Goal: Task Accomplishment & Management: Complete application form

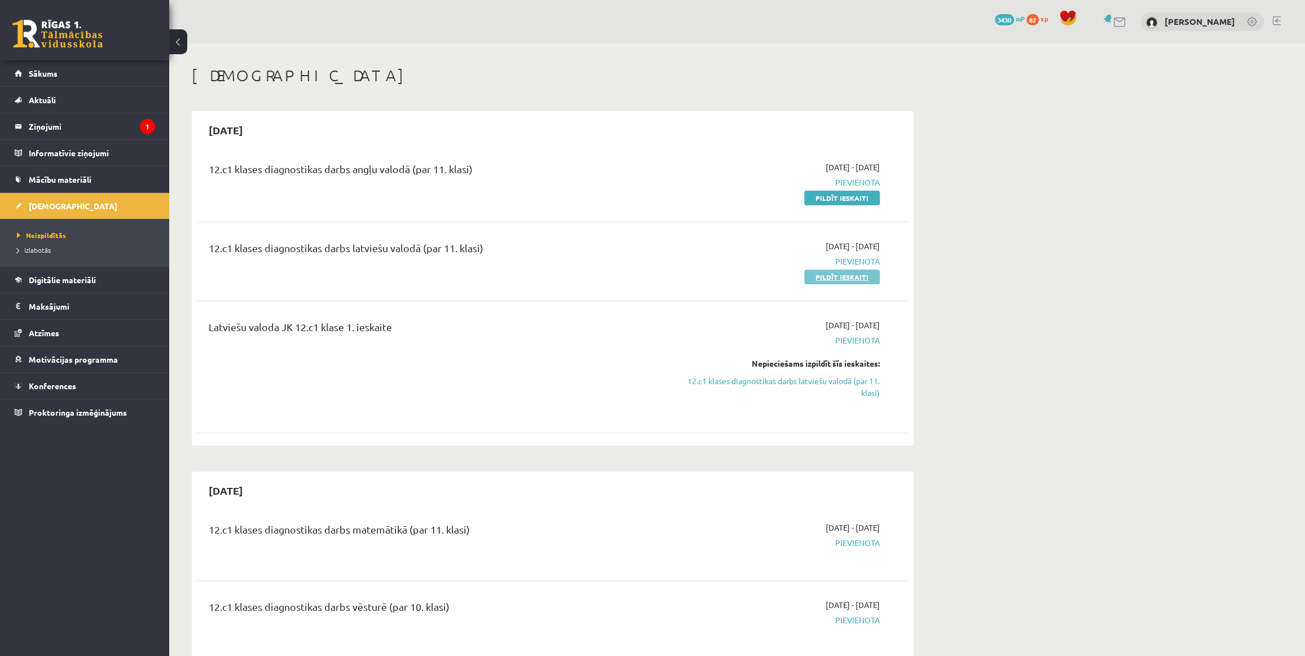
click at [840, 277] on link "Pildīt ieskaiti" at bounding box center [842, 277] width 76 height 15
click at [854, 201] on link "Pildīt ieskaiti" at bounding box center [842, 198] width 76 height 15
click at [489, 262] on div "12.c1 klases diagnostikas darbs latviešu valodā (par 11. klasi)" at bounding box center [429, 261] width 458 height 42
click at [787, 85] on div "[DEMOGRAPHIC_DATA]" at bounding box center [553, 77] width 722 height 23
click at [489, 408] on div "Latviešu valoda JK 12.c1 klase 1. ieskaite" at bounding box center [429, 366] width 458 height 95
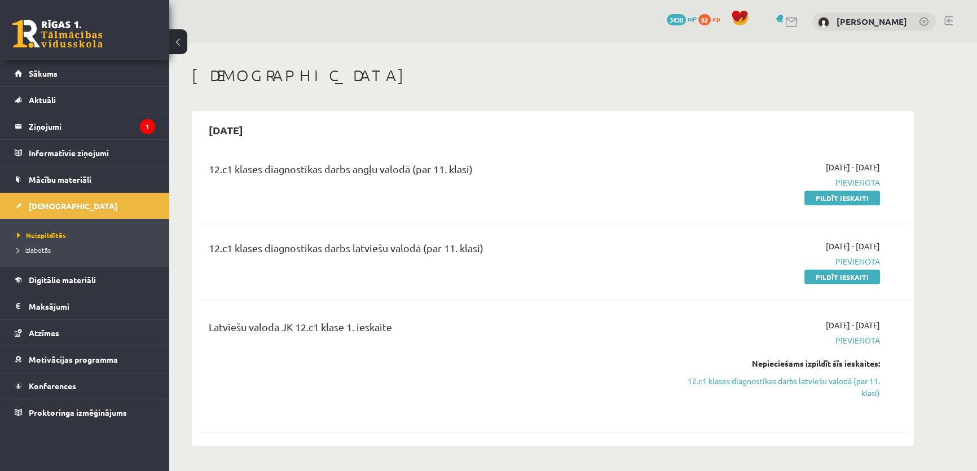
drag, startPoint x: 510, startPoint y: 146, endPoint x: 522, endPoint y: 154, distance: 13.8
click at [510, 146] on div "2025-09-15 12.c1 klases diagnostikas darbs angļu valodā (par 11. klasi) 2025-09…" at bounding box center [553, 278] width 722 height 334
click at [820, 277] on link "Pildīt ieskaiti" at bounding box center [842, 277] width 76 height 15
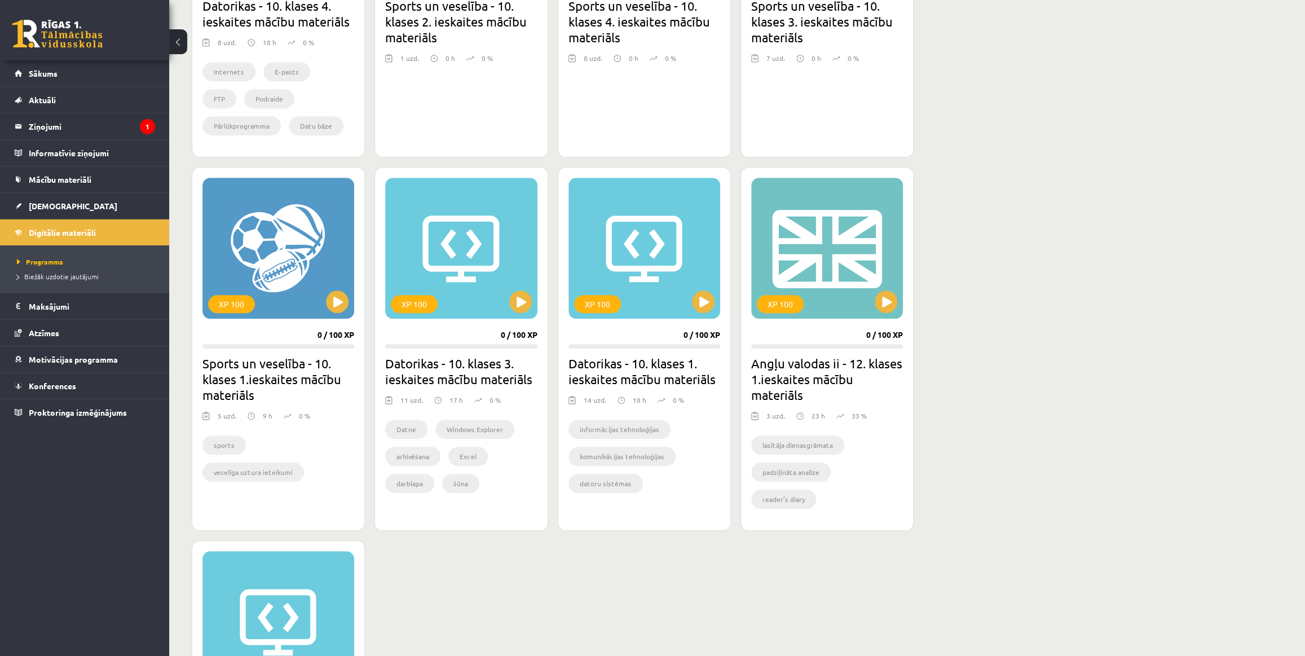
scroll to position [342, 0]
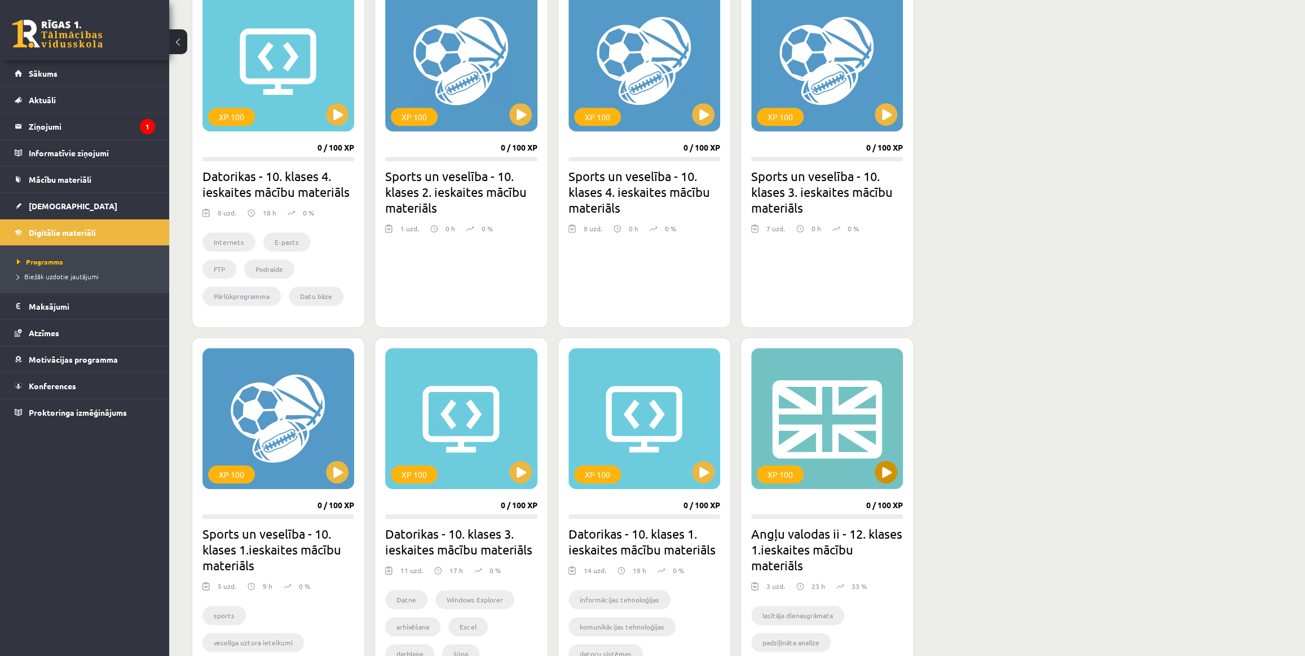
click at [840, 405] on div "XP 100" at bounding box center [827, 418] width 152 height 141
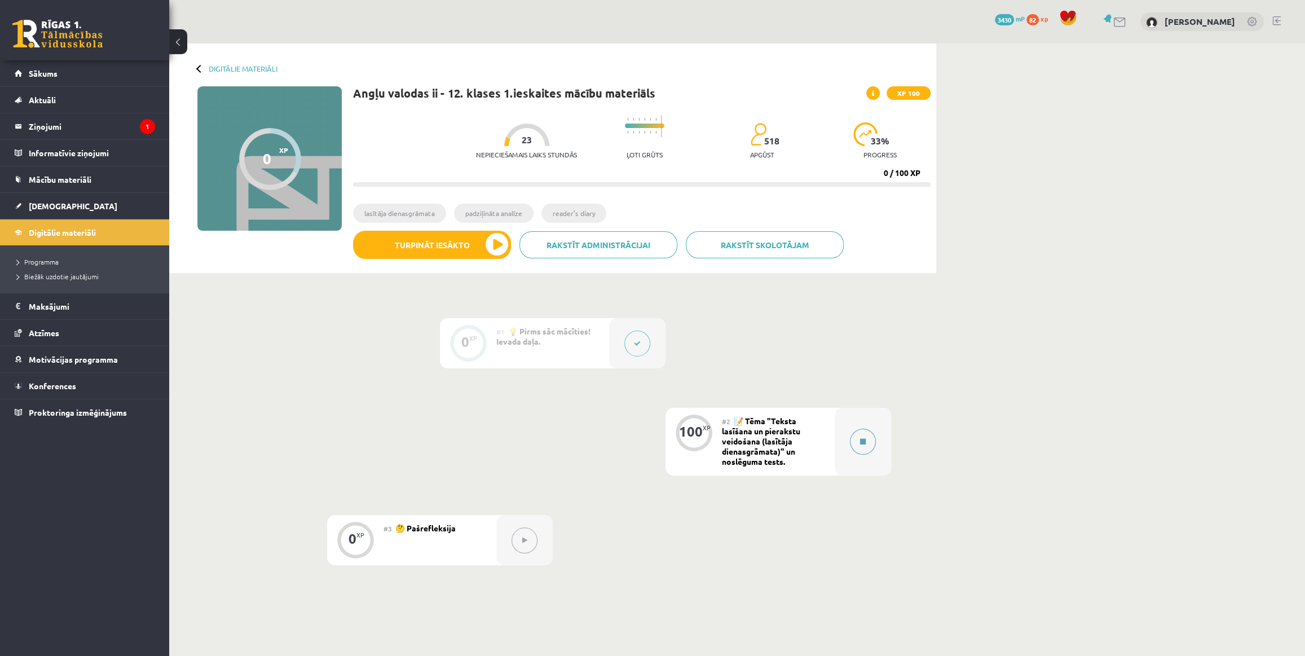
click at [868, 416] on div at bounding box center [862, 442] width 56 height 68
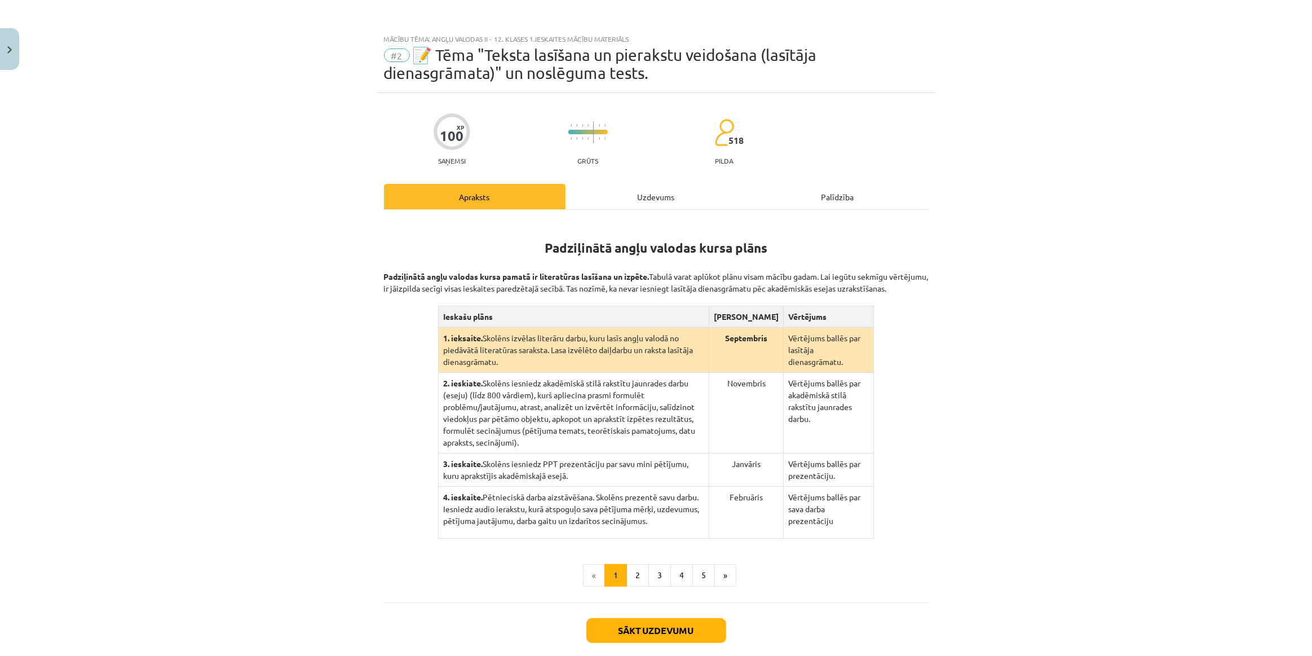
click at [739, 195] on div "Uzdevums" at bounding box center [657, 196] width 182 height 25
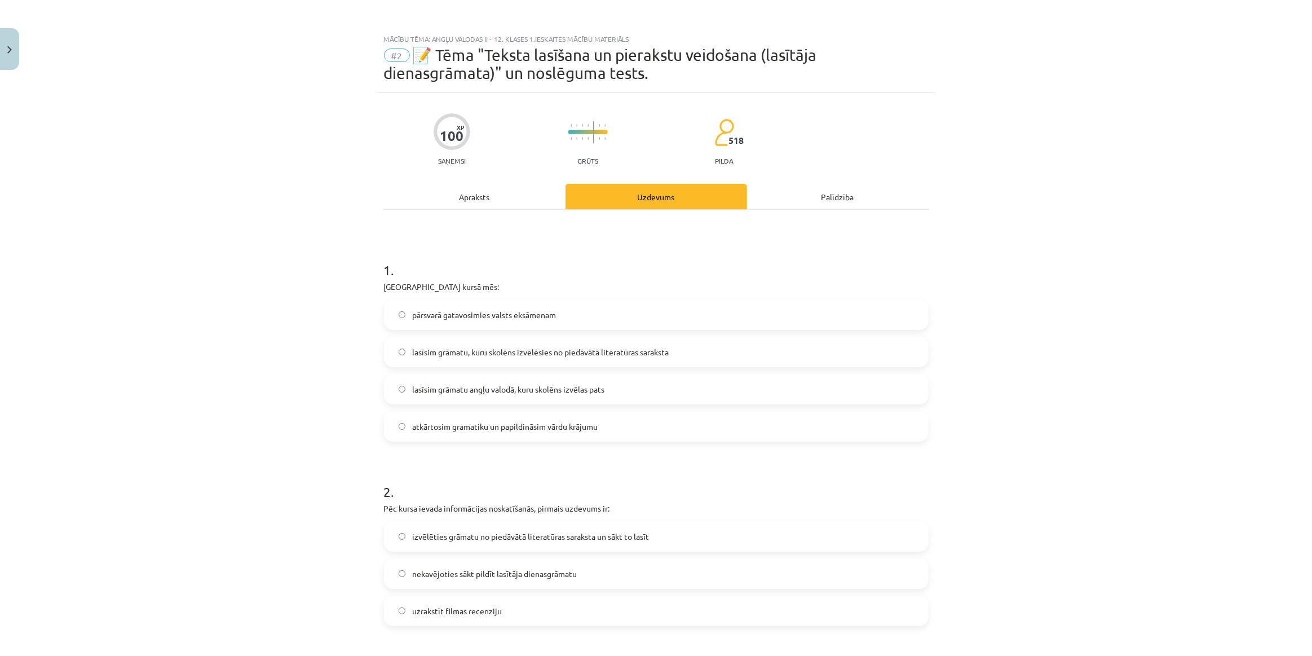
drag, startPoint x: 277, startPoint y: 445, endPoint x: 638, endPoint y: -62, distance: 623.0
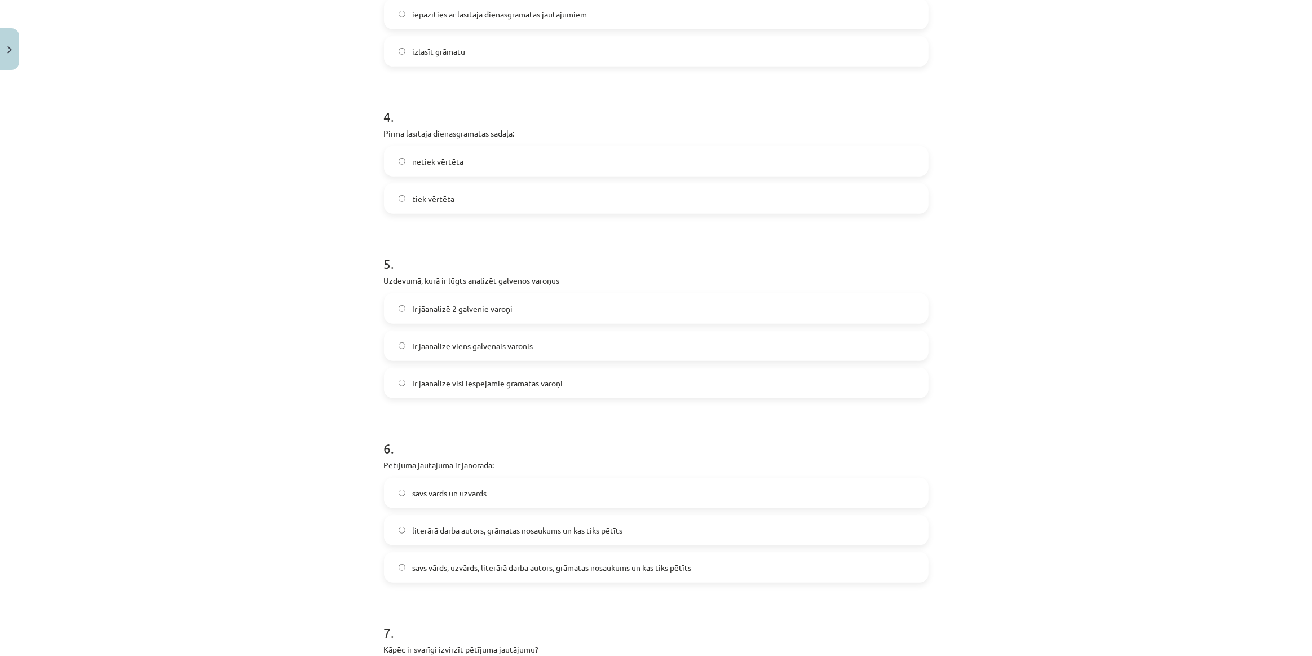
scroll to position [1550, 0]
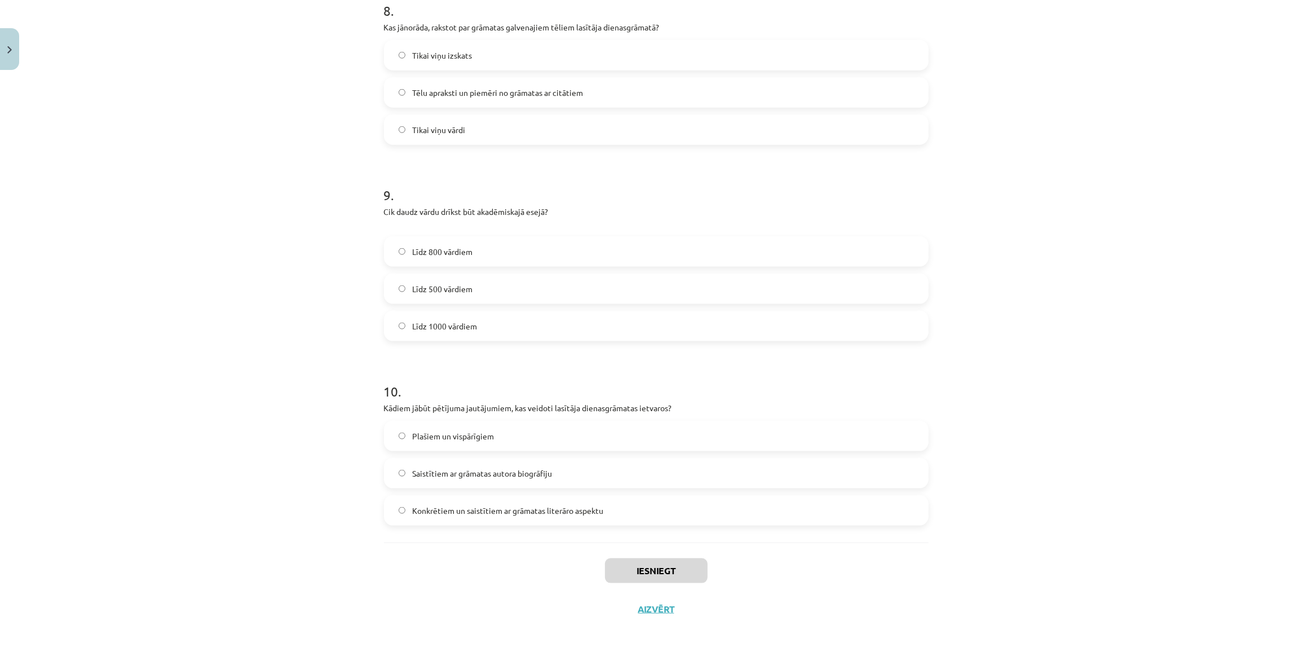
drag, startPoint x: 670, startPoint y: 52, endPoint x: 653, endPoint y: 404, distance: 352.8
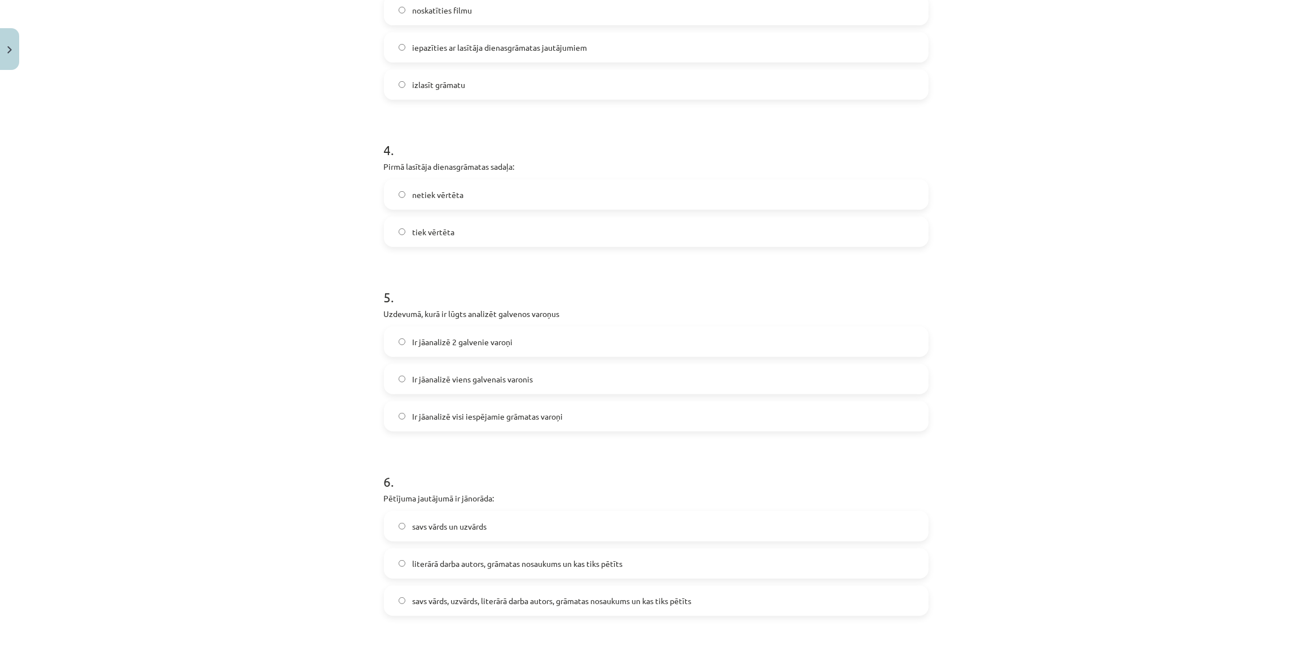
scroll to position [0, 0]
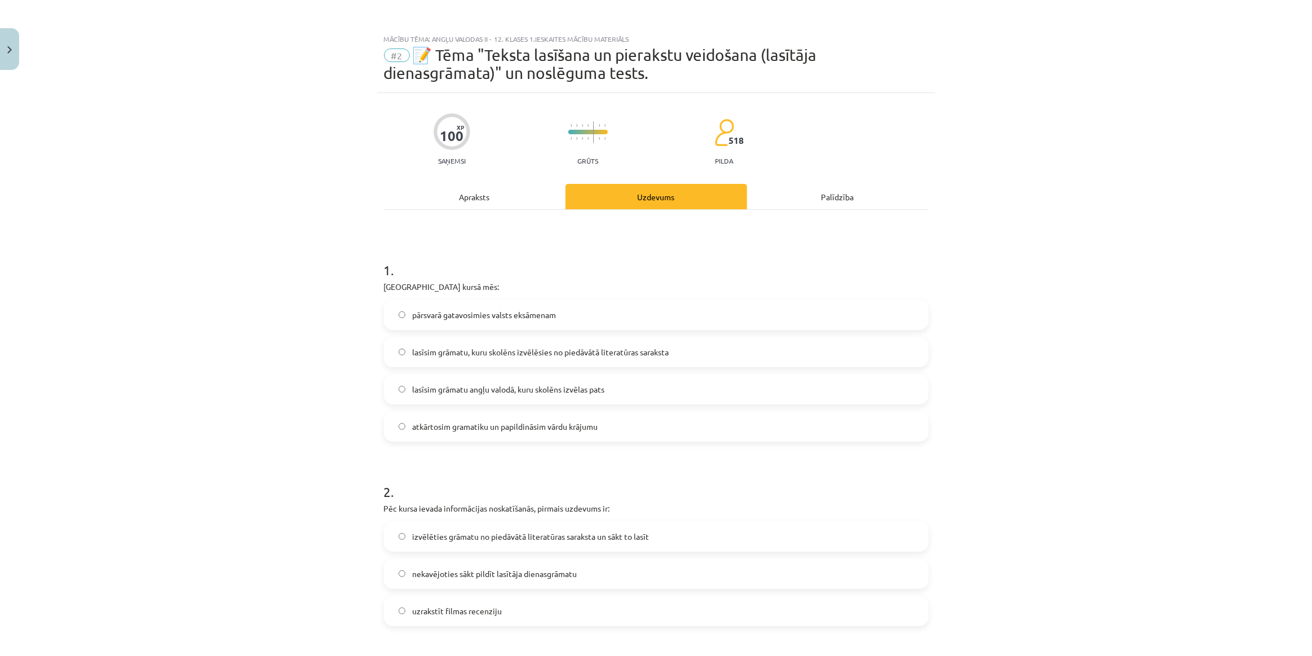
drag, startPoint x: 643, startPoint y: 398, endPoint x: 628, endPoint y: -62, distance: 460.3
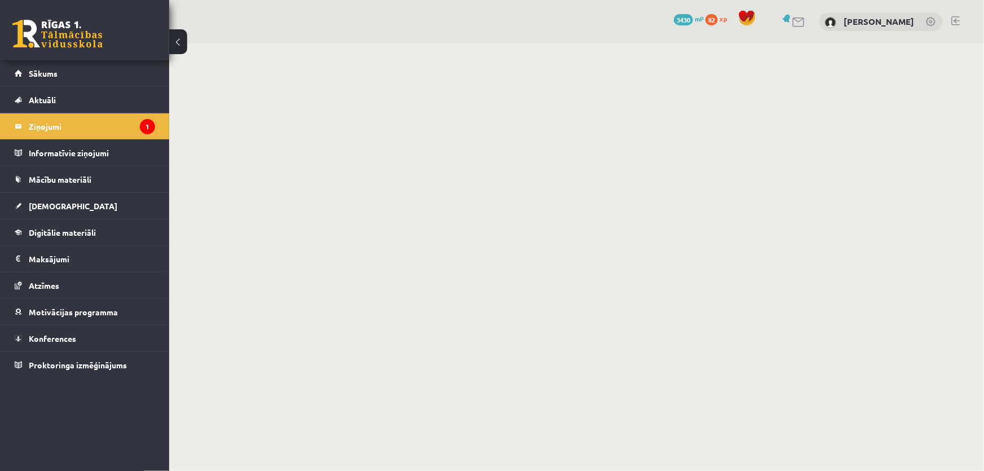
click at [782, 21] on link at bounding box center [787, 18] width 11 height 8
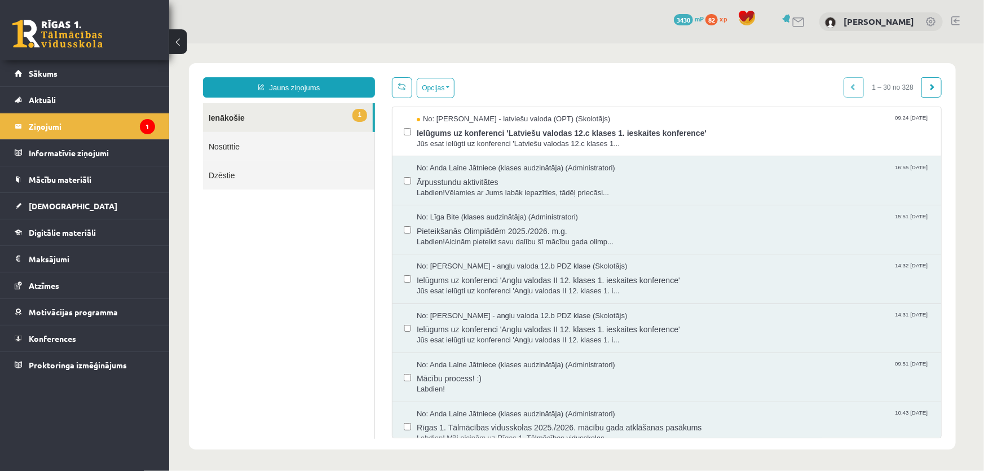
click at [614, 144] on span "Jūs esat ielūgti uz konferenci 'Latviešu valodas 12.c klases 1..." at bounding box center [672, 143] width 513 height 11
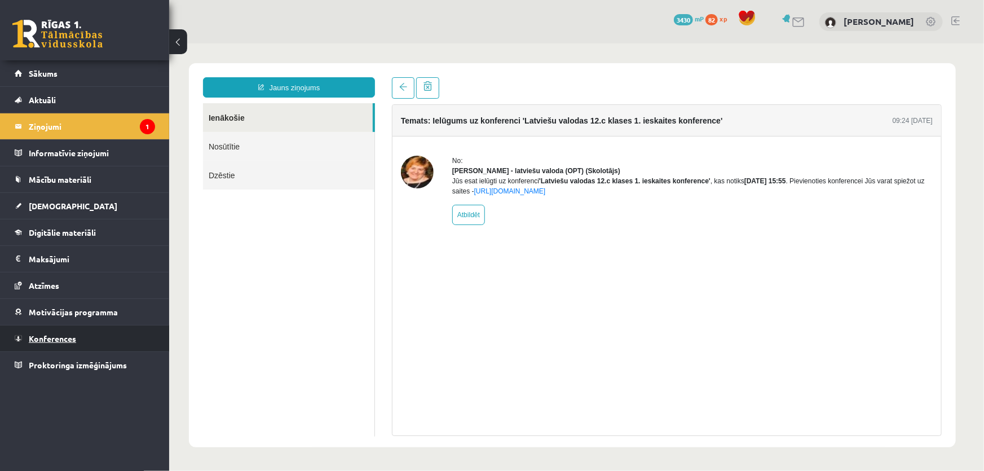
click at [112, 338] on link "Konferences" at bounding box center [85, 338] width 140 height 26
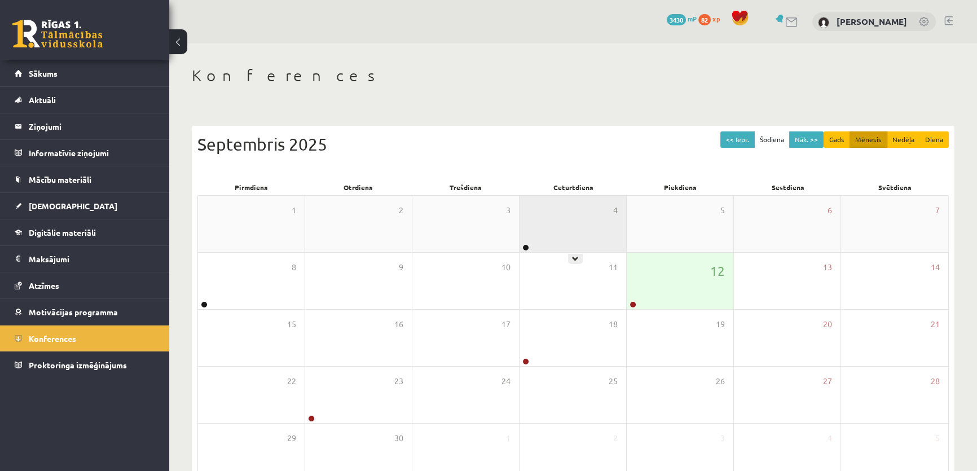
click at [571, 236] on div "4" at bounding box center [572, 224] width 107 height 56
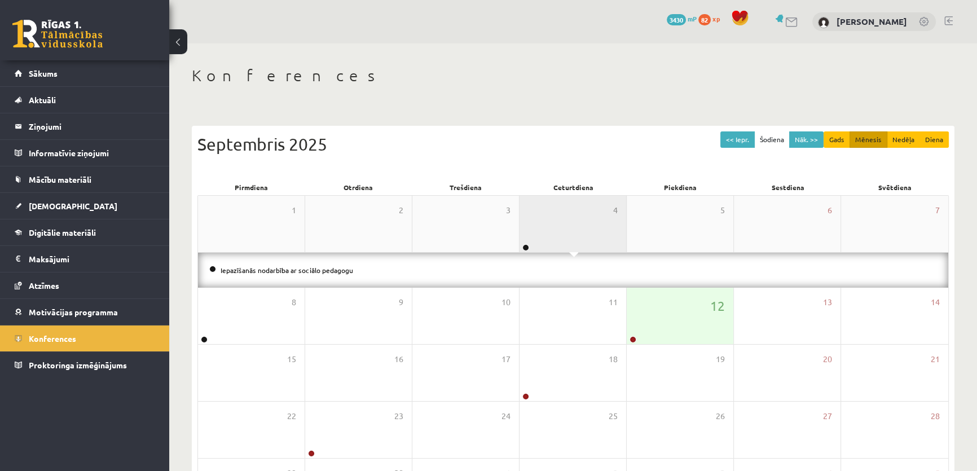
click at [571, 236] on div "4" at bounding box center [572, 224] width 107 height 56
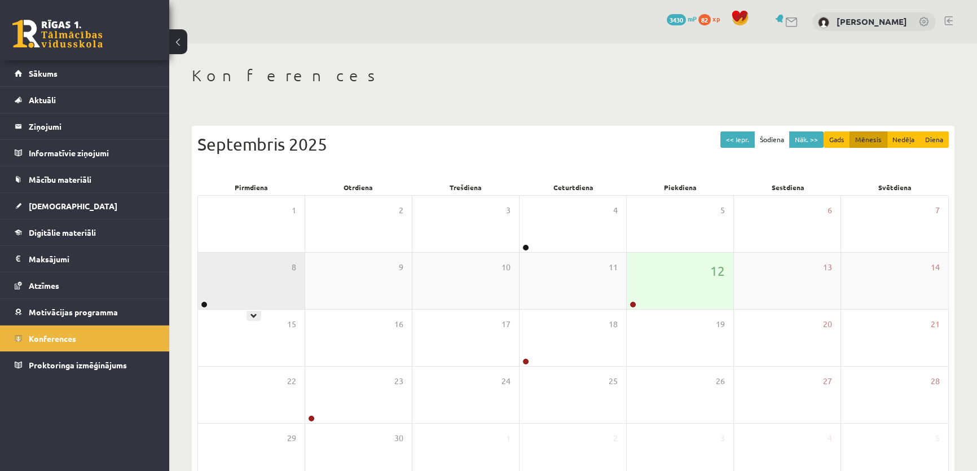
click at [248, 292] on div "8" at bounding box center [251, 281] width 107 height 56
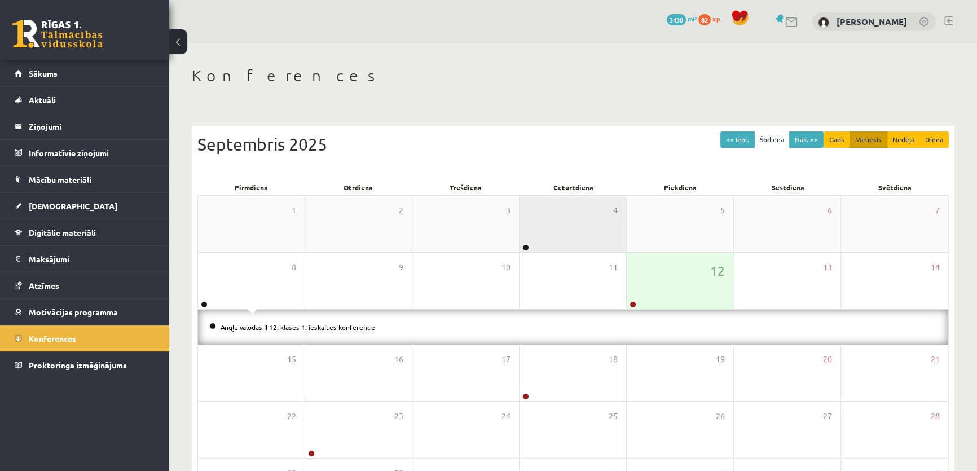
click at [608, 220] on div "4" at bounding box center [572, 224] width 107 height 56
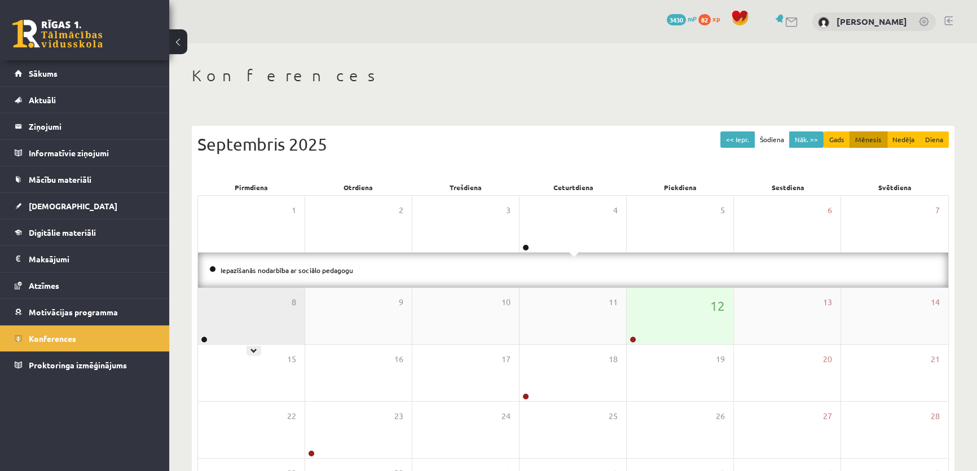
click at [267, 317] on div "8" at bounding box center [251, 316] width 107 height 56
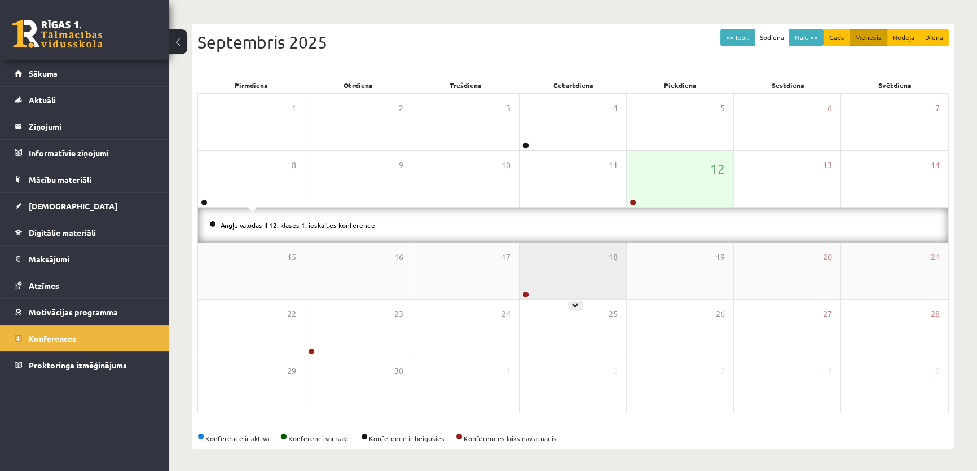
click at [554, 259] on div "18" at bounding box center [572, 270] width 107 height 56
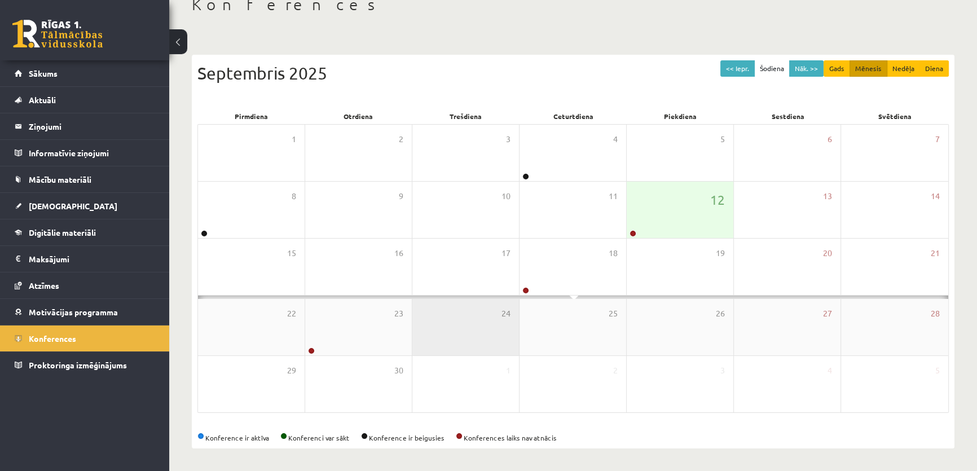
scroll to position [102, 0]
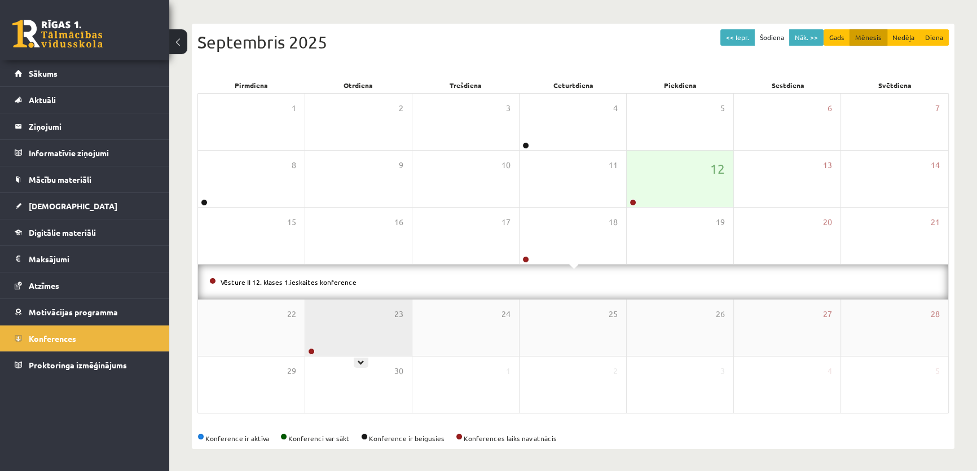
click at [365, 324] on div "23" at bounding box center [358, 327] width 107 height 56
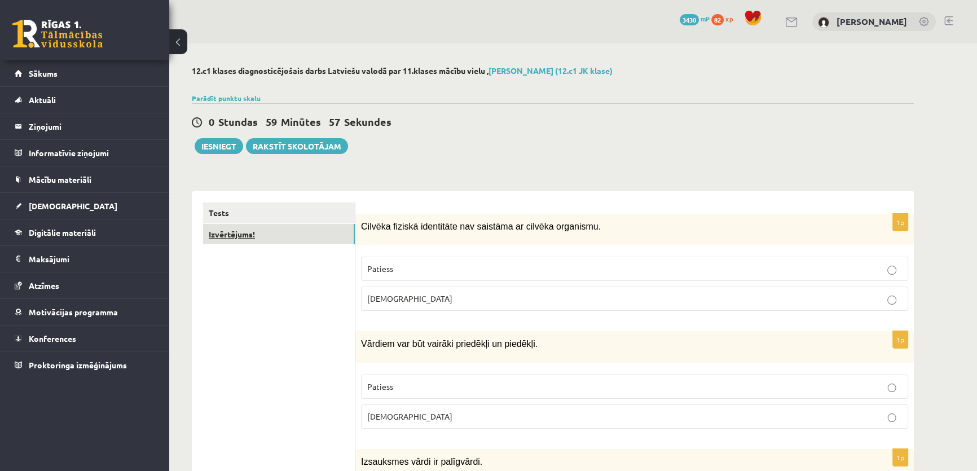
click at [307, 235] on link "Izvērtējums!" at bounding box center [279, 234] width 152 height 21
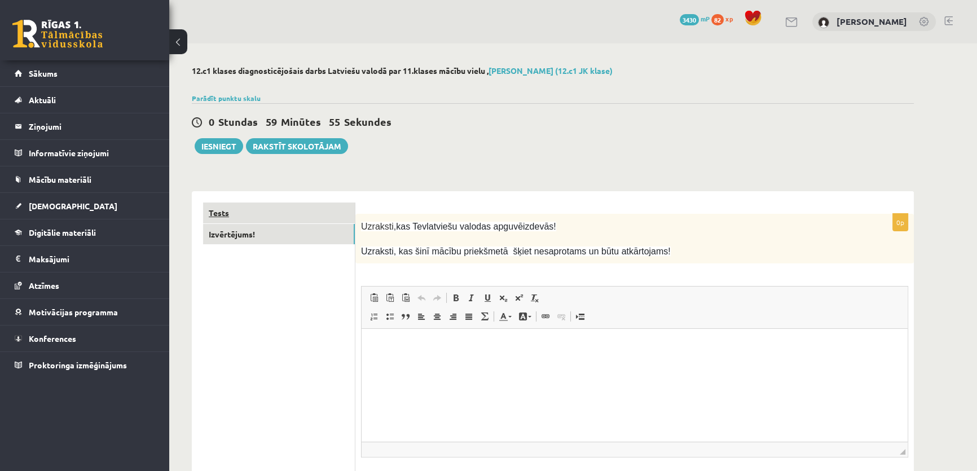
click at [320, 214] on link "Tests" at bounding box center [279, 212] width 152 height 21
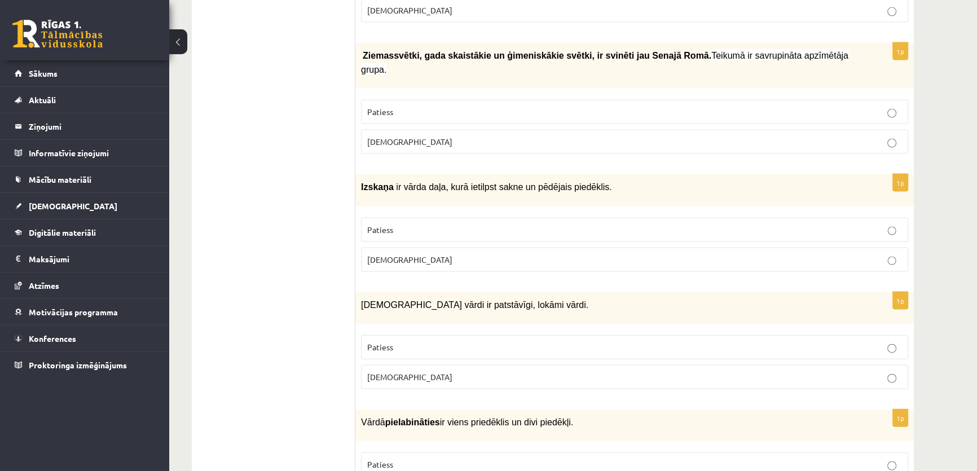
scroll to position [3263, 0]
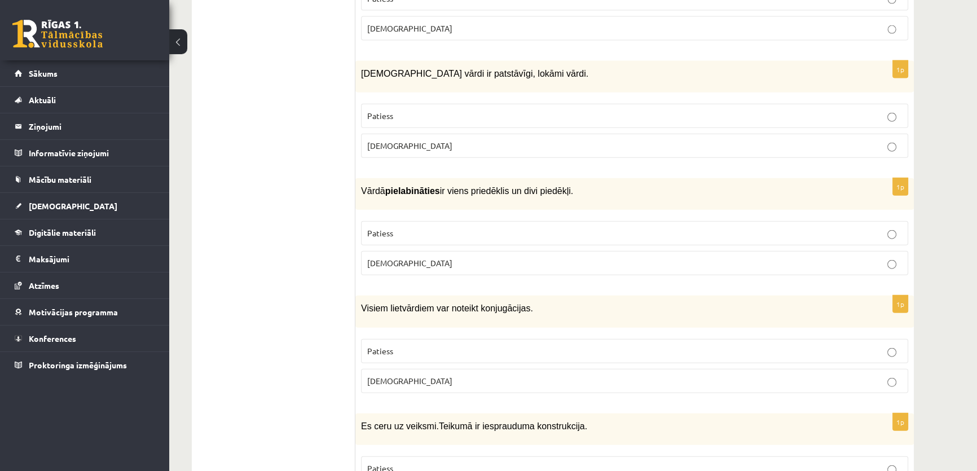
drag, startPoint x: 898, startPoint y: 123, endPoint x: 929, endPoint y: 389, distance: 267.4
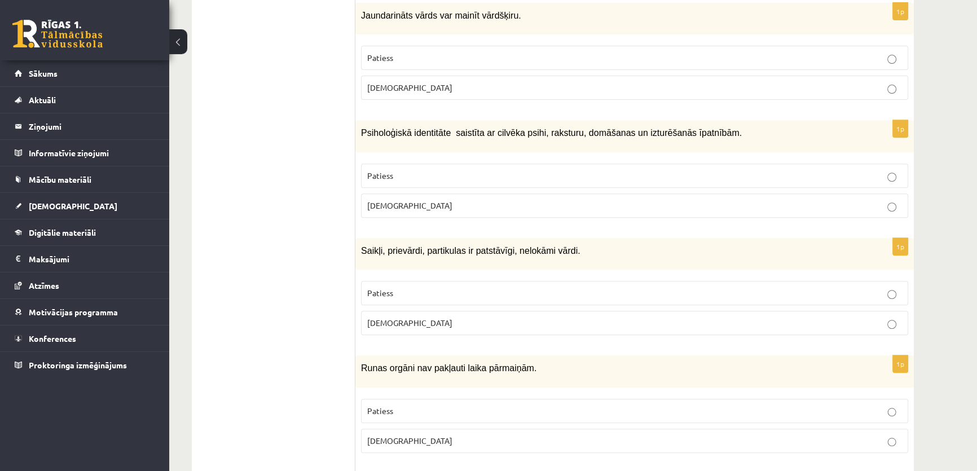
scroll to position [0, 0]
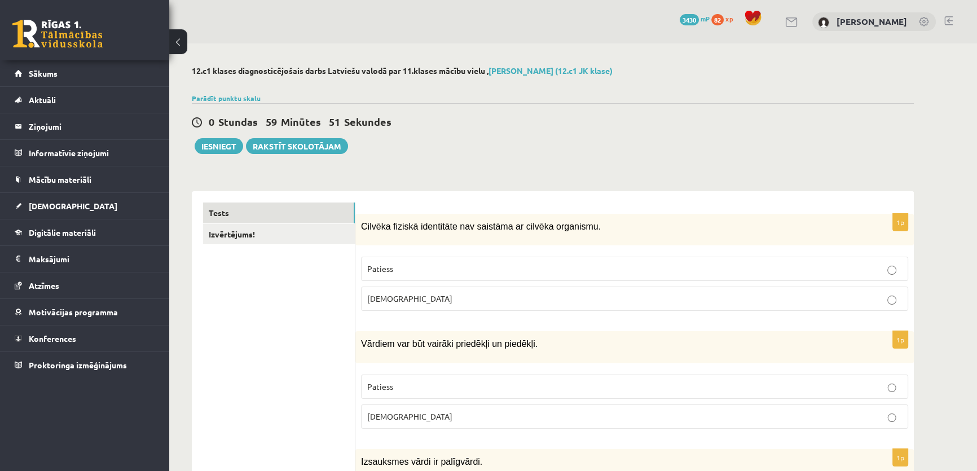
drag, startPoint x: 928, startPoint y: 192, endPoint x: 913, endPoint y: -34, distance: 226.6
drag, startPoint x: 449, startPoint y: 224, endPoint x: 359, endPoint y: 220, distance: 89.7
click at [359, 220] on div "Cilvēka fiziskā identitāte nav saistāma ar cilvēka organismu." at bounding box center [634, 230] width 558 height 32
click at [420, 258] on label "Patiess" at bounding box center [634, 269] width 547 height 24
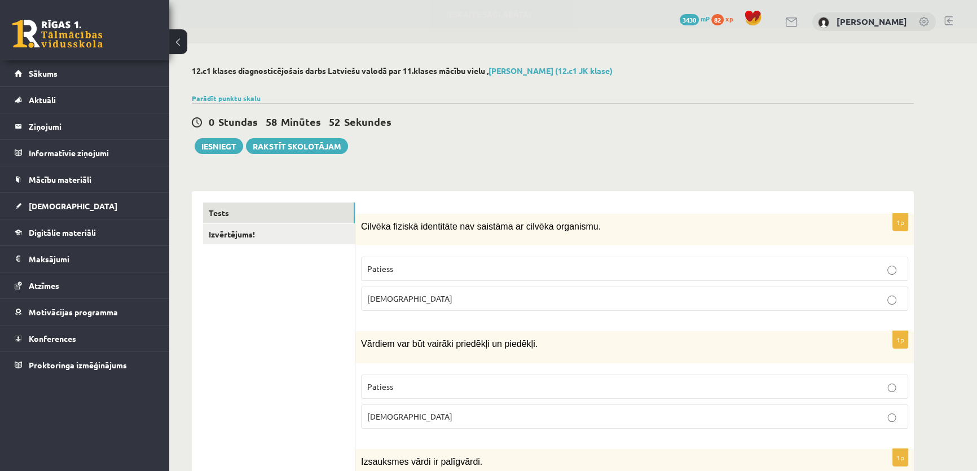
click at [515, 222] on span "Cilvēka fiziskā identitāte nav saistāma ar cilvēka organismu." at bounding box center [481, 227] width 240 height 10
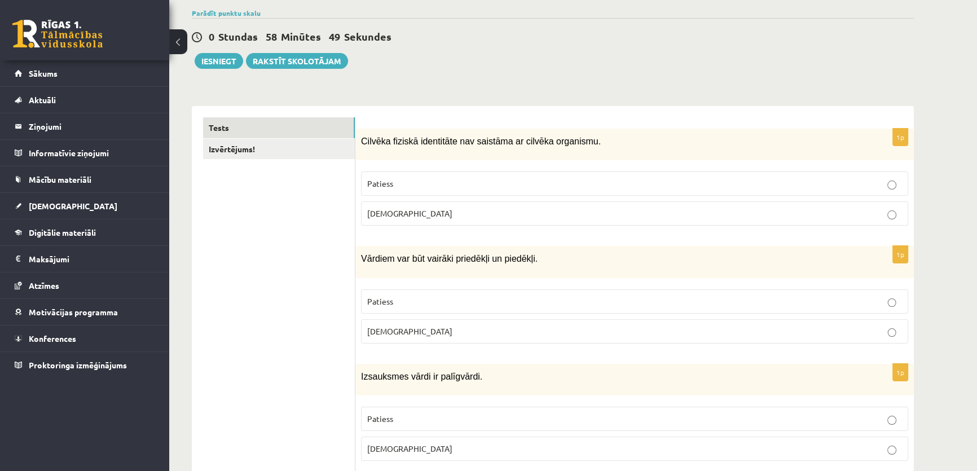
scroll to position [170, 0]
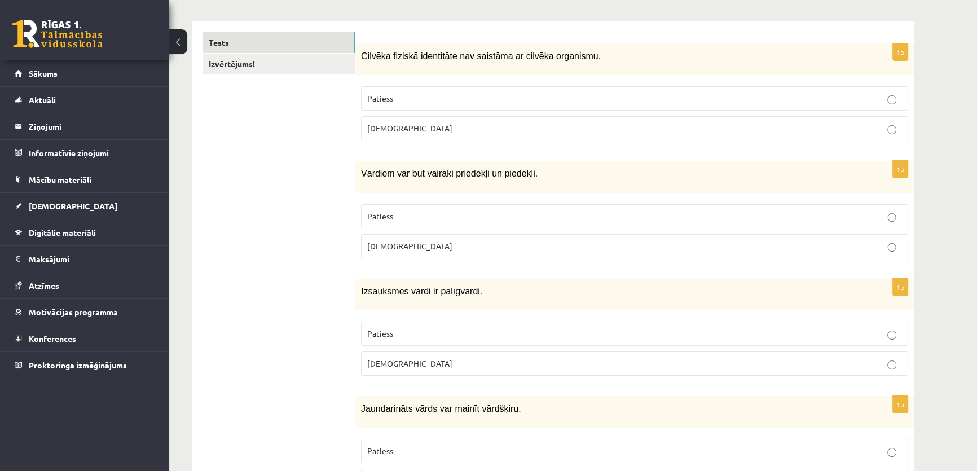
click at [428, 214] on p "Patiess" at bounding box center [634, 216] width 535 height 12
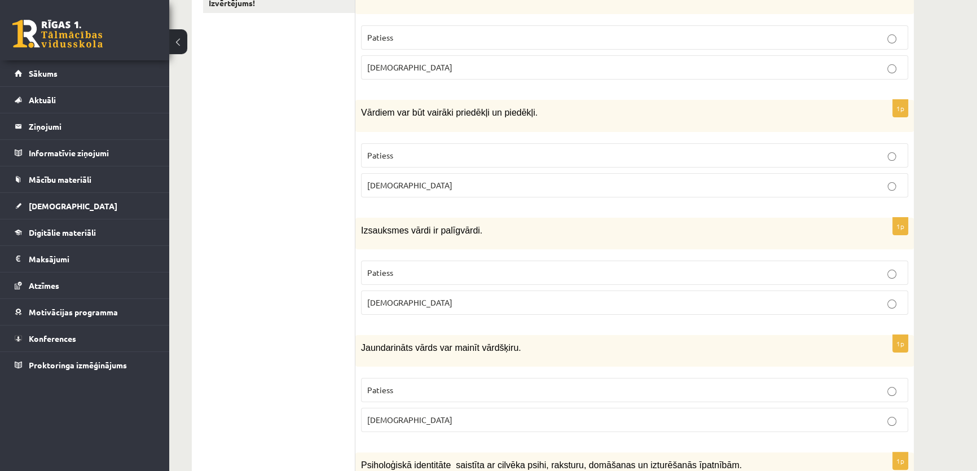
scroll to position [256, 0]
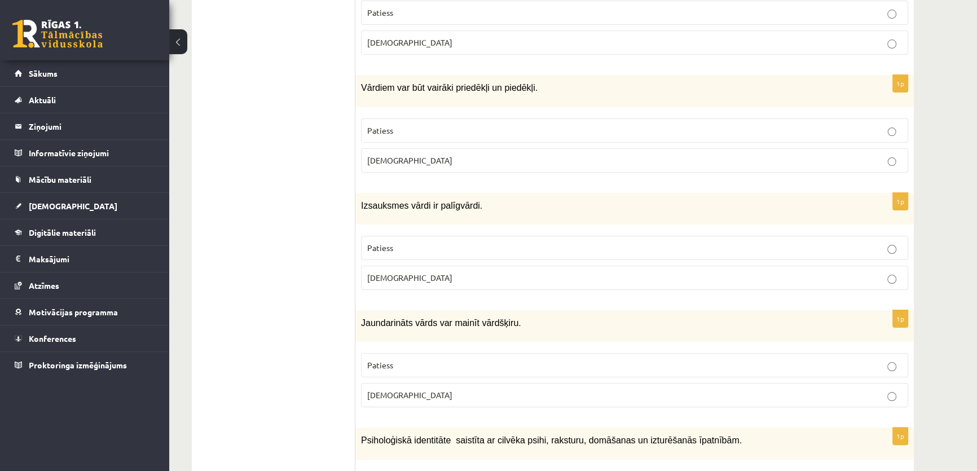
drag, startPoint x: 445, startPoint y: 210, endPoint x: 427, endPoint y: 207, distance: 18.3
click at [427, 207] on p "Izsauksmes vārdi ir palīgvārdi." at bounding box center [606, 205] width 491 height 14
drag, startPoint x: 358, startPoint y: 201, endPoint x: 422, endPoint y: 212, distance: 65.2
click at [422, 212] on div "Izsauksmes vārdi ir palīgvārdi." at bounding box center [634, 209] width 558 height 32
click at [431, 248] on p "Patiess" at bounding box center [634, 248] width 535 height 12
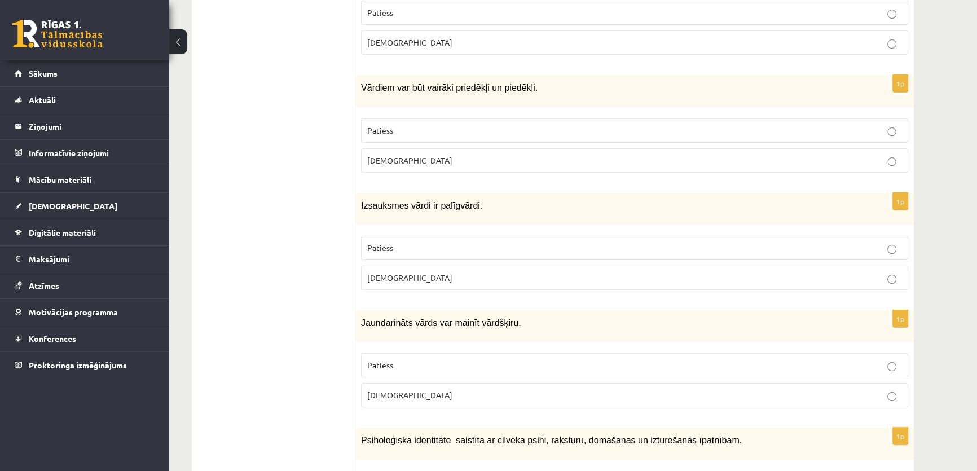
scroll to position [427, 0]
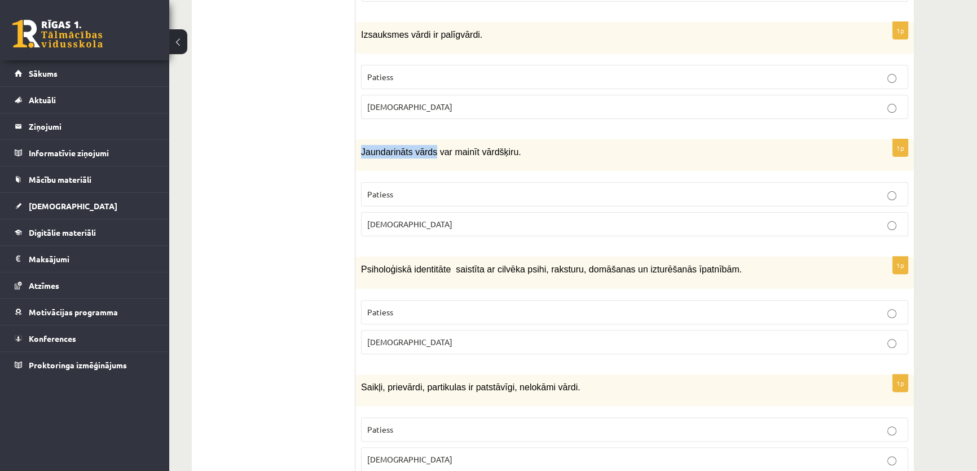
drag, startPoint x: 429, startPoint y: 148, endPoint x: 356, endPoint y: 147, distance: 72.2
click at [356, 147] on div "Jaundarināts vārds var mainīt vārdšķiru." at bounding box center [634, 155] width 558 height 32
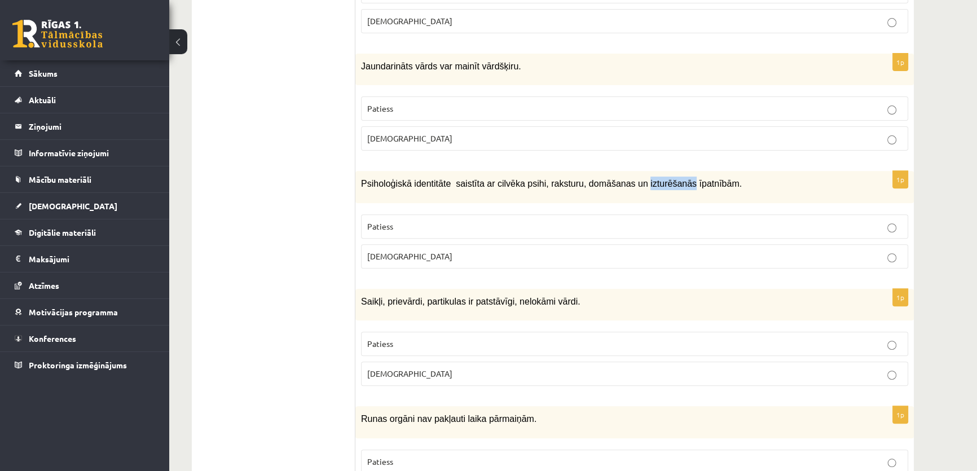
drag, startPoint x: 621, startPoint y: 176, endPoint x: 664, endPoint y: 187, distance: 44.6
click at [664, 187] on div "Psiholoģiskā identitāte saistīta ar cilvēka psihi, raksturu, domāšanas un iztur…" at bounding box center [634, 187] width 558 height 32
click at [485, 185] on div "Psiholoģiskā identitāte saistīta ar cilvēka psihi, raksturu, domāšanas un iztur…" at bounding box center [634, 187] width 558 height 32
click at [489, 220] on p "Patiess" at bounding box center [634, 226] width 535 height 12
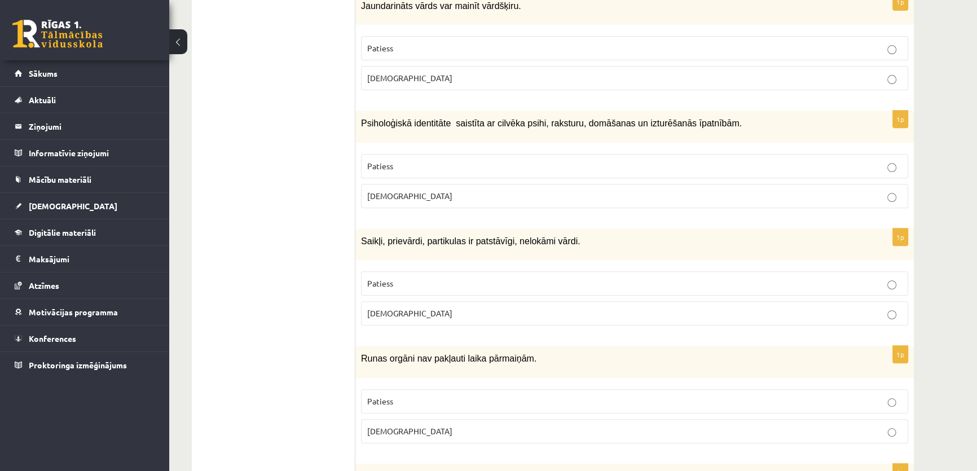
scroll to position [598, 0]
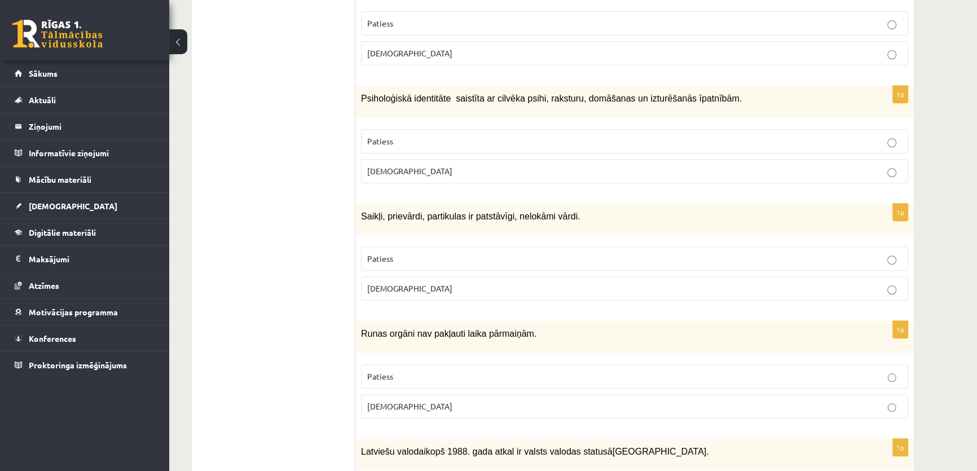
click at [458, 254] on p "Patiess" at bounding box center [634, 259] width 535 height 12
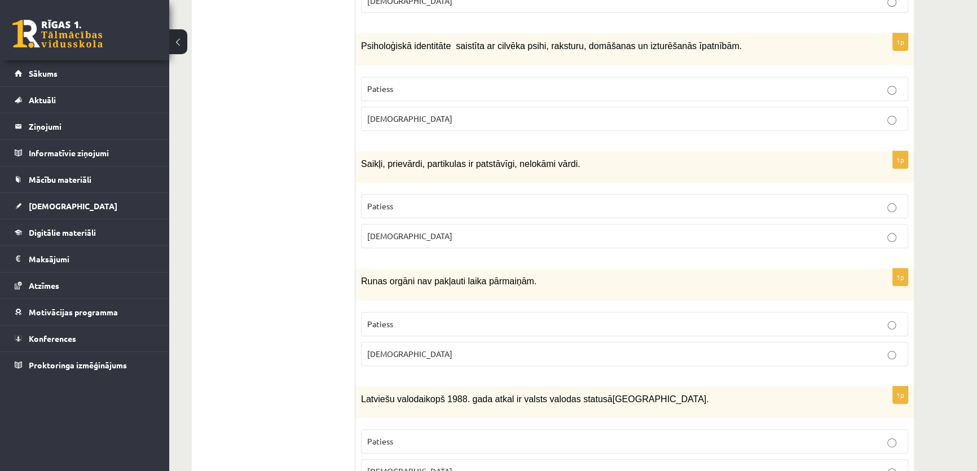
scroll to position [683, 0]
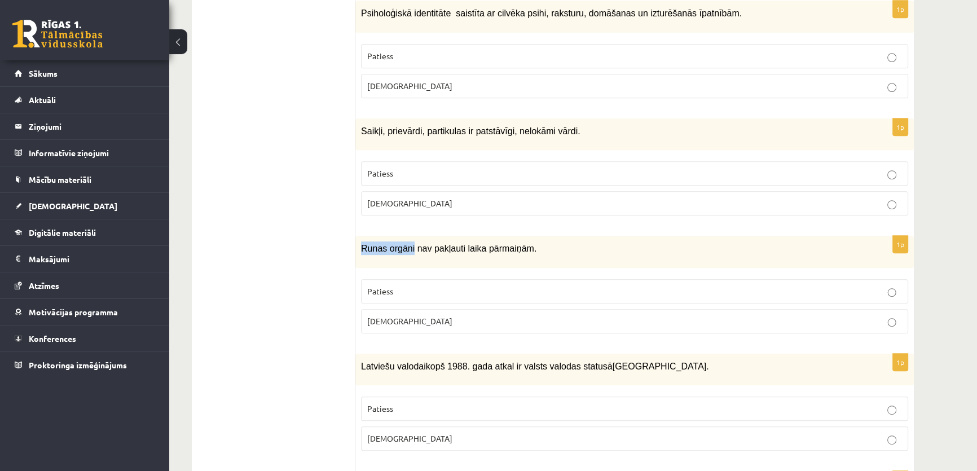
drag, startPoint x: 360, startPoint y: 240, endPoint x: 408, endPoint y: 244, distance: 48.6
click at [408, 244] on div "Runas orgāni nav pakļauti laika pārmaiņām." at bounding box center [634, 252] width 558 height 32
click at [386, 250] on div "Runas orgāni nav pakļauti laika pārmaiņām." at bounding box center [634, 252] width 558 height 32
click at [392, 316] on span "Aplams" at bounding box center [409, 321] width 85 height 10
click at [438, 315] on p "Aplams" at bounding box center [634, 321] width 535 height 12
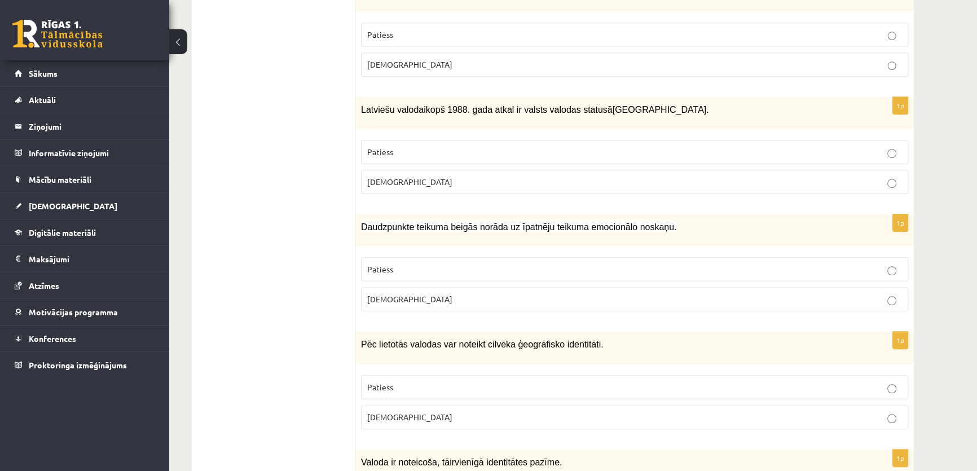
scroll to position [854, 0]
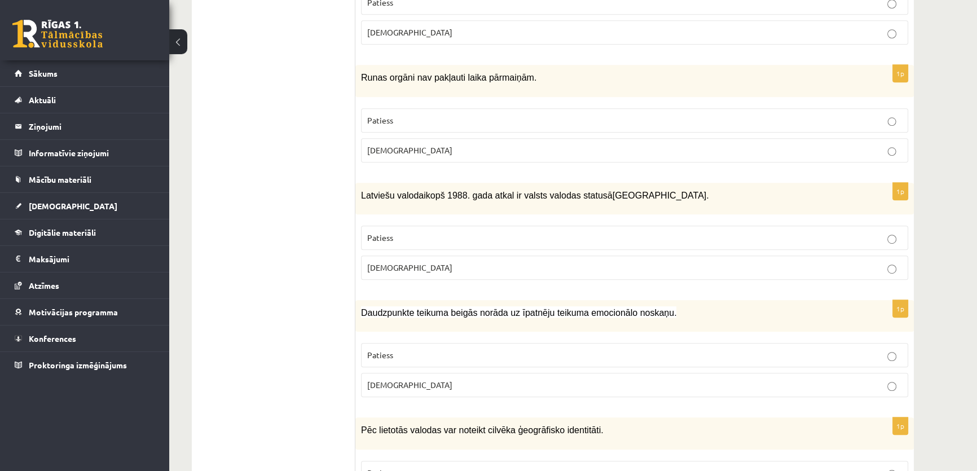
click at [438, 198] on div "Latviešu valoda i kopš 1988. gada atkal ir valsts valodas statusā Latvijā." at bounding box center [634, 199] width 558 height 32
drag, startPoint x: 454, startPoint y: 188, endPoint x: 447, endPoint y: 186, distance: 7.1
click at [447, 191] on span "kopš 1988. gada atkal ir valsts valodas statusā" at bounding box center [519, 196] width 187 height 10
click at [452, 191] on span "kopš 1988. gada atkal ir valsts valodas statusā" at bounding box center [519, 196] width 187 height 10
click at [448, 226] on label "Patiess" at bounding box center [634, 238] width 547 height 24
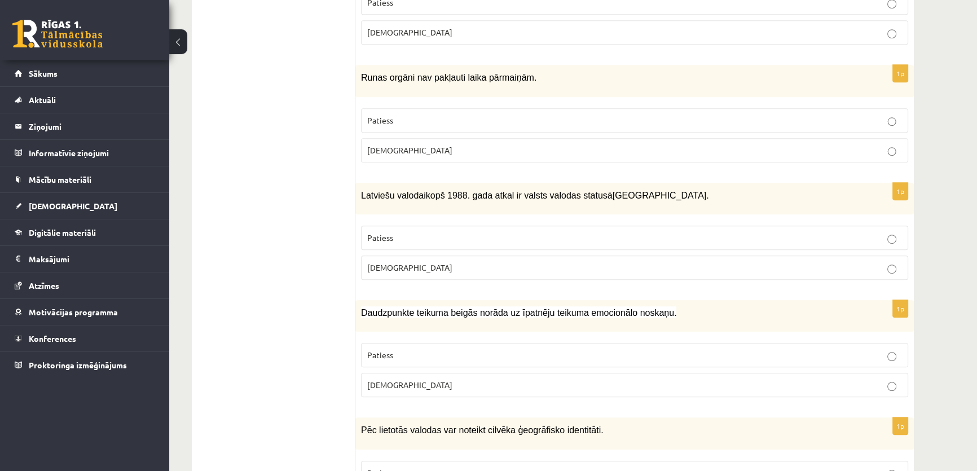
click at [810, 306] on p "Daudzpunkte teikuma beigās norāda uz īpatnēju teikuma emocionālo noskaņu." at bounding box center [606, 313] width 491 height 14
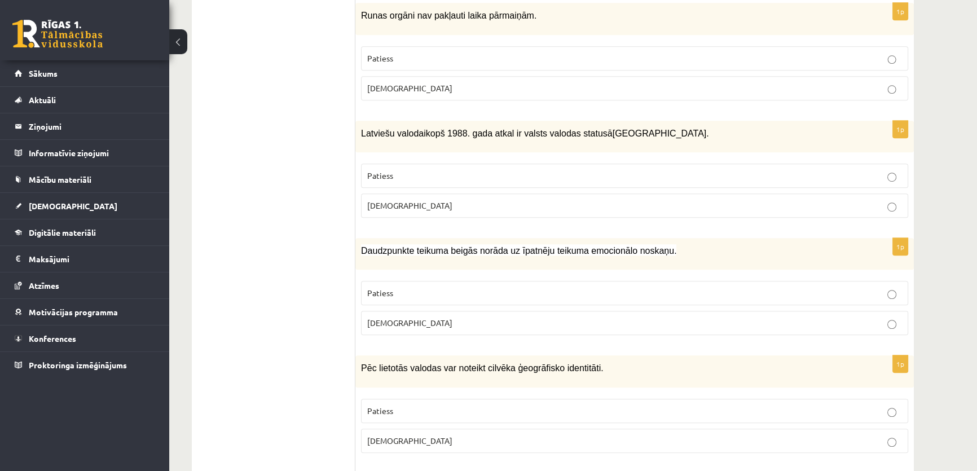
scroll to position [939, 0]
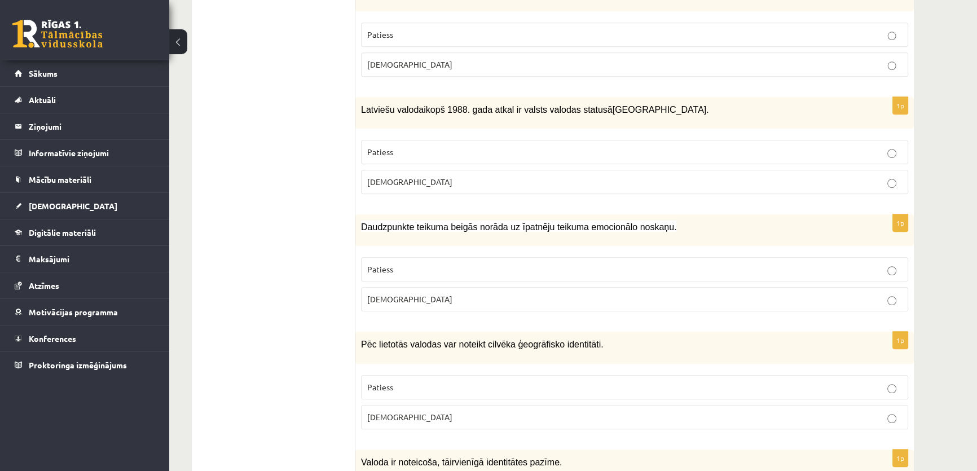
drag, startPoint x: 810, startPoint y: 304, endPoint x: 748, endPoint y: 327, distance: 66.0
click at [748, 337] on p "Pēc lietotās valodas var noteikt cilvēka ģeogrāfisko identitāti." at bounding box center [606, 344] width 491 height 14
click at [373, 264] on span "Patiess" at bounding box center [380, 269] width 26 height 10
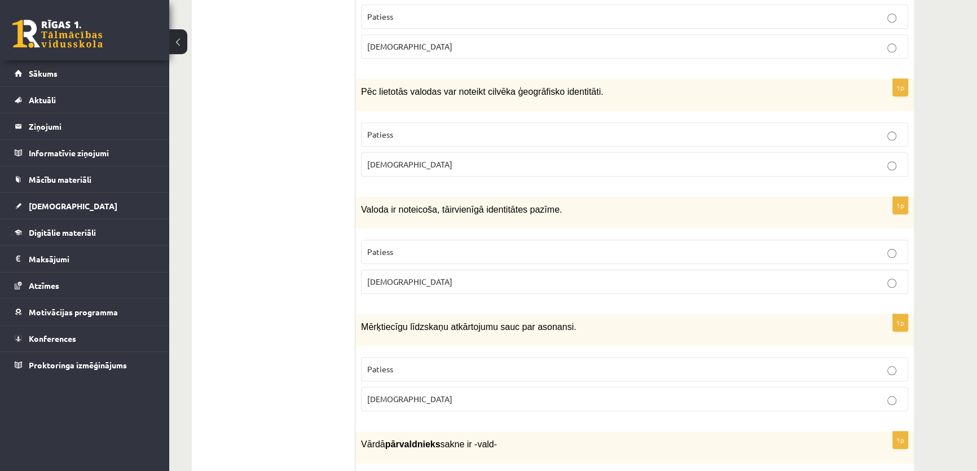
scroll to position [1195, 0]
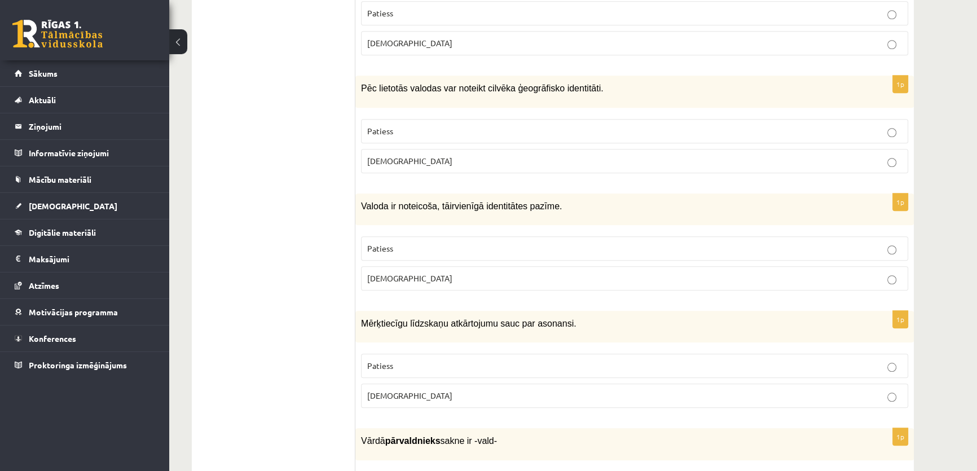
click at [383, 155] on p "[DEMOGRAPHIC_DATA]" at bounding box center [634, 161] width 535 height 12
drag, startPoint x: 332, startPoint y: 192, endPoint x: 315, endPoint y: 193, distance: 17.0
drag, startPoint x: 352, startPoint y: 192, endPoint x: 444, endPoint y: 182, distance: 91.9
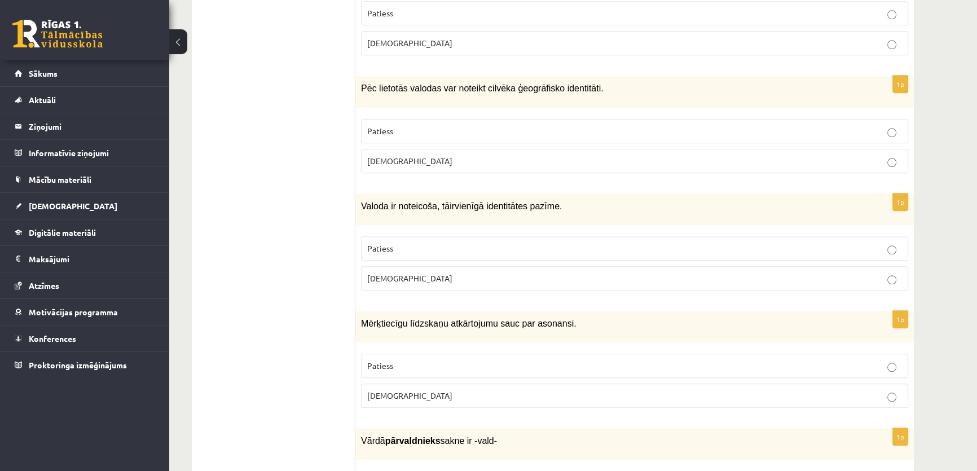
click at [444, 193] on div "Valoda ir noteicoša, tā ir vienīgā identitātes pazīme." at bounding box center [634, 209] width 558 height 32
drag, startPoint x: 475, startPoint y: 182, endPoint x: 455, endPoint y: 187, distance: 20.4
click at [455, 201] on span "vienīgā identitātes pazīme." at bounding box center [507, 206] width 107 height 10
click at [438, 272] on p "[DEMOGRAPHIC_DATA]" at bounding box center [634, 278] width 535 height 12
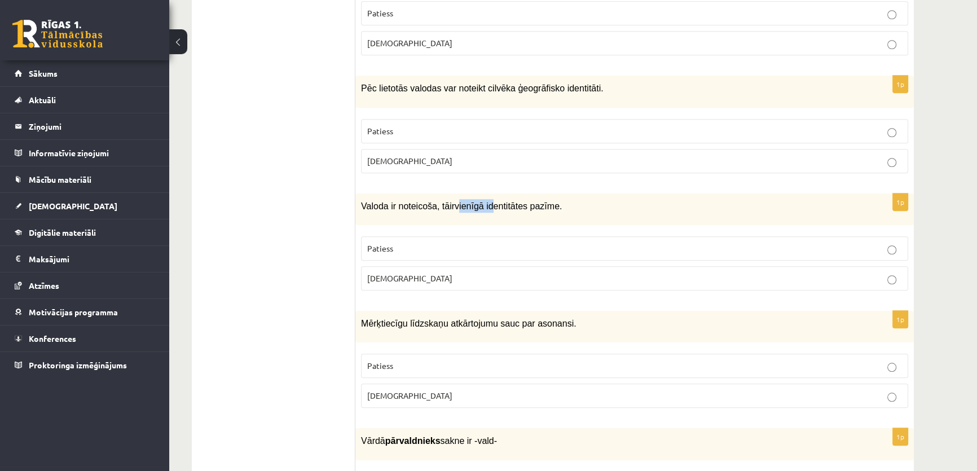
drag, startPoint x: 451, startPoint y: 190, endPoint x: 480, endPoint y: 188, distance: 29.9
click at [480, 201] on span "vienīgā identitātes pazīme." at bounding box center [507, 206] width 107 height 10
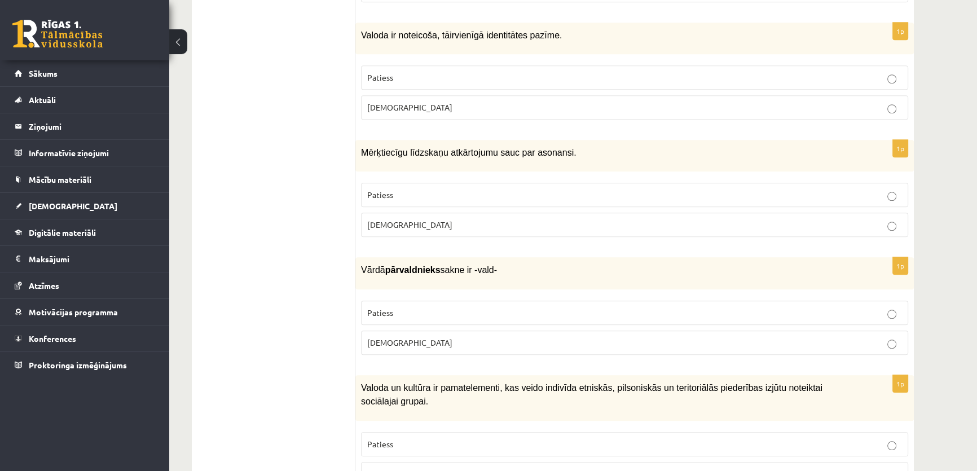
click at [406, 148] on span "Mērķtiecīgu līdzskaņu atkārtojumu sauc par asonansi." at bounding box center [468, 153] width 215 height 10
drag, startPoint x: 524, startPoint y: 136, endPoint x: 554, endPoint y: 136, distance: 30.5
click at [554, 148] on span "Mērķtiecīgu līdzskaņu atkārtojumu sauc par asonansi." at bounding box center [468, 153] width 215 height 10
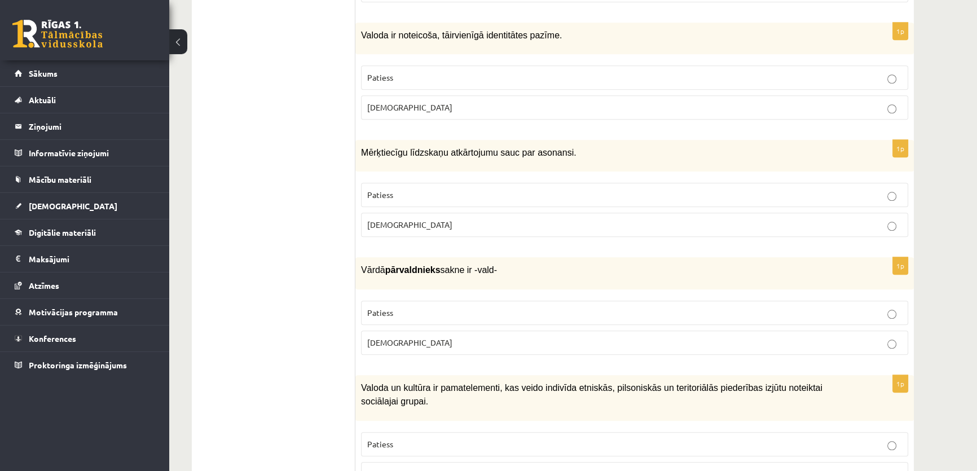
click at [362, 183] on label "Patiess" at bounding box center [634, 195] width 547 height 24
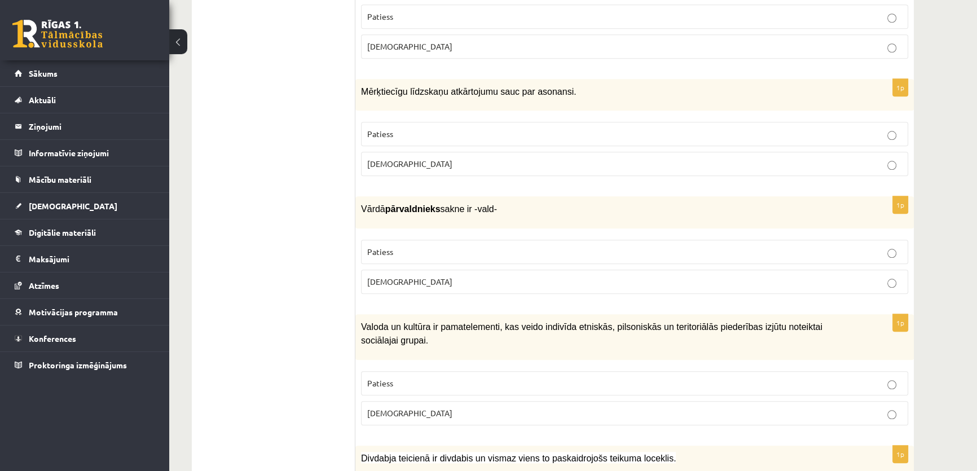
scroll to position [1452, 0]
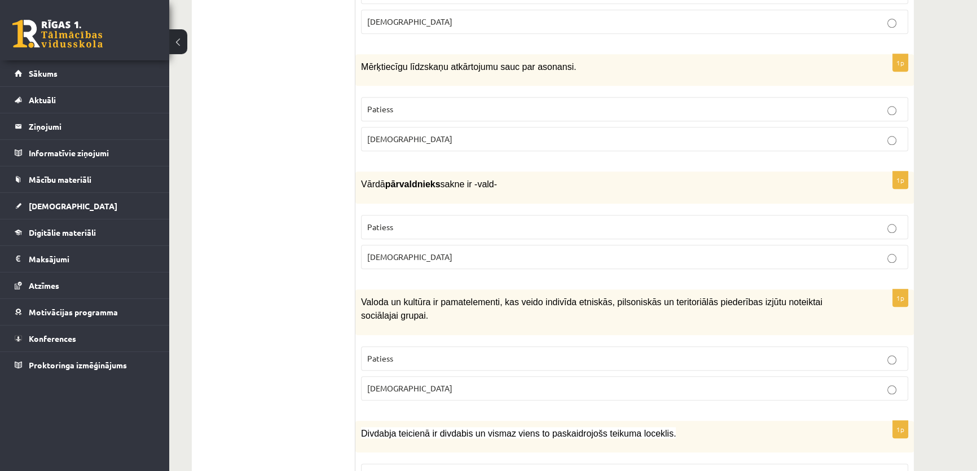
drag, startPoint x: 299, startPoint y: 375, endPoint x: 228, endPoint y: 358, distance: 73.0
drag, startPoint x: 228, startPoint y: 358, endPoint x: 323, endPoint y: 270, distance: 129.3
drag, startPoint x: 323, startPoint y: 270, endPoint x: 250, endPoint y: 306, distance: 80.4
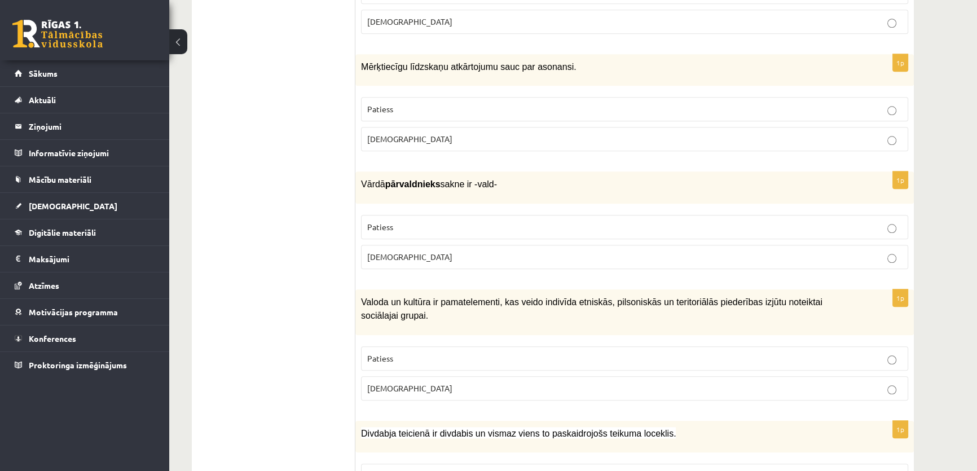
click at [435, 215] on label "Patiess" at bounding box center [634, 227] width 547 height 24
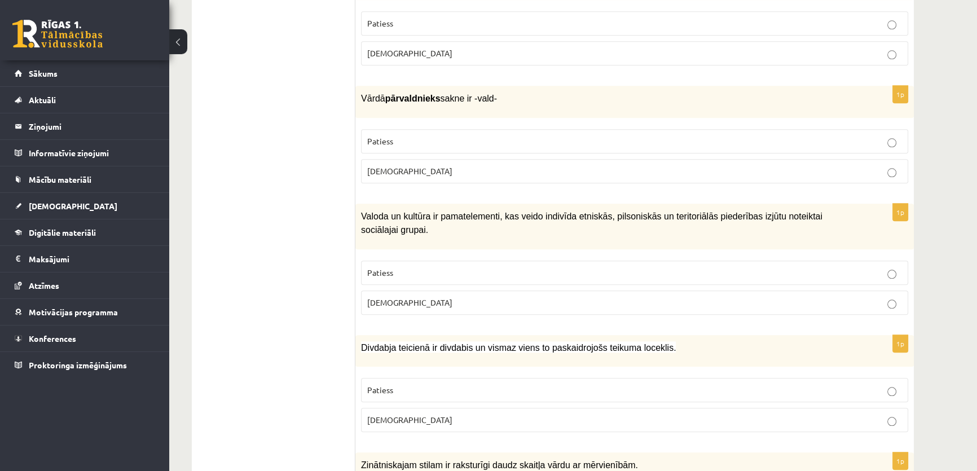
drag, startPoint x: 348, startPoint y: 372, endPoint x: 293, endPoint y: 327, distance: 71.8
click at [293, 327] on ul "Tests Izvērtējums!" at bounding box center [279, 455] width 152 height 3580
click at [414, 260] on label "Patiess" at bounding box center [634, 272] width 547 height 24
click at [419, 384] on p "Patiess" at bounding box center [634, 390] width 535 height 12
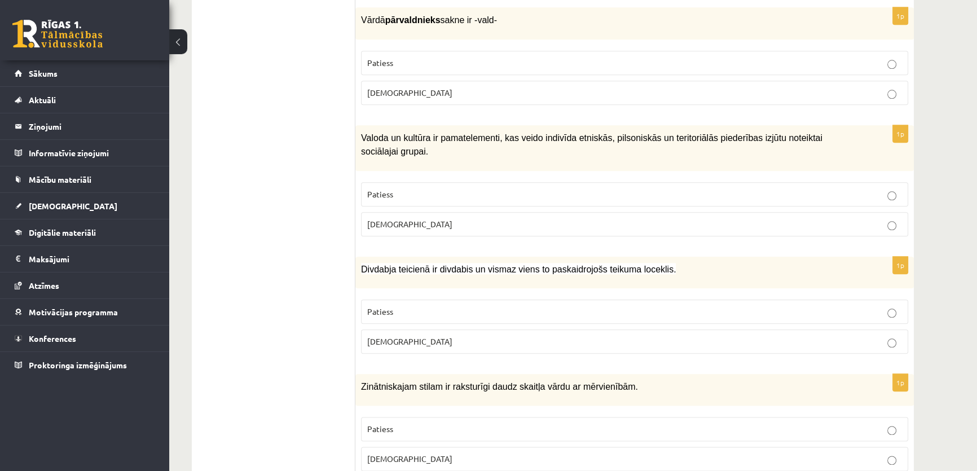
scroll to position [1708, 0]
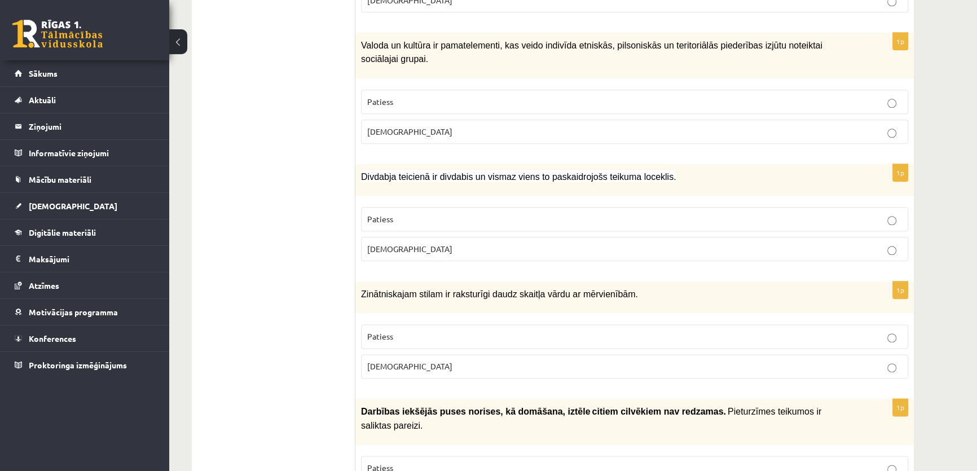
click at [402, 360] on p "[DEMOGRAPHIC_DATA]" at bounding box center [634, 366] width 535 height 12
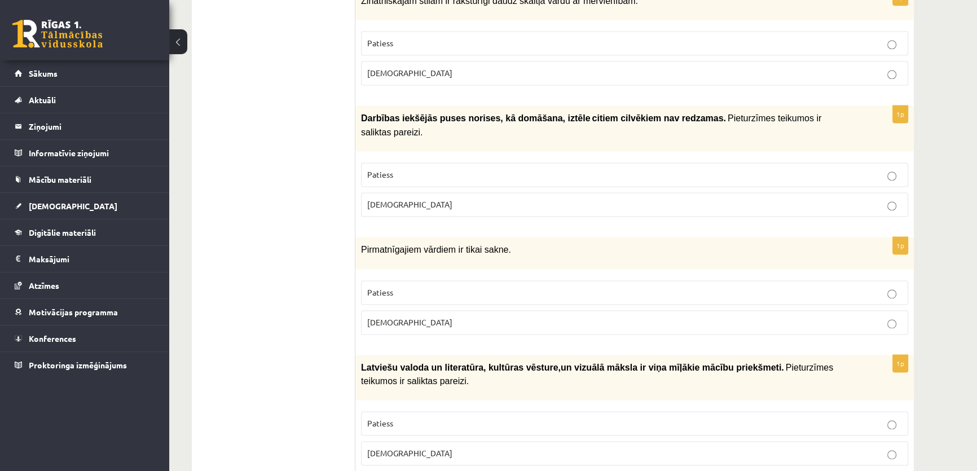
scroll to position [1964, 0]
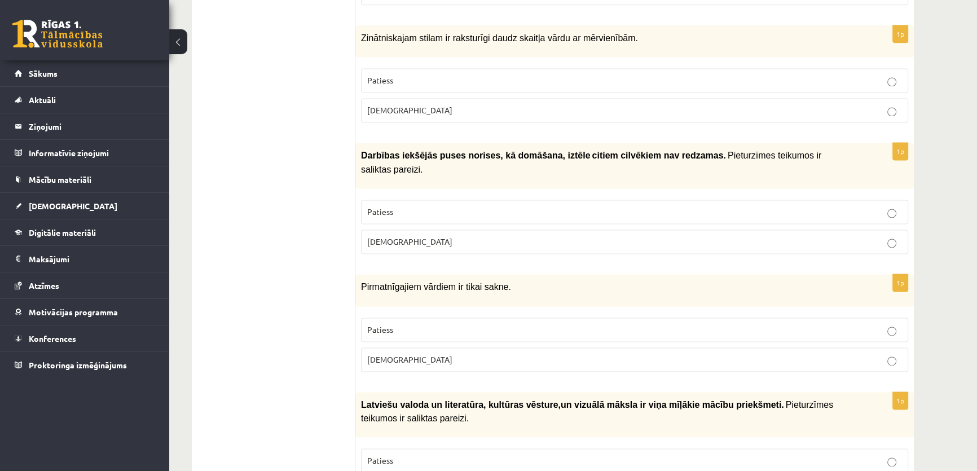
click at [407, 236] on p "[DEMOGRAPHIC_DATA]" at bounding box center [634, 242] width 535 height 12
click at [366, 274] on div "Pirmatnīgajiem vārdiem ir tikai sakne." at bounding box center [634, 290] width 558 height 32
drag, startPoint x: 356, startPoint y: 232, endPoint x: 398, endPoint y: 235, distance: 41.2
click at [398, 274] on div "Pirmatnīgajiem vārdiem ir tikai sakne." at bounding box center [634, 290] width 558 height 32
drag, startPoint x: 408, startPoint y: 239, endPoint x: 413, endPoint y: 240, distance: 5.8
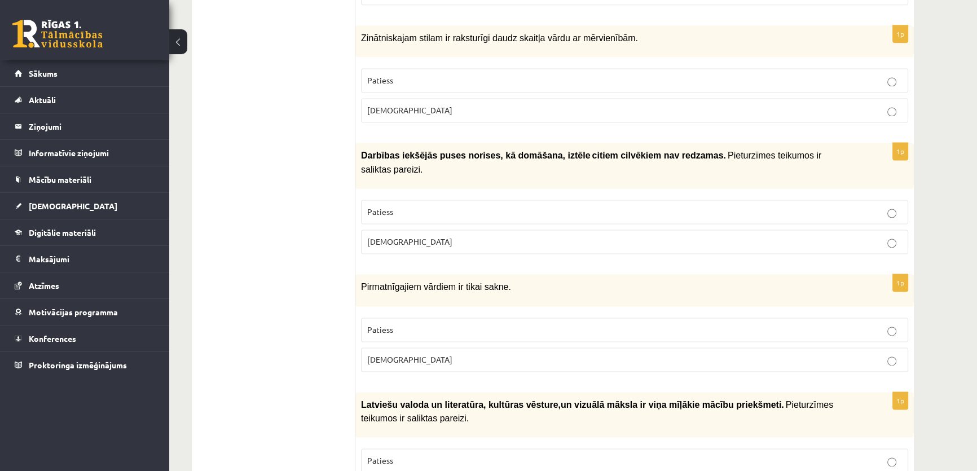
click at [412, 282] on span "Pirmatnīgajiem vārdiem ir tikai sakne." at bounding box center [436, 287] width 150 height 10
drag, startPoint x: 416, startPoint y: 237, endPoint x: 349, endPoint y: 237, distance: 67.1
click at [349, 237] on div "**********" at bounding box center [553, 28] width 722 height 3602
click at [382, 282] on span "Pirmatnīgajiem vārdiem ir tikai sakne." at bounding box center [436, 287] width 150 height 10
click at [410, 282] on span "Pirmatnīgajiem vārdiem ir tikai sakne." at bounding box center [436, 287] width 150 height 10
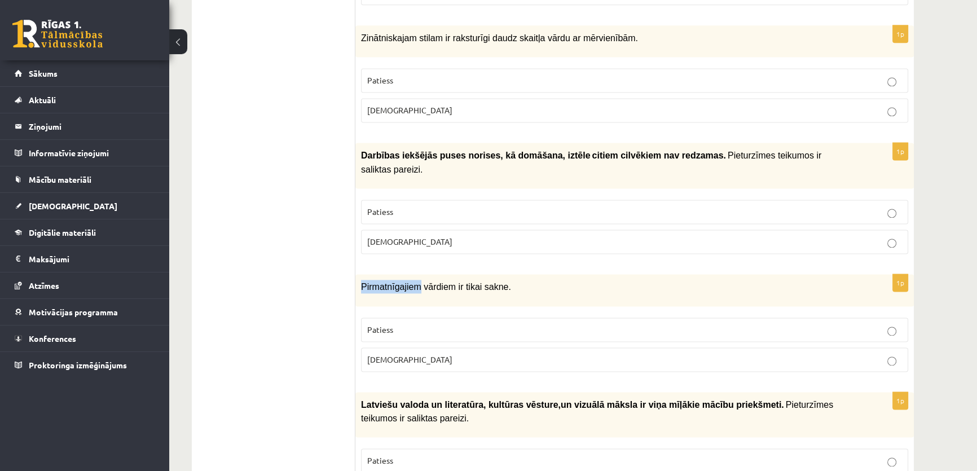
drag, startPoint x: 417, startPoint y: 237, endPoint x: 361, endPoint y: 241, distance: 56.5
click at [361, 280] on p "Pirmatnīgajiem vārdiem ir tikai sakne." at bounding box center [606, 287] width 491 height 14
drag, startPoint x: 449, startPoint y: 234, endPoint x: 345, endPoint y: 235, distance: 103.7
click at [345, 235] on div "**********" at bounding box center [553, 28] width 722 height 3602
click at [385, 282] on span "Pirmatnīgajiem vārdiem ir tikai sakne." at bounding box center [436, 287] width 150 height 10
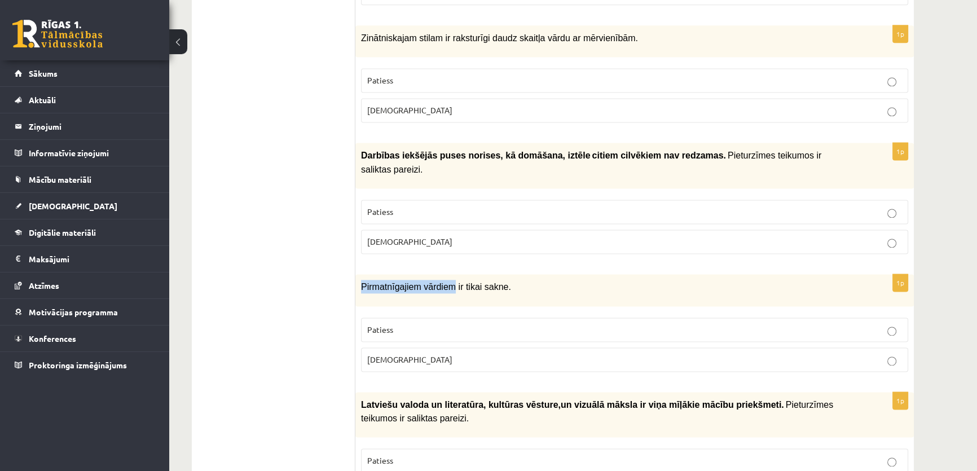
drag, startPoint x: 447, startPoint y: 237, endPoint x: 357, endPoint y: 241, distance: 89.2
click at [357, 274] on div "Pirmatnīgajiem vārdiem ir tikai sakne." at bounding box center [634, 290] width 558 height 32
click at [391, 354] on span "[DEMOGRAPHIC_DATA]" at bounding box center [409, 359] width 85 height 10
click at [251, 205] on ul "Tests Izvērtējums!" at bounding box center [279, 28] width 152 height 3580
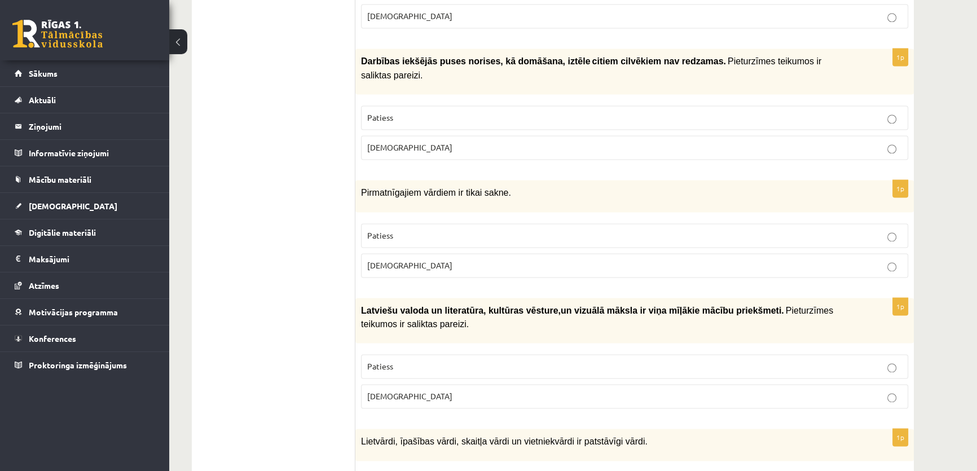
scroll to position [2135, 0]
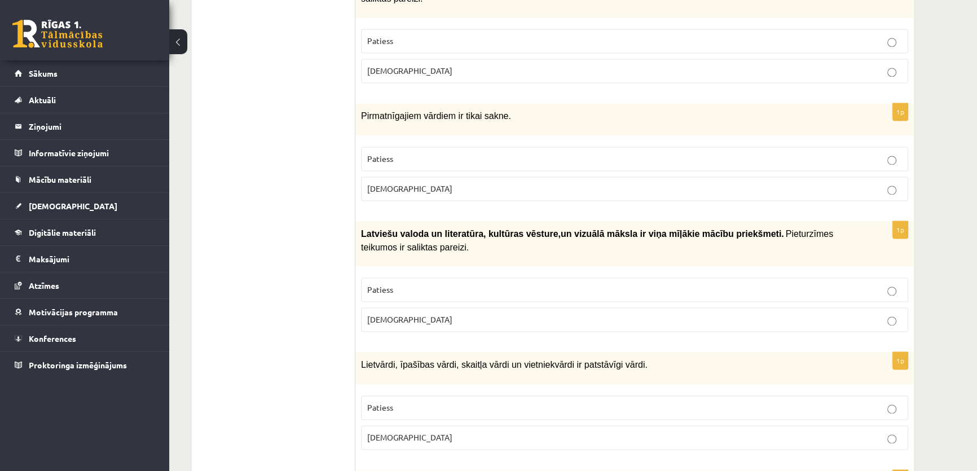
drag, startPoint x: 251, startPoint y: 205, endPoint x: 793, endPoint y: 187, distance: 542.1
drag, startPoint x: 793, startPoint y: 187, endPoint x: 679, endPoint y: 192, distance: 114.0
click at [679, 227] on p "Latviešu valoda un literatūra, kultūras vēsture , un vizuālā māksla ir v…" at bounding box center [606, 241] width 491 height 28
drag, startPoint x: 679, startPoint y: 192, endPoint x: 795, endPoint y: 193, distance: 115.6
drag, startPoint x: 795, startPoint y: 193, endPoint x: 724, endPoint y: 190, distance: 71.1
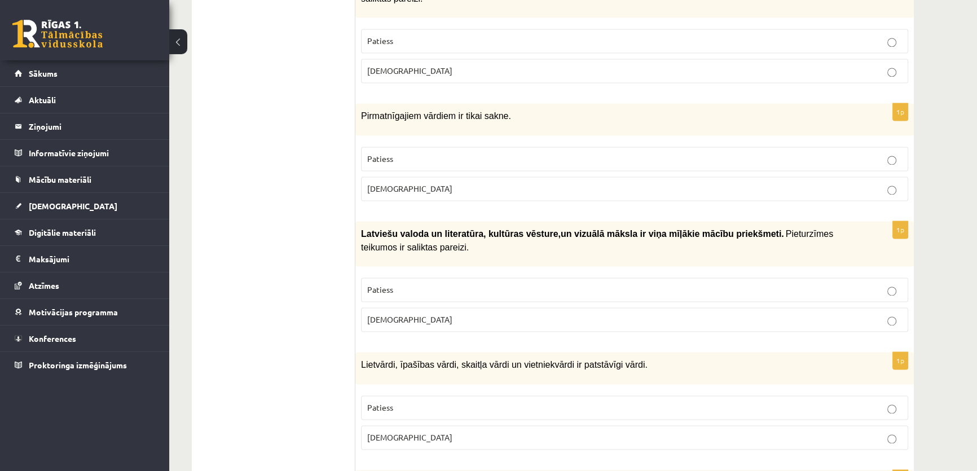
click at [724, 227] on p "Latviešu valoda un literatūra, kultūras vēsture , un vizuālā māksla ir v…" at bounding box center [606, 241] width 491 height 28
drag, startPoint x: 724, startPoint y: 190, endPoint x: 643, endPoint y: 186, distance: 80.8
click at [643, 229] on span "un vizuālā māksla ir viņa mīļākie mācību priekšmeti." at bounding box center [671, 234] width 223 height 10
drag, startPoint x: 503, startPoint y: 243, endPoint x: 840, endPoint y: 161, distance: 346.9
drag, startPoint x: 840, startPoint y: 161, endPoint x: 404, endPoint y: 191, distance: 436.8
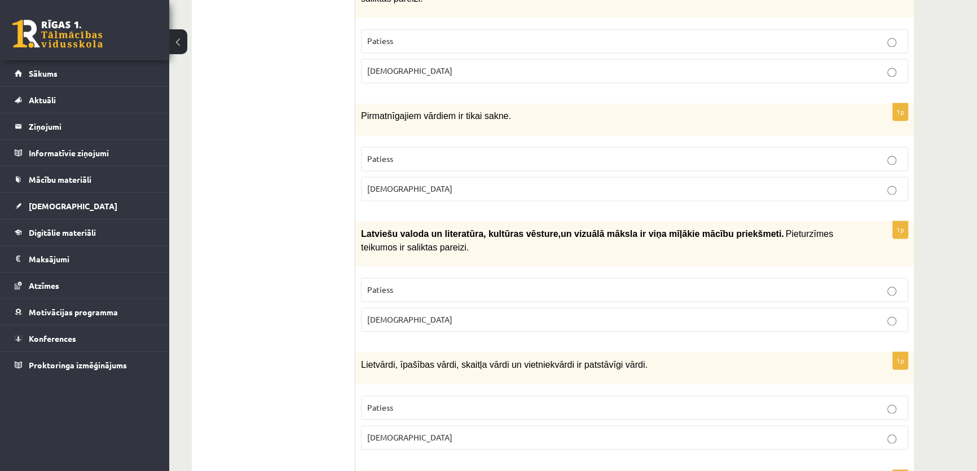
click at [404, 227] on p "Latviešu valoda un literatūra, kultūras vēsture , un vizuālā māksla ir v…" at bounding box center [606, 241] width 491 height 28
click at [427, 284] on p "Patiess" at bounding box center [634, 290] width 535 height 12
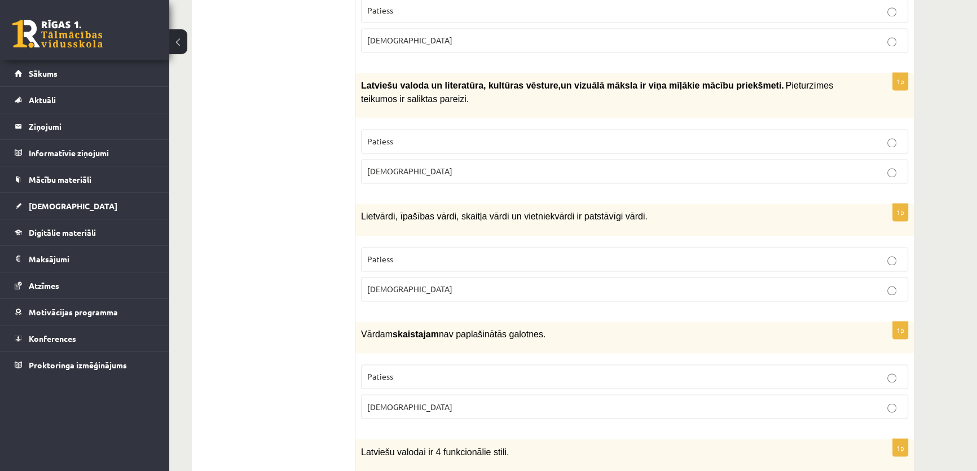
scroll to position [2306, 0]
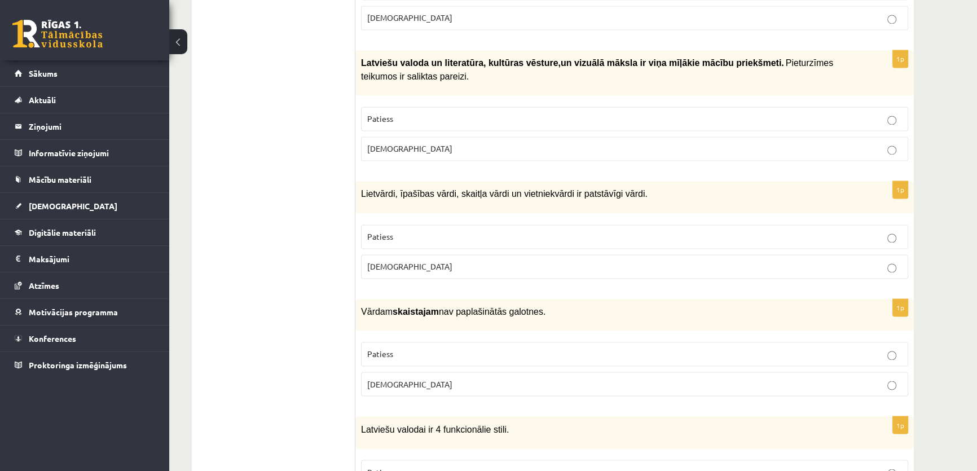
click at [589, 224] on label "Patiess" at bounding box center [634, 236] width 547 height 24
click at [447, 342] on label "Patiess" at bounding box center [634, 354] width 547 height 24
drag, startPoint x: 447, startPoint y: 253, endPoint x: 524, endPoint y: 258, distance: 76.8
click at [524, 307] on span "Vārdam skaistajam nav paplašinātās galotnes." at bounding box center [453, 312] width 184 height 10
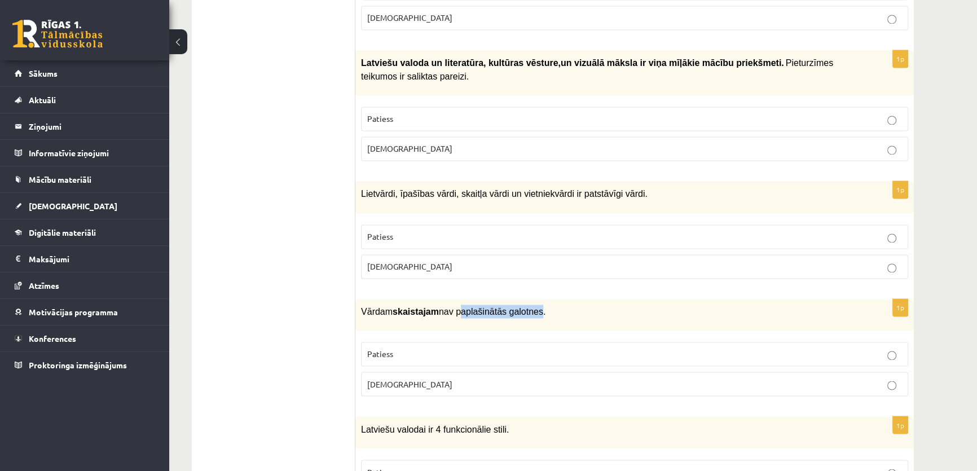
click at [432, 378] on p "[DEMOGRAPHIC_DATA]" at bounding box center [634, 384] width 535 height 12
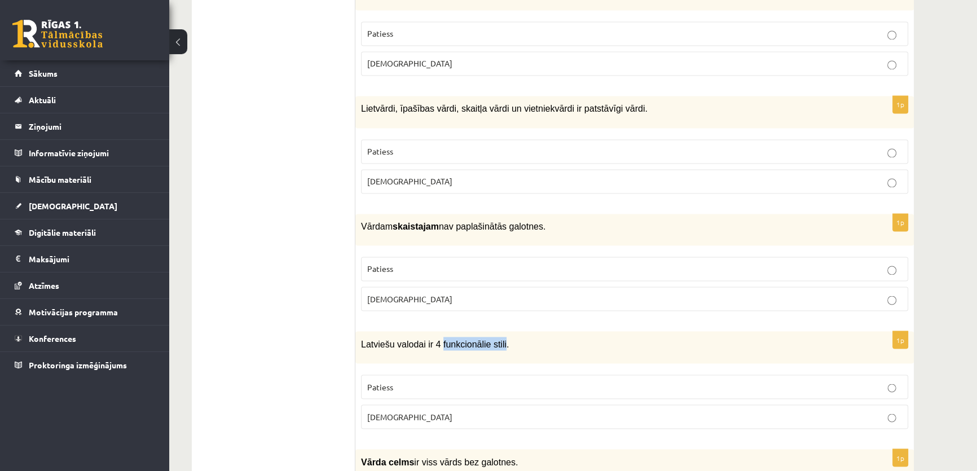
drag, startPoint x: 434, startPoint y: 284, endPoint x: 495, endPoint y: 290, distance: 61.2
click at [495, 339] on span "Latviešu valodai ir 4 funkcionālie stili." at bounding box center [435, 344] width 148 height 10
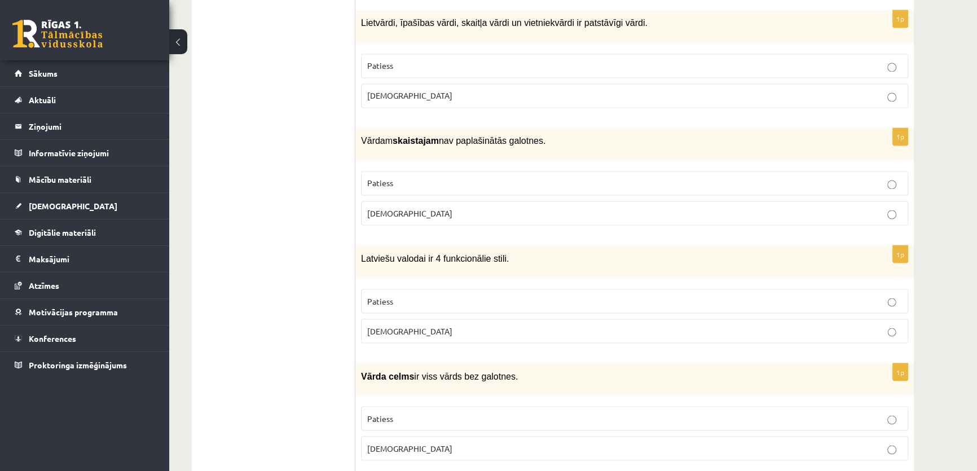
click at [446, 325] on p "[DEMOGRAPHIC_DATA]" at bounding box center [634, 331] width 535 height 12
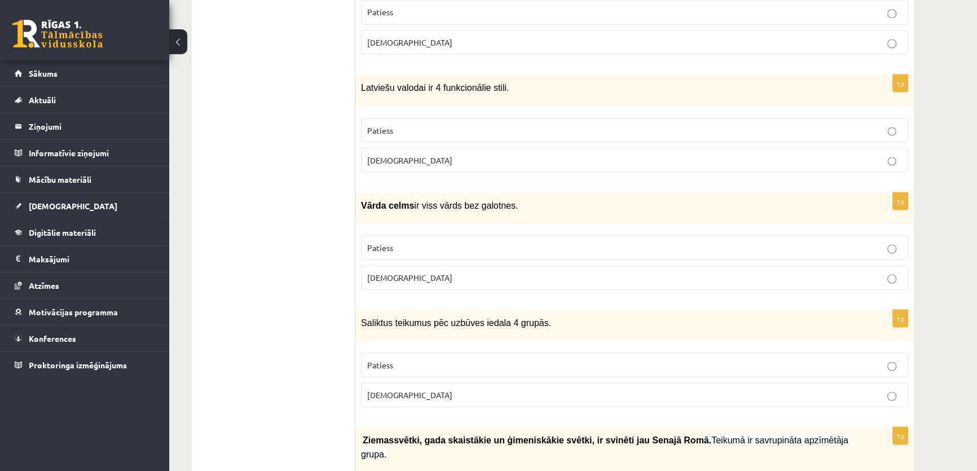
drag, startPoint x: 446, startPoint y: 270, endPoint x: 401, endPoint y: 248, distance: 49.9
click at [404, 232] on fieldset "Patiess [DEMOGRAPHIC_DATA]" at bounding box center [634, 260] width 547 height 63
click at [408, 271] on p "[DEMOGRAPHIC_DATA]" at bounding box center [634, 277] width 535 height 12
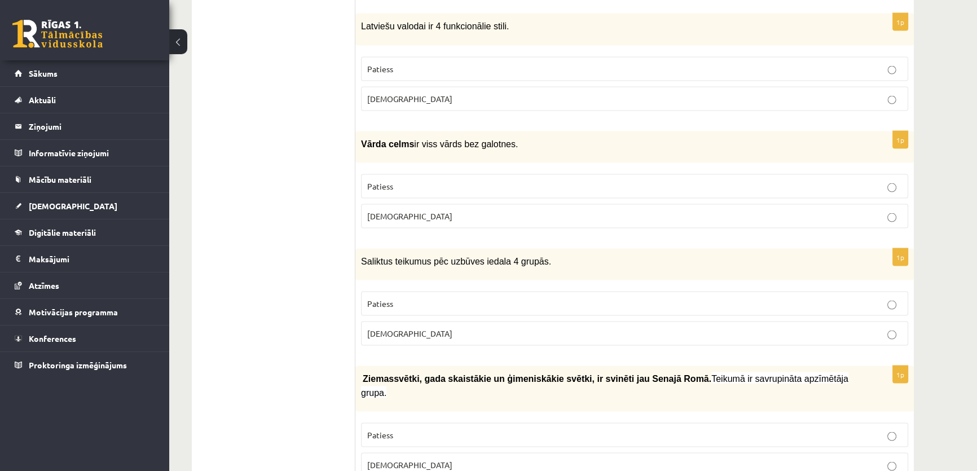
scroll to position [2733, 0]
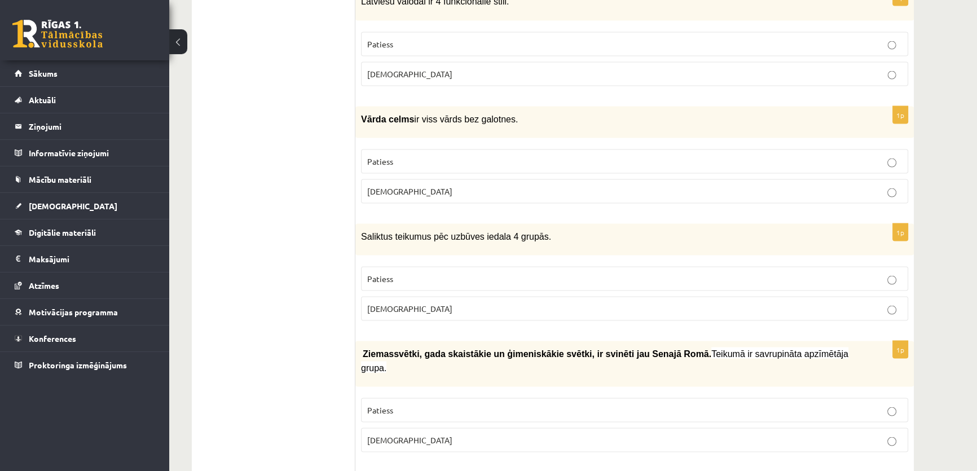
drag, startPoint x: 425, startPoint y: 175, endPoint x: 354, endPoint y: 173, distance: 71.1
click at [399, 224] on div "Saliktus teikumus pēc uzbūves iedala 4 grupās." at bounding box center [634, 240] width 558 height 32
click at [430, 232] on span "Saliktus teikumus pēc uzbūves iedala 4 grupās." at bounding box center [456, 237] width 190 height 10
drag, startPoint x: 425, startPoint y: 177, endPoint x: 360, endPoint y: 176, distance: 64.9
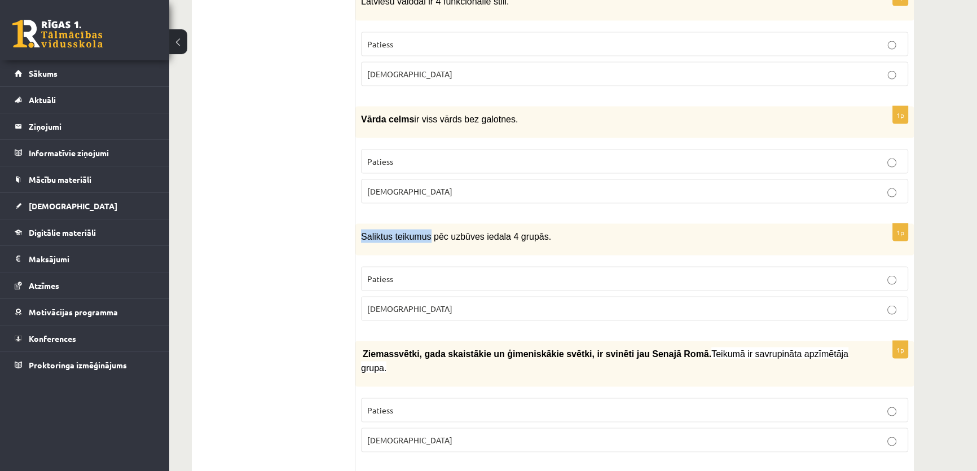
click at [360, 224] on div "Saliktus teikumus pēc uzbūves iedala 4 grupās." at bounding box center [634, 240] width 558 height 32
click at [464, 303] on p "[DEMOGRAPHIC_DATA]" at bounding box center [634, 309] width 535 height 12
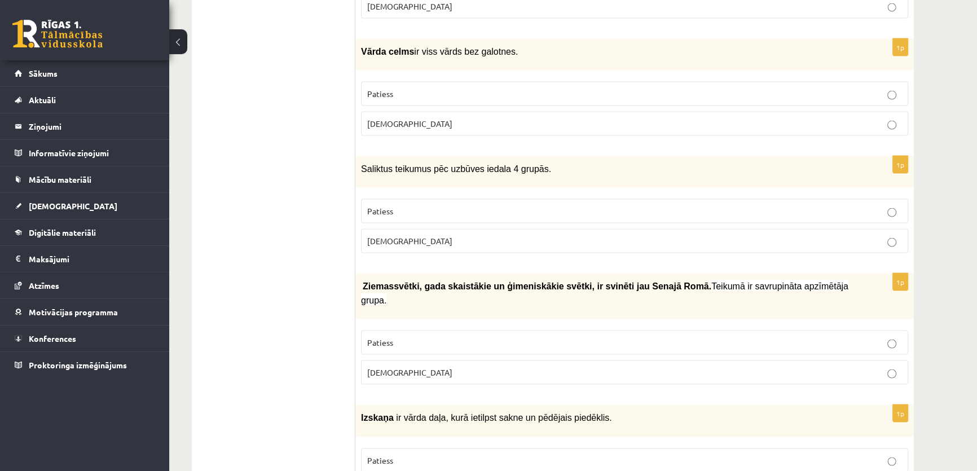
scroll to position [2819, 0]
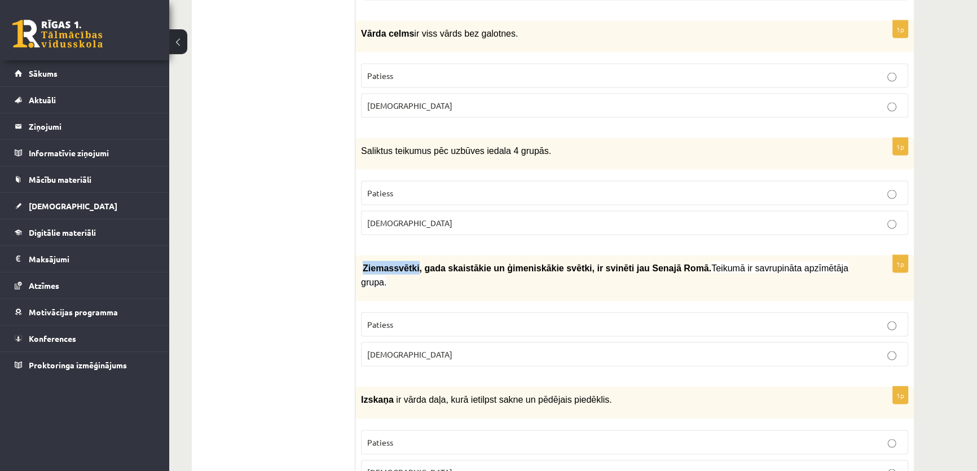
drag, startPoint x: 362, startPoint y: 210, endPoint x: 412, endPoint y: 211, distance: 49.6
click at [412, 263] on span "Ziemassvētki, gada skaistākie un ģimeniskākie svētki, ir svinēti jau Sena…" at bounding box center [537, 268] width 348 height 10
click at [722, 263] on span "Teikumā ir savrupināta apzīmētāja grupa." at bounding box center [604, 274] width 487 height 23
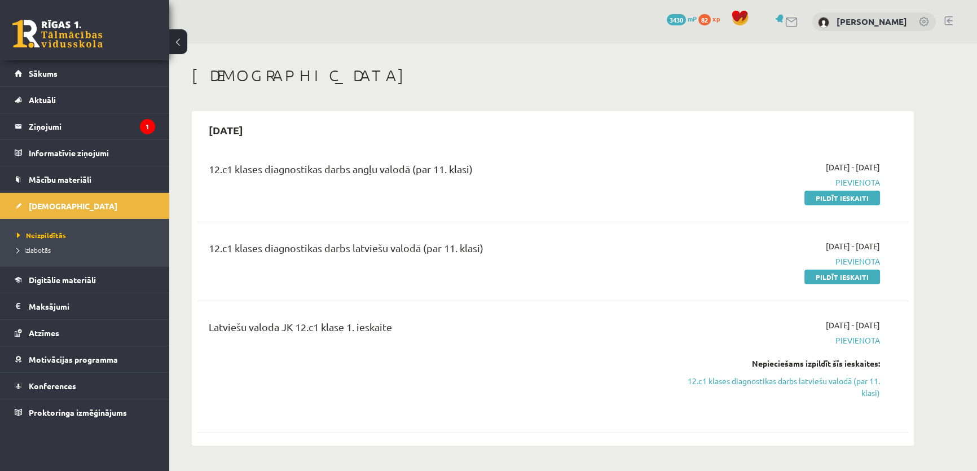
drag, startPoint x: 0, startPoint y: 0, endPoint x: 679, endPoint y: 171, distance: 700.2
click at [679, 171] on div "[DATE] - [DATE] [GEOGRAPHIC_DATA] Pildīt ieskaiti" at bounding box center [773, 182] width 229 height 42
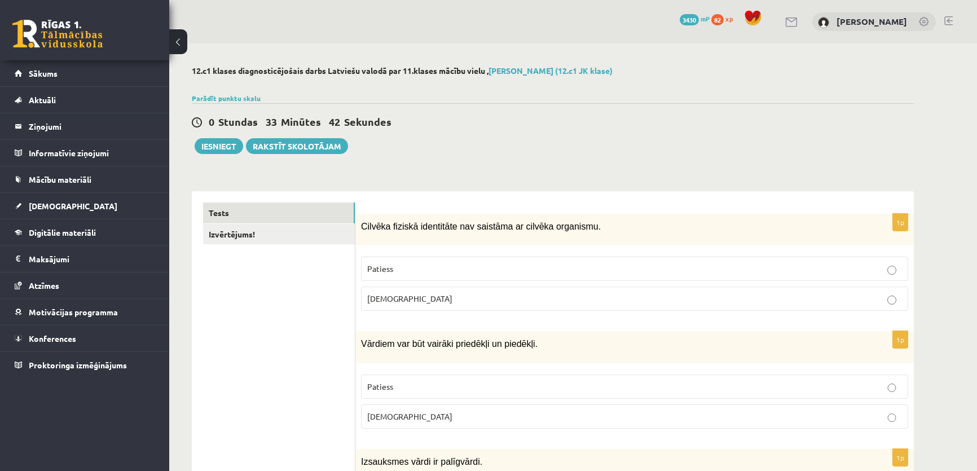
scroll to position [2819, 0]
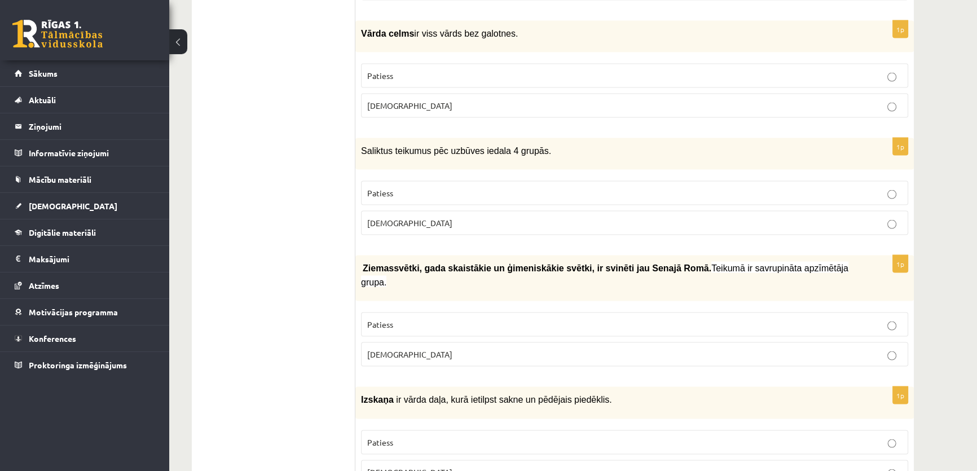
click at [524, 312] on label "Patiess" at bounding box center [634, 324] width 547 height 24
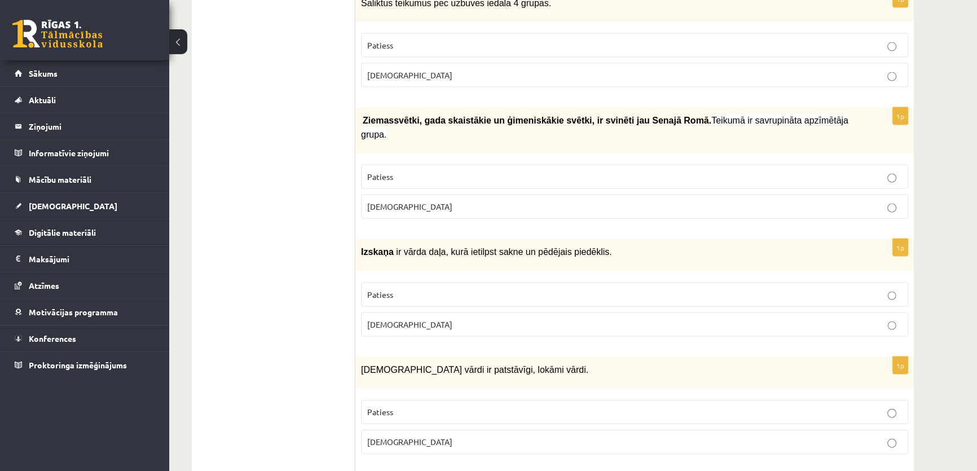
scroll to position [2989, 0]
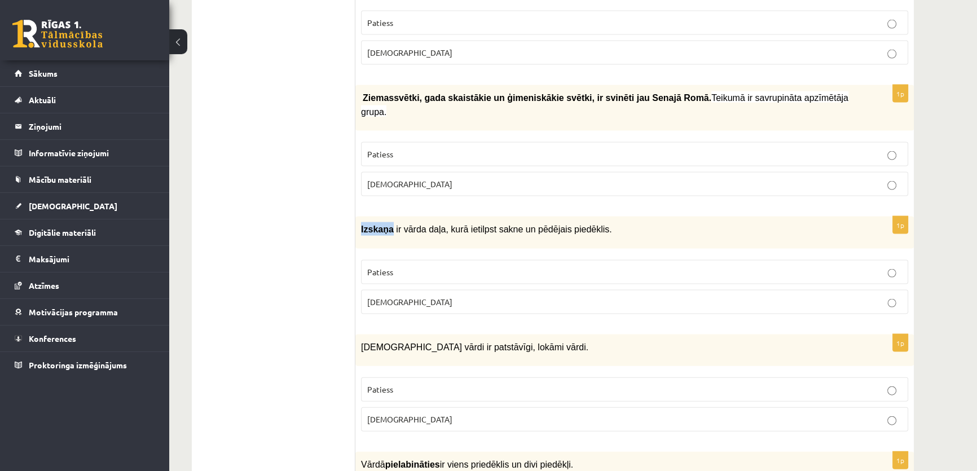
drag, startPoint x: 358, startPoint y: 149, endPoint x: 388, endPoint y: 162, distance: 32.8
click at [388, 217] on div "Izskaņa ir vārda daļa, kurā ietilpst sakne un pēdējais piedēklis." at bounding box center [634, 233] width 558 height 32
click at [515, 224] on span "ir vārda daļa, kurā ietilpst sakne un pēdējais piedēklis." at bounding box center [503, 229] width 215 height 10
click at [379, 297] on span "[DEMOGRAPHIC_DATA]" at bounding box center [409, 302] width 85 height 10
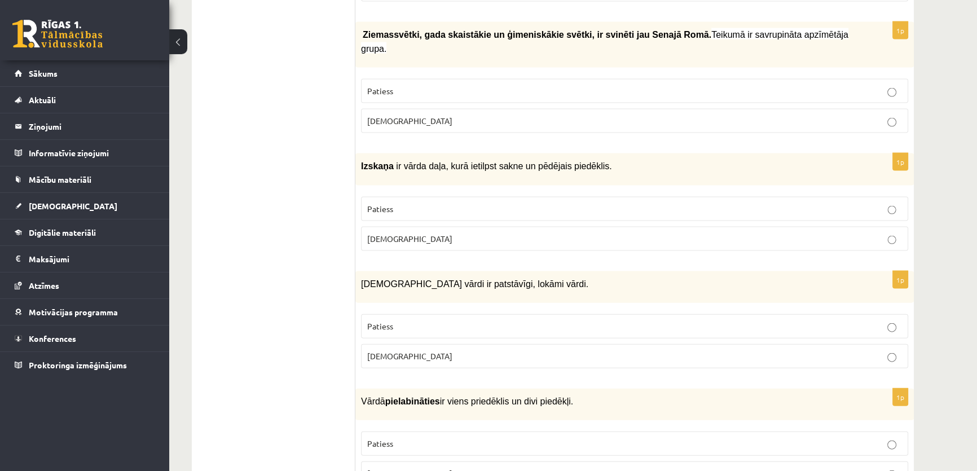
scroll to position [3075, 0]
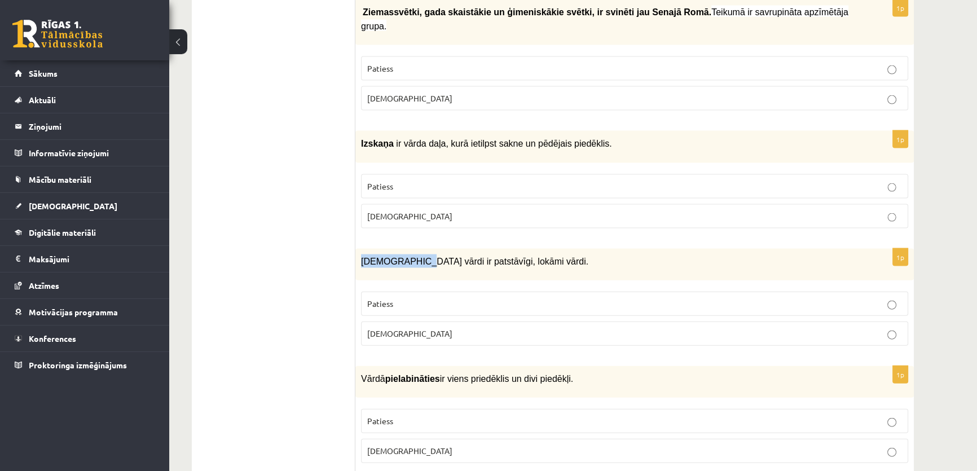
drag, startPoint x: 357, startPoint y: 181, endPoint x: 410, endPoint y: 181, distance: 53.0
click at [410, 249] on div "[DEMOGRAPHIC_DATA] vārdi ir patstāvīgi, lokāmi vārdi." at bounding box center [634, 265] width 558 height 32
drag, startPoint x: 412, startPoint y: 182, endPoint x: 363, endPoint y: 186, distance: 48.7
click at [363, 257] on span "[DEMOGRAPHIC_DATA] vārdi ir patstāvīgi, lokāmi vārdi." at bounding box center [474, 262] width 227 height 10
click at [403, 249] on div "[DEMOGRAPHIC_DATA] vārdi ir patstāvīgi, lokāmi vārdi." at bounding box center [634, 265] width 558 height 32
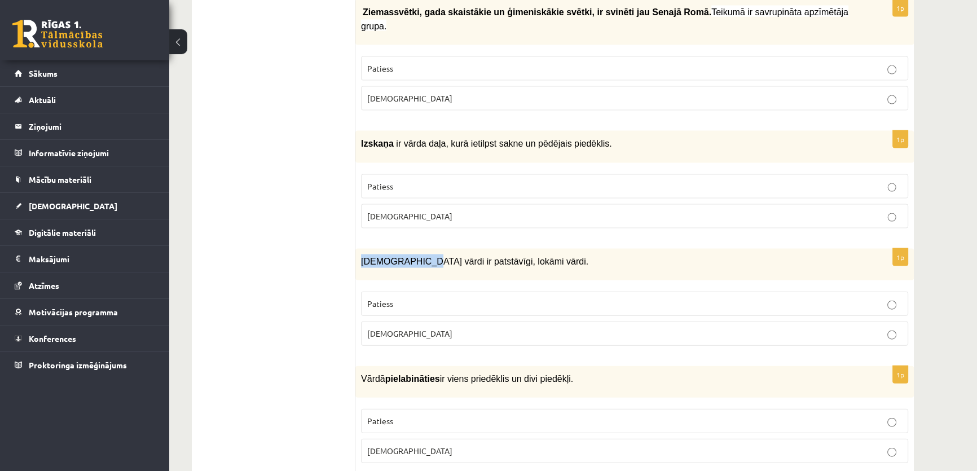
drag, startPoint x: 412, startPoint y: 186, endPoint x: 362, endPoint y: 186, distance: 50.2
click at [362, 257] on span "Apstākļa vārdi ir patstāvīgi, lokāmi vārdi." at bounding box center [474, 262] width 227 height 10
click at [432, 298] on p "Patiess" at bounding box center [634, 304] width 535 height 12
click at [558, 372] on p "Vārdā pielabināties ir viens priedēklis un divi piedēkļi." at bounding box center [606, 379] width 491 height 14
click at [420, 374] on b "pielabināties" at bounding box center [412, 379] width 55 height 10
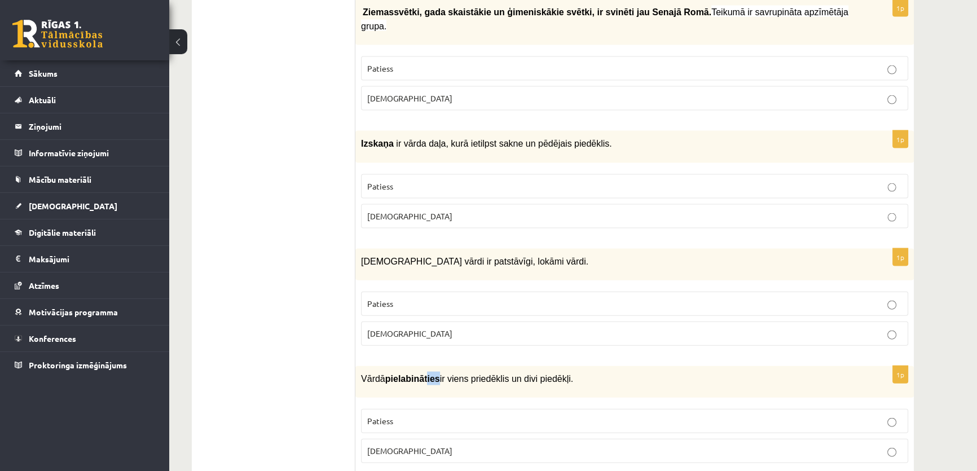
drag, startPoint x: 422, startPoint y: 295, endPoint x: 434, endPoint y: 303, distance: 14.2
click at [433, 374] on span "Vārdā pielabināties ir viens priedēklis un divi piedēkļi." at bounding box center [467, 379] width 212 height 10
click at [434, 374] on span "Vārdā pielabināties ir viens priedēklis un divi piedēkļi." at bounding box center [467, 379] width 212 height 10
drag, startPoint x: 434, startPoint y: 303, endPoint x: 586, endPoint y: 300, distance: 152.3
drag, startPoint x: 586, startPoint y: 300, endPoint x: 555, endPoint y: 313, distance: 34.1
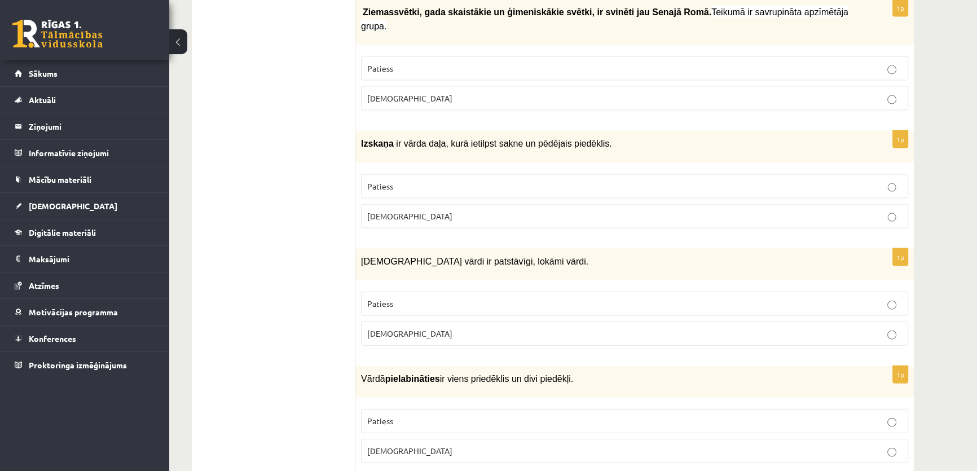
click at [566, 366] on div "Vārdā pielabināties ir viens priedēklis un divi piedēkļi." at bounding box center [634, 382] width 558 height 32
click at [541, 409] on label "Patiess" at bounding box center [634, 421] width 547 height 24
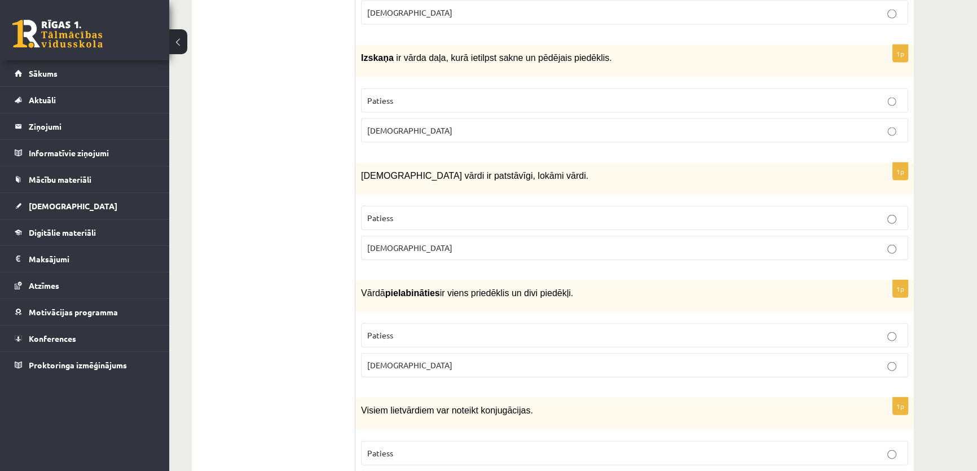
scroll to position [3246, 0]
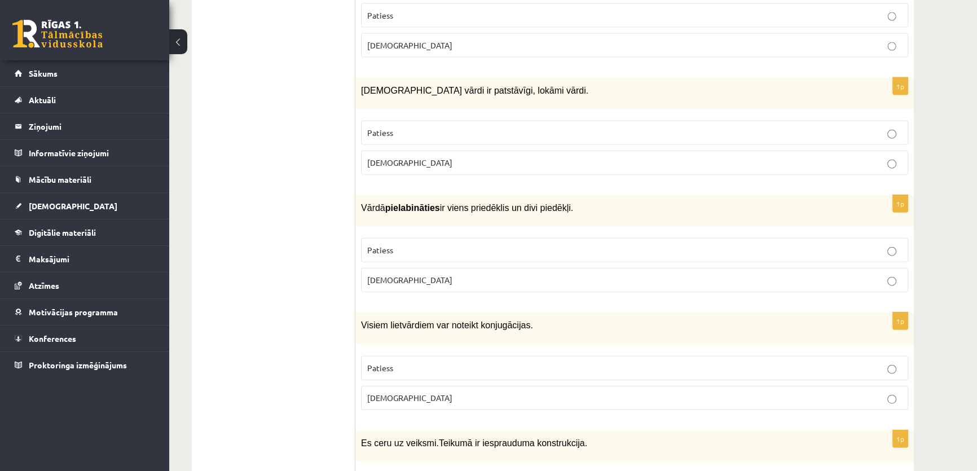
click at [501, 232] on fieldset "Patiess Aplams" at bounding box center [634, 263] width 547 height 63
click at [516, 274] on p "Aplams" at bounding box center [634, 280] width 535 height 12
drag, startPoint x: 406, startPoint y: 129, endPoint x: 422, endPoint y: 135, distance: 17.2
click at [422, 195] on div "Vārdā pielabināties ir viens priedēklis un divi piedēkļi." at bounding box center [634, 211] width 558 height 32
click at [559, 195] on div "Vārdā pielabināties ir viens priedēklis un divi piedēkļi." at bounding box center [634, 211] width 558 height 32
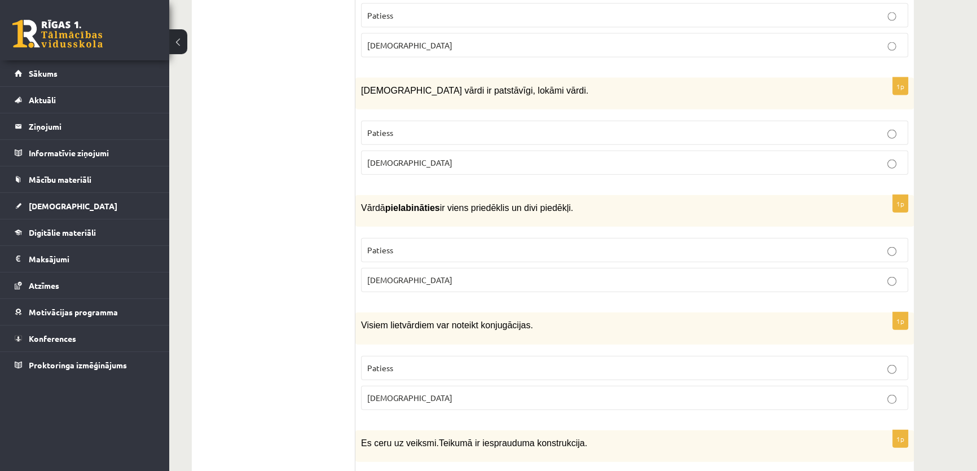
click at [386, 356] on label "Patiess" at bounding box center [634, 368] width 547 height 24
drag, startPoint x: 386, startPoint y: 297, endPoint x: 527, endPoint y: 254, distance: 147.3
drag, startPoint x: 527, startPoint y: 254, endPoint x: 414, endPoint y: 257, distance: 112.8
click at [414, 312] on div "Visiem lietvārdiem var noteikt konjugācijas." at bounding box center [634, 328] width 558 height 32
drag, startPoint x: 470, startPoint y: 360, endPoint x: 563, endPoint y: 363, distance: 93.1
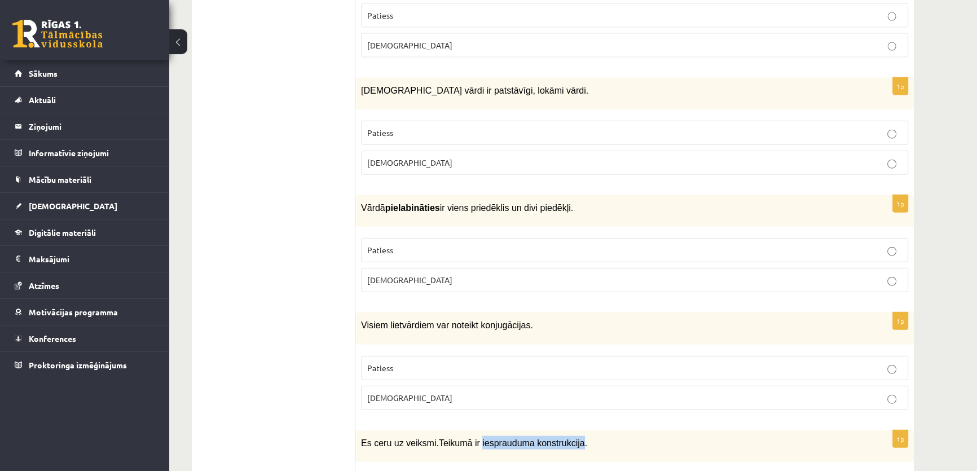
click at [563, 438] on span "Teikumā ir iesprauduma konstrukcija." at bounding box center [513, 443] width 148 height 10
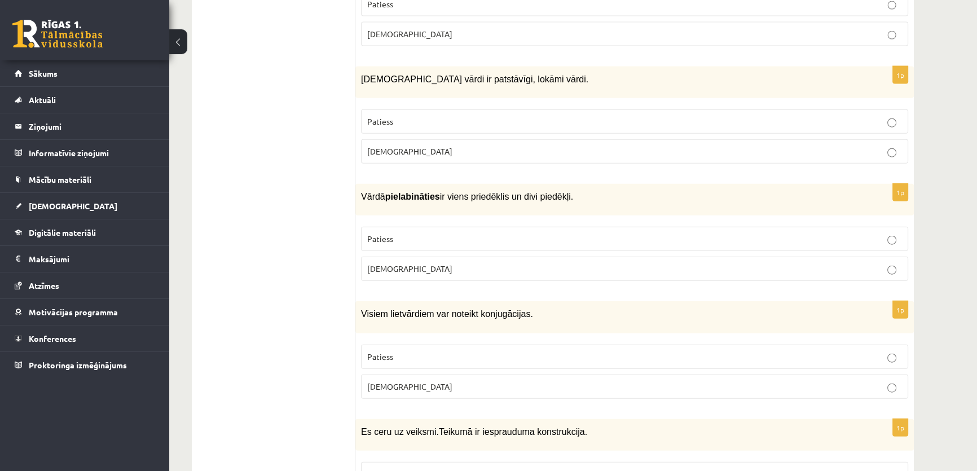
scroll to position [3262, 0]
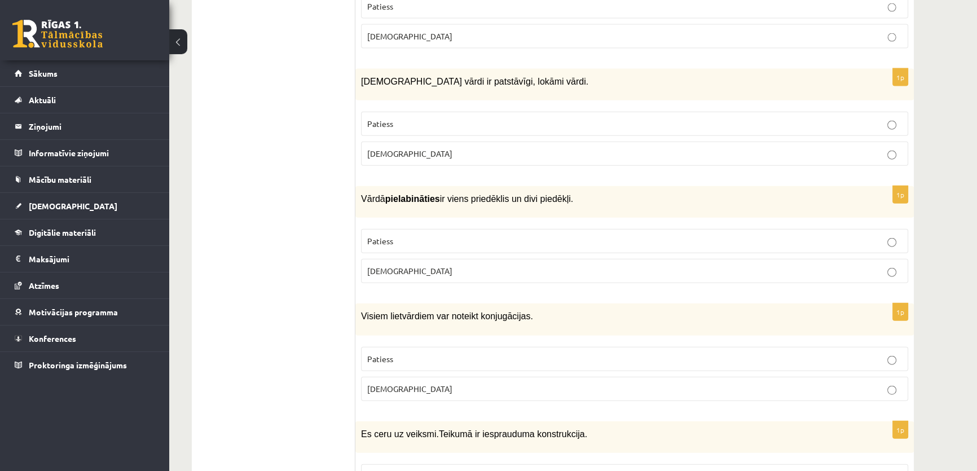
drag, startPoint x: 328, startPoint y: 387, endPoint x: 326, endPoint y: 355, distance: 32.2
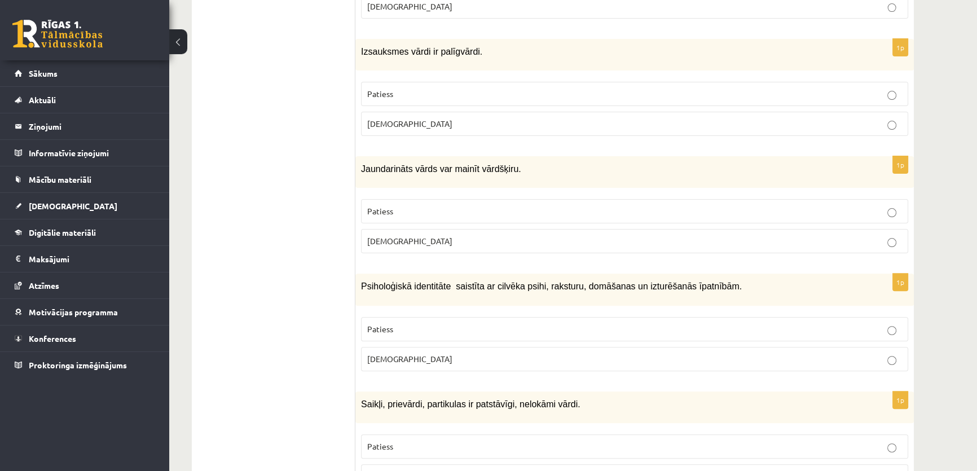
drag, startPoint x: 326, startPoint y: 333, endPoint x: 326, endPoint y: 296, distance: 37.2
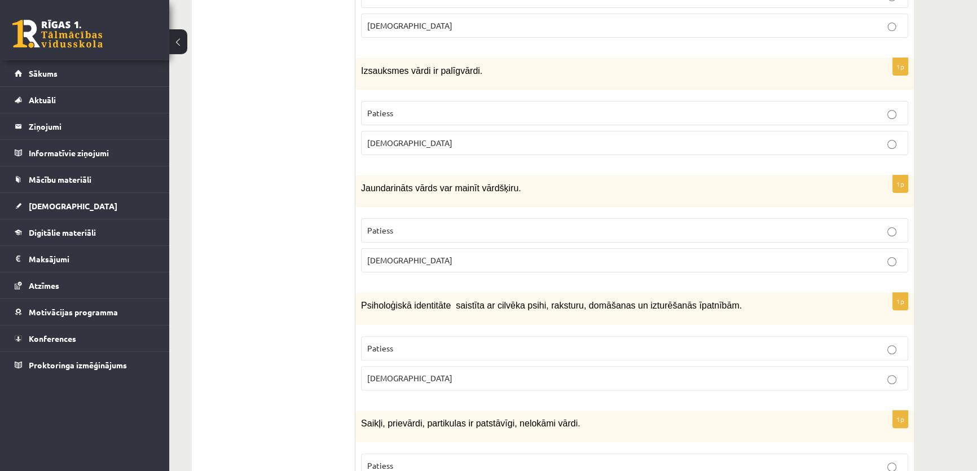
drag, startPoint x: 350, startPoint y: 183, endPoint x: 592, endPoint y: 180, distance: 242.5
drag, startPoint x: 592, startPoint y: 180, endPoint x: 501, endPoint y: 182, distance: 90.8
click at [501, 183] on span "Jaundarināts vārds var mainīt vārdšķiru." at bounding box center [441, 188] width 160 height 10
click at [438, 213] on fieldset "Patiess Aplams" at bounding box center [634, 244] width 547 height 63
click at [436, 226] on p "Patiess" at bounding box center [634, 230] width 535 height 12
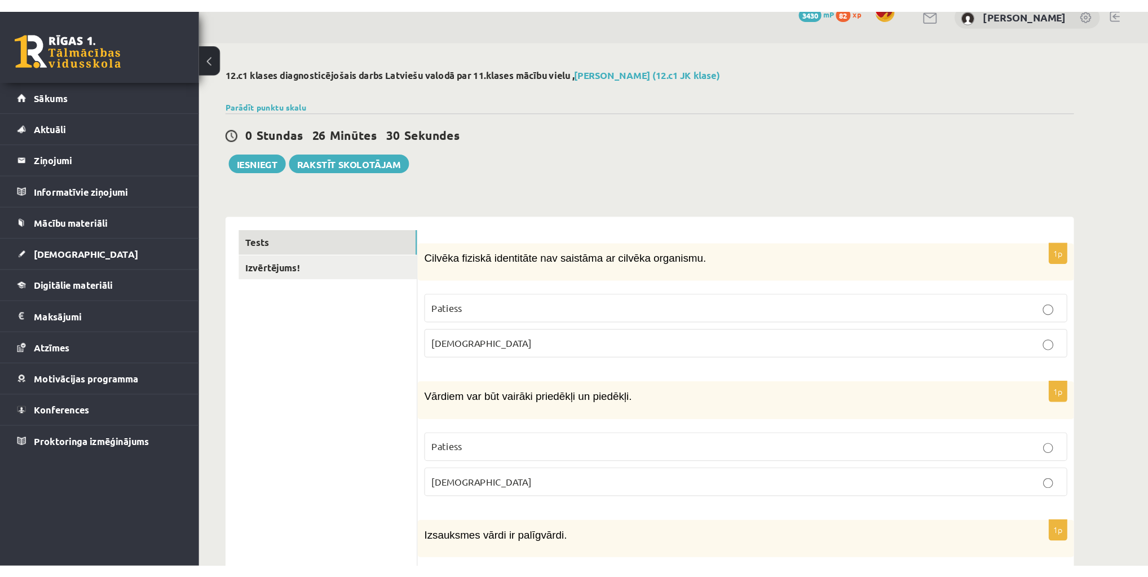
scroll to position [0, 0]
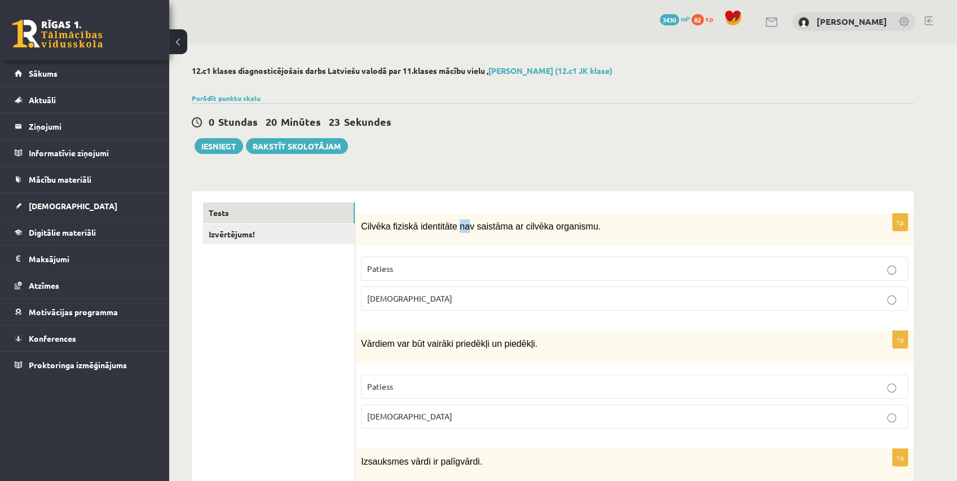
drag, startPoint x: 460, startPoint y: 226, endPoint x: 451, endPoint y: 226, distance: 9.0
click at [451, 226] on span "Cilvēka fiziskā identitāte nav saistāma ar cilvēka organismu." at bounding box center [481, 227] width 240 height 10
click at [434, 303] on label "[DEMOGRAPHIC_DATA]" at bounding box center [634, 298] width 547 height 24
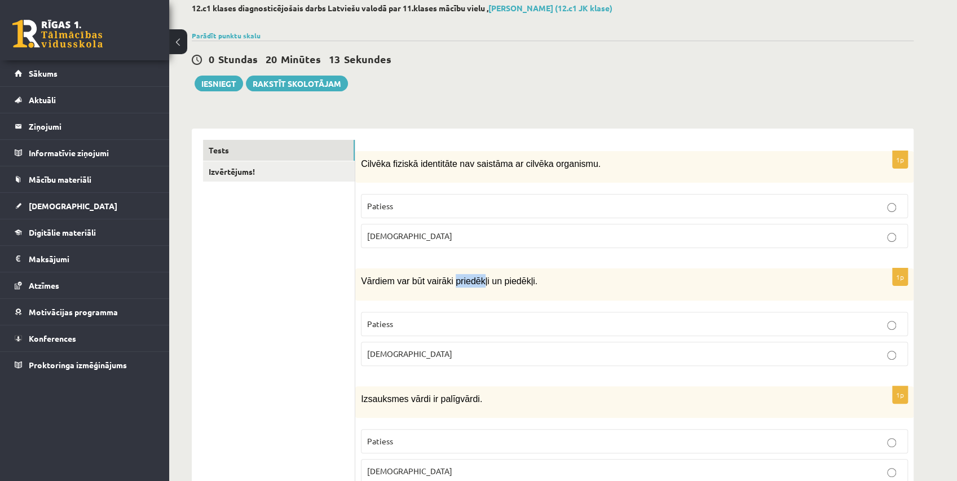
drag, startPoint x: 446, startPoint y: 276, endPoint x: 476, endPoint y: 278, distance: 30.5
click at [476, 278] on span "Vārdiem var būt vairāki priedēkļi un piedēkļi." at bounding box center [449, 281] width 176 height 10
drag, startPoint x: 493, startPoint y: 281, endPoint x: 521, endPoint y: 281, distance: 28.2
click at [521, 281] on span "Vārdiem var būt vairāki priedēkļi un piedēkļi." at bounding box center [449, 281] width 176 height 10
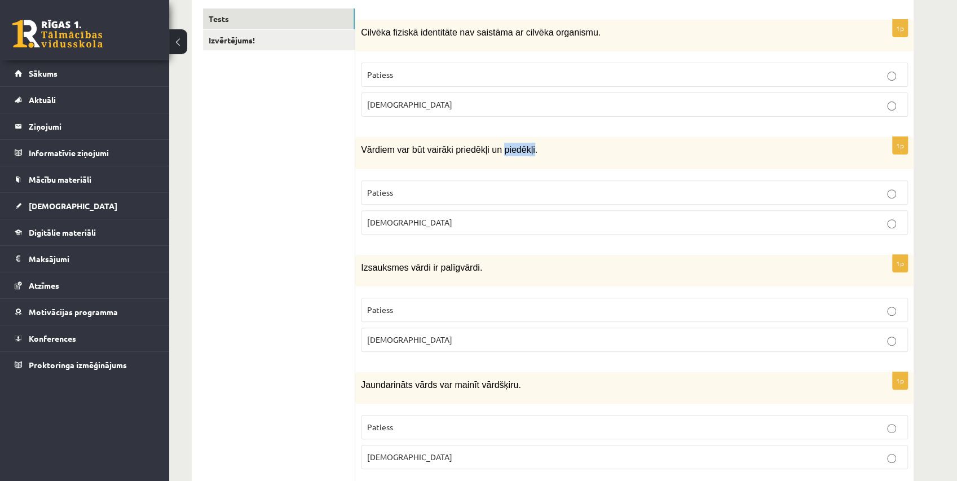
scroll to position [250, 0]
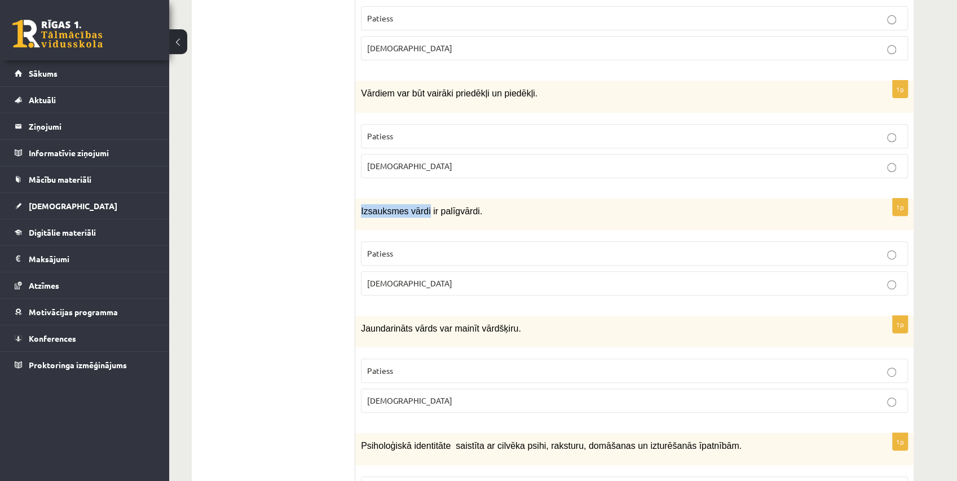
drag, startPoint x: 419, startPoint y: 207, endPoint x: 360, endPoint y: 211, distance: 59.9
click at [360, 211] on div "Izsauksmes vārdi ir palīgvārdi." at bounding box center [634, 214] width 558 height 32
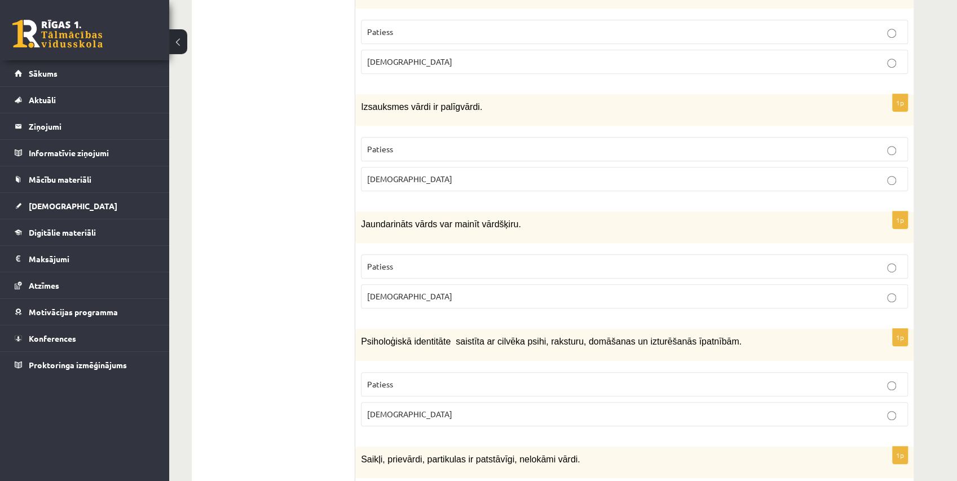
scroll to position [354, 0]
click at [450, 261] on p "Patiess" at bounding box center [634, 267] width 535 height 12
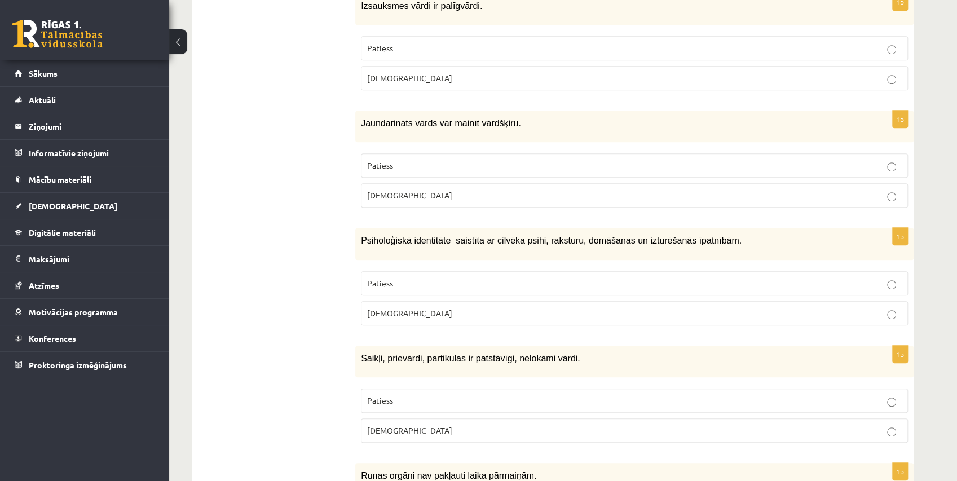
scroll to position [480, 0]
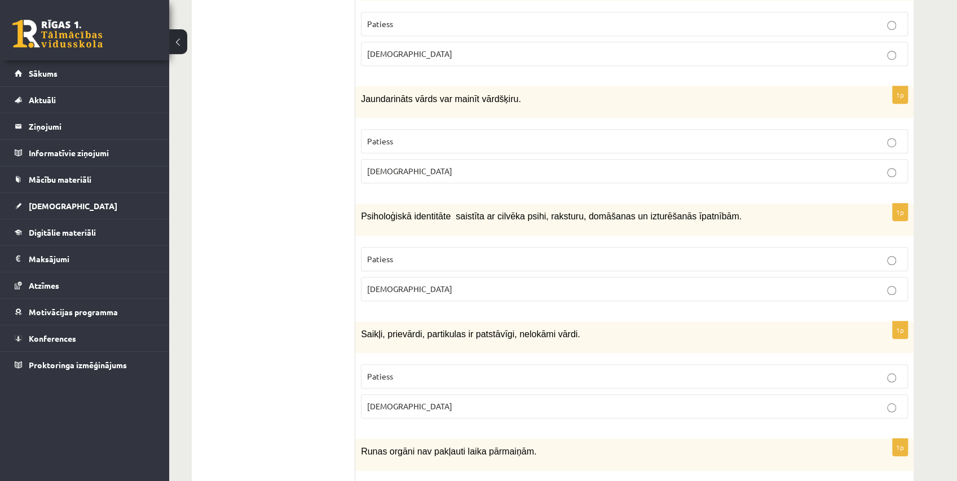
click at [541, 247] on label "Patiess" at bounding box center [634, 259] width 547 height 24
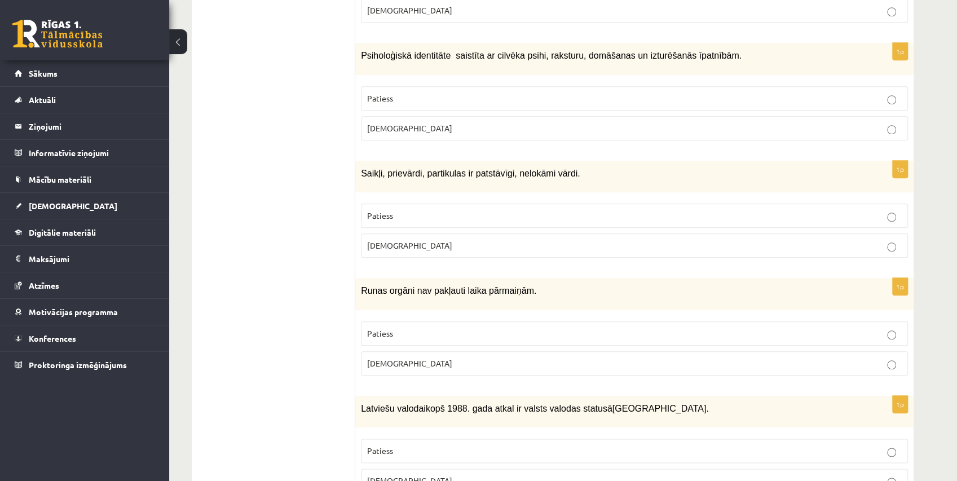
scroll to position [668, 0]
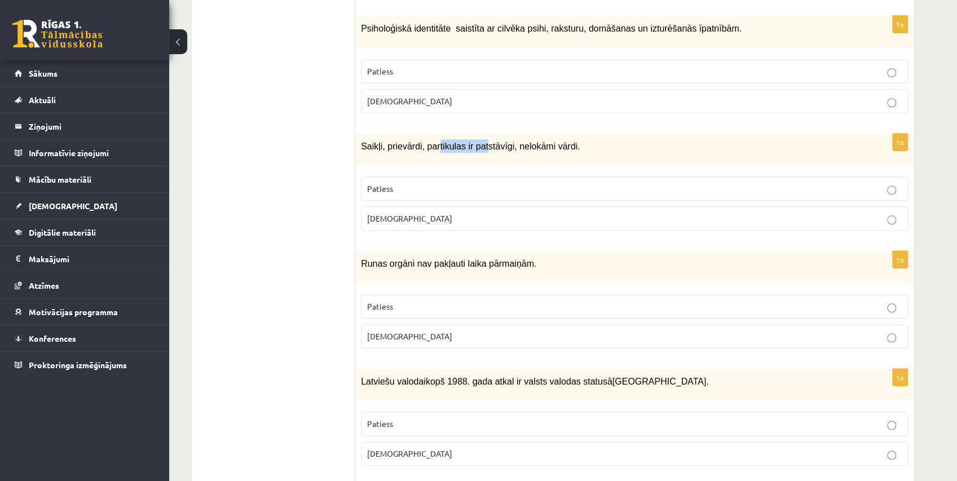
drag, startPoint x: 433, startPoint y: 137, endPoint x: 477, endPoint y: 143, distance: 44.4
click at [477, 143] on div "Saikļi, prievārdi, partikulas ir patstāvīgi, nelokāmi vārdi." at bounding box center [634, 150] width 558 height 32
click at [609, 149] on div "Saikļi, prievārdi, partikulas ir patstāvīgi, nelokāmi vārdi." at bounding box center [634, 150] width 558 height 32
click at [578, 176] on label "Patiess" at bounding box center [634, 188] width 547 height 24
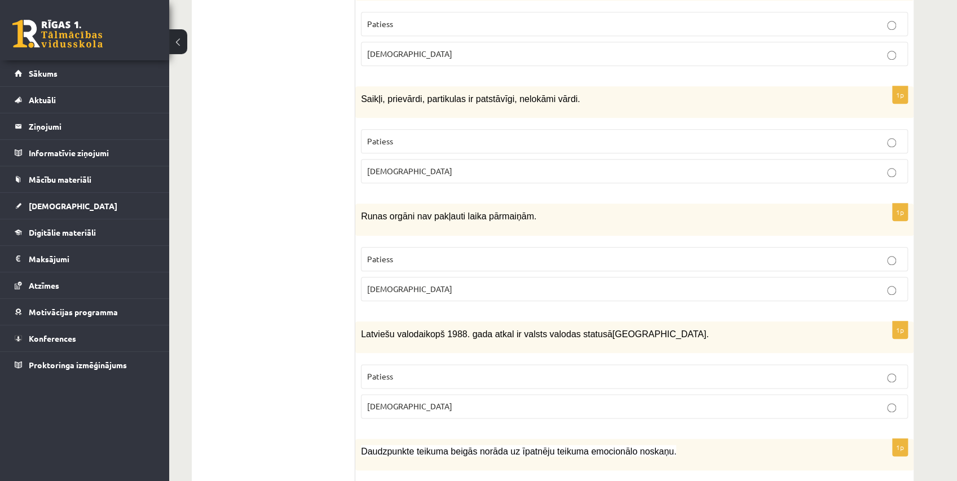
scroll to position [730, 0]
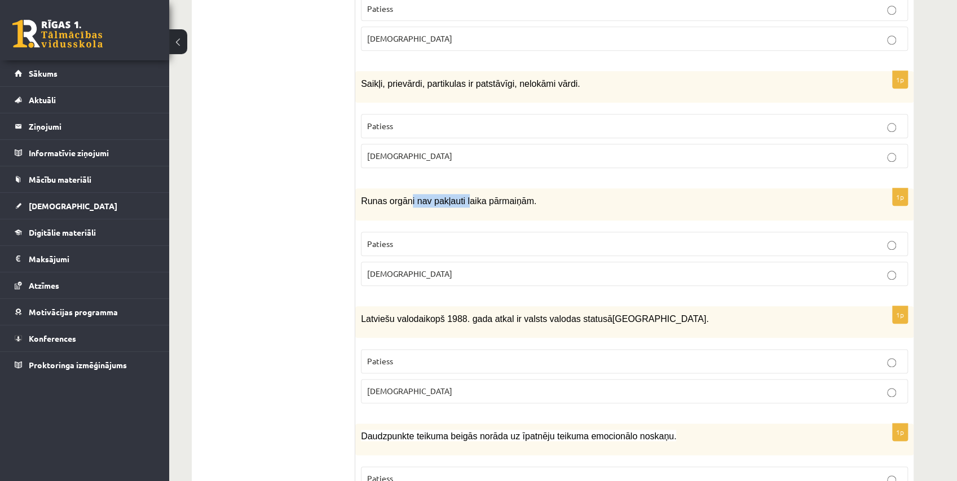
drag, startPoint x: 406, startPoint y: 184, endPoint x: 458, endPoint y: 191, distance: 52.9
click at [458, 196] on span "Runas orgāni nav pakļauti laika pārmaiņām." at bounding box center [448, 201] width 175 height 10
click at [434, 196] on span "Runas orgāni nav pakļauti laika pārmaiņām." at bounding box center [448, 201] width 175 height 10
click at [421, 268] on p "[DEMOGRAPHIC_DATA]" at bounding box center [634, 274] width 535 height 12
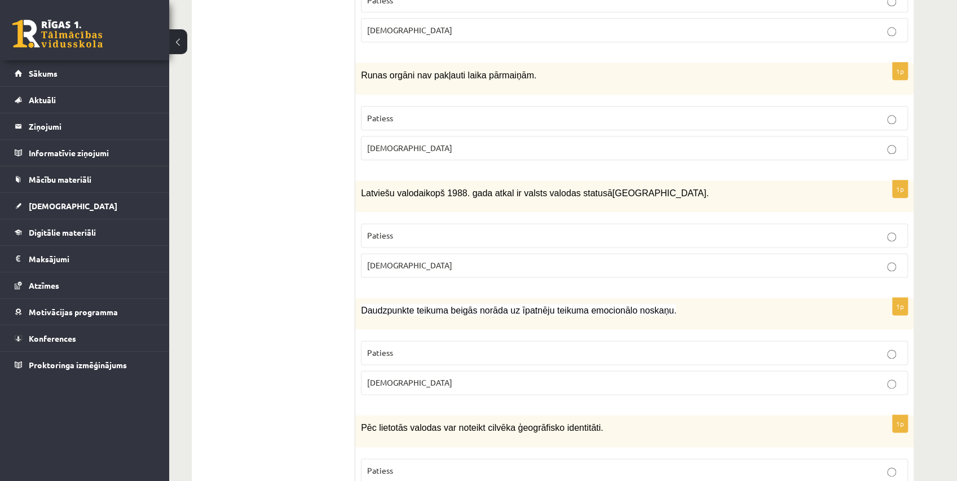
scroll to position [918, 0]
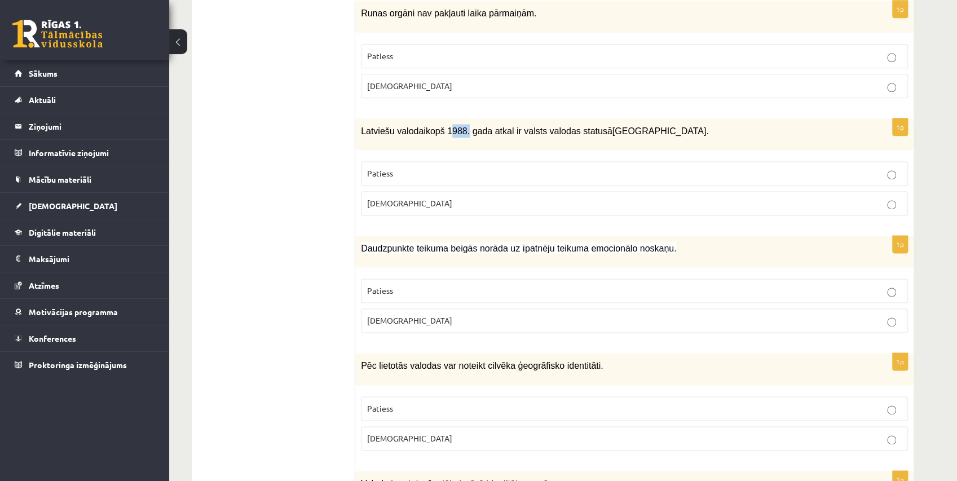
drag, startPoint x: 441, startPoint y: 117, endPoint x: 457, endPoint y: 120, distance: 16.0
click at [457, 126] on span "kopš 1988. gada atkal ir valsts valodas statusā" at bounding box center [519, 131] width 187 height 10
drag, startPoint x: 496, startPoint y: 115, endPoint x: 613, endPoint y: 124, distance: 117.1
click at [613, 124] on div "Latviešu valoda i kopš 1988. gada atkal ir valsts valodas statusā [GEOGRAPHI…" at bounding box center [634, 134] width 558 height 32
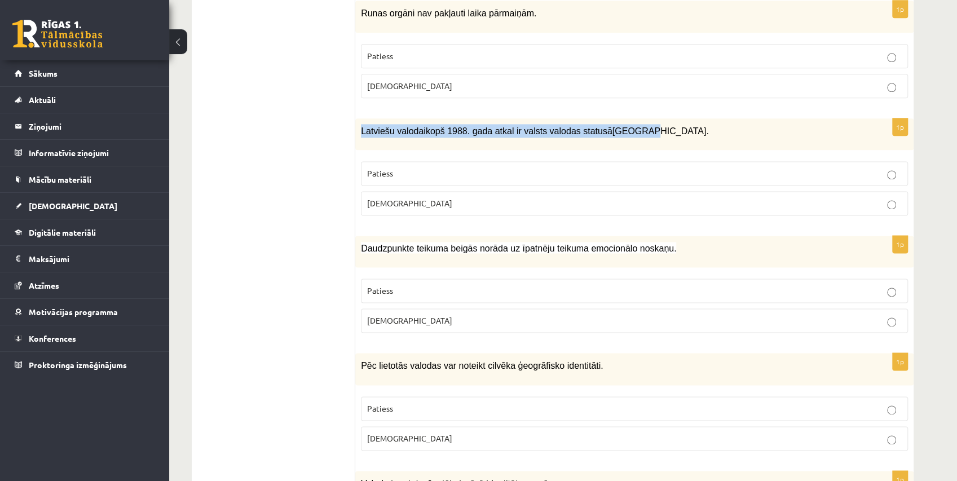
drag, startPoint x: 375, startPoint y: 120, endPoint x: 631, endPoint y: 121, distance: 256.0
click at [631, 121] on div "Latviešu valoda i kopš 1988. gada atkal ir valsts valodas statusā [GEOGRAPHI…" at bounding box center [634, 134] width 558 height 32
click at [409, 132] on div "Latviešu valoda i kopš 1988. gada atkal ir valsts valodas statusā [GEOGRAPHI…" at bounding box center [634, 134] width 558 height 32
click at [412, 167] on p "Patiess" at bounding box center [634, 173] width 535 height 12
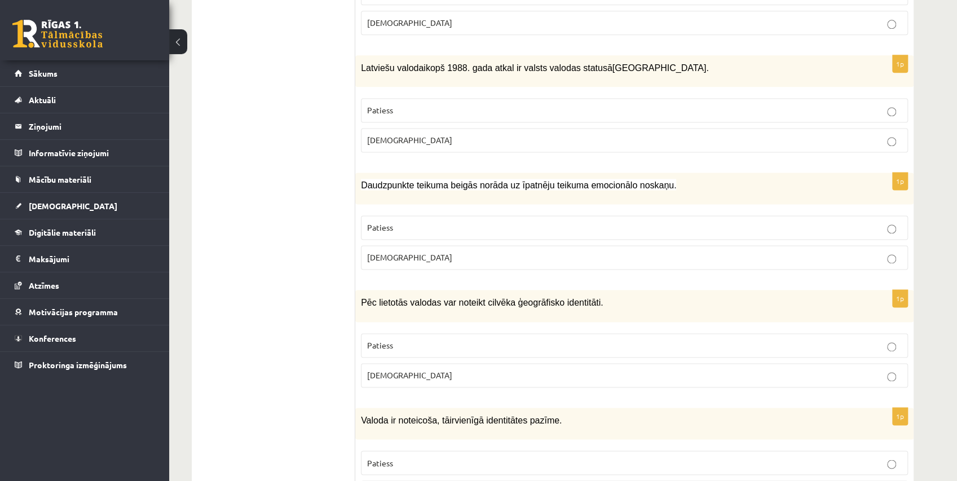
scroll to position [1044, 0]
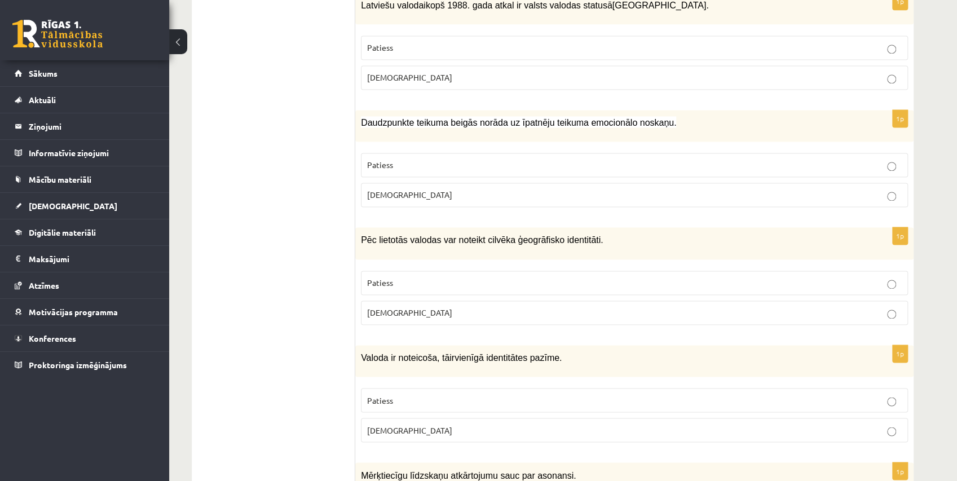
click at [610, 153] on label "Patiess" at bounding box center [634, 165] width 547 height 24
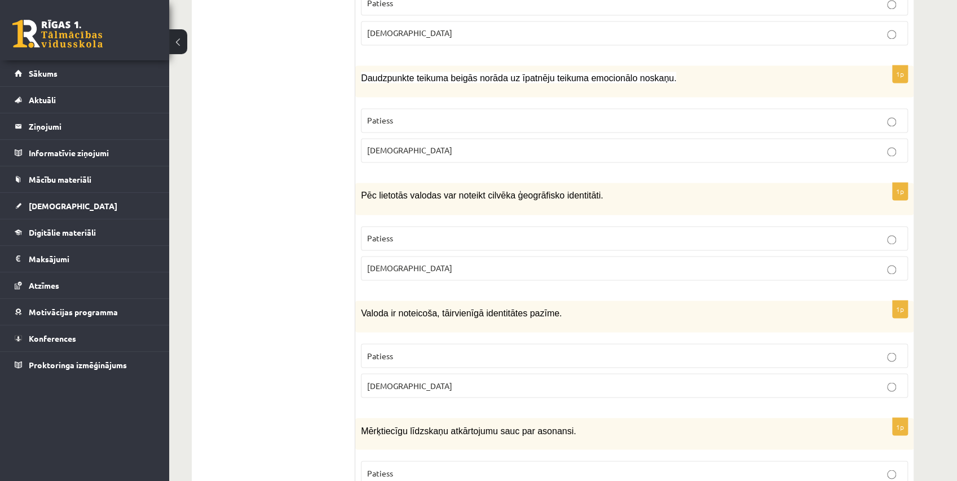
scroll to position [1106, 0]
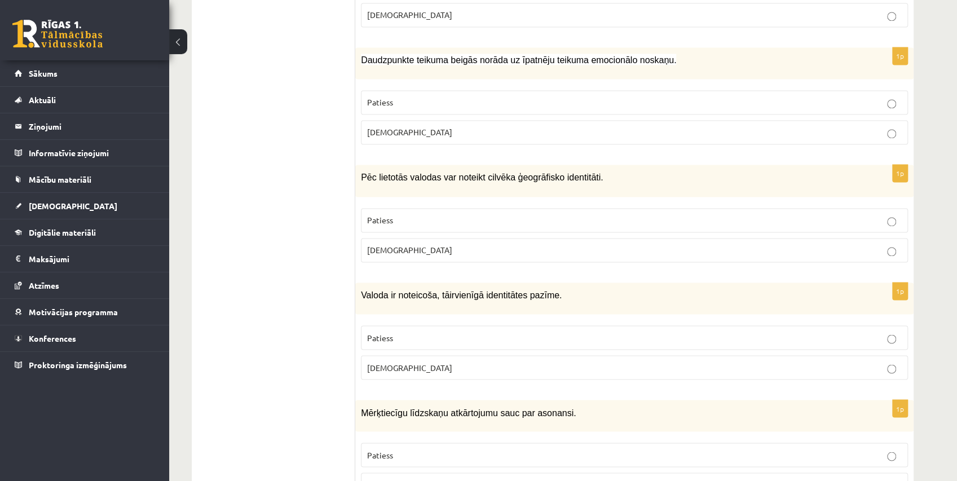
drag, startPoint x: 610, startPoint y: 136, endPoint x: 550, endPoint y: 152, distance: 61.3
click at [550, 165] on div "Pēc lietotās valodas var noteikt cilvēka ģeogrāfisko identitāti." at bounding box center [634, 181] width 558 height 32
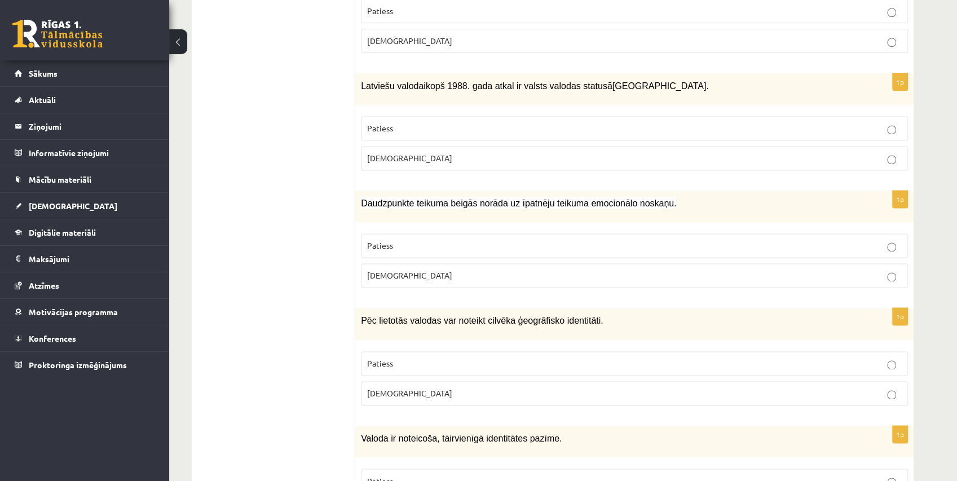
scroll to position [981, 0]
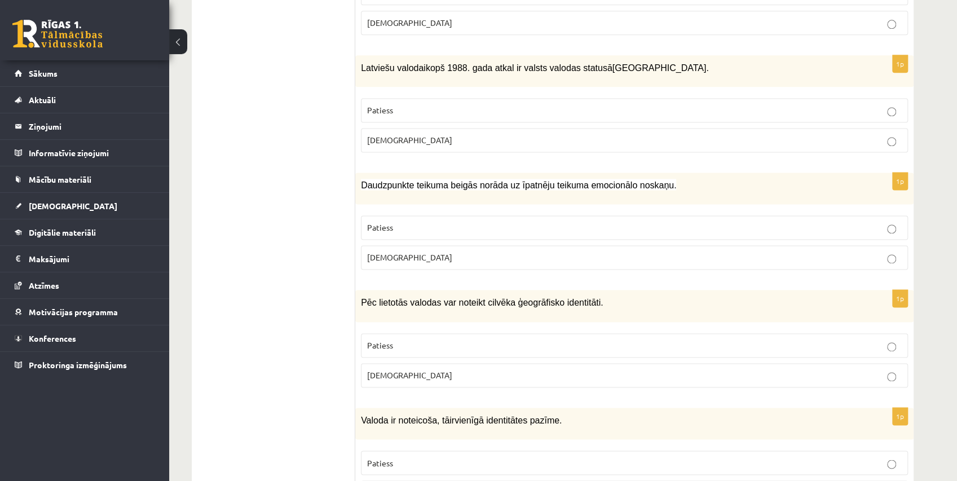
click at [407, 363] on label "[DEMOGRAPHIC_DATA]" at bounding box center [634, 375] width 547 height 24
drag, startPoint x: 374, startPoint y: 285, endPoint x: 423, endPoint y: 283, distance: 48.5
click at [423, 298] on span "Pēc lietotās valodas var noteikt cilvēka ģeogrāfisko identitāti." at bounding box center [482, 303] width 242 height 10
click at [445, 295] on p "Pēc lietotās valodas var noteikt cilvēka ģeogrāfisko identitāti." at bounding box center [606, 302] width 491 height 14
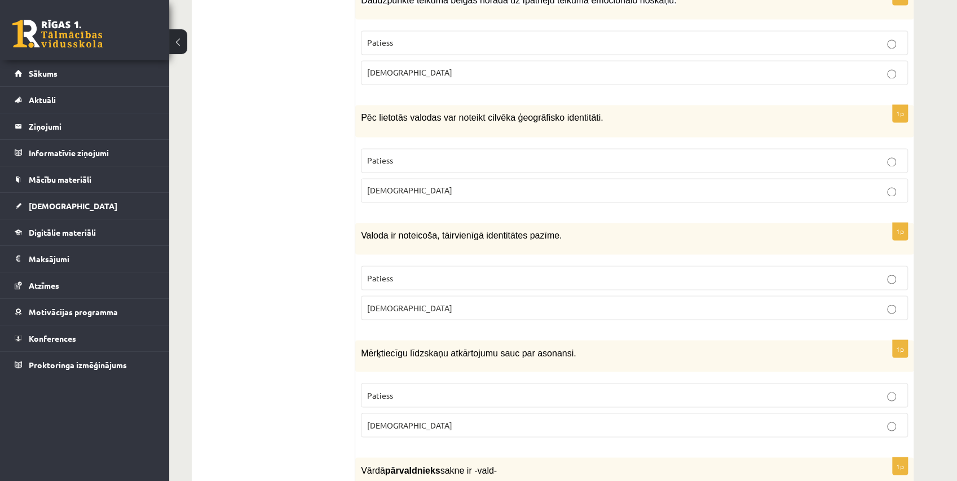
scroll to position [1231, 0]
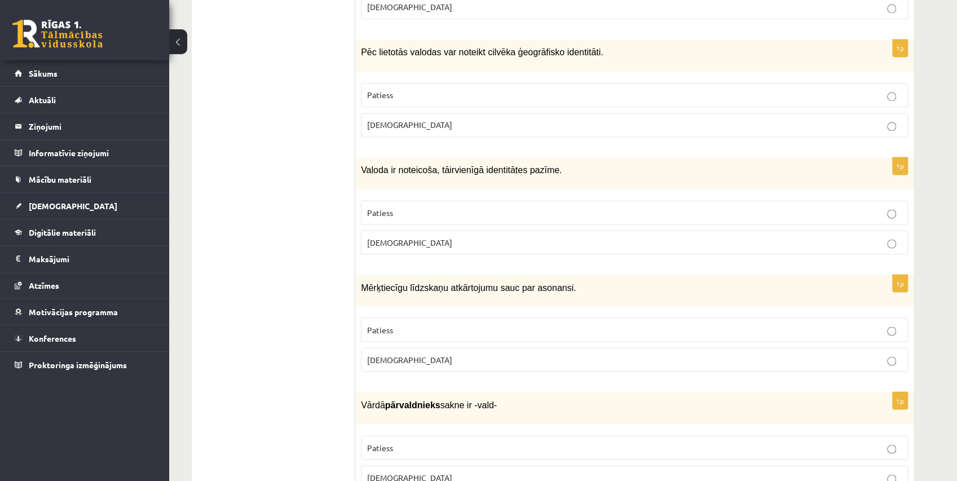
click at [416, 236] on p "[DEMOGRAPHIC_DATA]" at bounding box center [634, 242] width 535 height 12
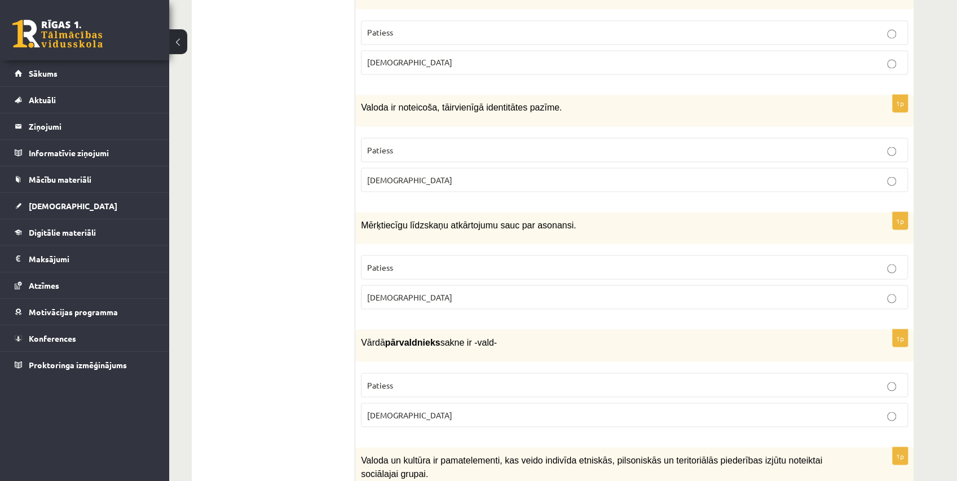
drag, startPoint x: 416, startPoint y: 222, endPoint x: 515, endPoint y: 209, distance: 99.6
drag, startPoint x: 515, startPoint y: 209, endPoint x: 431, endPoint y: 212, distance: 83.5
click at [431, 212] on div "Mērķtiecīgu līdzskaņu atkārtojumu sauc par asonansi." at bounding box center [634, 228] width 558 height 32
drag, startPoint x: 555, startPoint y: 198, endPoint x: 526, endPoint y: 198, distance: 29.3
click at [526, 220] on span "Mērķtiecīgu līdzskaņu atkārtojumu sauc par asonansi." at bounding box center [468, 225] width 215 height 10
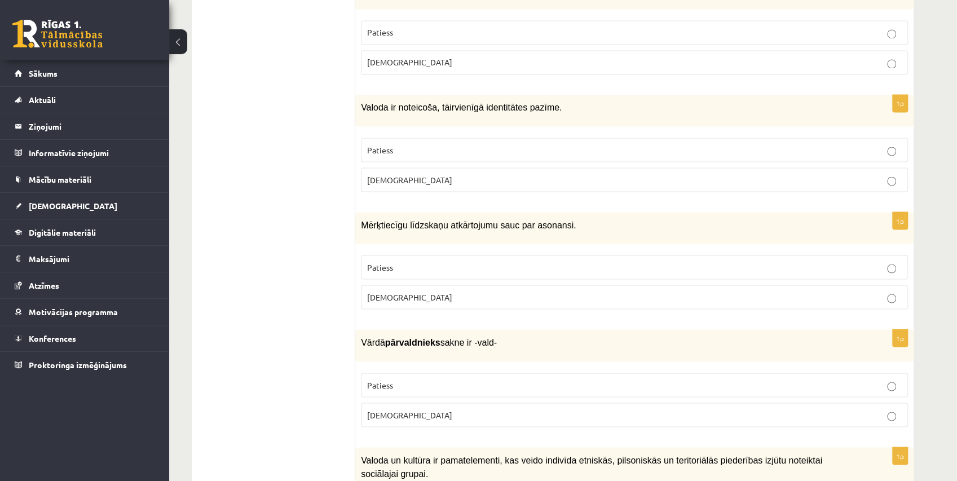
click at [385, 262] on span "Patiess" at bounding box center [380, 267] width 26 height 10
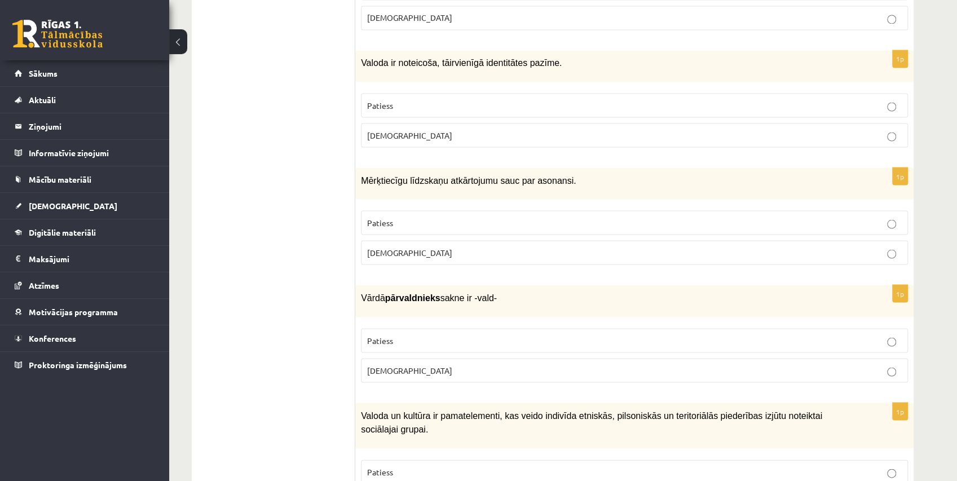
scroll to position [1357, 0]
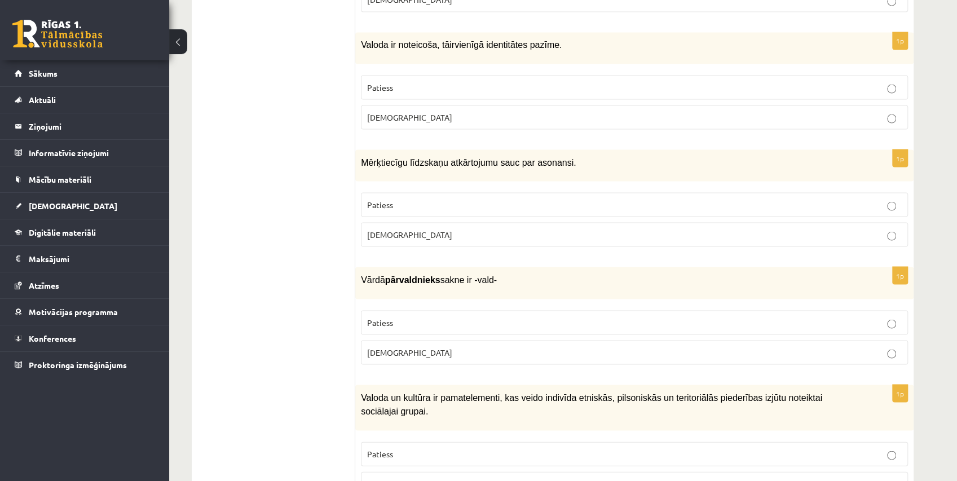
click at [472, 316] on p "Patiess" at bounding box center [634, 322] width 535 height 12
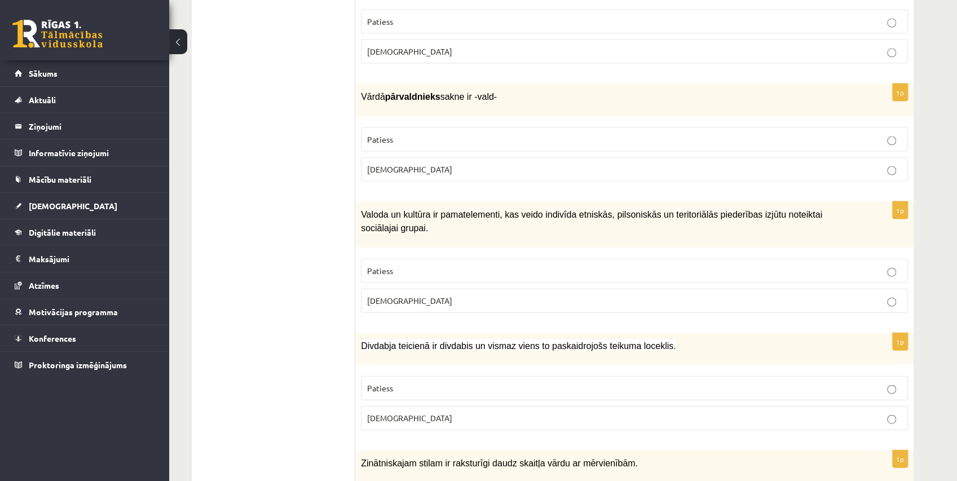
scroll to position [1545, 0]
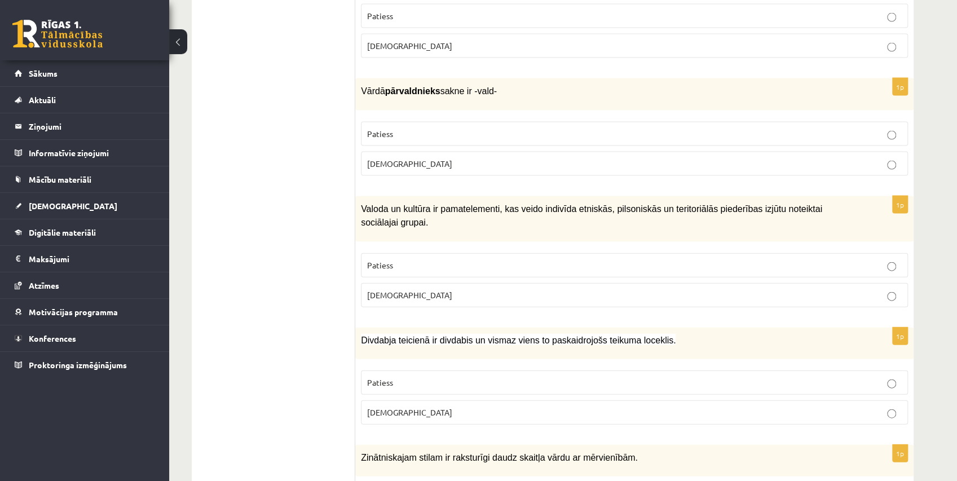
click at [410, 253] on label "Patiess" at bounding box center [634, 265] width 547 height 24
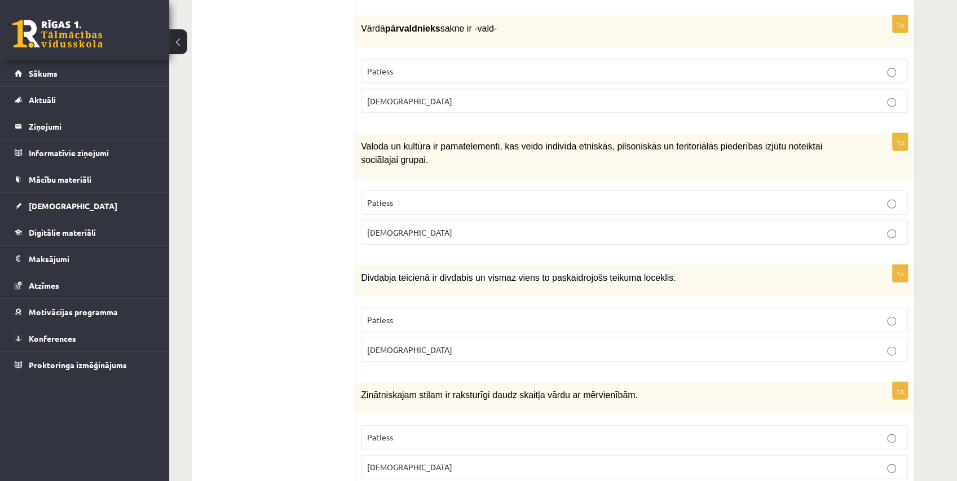
scroll to position [1670, 0]
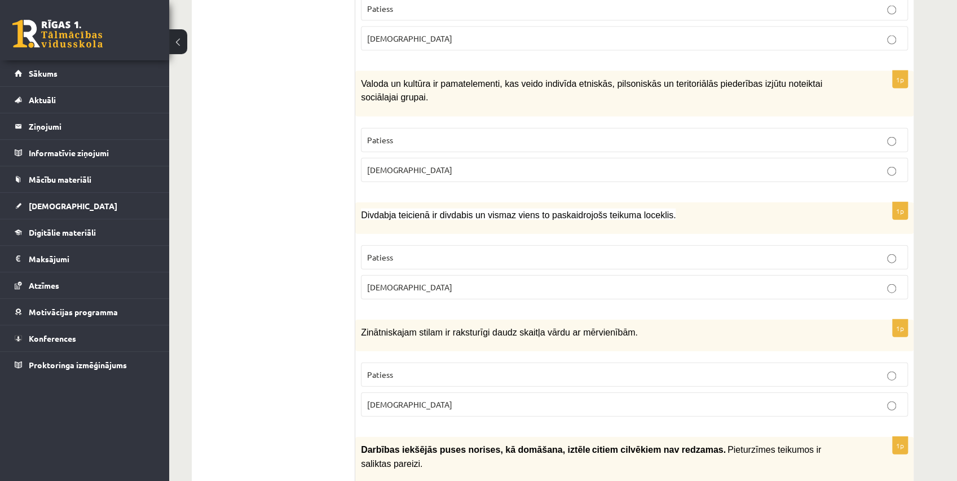
click at [590, 245] on label "Patiess" at bounding box center [634, 257] width 547 height 24
drag, startPoint x: 425, startPoint y: 173, endPoint x: 395, endPoint y: 171, distance: 29.9
click at [395, 210] on span "Divdabja teicienā ir divdabis un vismaz viens to paskaidrojošs teikuma loceklis." at bounding box center [518, 215] width 315 height 10
click at [478, 210] on span "Divdabja teicienā ir divdabis un vismaz viens to paskaidrojošs teikuma loceklis." at bounding box center [518, 215] width 315 height 10
drag, startPoint x: 360, startPoint y: 173, endPoint x: 424, endPoint y: 186, distance: 64.9
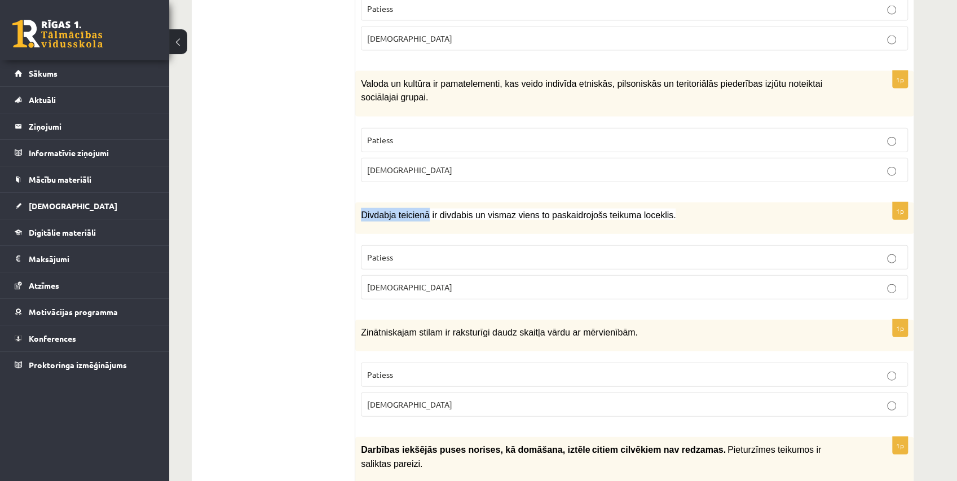
click at [424, 202] on div "Divdabja teicienā ir divdabis un vismaz viens to paskaidrojošs teikuma loceklis." at bounding box center [634, 218] width 558 height 32
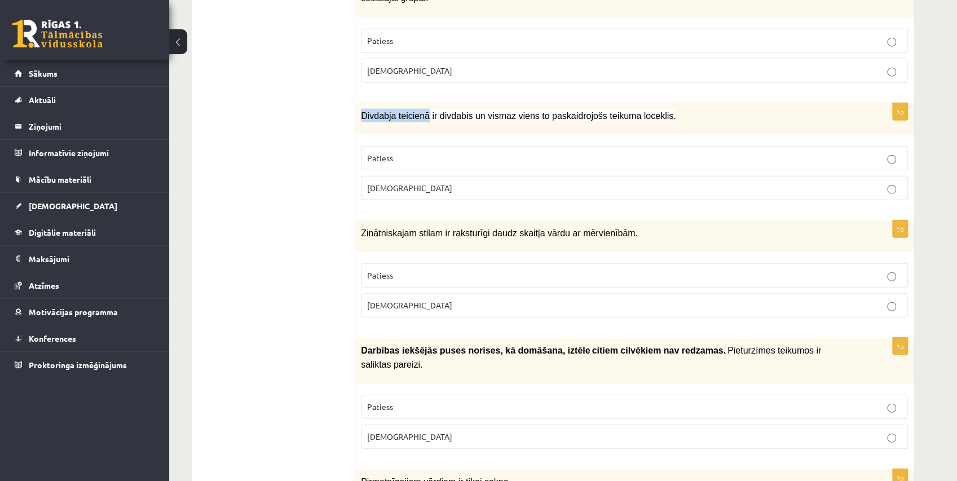
scroll to position [1795, 0]
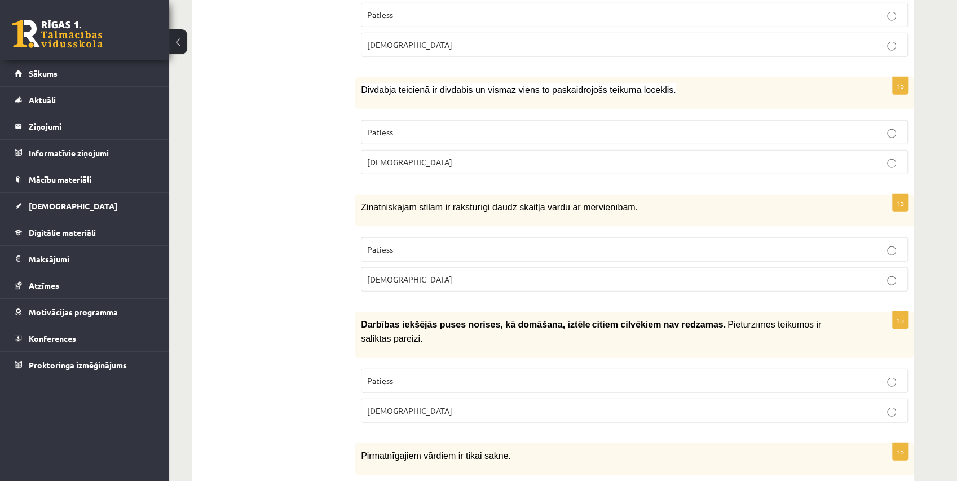
click at [471, 237] on label "Patiess" at bounding box center [634, 249] width 547 height 24
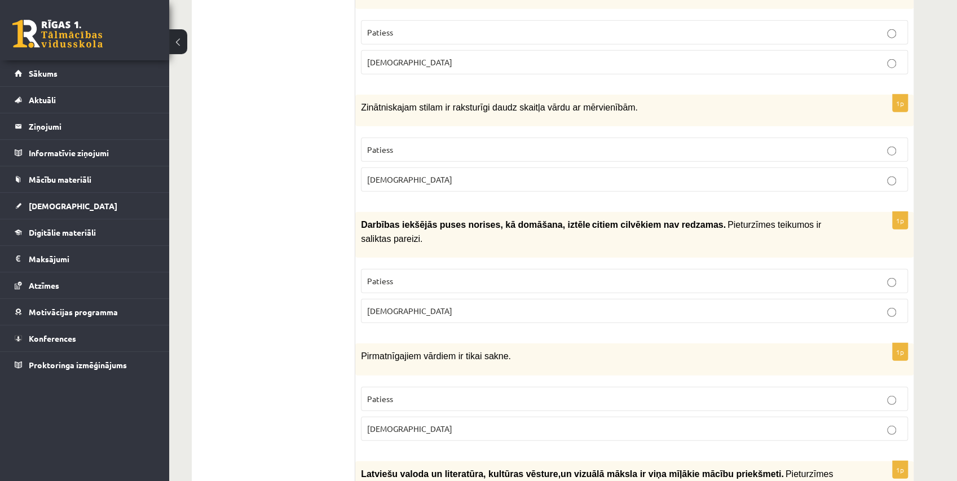
scroll to position [1920, 0]
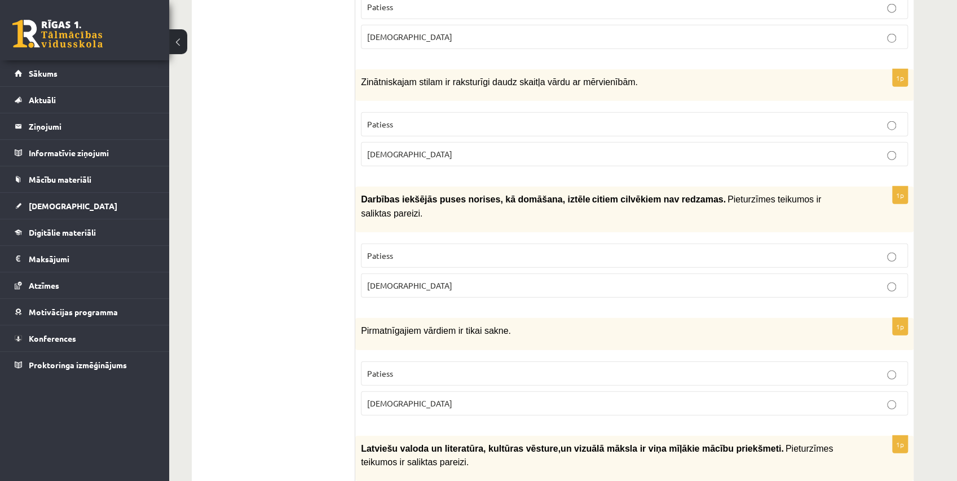
click at [677, 195] on span "Pieturzīmes teikumos ir saliktas pareizi." at bounding box center [591, 206] width 460 height 23
click at [478, 195] on span "Darbības iekšējās puses norises, kā domāšana, iztēle" at bounding box center [475, 200] width 229 height 10
click at [438, 240] on fieldset "Patiess [DEMOGRAPHIC_DATA]" at bounding box center [634, 269] width 547 height 63
click at [472, 280] on p "[DEMOGRAPHIC_DATA]" at bounding box center [634, 286] width 535 height 12
drag, startPoint x: 472, startPoint y: 229, endPoint x: 595, endPoint y: 142, distance: 150.0
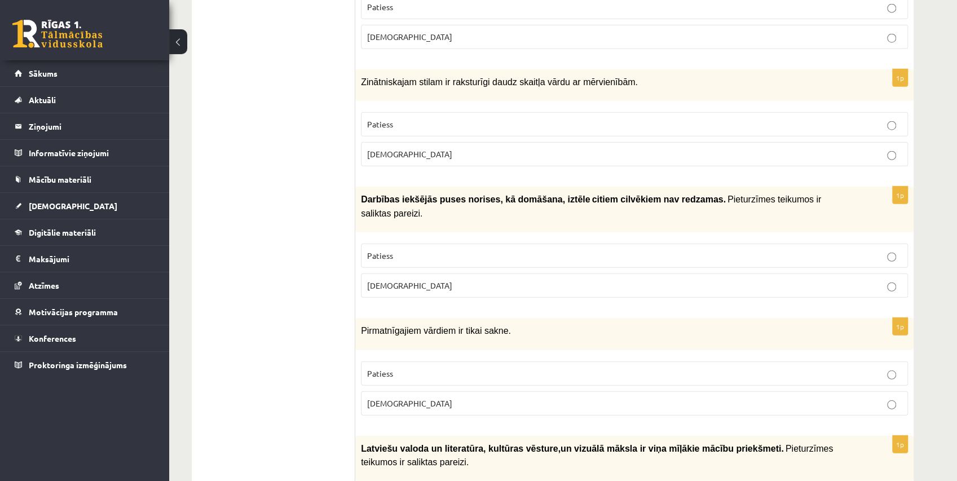
drag, startPoint x: 595, startPoint y: 142, endPoint x: 537, endPoint y: 142, distance: 57.5
click at [537, 142] on form "1p Cilvēka fiziskā identitāte nav saistāma ar cilvēka organismu. Patiess [DEMOG…" at bounding box center [634, 72] width 536 height 3580
drag, startPoint x: 474, startPoint y: 159, endPoint x: 1377, endPoint y: 205, distance: 904.5
drag, startPoint x: 530, startPoint y: 153, endPoint x: 361, endPoint y: 160, distance: 168.7
click at [361, 192] on p "Darbības iekšējās puses norises, kā domāšana, iztēle citiem cilvēkiem …" at bounding box center [606, 206] width 491 height 28
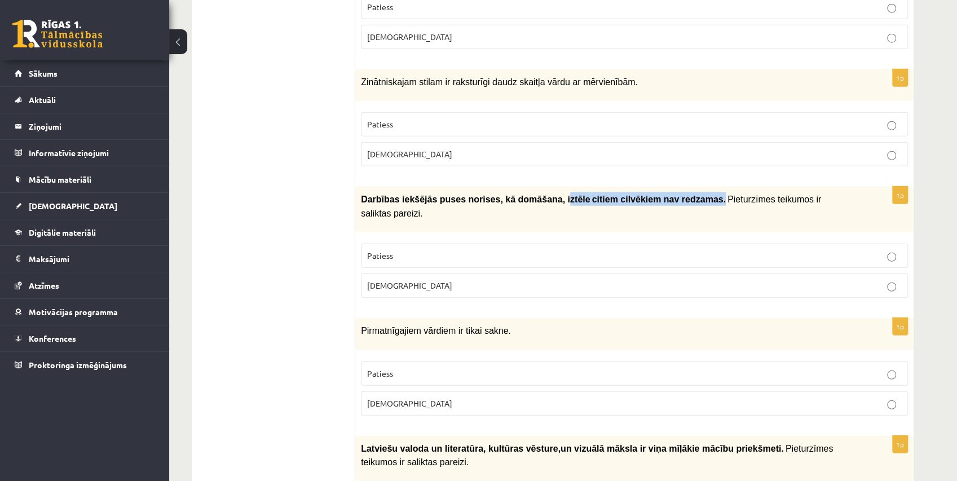
drag, startPoint x: 538, startPoint y: 154, endPoint x: 674, endPoint y: 158, distance: 135.9
click at [674, 194] on b "Darbības iekšējās puses norises, kā domāšana, iztēle citiem cilvēkiem …" at bounding box center [543, 199] width 365 height 10
click at [670, 187] on div "Darbības iekšējās puses norises, kā domāšana, iztēle citiem cilvēkiem …" at bounding box center [634, 210] width 558 height 46
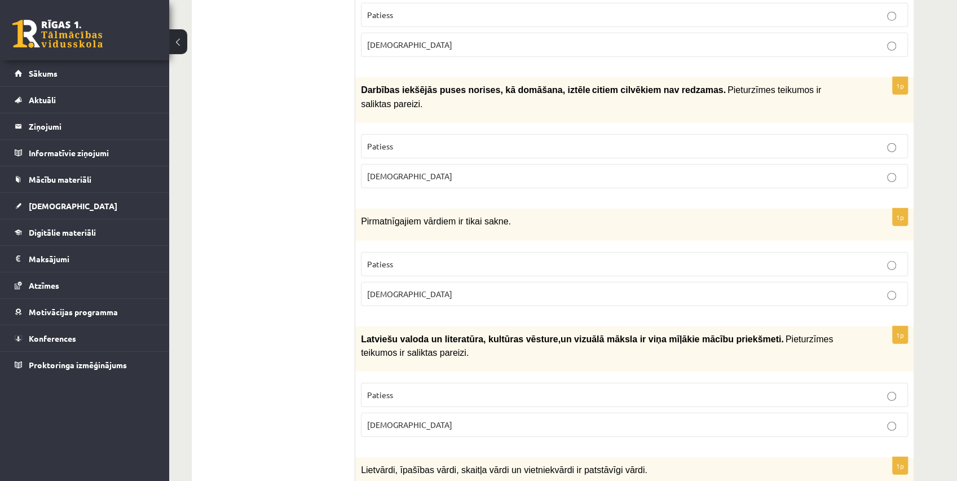
scroll to position [2046, 0]
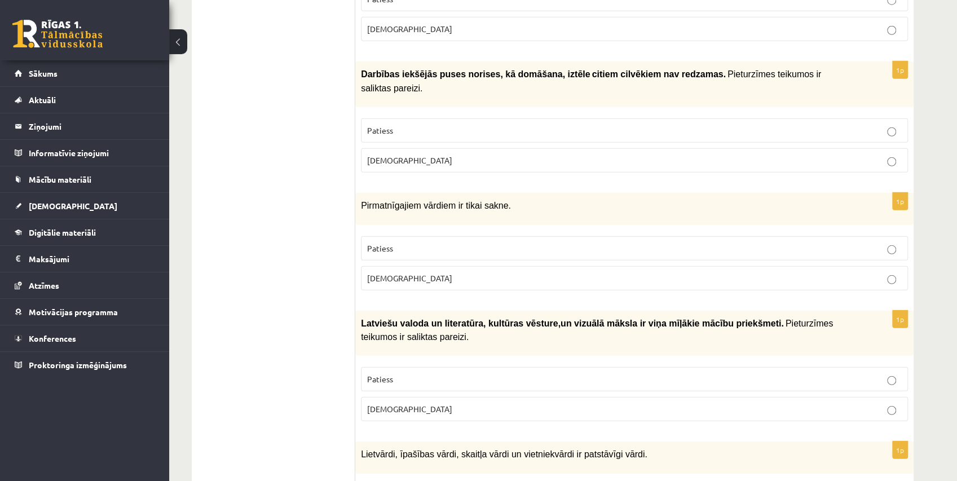
drag, startPoint x: 657, startPoint y: 175, endPoint x: 585, endPoint y: 156, distance: 74.7
click at [585, 193] on div "Pirmatnīgajiem vārdiem ir tikai sakne." at bounding box center [634, 209] width 558 height 32
click at [398, 266] on label "[DEMOGRAPHIC_DATA]" at bounding box center [634, 278] width 547 height 24
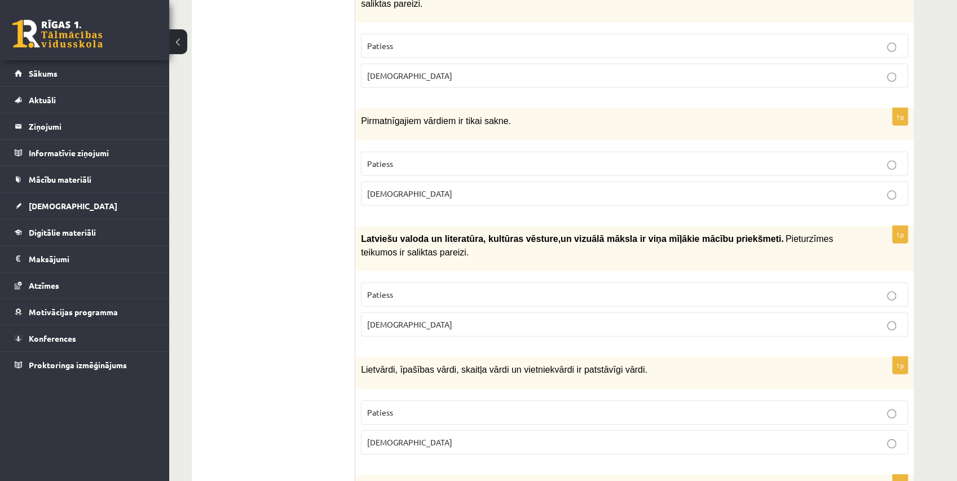
scroll to position [2171, 0]
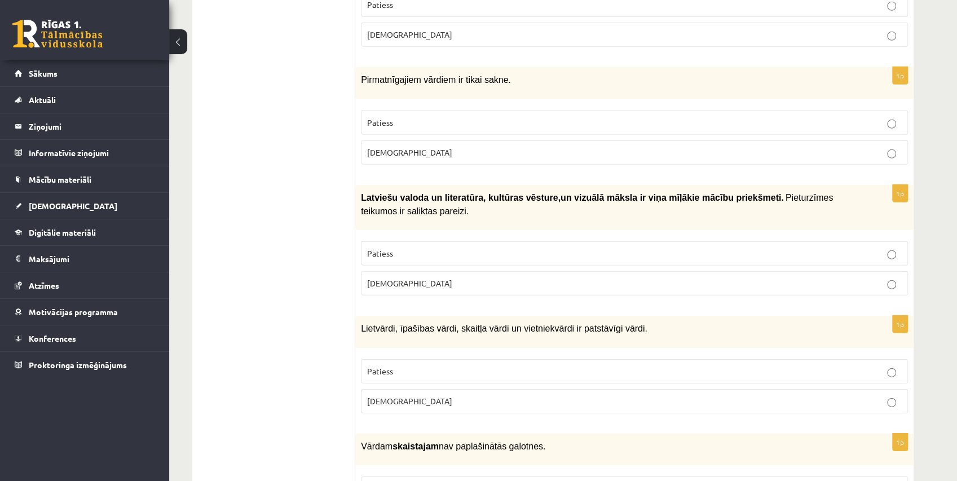
drag, startPoint x: 325, startPoint y: 237, endPoint x: 288, endPoint y: 188, distance: 61.7
drag, startPoint x: 549, startPoint y: 135, endPoint x: 541, endPoint y: 137, distance: 8.6
click at [560, 193] on span "un vizuālā māksla ir viņa mīļākie mācību priekšmeti." at bounding box center [671, 198] width 223 height 10
drag, startPoint x: 535, startPoint y: 136, endPoint x: 550, endPoint y: 130, distance: 17.0
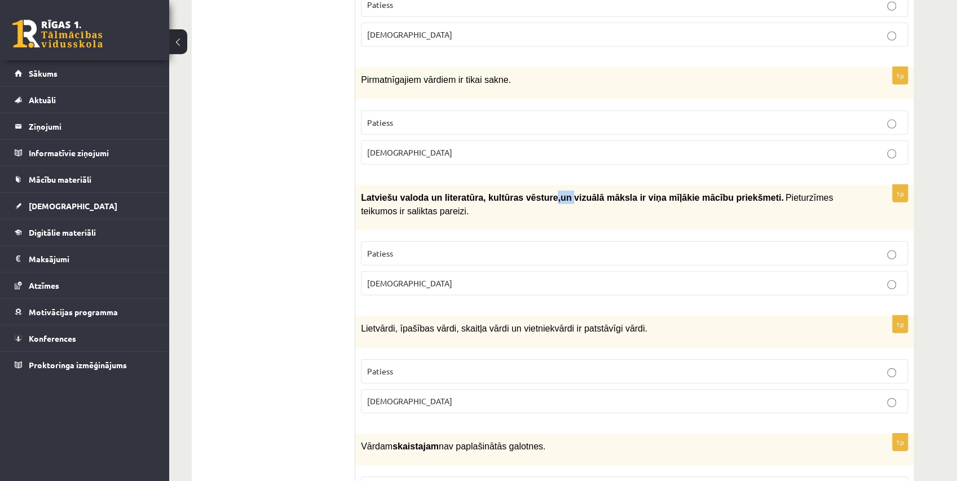
click at [550, 192] on b "Latviešu valoda un literatūra, kultūras vēsture , un vizuālā māksla ir v…" at bounding box center [572, 197] width 423 height 10
click at [549, 191] on p "Latviešu valoda un literatūra, kultūras vēsture , un vizuālā māksla ir v…" at bounding box center [606, 205] width 491 height 28
click at [532, 192] on b "Latviešu valoda un literatūra, kultūras vēsture , un vizuālā māksla ir v…" at bounding box center [572, 197] width 423 height 10
click at [458, 248] on p "Patiess" at bounding box center [634, 254] width 535 height 12
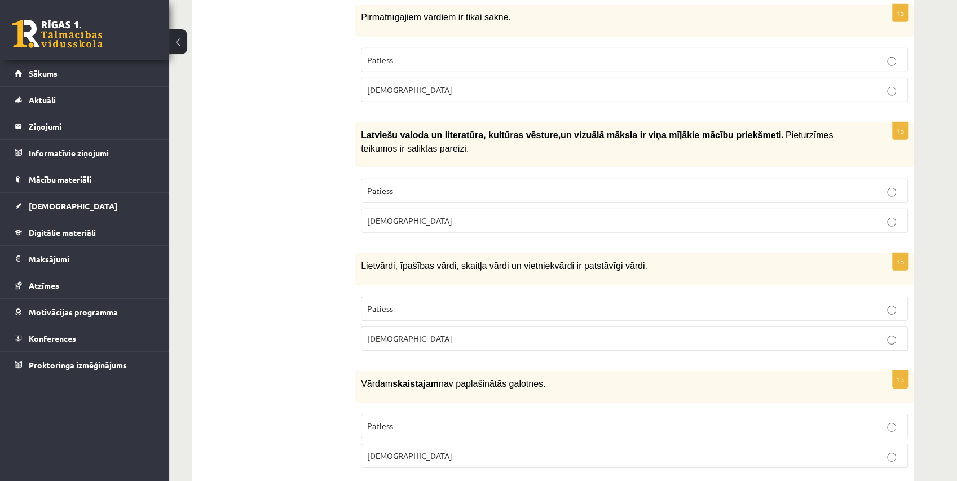
scroll to position [2297, 0]
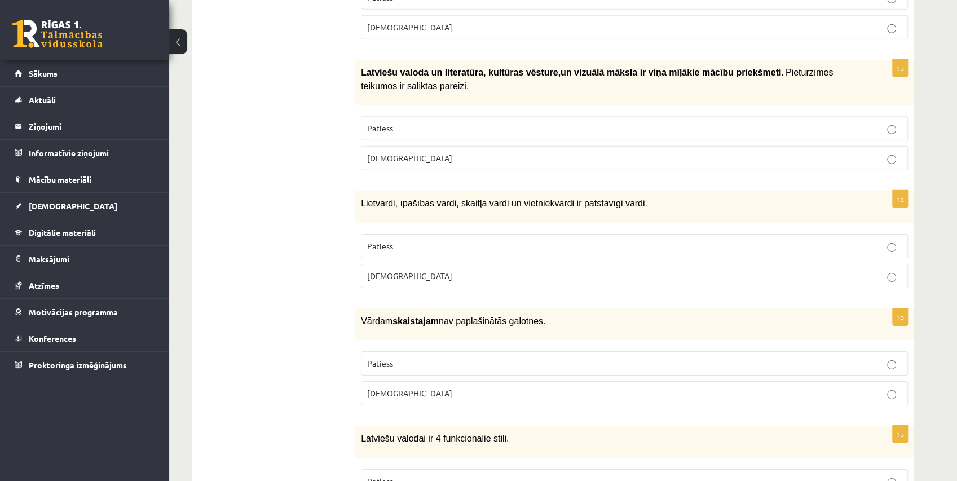
click at [535, 234] on label "Patiess" at bounding box center [634, 246] width 547 height 24
drag, startPoint x: 535, startPoint y: 173, endPoint x: 310, endPoint y: 157, distance: 225.6
click at [407, 387] on p "[DEMOGRAPHIC_DATA]" at bounding box center [634, 393] width 535 height 12
drag, startPoint x: 427, startPoint y: 254, endPoint x: 420, endPoint y: 254, distance: 6.8
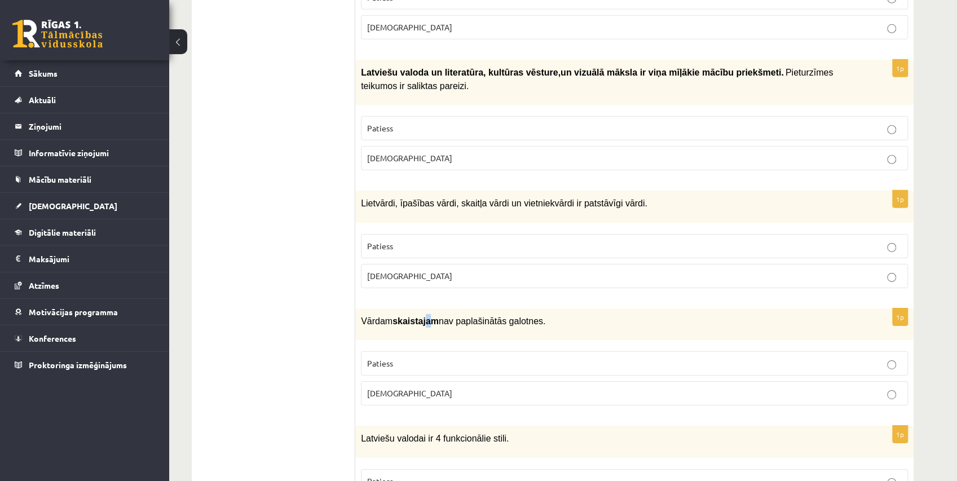
click at [420, 316] on b "skaistajam" at bounding box center [415, 321] width 46 height 10
click at [425, 316] on b "skaistajam" at bounding box center [415, 321] width 46 height 10
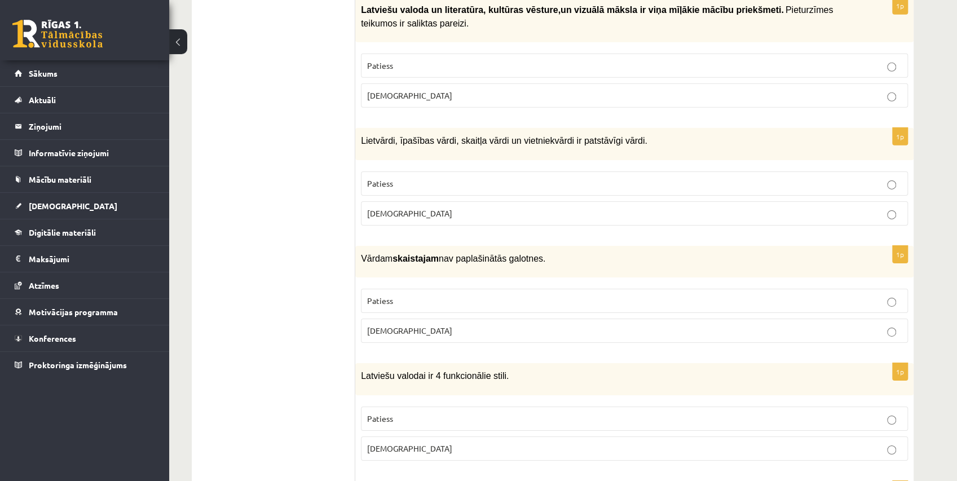
scroll to position [2422, 0]
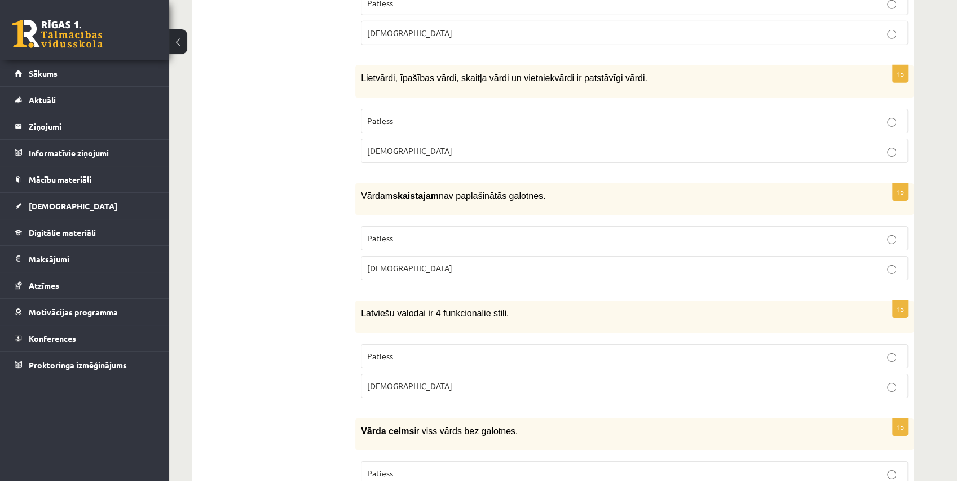
click at [388, 381] on span "[DEMOGRAPHIC_DATA]" at bounding box center [409, 386] width 85 height 10
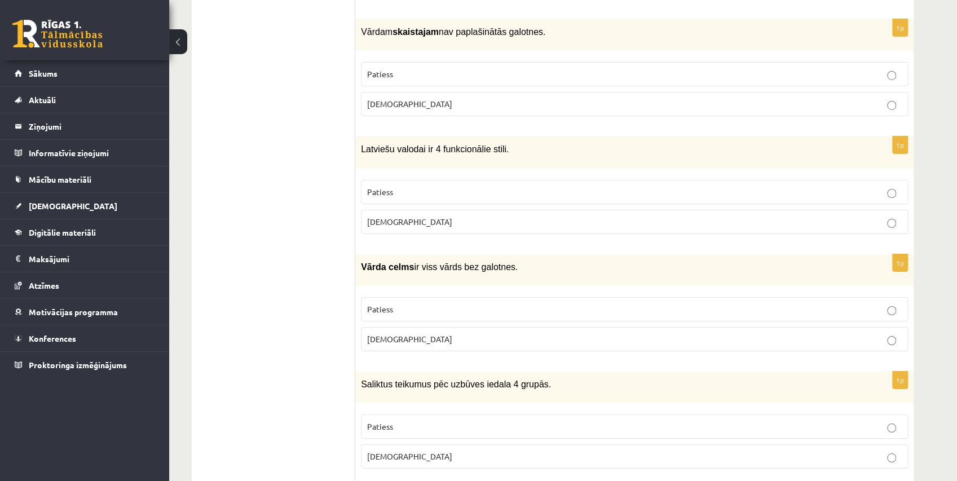
scroll to position [2609, 0]
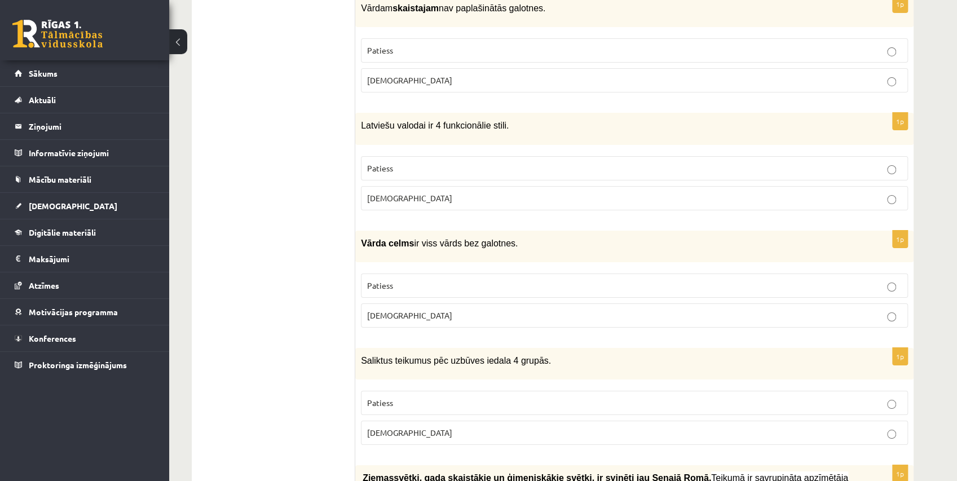
click at [427, 310] on p "[DEMOGRAPHIC_DATA]" at bounding box center [634, 316] width 535 height 12
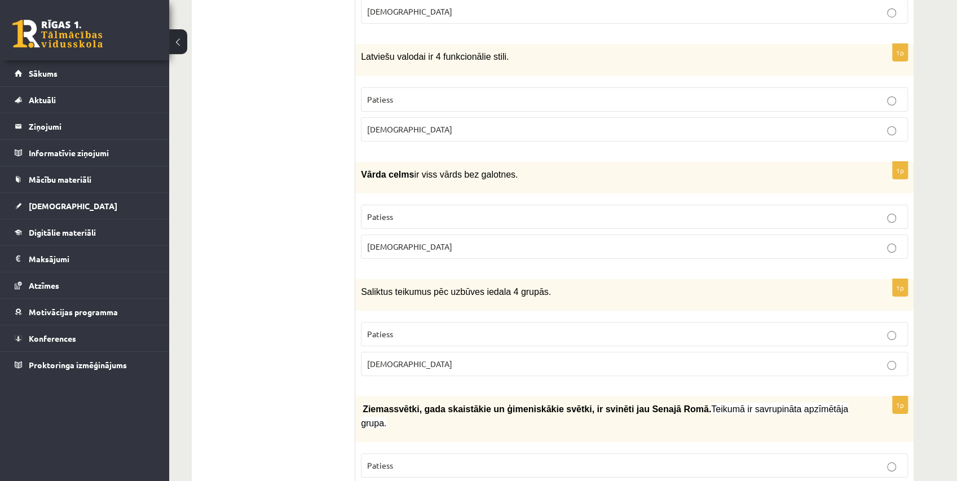
scroll to position [2702, 0]
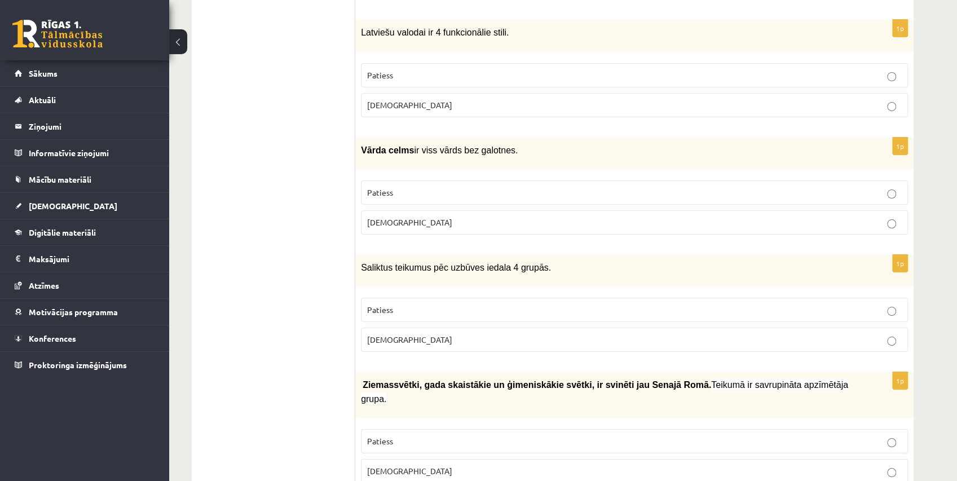
click at [370, 334] on span "[DEMOGRAPHIC_DATA]" at bounding box center [409, 339] width 85 height 10
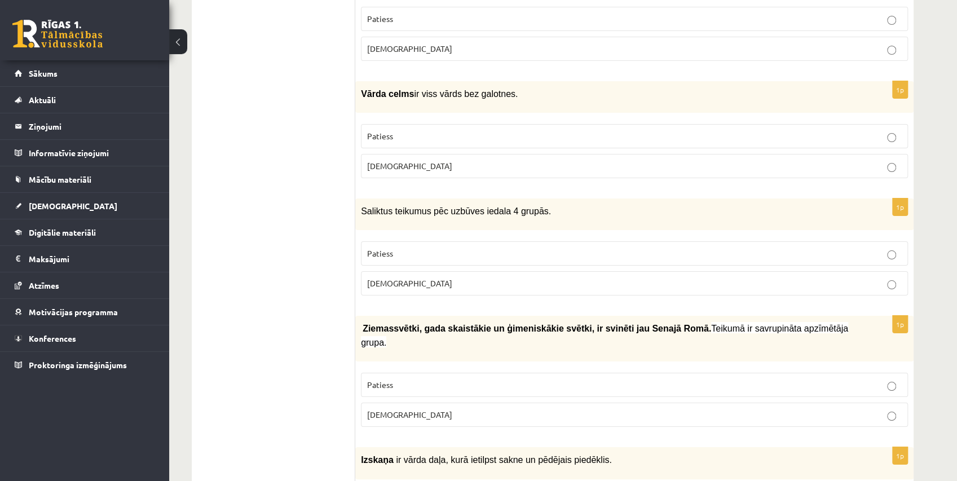
scroll to position [2828, 0]
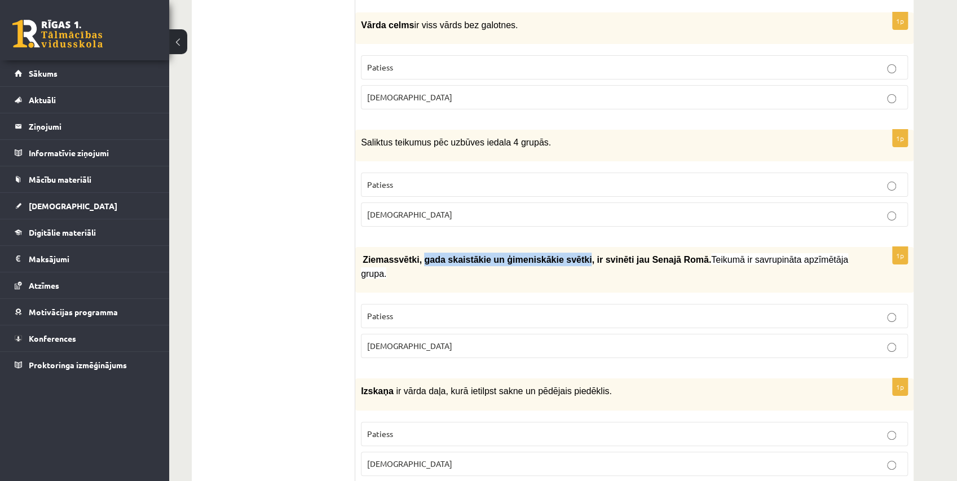
drag, startPoint x: 415, startPoint y: 186, endPoint x: 559, endPoint y: 195, distance: 144.6
click at [559, 247] on div "Ziemassvētki, gada skaistākie un ģimeniskākie svētki, ir svinēti jau Sena…" at bounding box center [634, 270] width 558 height 46
drag, startPoint x: 361, startPoint y: 180, endPoint x: 414, endPoint y: 185, distance: 53.2
click at [414, 253] on p "Ziemassvētki, gada skaistākie un ģimeniskākie svētki, ir svinēti jau Sena…" at bounding box center [606, 267] width 491 height 28
click at [440, 247] on div "Ziemassvētki, gada skaistākie un ģimeniskākie svētki, ir svinēti jau Sena…" at bounding box center [634, 270] width 558 height 46
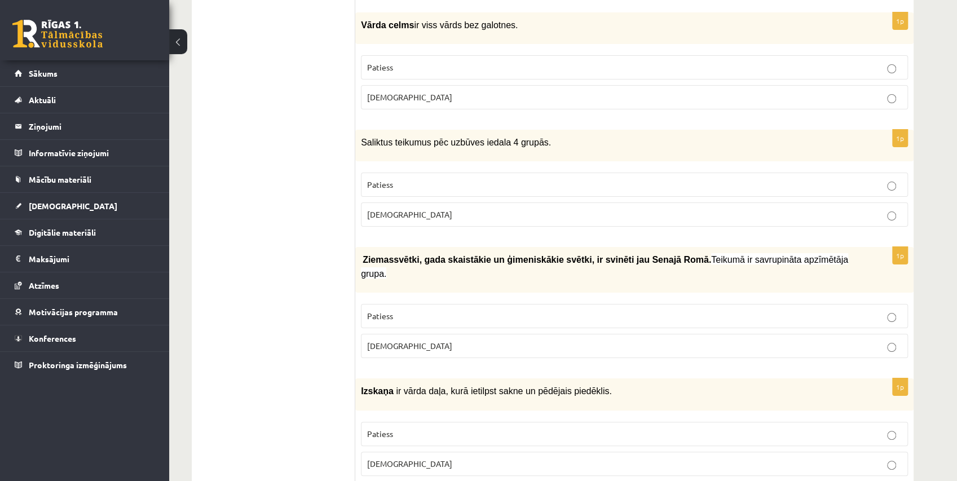
click at [437, 310] on p "Patiess" at bounding box center [634, 316] width 535 height 12
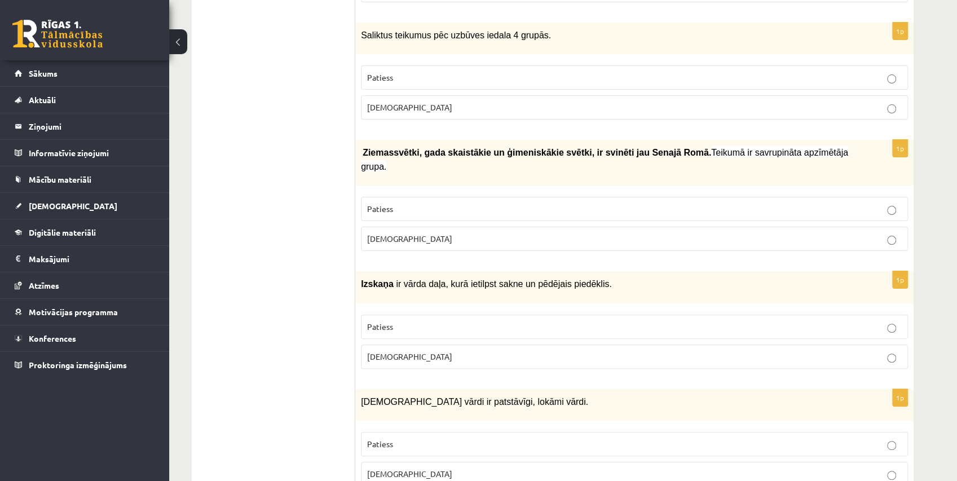
scroll to position [2953, 0]
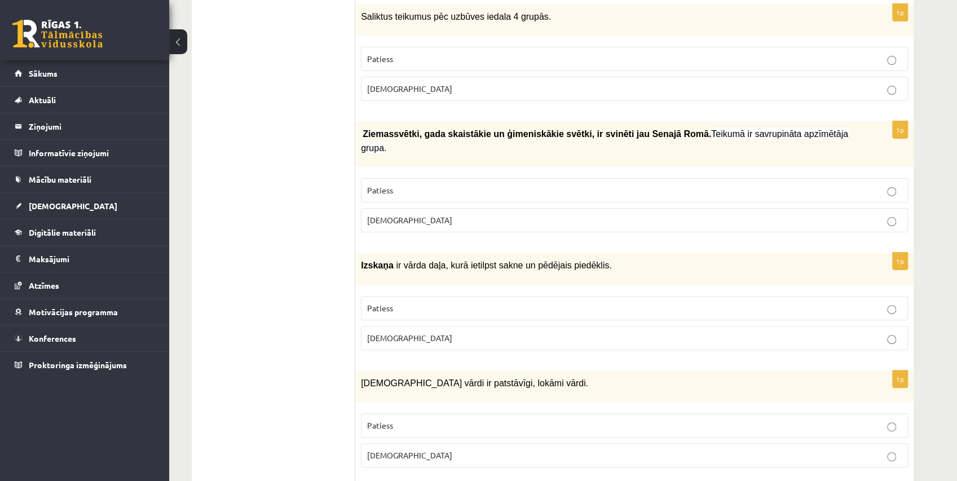
drag, startPoint x: 434, startPoint y: 210, endPoint x: 633, endPoint y: 173, distance: 202.5
drag, startPoint x: 633, startPoint y: 173, endPoint x: 513, endPoint y: 171, distance: 120.7
click at [513, 260] on span "ir vārda daļa, kurā ietilpst sakne un pēdējais piedēklis." at bounding box center [503, 265] width 215 height 10
drag, startPoint x: 485, startPoint y: 174, endPoint x: 507, endPoint y: 179, distance: 23.1
click at [507, 260] on span "ir vārda daļa, kurā ietilpst sakne un pēdējais piedēklis." at bounding box center [503, 265] width 215 height 10
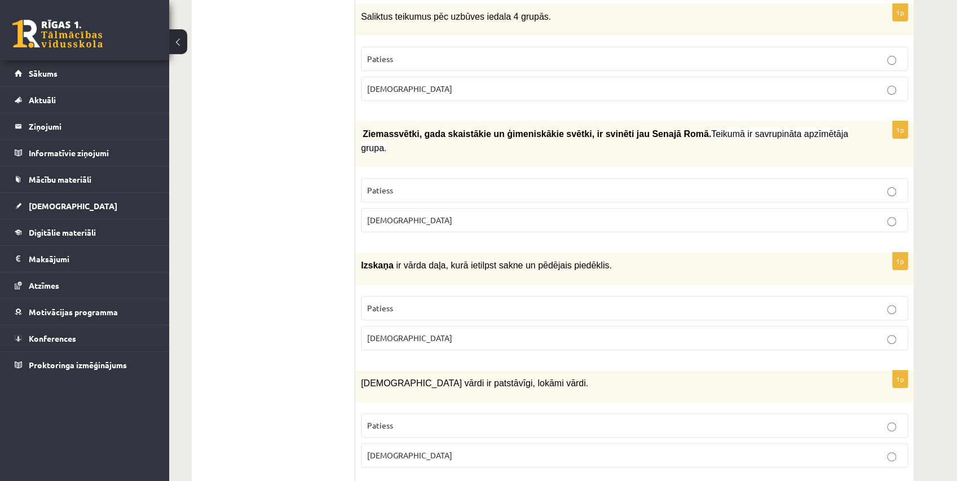
click at [395, 326] on label "Aplams" at bounding box center [634, 338] width 547 height 24
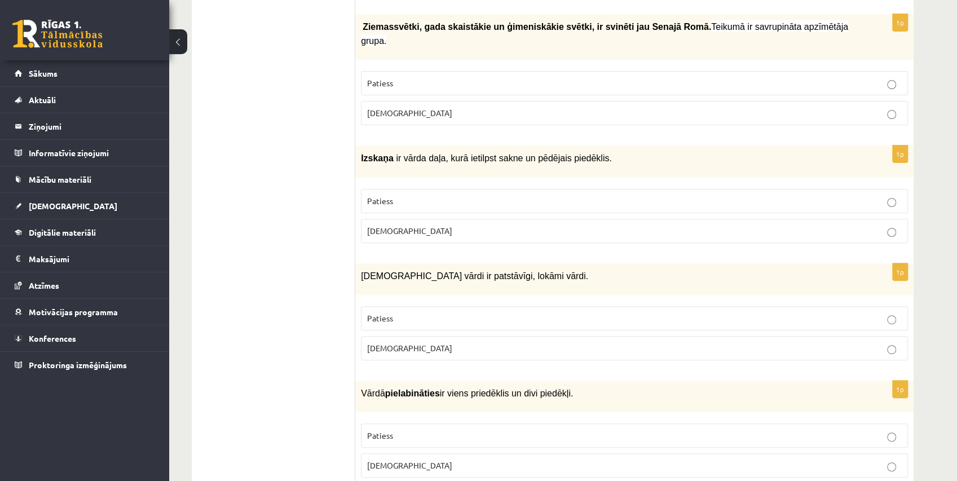
scroll to position [3079, 0]
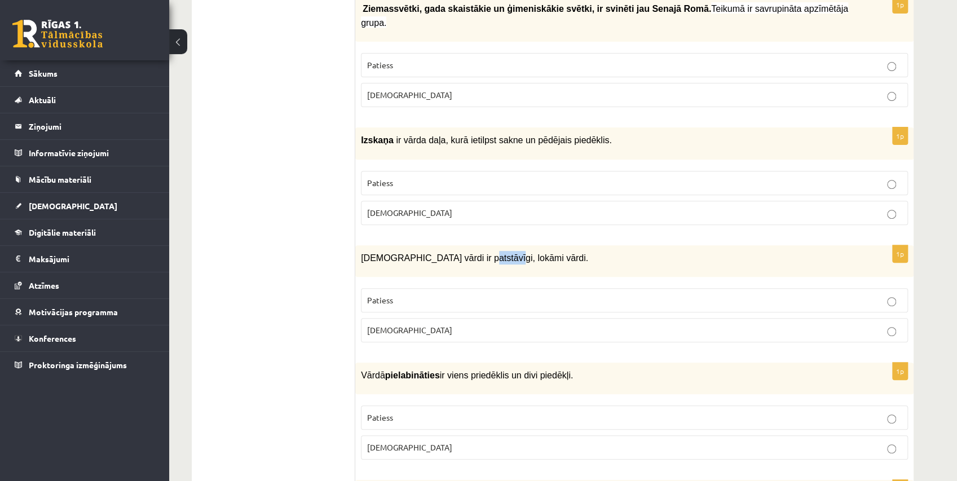
drag, startPoint x: 485, startPoint y: 167, endPoint x: 458, endPoint y: 165, distance: 27.7
click at [458, 253] on span "Apstākļa vārdi ir patstāvīgi, lokāmi vārdi." at bounding box center [474, 258] width 227 height 10
drag, startPoint x: 404, startPoint y: 259, endPoint x: 1242, endPoint y: 145, distance: 845.6
click at [384, 325] on span "Aplams" at bounding box center [409, 330] width 85 height 10
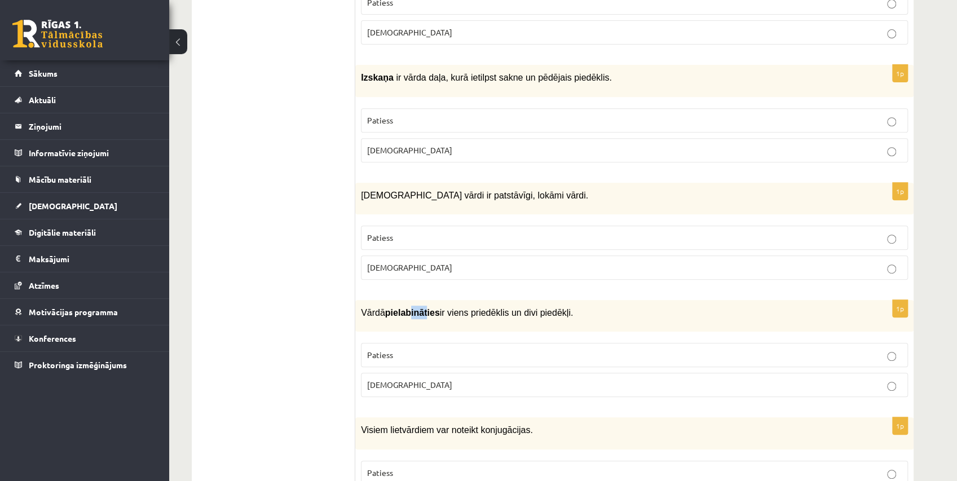
drag, startPoint x: 407, startPoint y: 218, endPoint x: 420, endPoint y: 223, distance: 13.9
click at [420, 308] on b "pielabināties" at bounding box center [412, 313] width 55 height 10
click at [425, 373] on label "Aplams" at bounding box center [634, 385] width 547 height 24
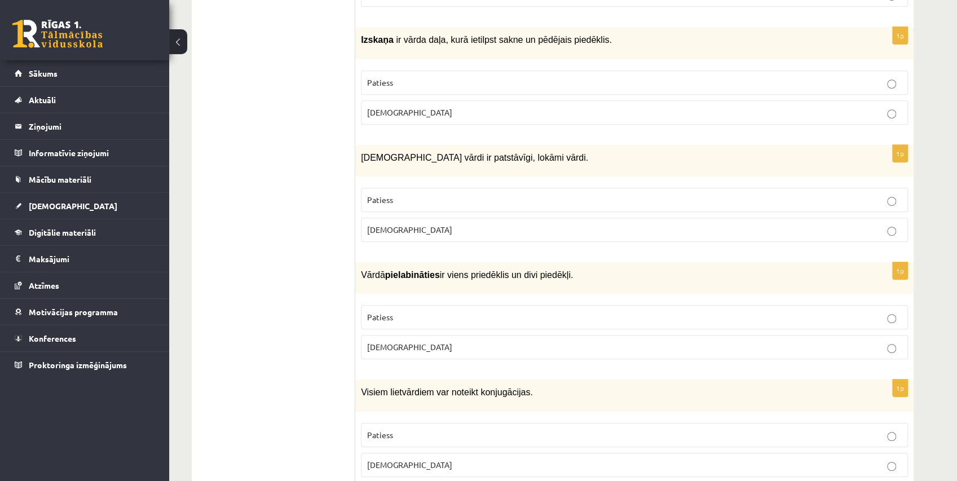
scroll to position [3204, 0]
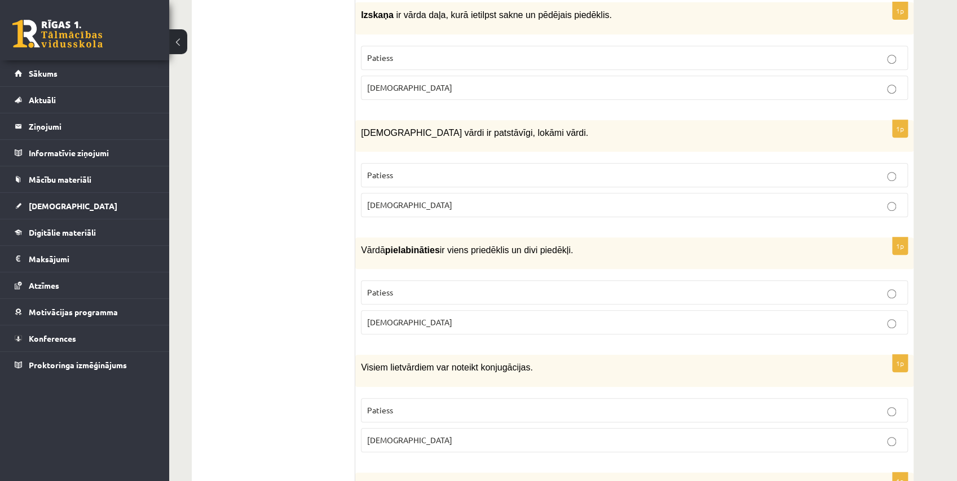
click at [471, 404] on p "Patiess" at bounding box center [634, 410] width 535 height 12
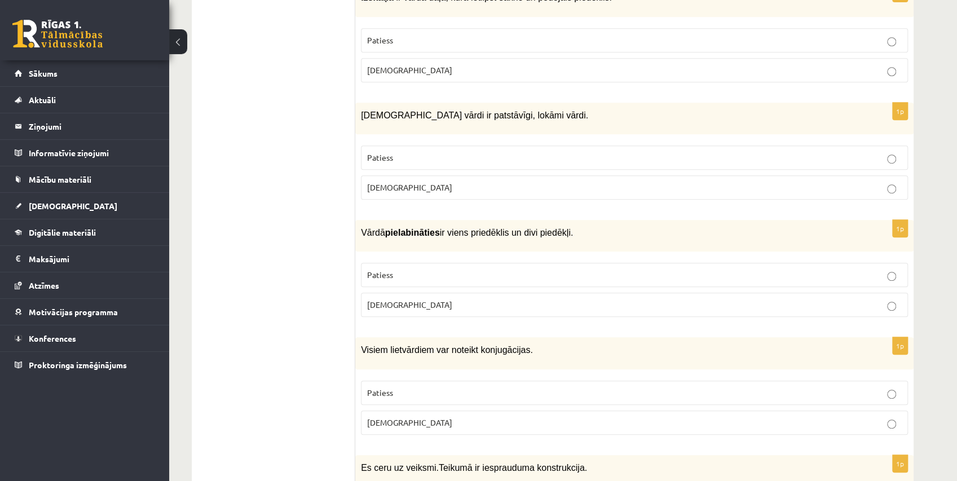
scroll to position [3236, 0]
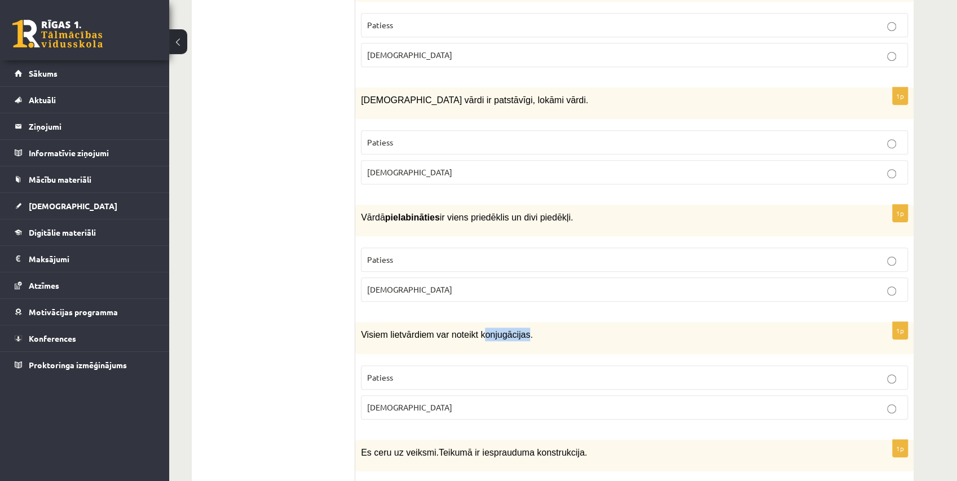
drag, startPoint x: 474, startPoint y: 240, endPoint x: 518, endPoint y: 246, distance: 43.8
click at [518, 322] on div "Visiem lietvārdiem var noteikt konjugācijas." at bounding box center [634, 338] width 558 height 32
click at [403, 395] on label "Aplams" at bounding box center [634, 407] width 547 height 24
drag, startPoint x: 394, startPoint y: 321, endPoint x: 698, endPoint y: 357, distance: 306.0
drag, startPoint x: 698, startPoint y: 357, endPoint x: 590, endPoint y: 347, distance: 108.2
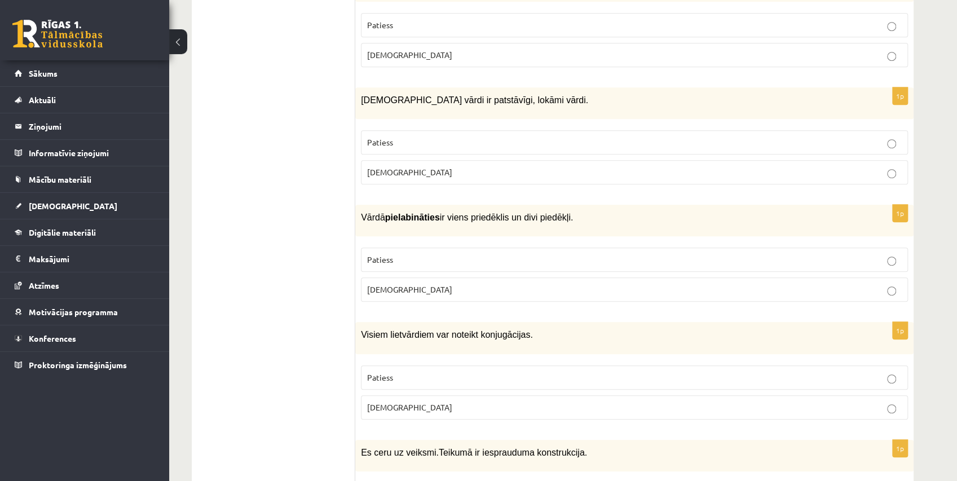
click at [590, 440] on div "Es ceru uz veiksmi. Teikumā ir iesprauduma konstrukcija." at bounding box center [634, 456] width 558 height 32
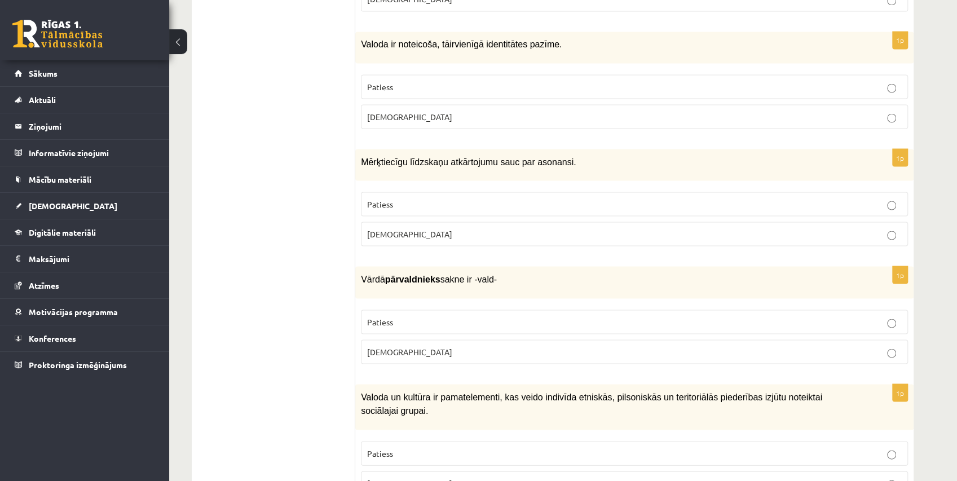
scroll to position [0, 0]
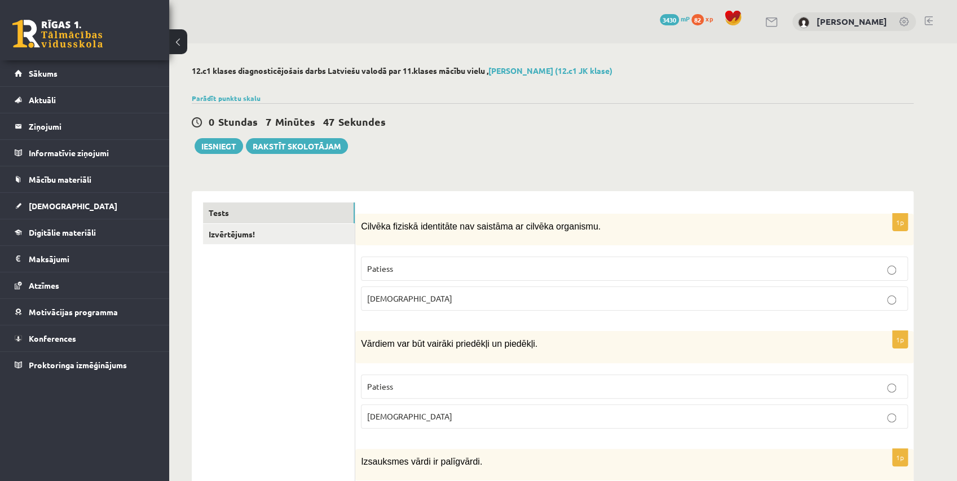
drag, startPoint x: 347, startPoint y: 362, endPoint x: 253, endPoint y: 31, distance: 344.1
click at [394, 270] on p "Patiess" at bounding box center [634, 269] width 535 height 12
click at [399, 287] on label "Aplams" at bounding box center [634, 298] width 547 height 24
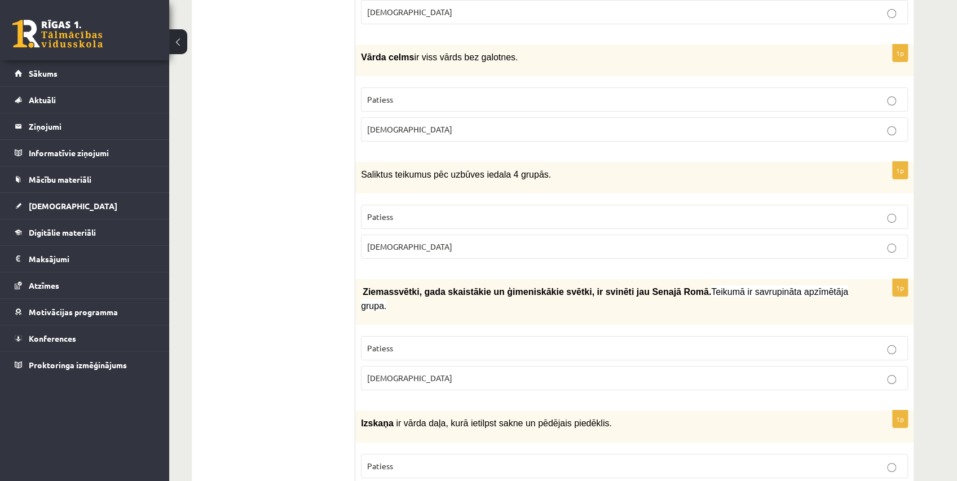
scroll to position [3236, 0]
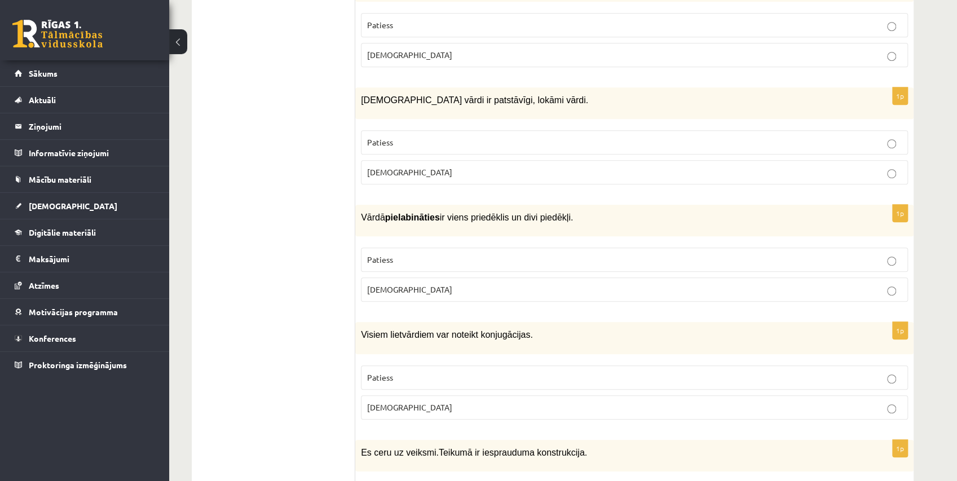
drag, startPoint x: 900, startPoint y: 107, endPoint x: 934, endPoint y: 416, distance: 310.3
drag, startPoint x: 564, startPoint y: 355, endPoint x: 471, endPoint y: 365, distance: 94.1
click at [471, 440] on div "Es ceru uz veiksmi. Teikumā ir iesprauduma konstrukcija." at bounding box center [634, 456] width 558 height 32
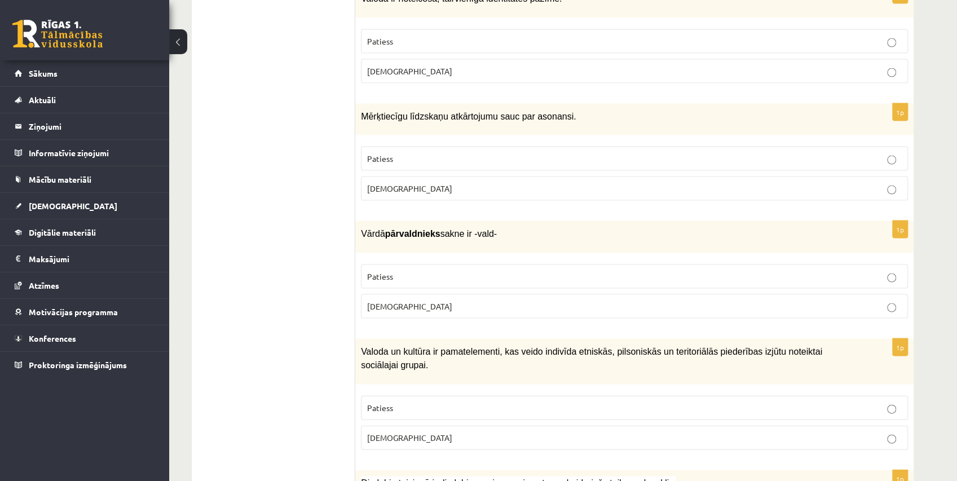
scroll to position [0, 0]
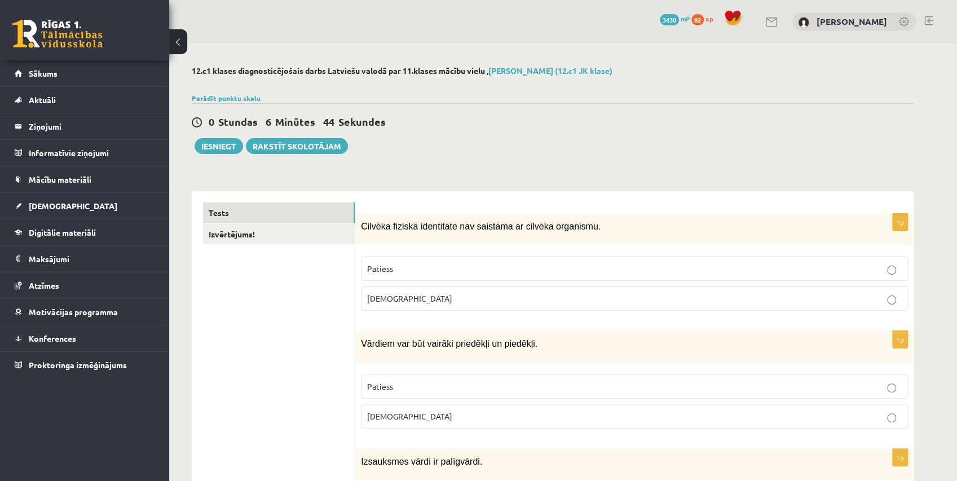
drag, startPoint x: 259, startPoint y: 268, endPoint x: 230, endPoint y: -46, distance: 315.4
click at [221, 139] on button "Iesniegt" at bounding box center [219, 146] width 48 height 16
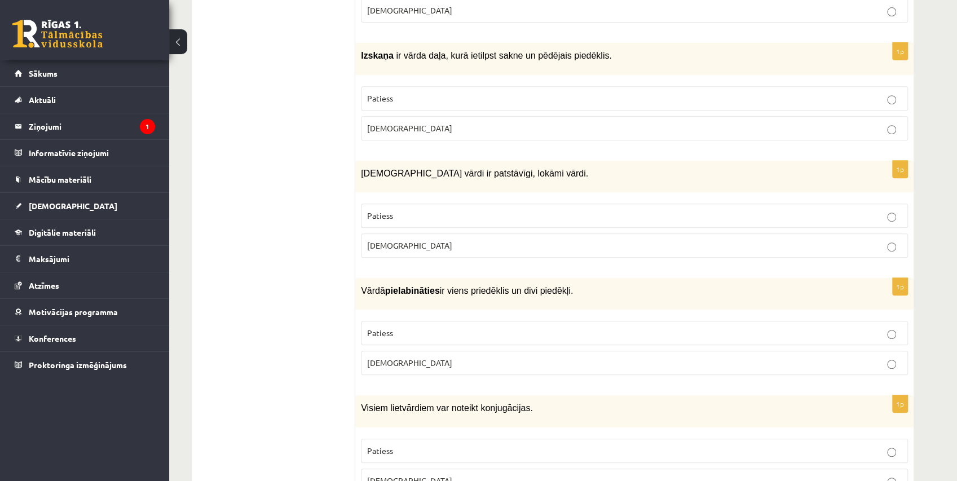
scroll to position [3236, 0]
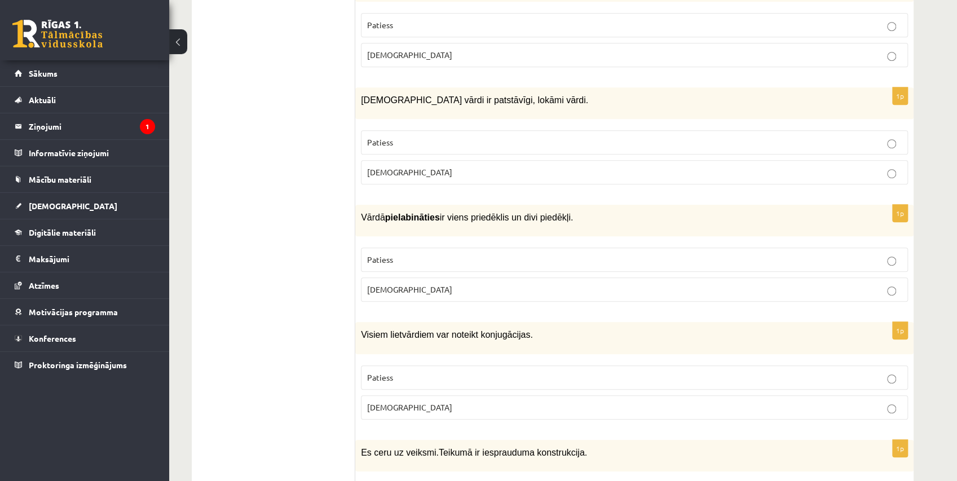
drag, startPoint x: 404, startPoint y: 111, endPoint x: 405, endPoint y: 239, distance: 128.0
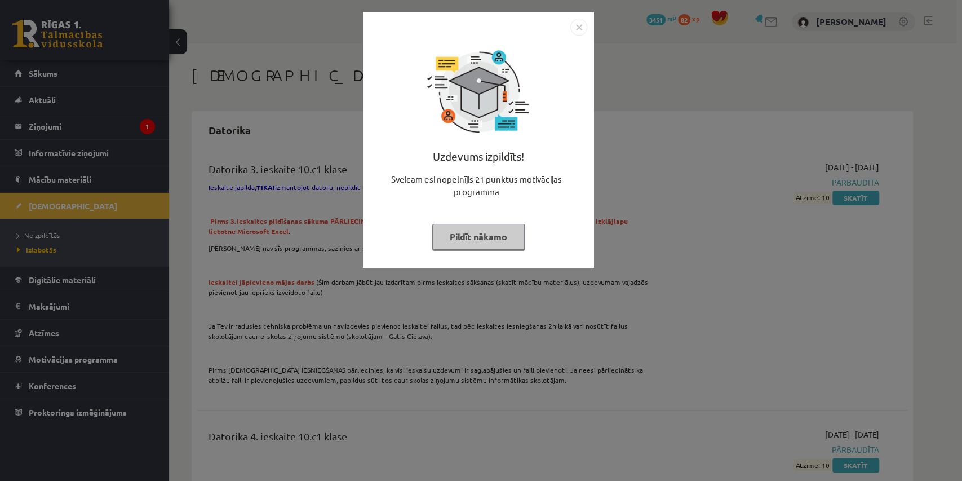
click at [506, 235] on button "Pildīt nākamo" at bounding box center [478, 237] width 92 height 26
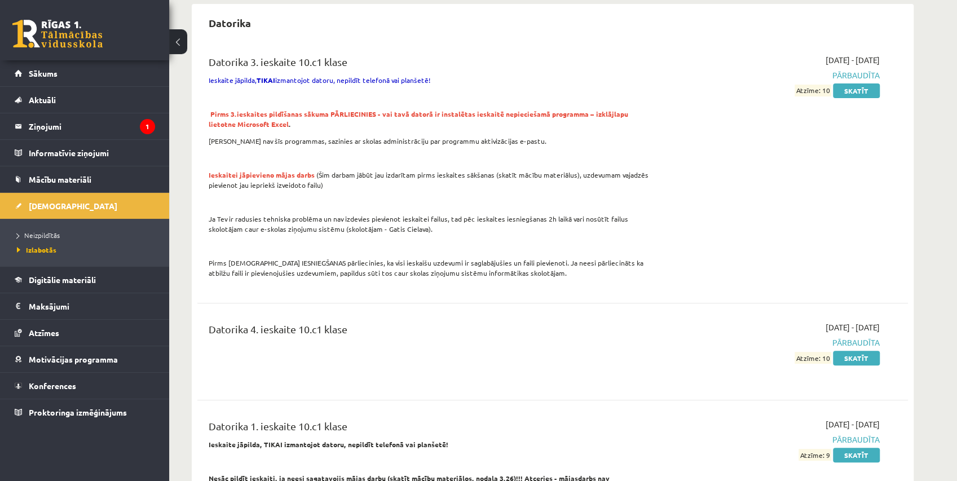
scroll to position [125, 0]
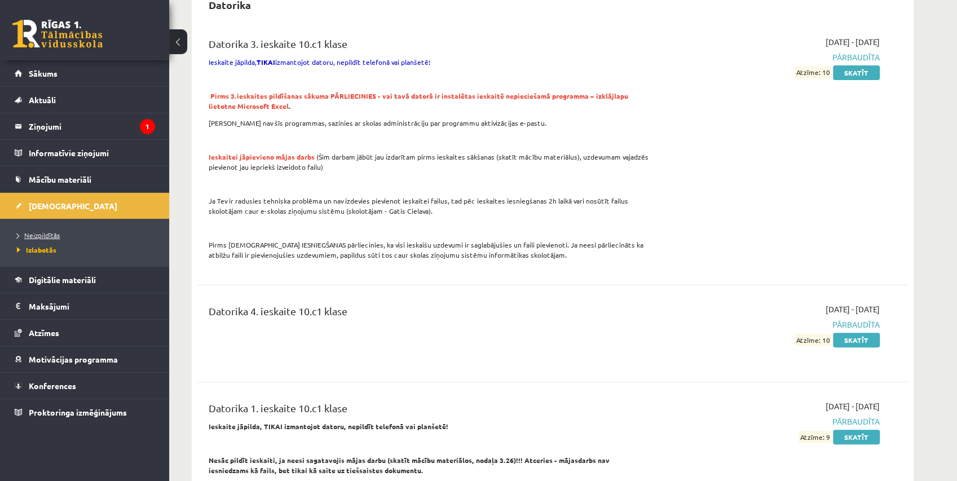
click at [45, 236] on span "Neizpildītās" at bounding box center [38, 235] width 43 height 9
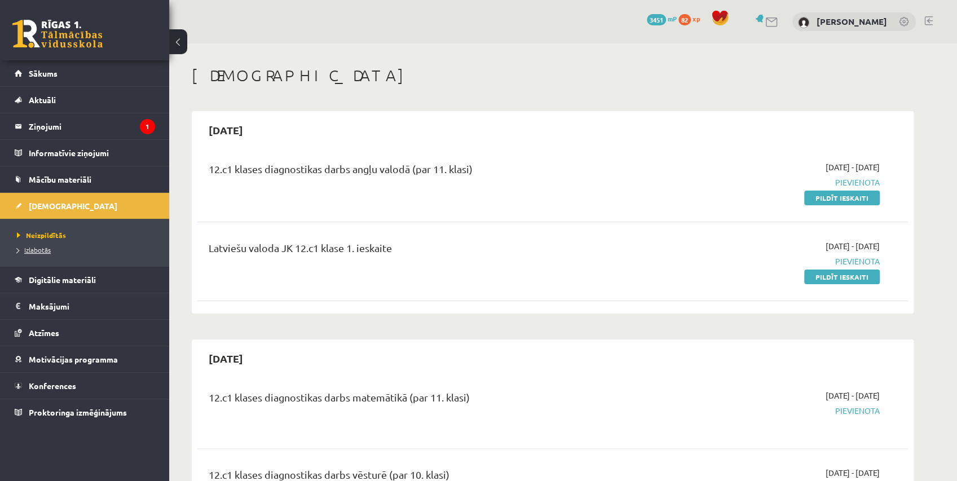
click at [39, 249] on span "Izlabotās" at bounding box center [34, 249] width 34 height 9
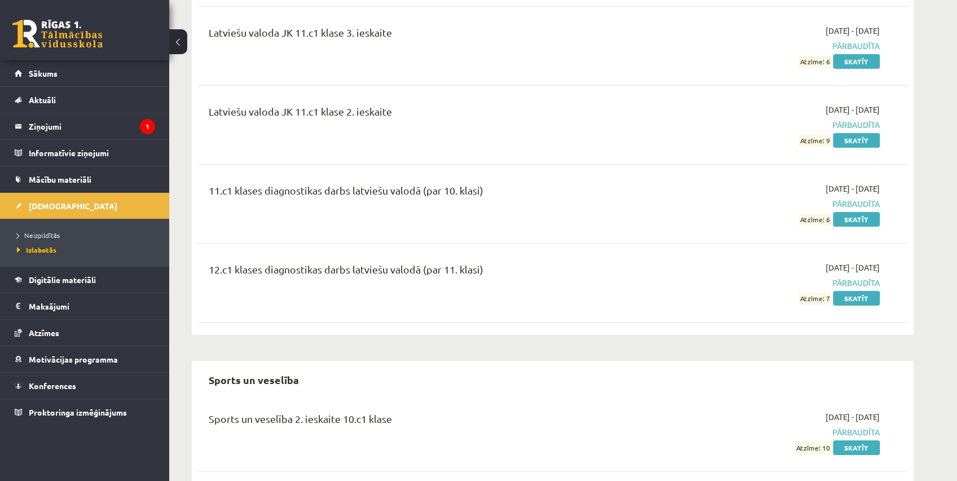
scroll to position [2612, 0]
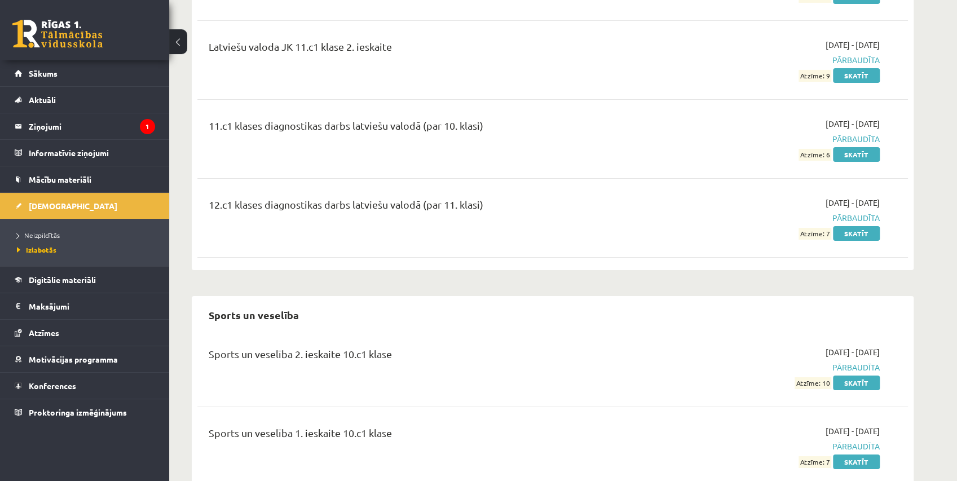
drag, startPoint x: 832, startPoint y: 220, endPoint x: 824, endPoint y: 220, distance: 7.9
click at [824, 228] on span "Atzīme: 7" at bounding box center [814, 234] width 33 height 12
click at [815, 233] on div "12.c1 klases diagnostikas darbs latviešu valodā (par 11. klasi) [DATE] - [DATE]…" at bounding box center [552, 218] width 710 height 65
drag, startPoint x: 824, startPoint y: 220, endPoint x: 831, endPoint y: 220, distance: 6.8
click at [831, 228] on span "Atzīme: 7" at bounding box center [814, 234] width 33 height 12
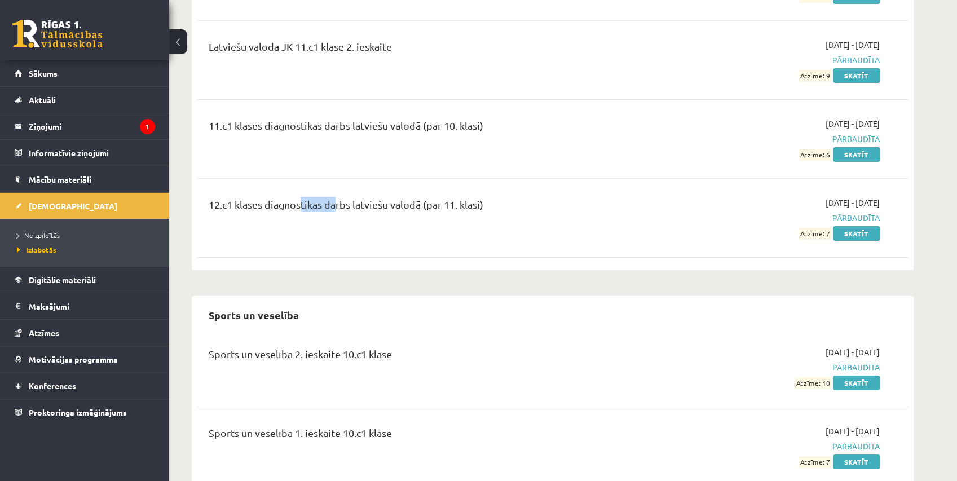
drag, startPoint x: 330, startPoint y: 195, endPoint x: 273, endPoint y: 197, distance: 57.0
click at [273, 197] on div "12.c1 klases diagnostikas darbs latviešu valodā (par 11. klasi)" at bounding box center [429, 207] width 441 height 21
click at [260, 213] on div "12.c1 klases diagnostikas darbs latviešu valodā (par 11. klasi)" at bounding box center [429, 218] width 458 height 42
click at [33, 233] on span "Neizpildītās" at bounding box center [38, 235] width 43 height 9
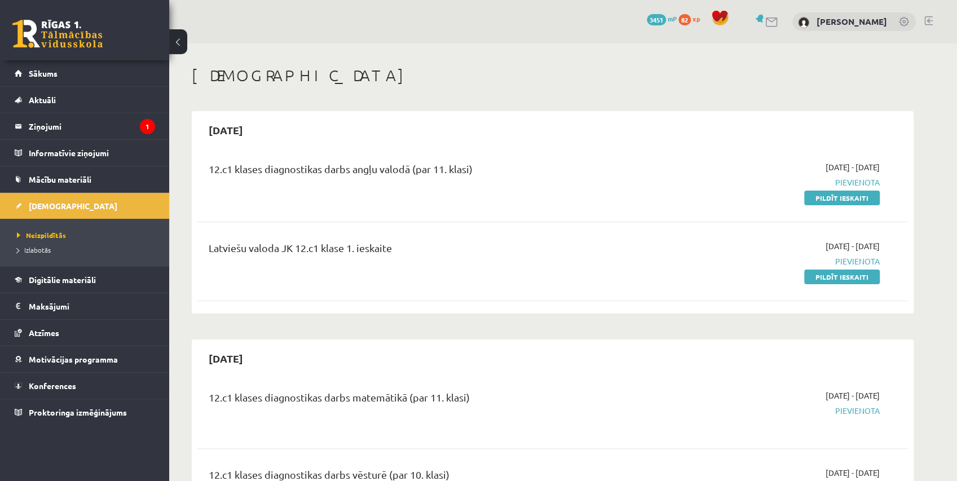
drag, startPoint x: 447, startPoint y: 277, endPoint x: 415, endPoint y: -46, distance: 324.1
drag, startPoint x: 323, startPoint y: 245, endPoint x: 395, endPoint y: 244, distance: 72.2
click at [395, 244] on div "Latviešu valoda JK 12.c1 klase 1. ieskaite" at bounding box center [429, 250] width 441 height 21
click at [420, 254] on div "Latviešu valoda JK 12.c1 klase 1. ieskaite" at bounding box center [429, 250] width 441 height 21
click at [810, 194] on link "Pildīt ieskaiti" at bounding box center [842, 198] width 76 height 15
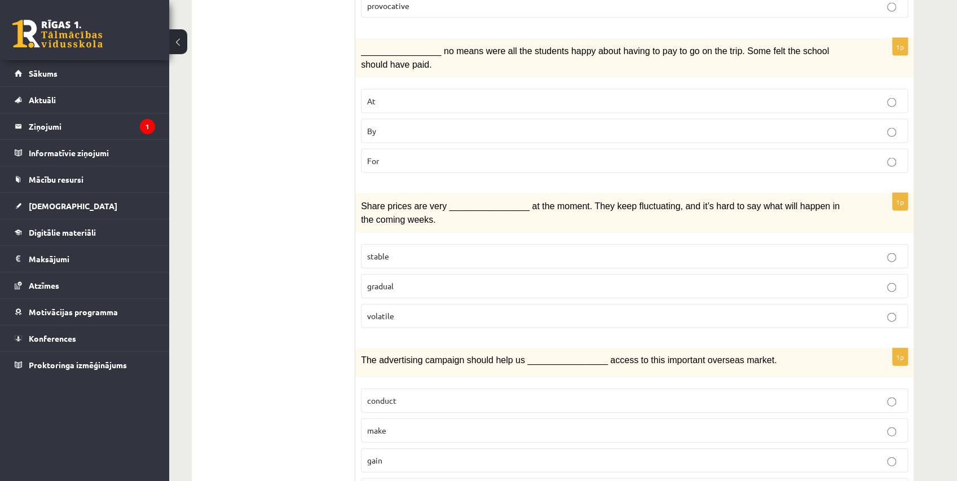
drag, startPoint x: 497, startPoint y: 70, endPoint x: 459, endPoint y: 311, distance: 243.8
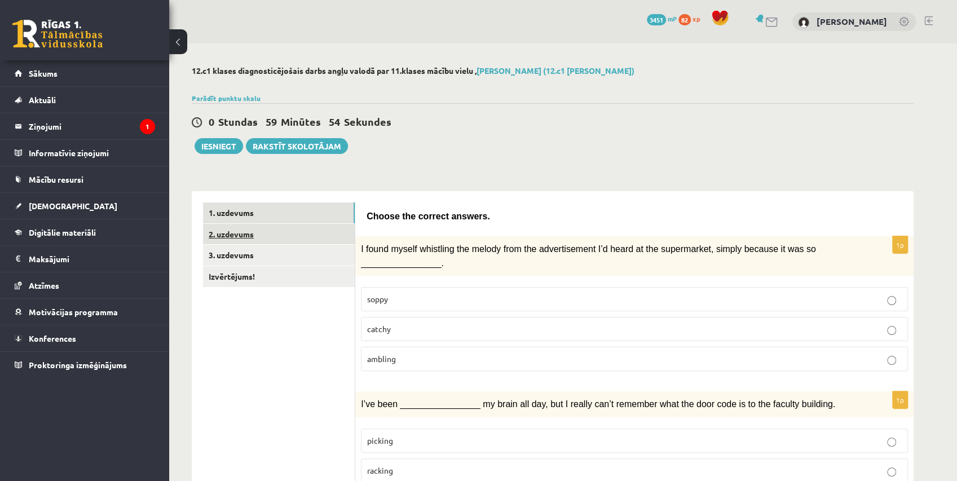
click at [303, 237] on link "2. uzdevums" at bounding box center [279, 234] width 152 height 21
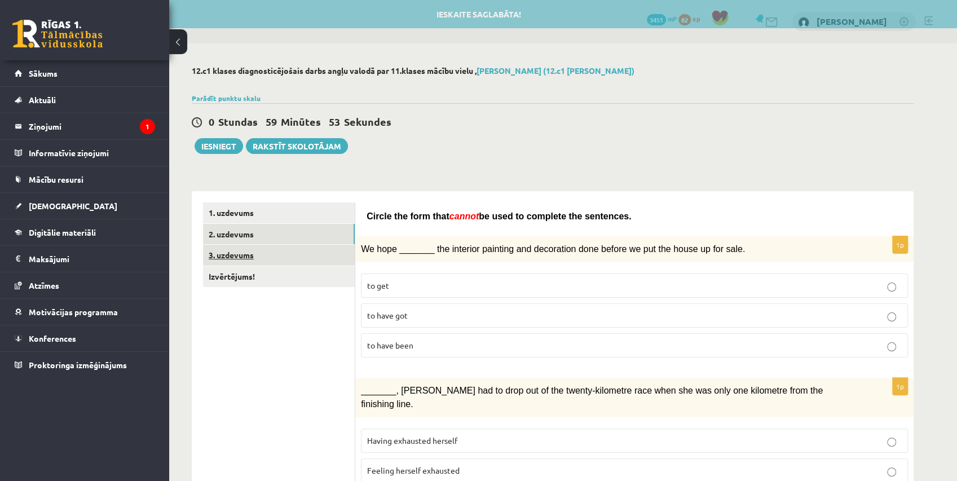
click at [288, 252] on link "3. uzdevums" at bounding box center [279, 255] width 152 height 21
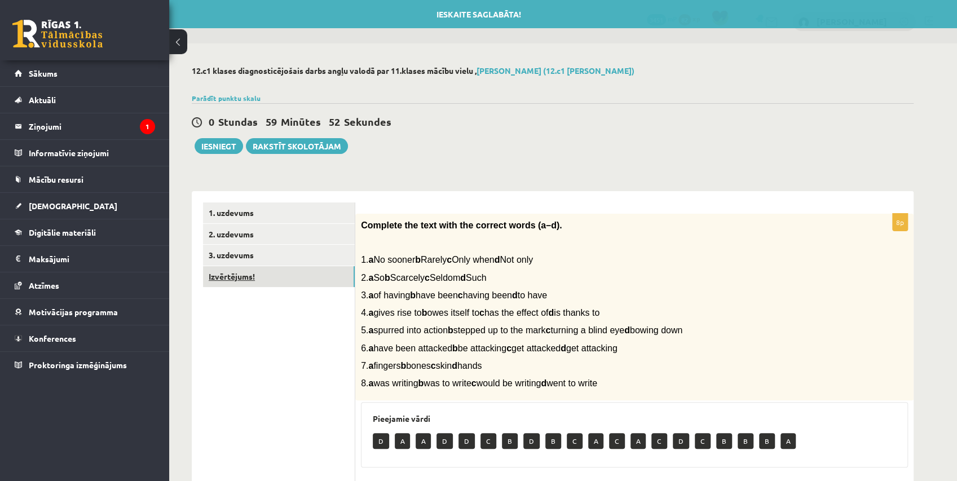
click at [290, 271] on link "Izvērtējums!" at bounding box center [279, 276] width 152 height 21
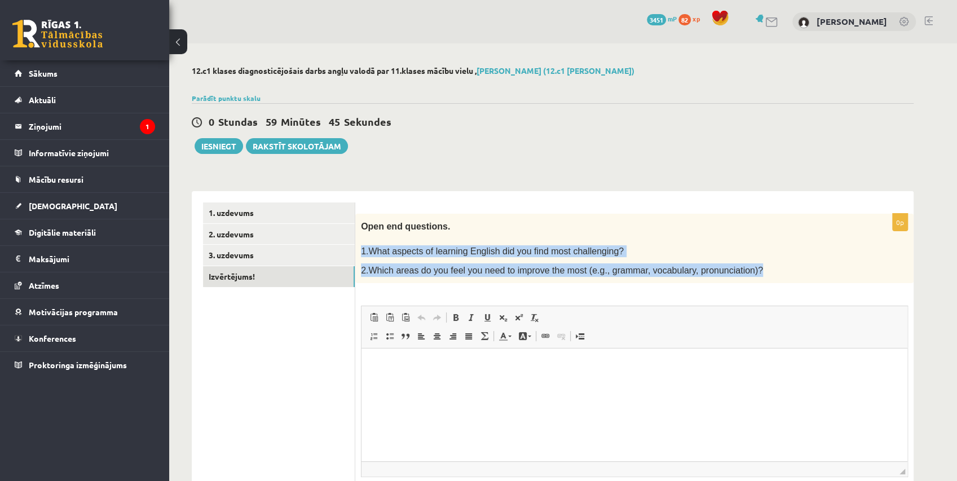
drag, startPoint x: 360, startPoint y: 248, endPoint x: 738, endPoint y: 271, distance: 378.4
click at [738, 271] on div "Open end questions. 1.What aspects of learning English did you find most challe…" at bounding box center [634, 249] width 558 height 70
click at [738, 271] on p "2.Which areas do you feel you need to improve the most (e.g., grammar, vocabula…" at bounding box center [606, 270] width 491 height 14
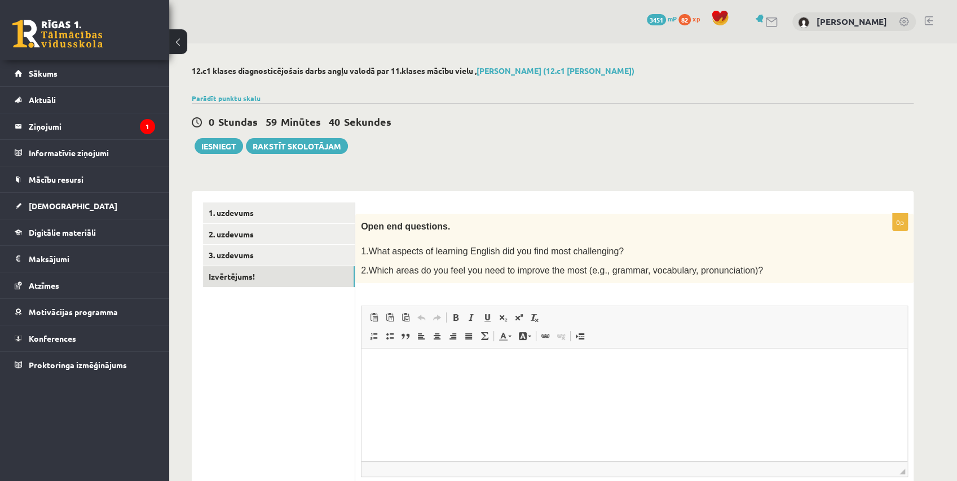
click at [362, 268] on span "2.Which areas do you feel you need to improve the most (e.g., grammar, vocabula…" at bounding box center [562, 271] width 402 height 10
drag, startPoint x: 368, startPoint y: 267, endPoint x: 567, endPoint y: 280, distance: 199.5
click at [567, 280] on div "Open end questions. 1.What aspects of learning English did you find most challe…" at bounding box center [634, 249] width 558 height 70
click at [600, 286] on div "0p Open end questions. 1.What aspects of learning English did you find most cha…" at bounding box center [634, 377] width 558 height 327
click at [285, 210] on link "1. uzdevums" at bounding box center [279, 212] width 152 height 21
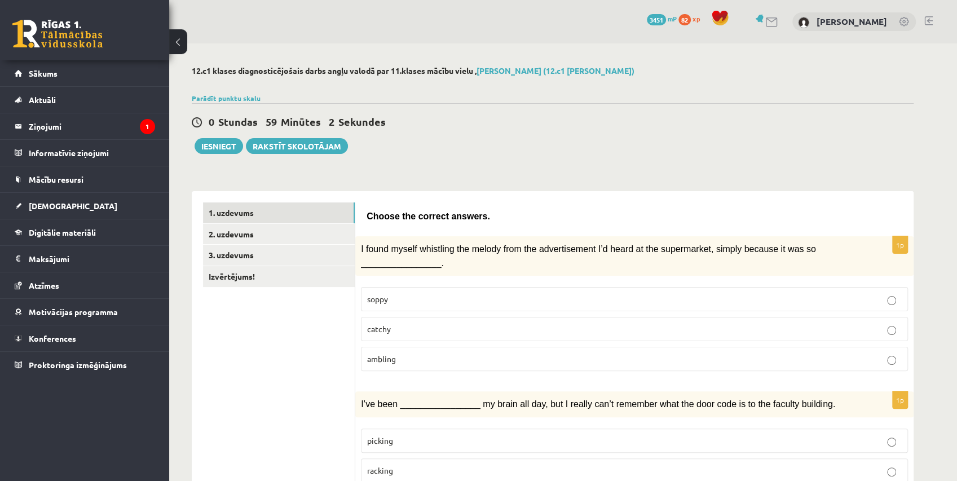
click at [387, 333] on label "catchy" at bounding box center [634, 329] width 547 height 24
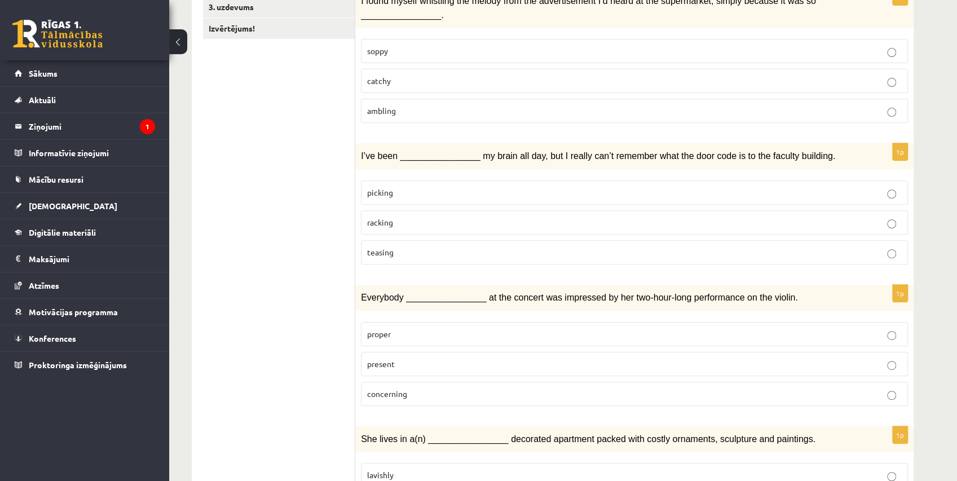
scroll to position [250, 0]
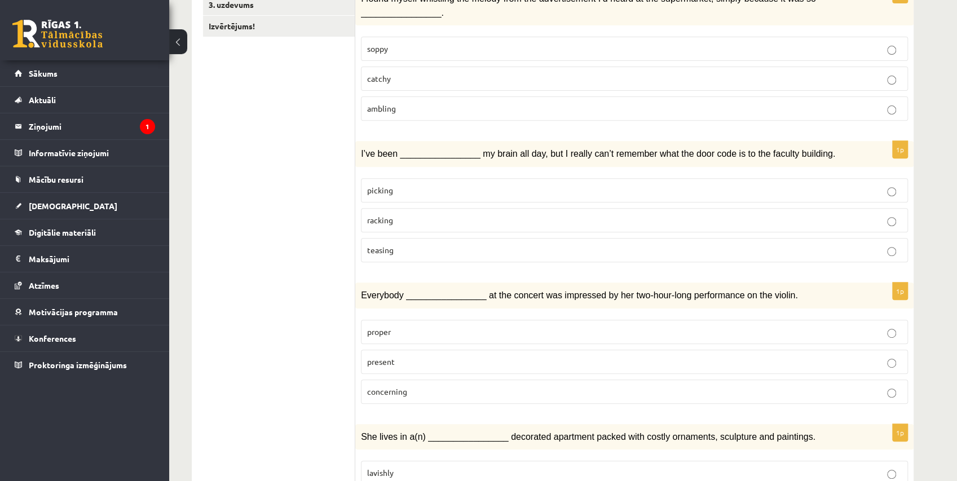
click at [406, 184] on p "picking" at bounding box center [634, 190] width 535 height 12
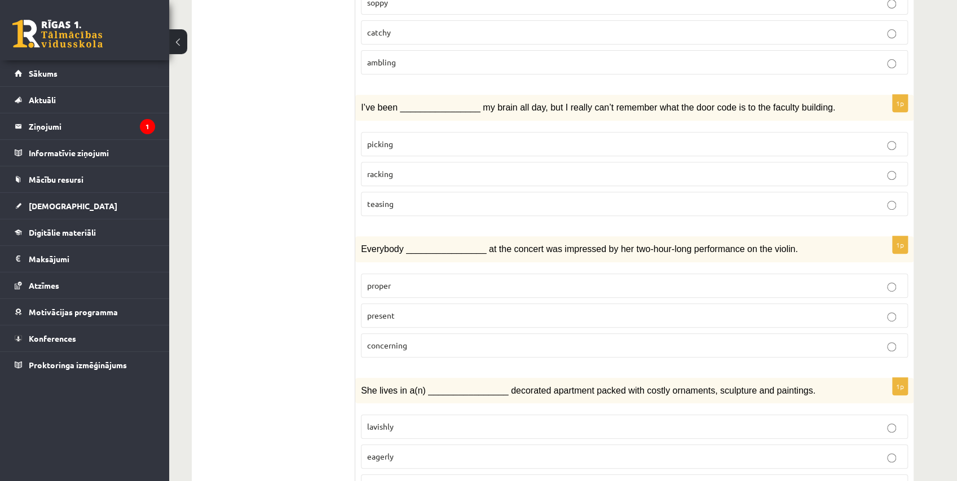
scroll to position [313, 0]
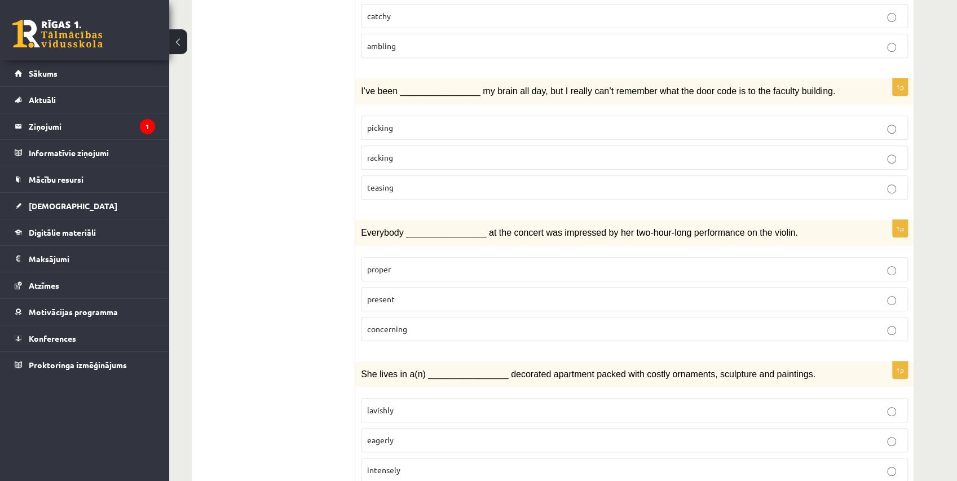
click at [448, 293] on p "present" at bounding box center [634, 299] width 535 height 12
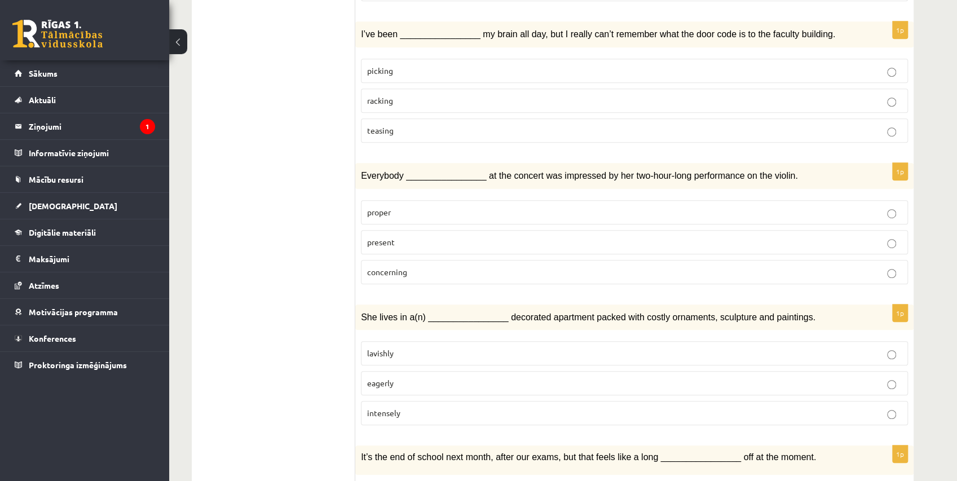
scroll to position [439, 0]
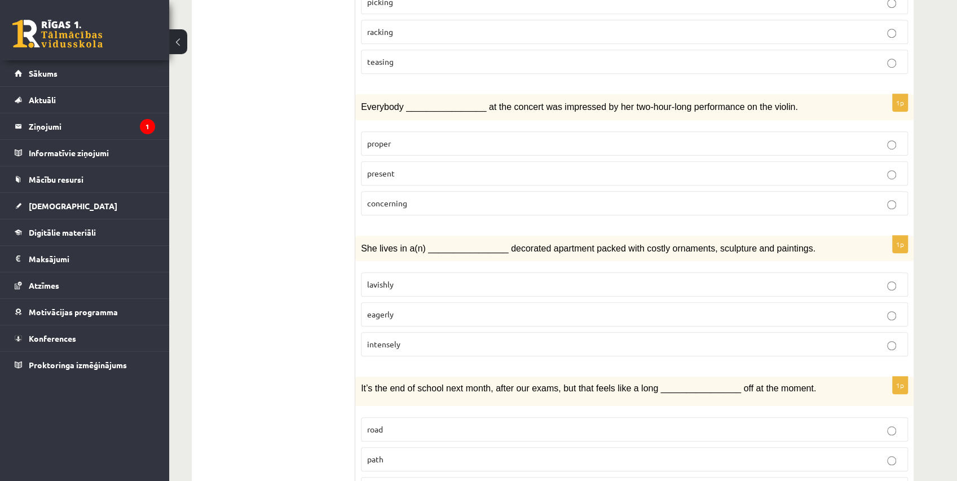
click at [471, 280] on p "lavishly" at bounding box center [634, 285] width 535 height 12
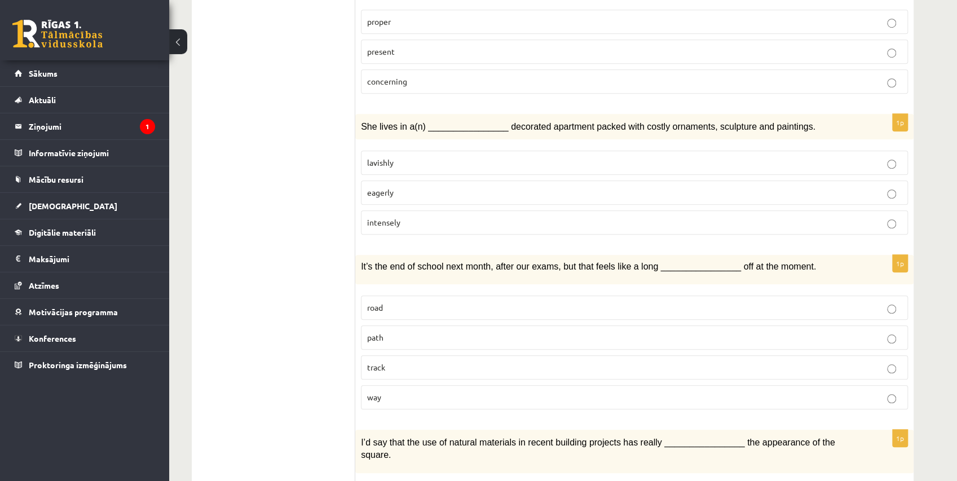
scroll to position [626, 0]
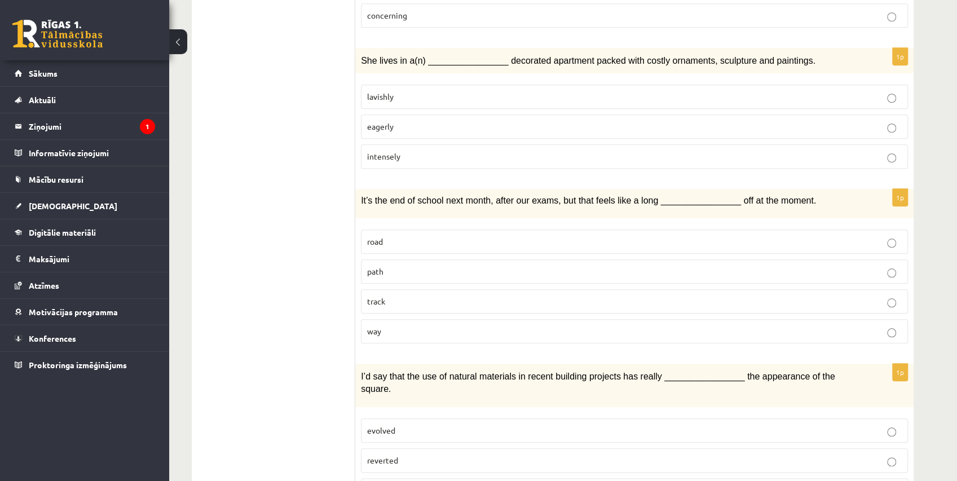
click at [467, 329] on label "way" at bounding box center [634, 331] width 547 height 24
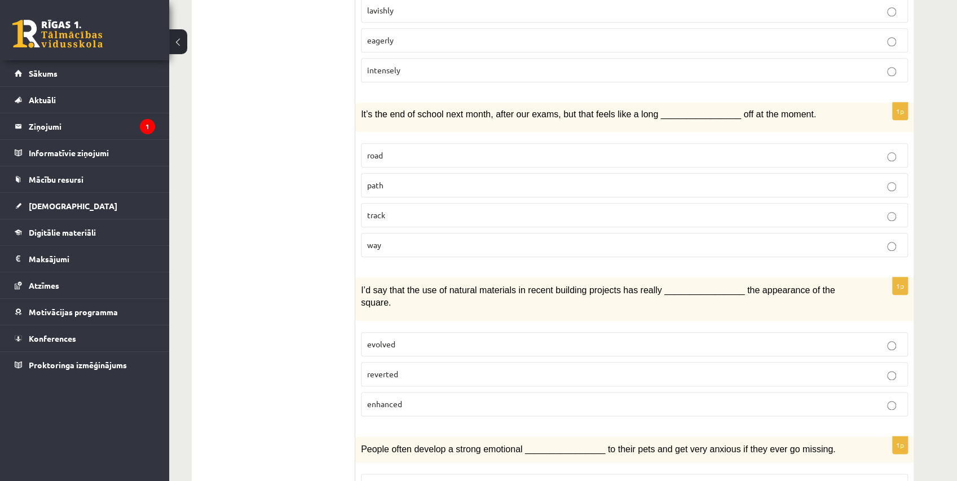
scroll to position [752, 0]
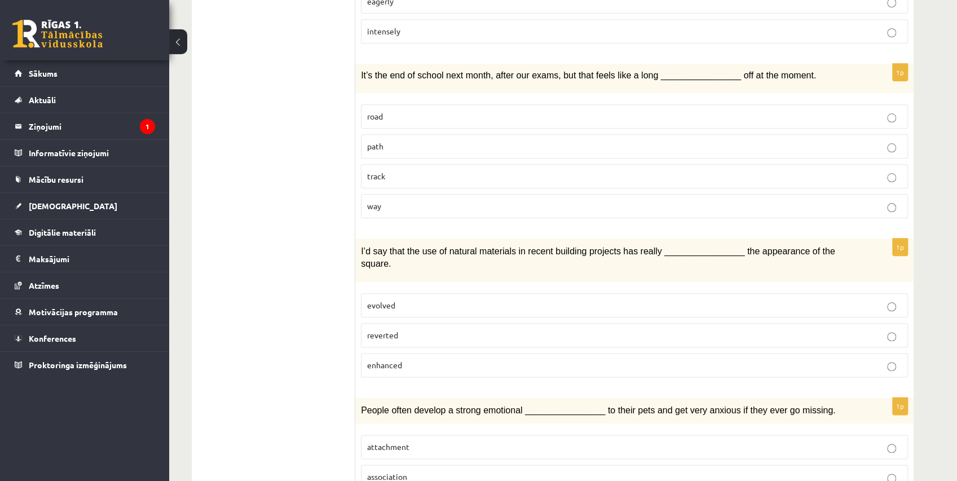
click at [424, 359] on p "enhanced" at bounding box center [634, 365] width 535 height 12
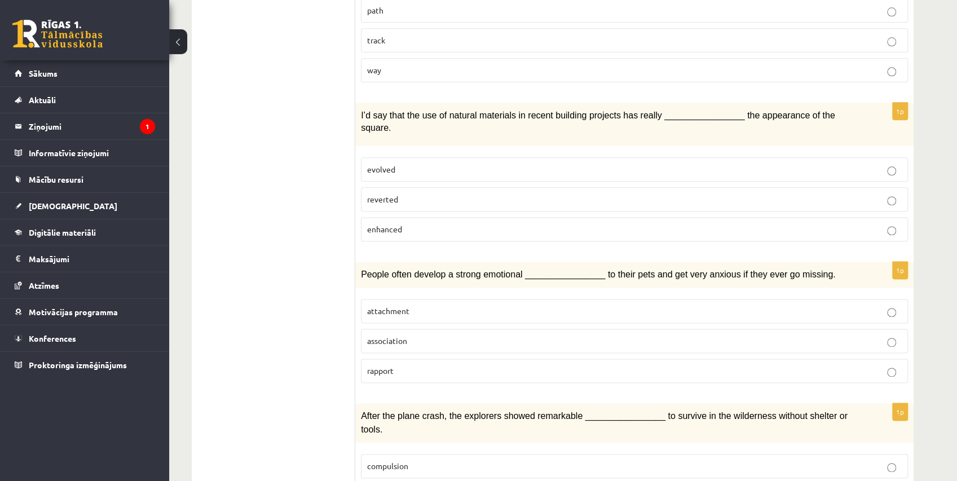
scroll to position [939, 0]
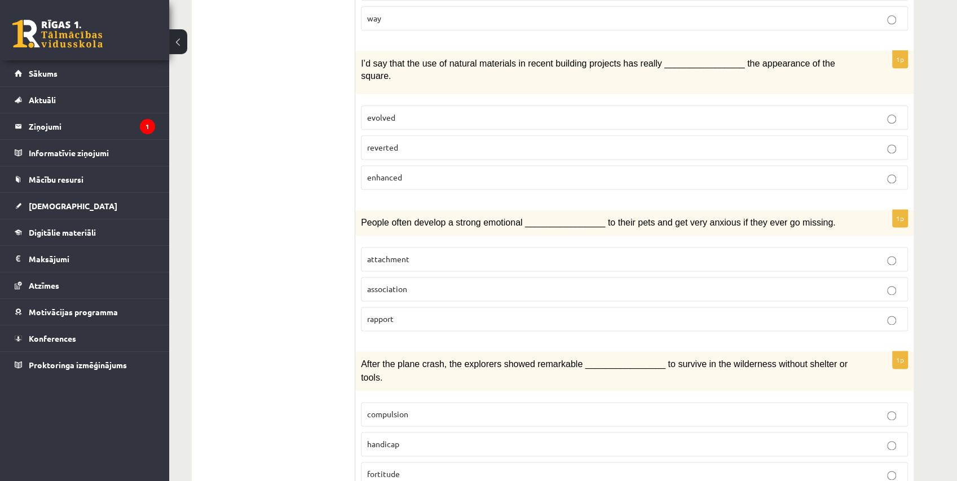
click at [391, 247] on label "attachment" at bounding box center [634, 259] width 547 height 24
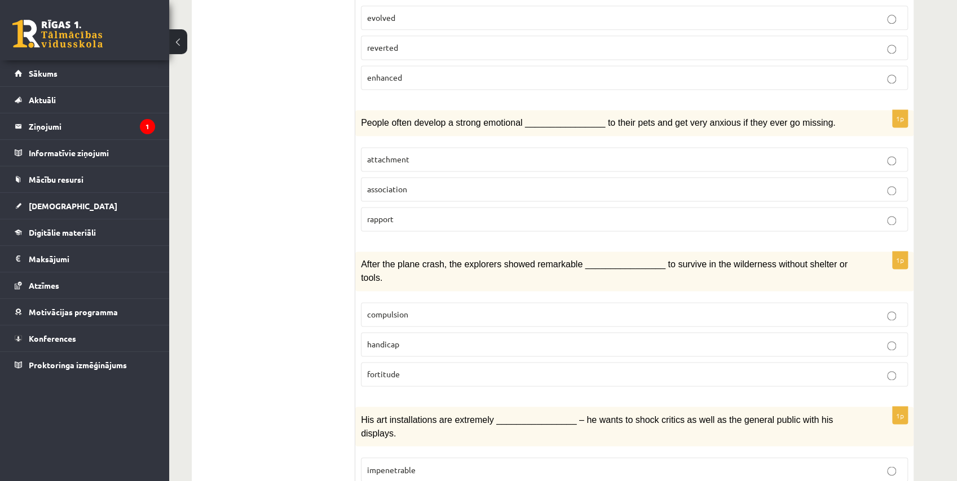
scroll to position [1065, 0]
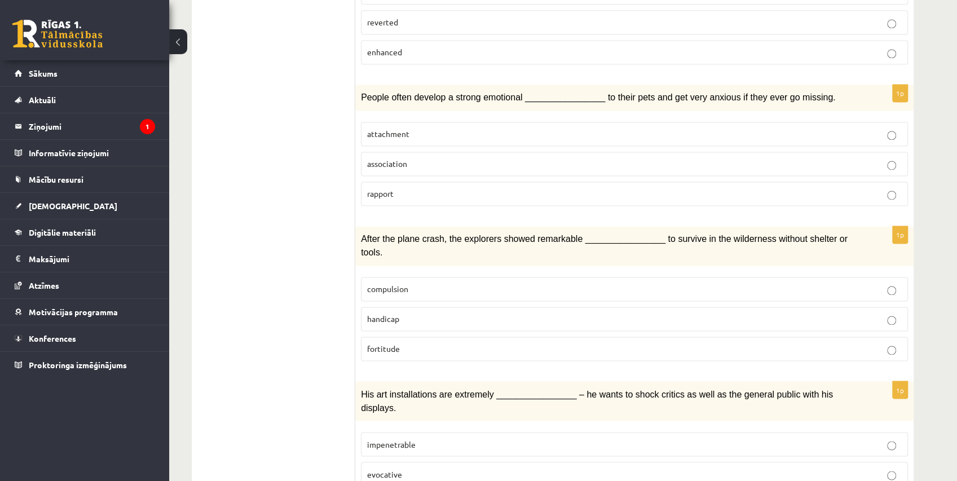
click at [576, 337] on label "fortitude" at bounding box center [634, 349] width 547 height 24
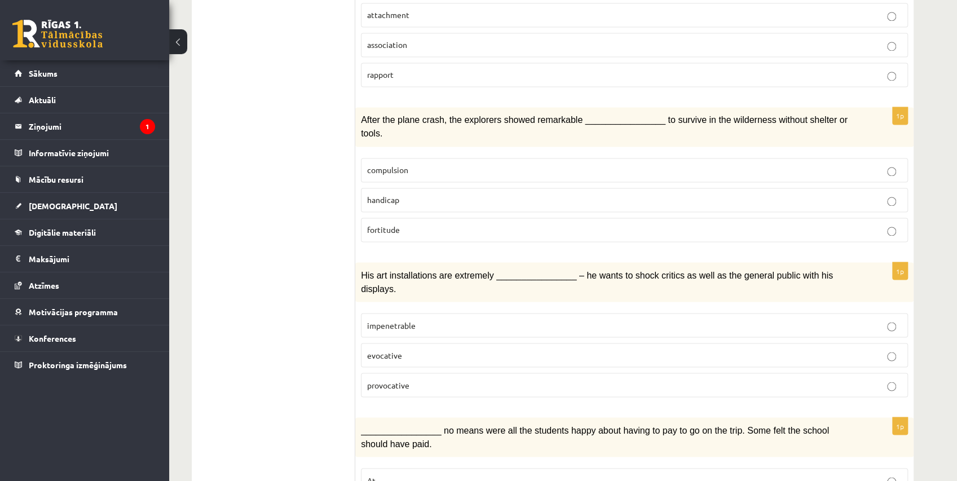
scroll to position [1190, 0]
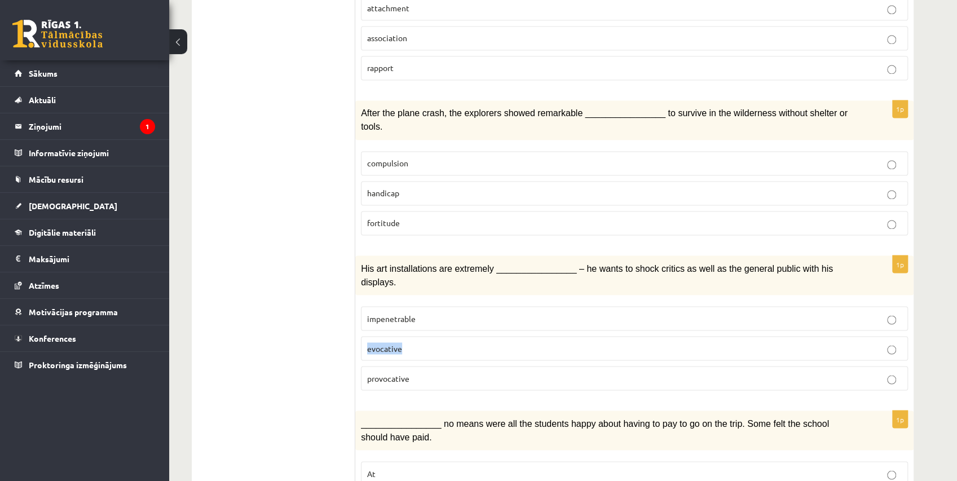
drag, startPoint x: 374, startPoint y: 291, endPoint x: 409, endPoint y: 292, distance: 35.0
click at [409, 336] on label "evocative" at bounding box center [634, 348] width 547 height 24
click at [390, 373] on span "provocative" at bounding box center [388, 378] width 42 height 10
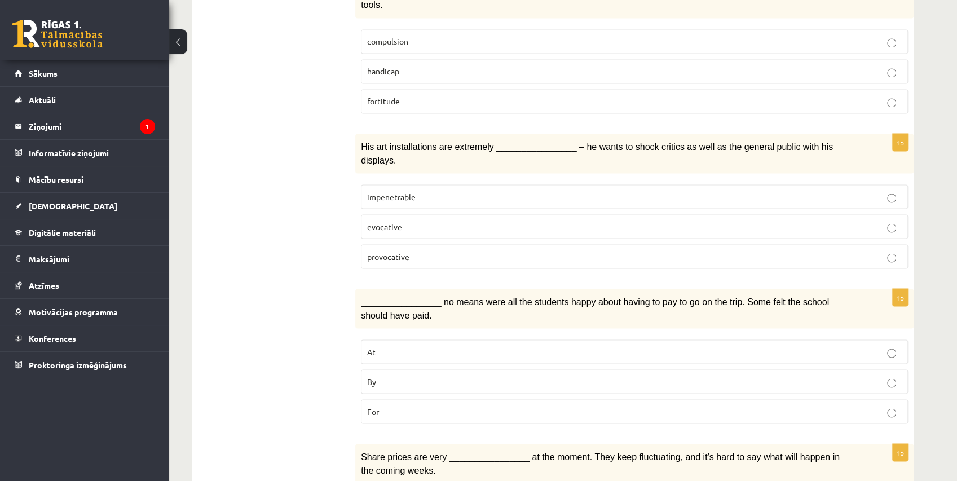
scroll to position [1315, 0]
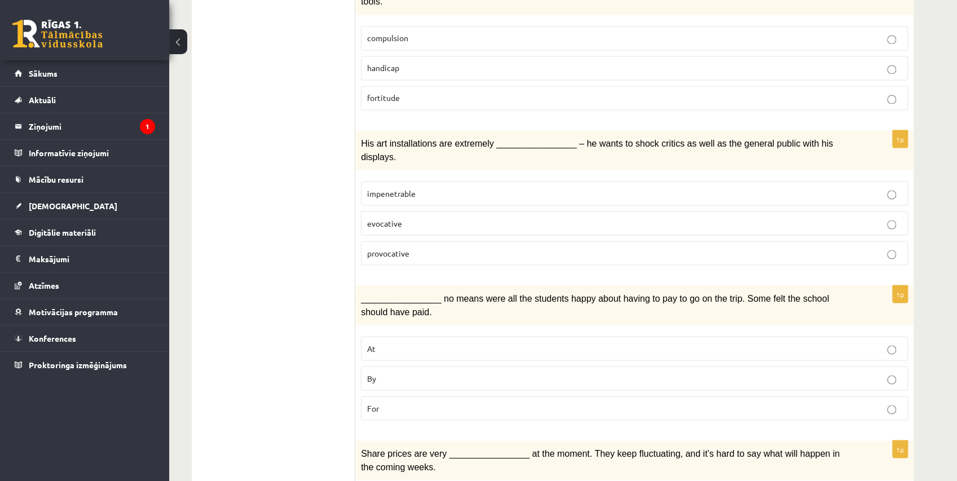
click at [381, 372] on p "By" at bounding box center [634, 378] width 535 height 12
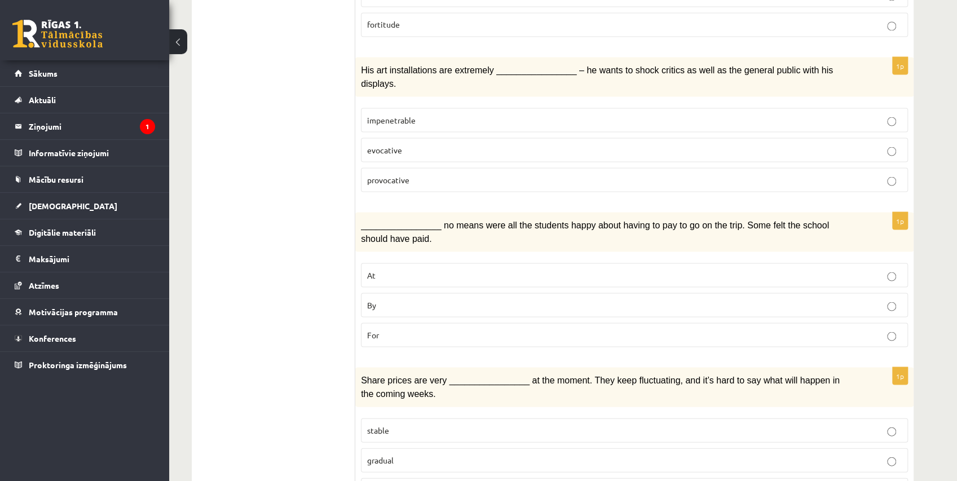
scroll to position [1441, 0]
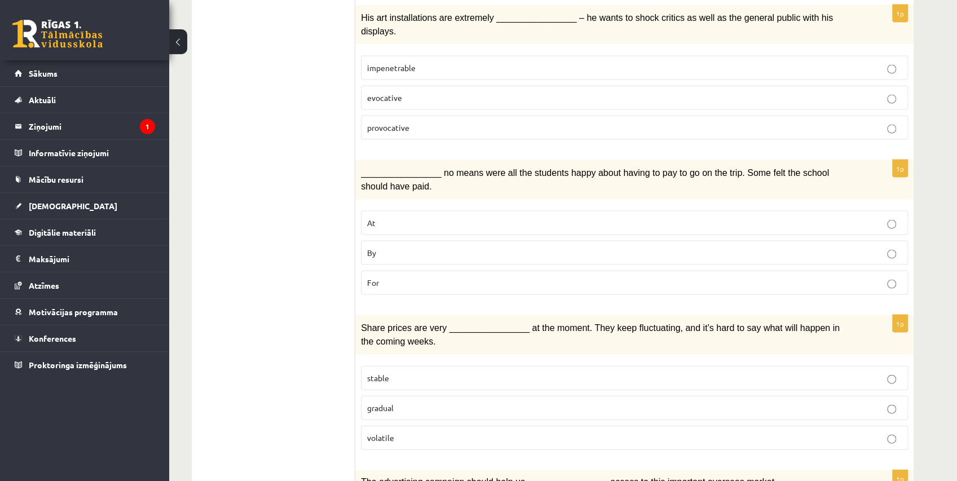
click at [404, 432] on p "volatile" at bounding box center [634, 438] width 535 height 12
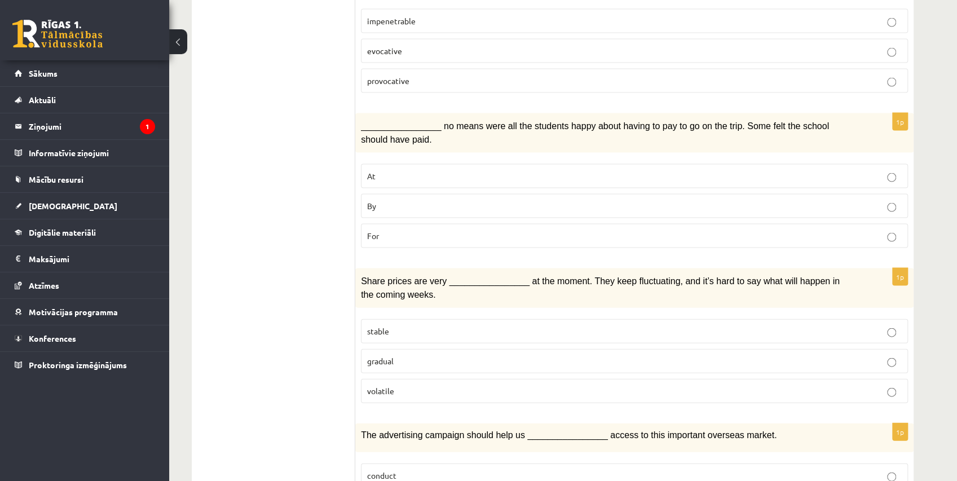
scroll to position [1563, 0]
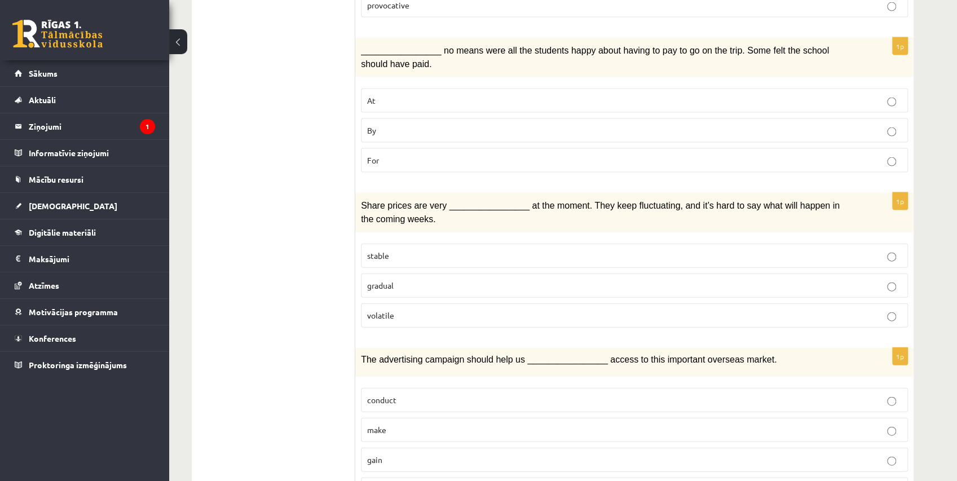
click at [401, 454] on p "gain" at bounding box center [634, 460] width 535 height 12
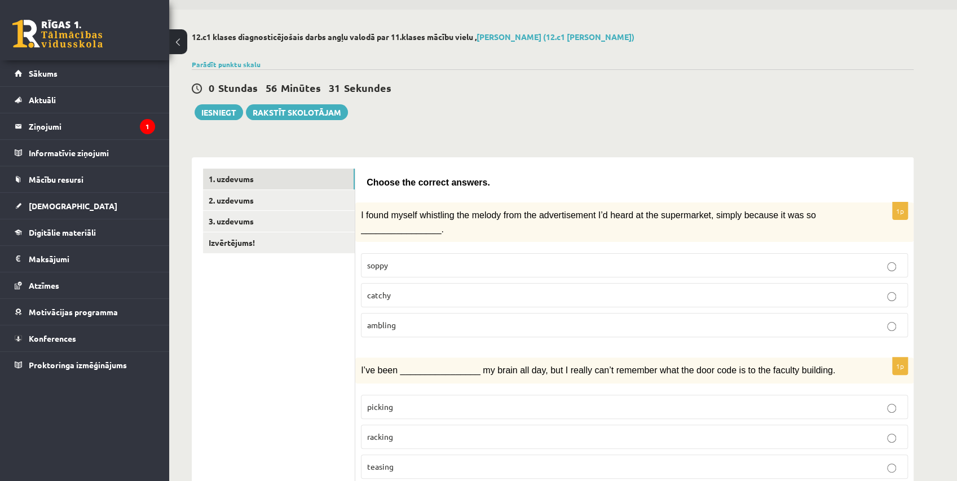
scroll to position [0, 0]
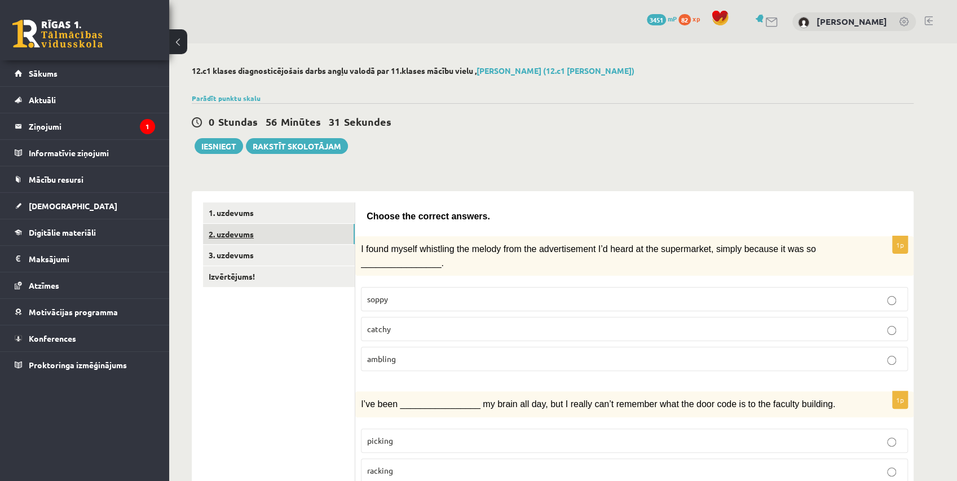
click at [289, 240] on link "2. uzdevums" at bounding box center [279, 234] width 152 height 21
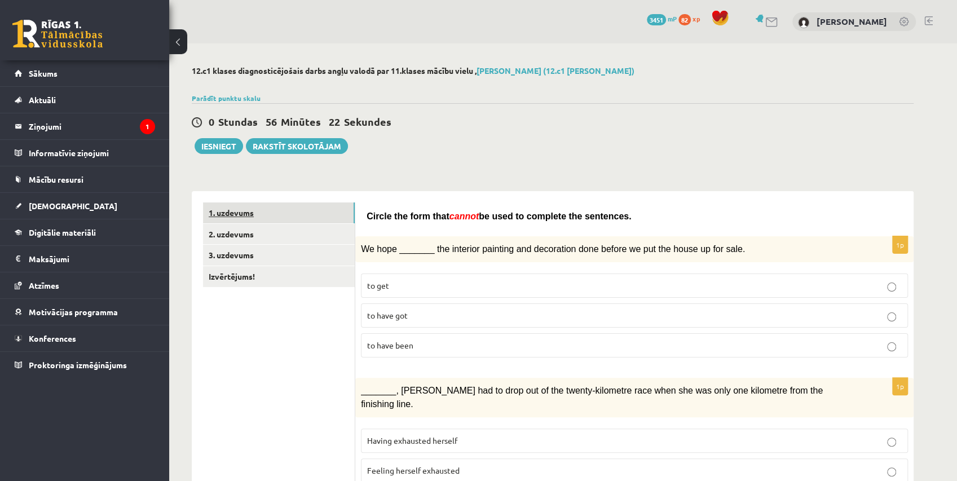
click at [308, 211] on link "1. uzdevums" at bounding box center [279, 212] width 152 height 21
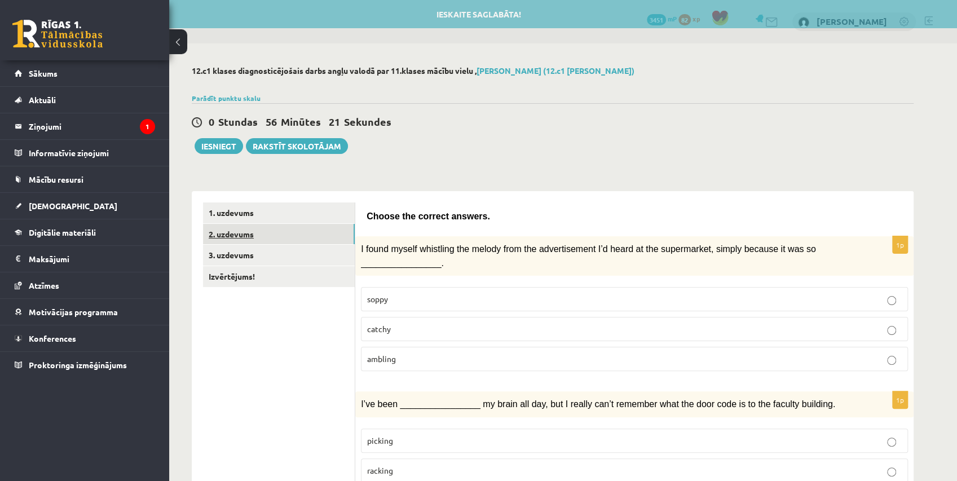
click at [323, 228] on link "2. uzdevums" at bounding box center [279, 234] width 152 height 21
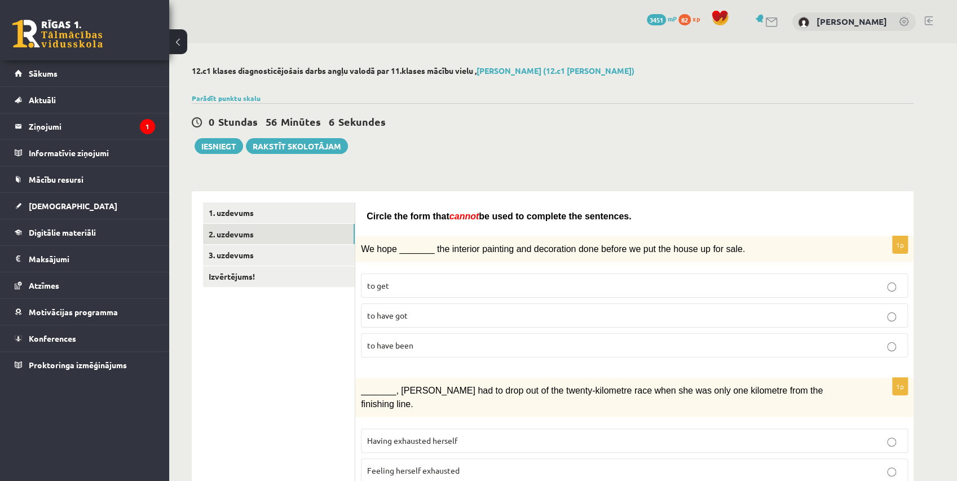
click at [516, 353] on label "to have been" at bounding box center [634, 345] width 547 height 24
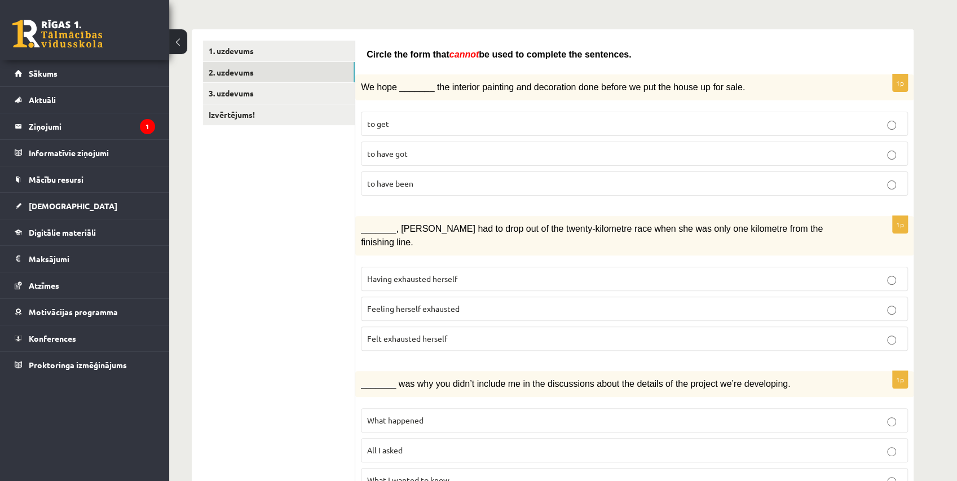
scroll to position [188, 0]
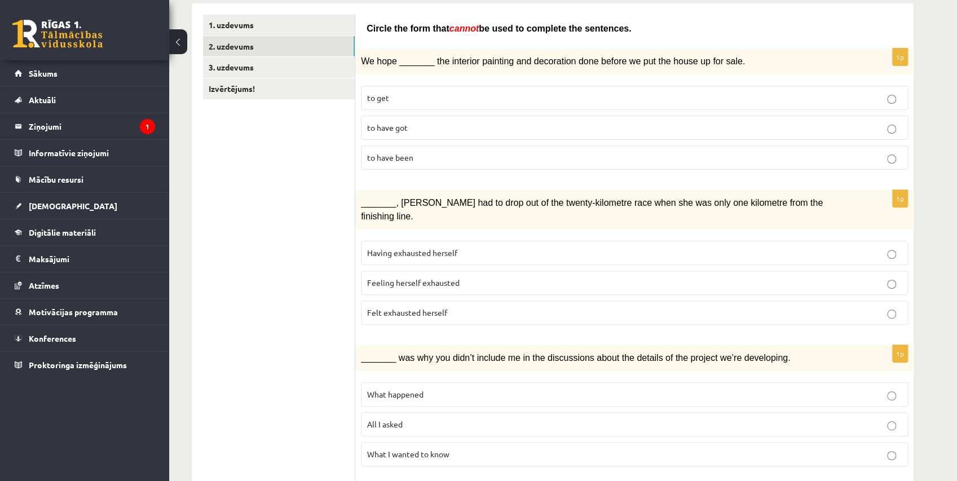
click at [482, 307] on p "Felt exhausted herself" at bounding box center [634, 313] width 535 height 12
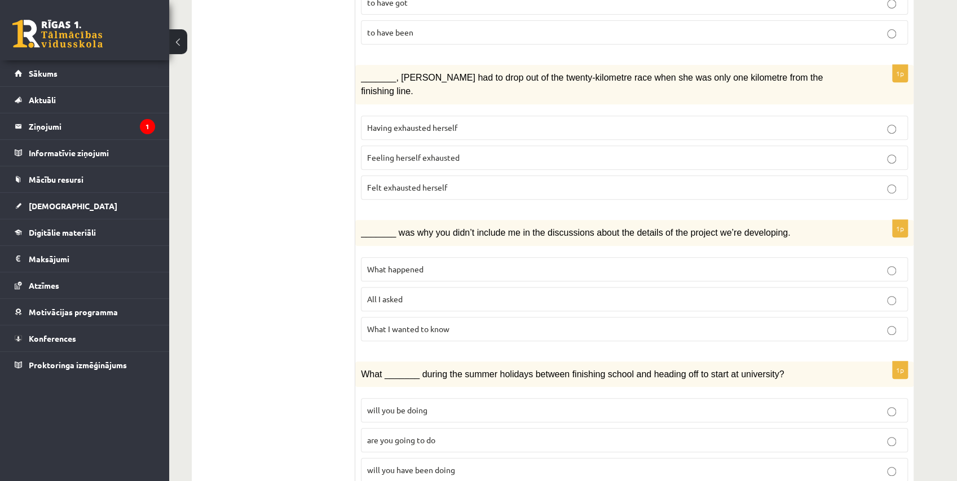
scroll to position [376, 0]
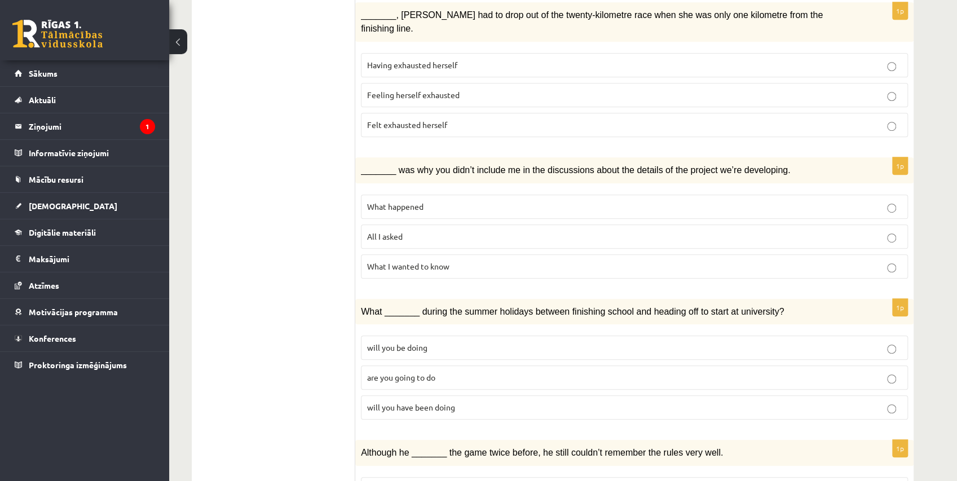
click at [411, 201] on span "What happened" at bounding box center [395, 206] width 56 height 10
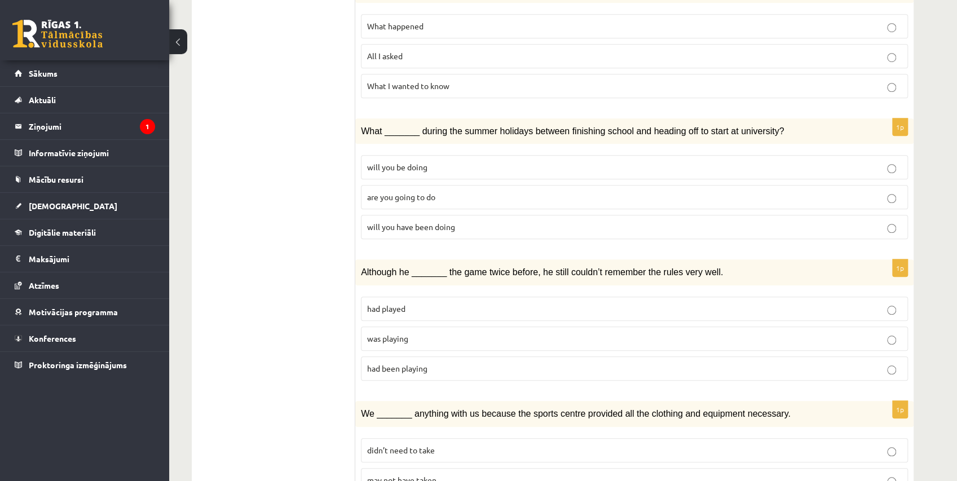
scroll to position [564, 0]
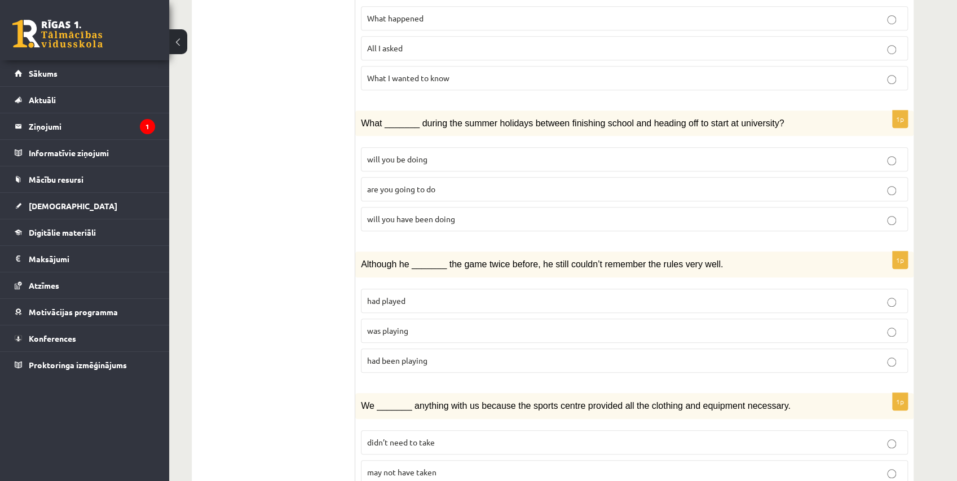
click at [431, 207] on label "will you have been doing" at bounding box center [634, 219] width 547 height 24
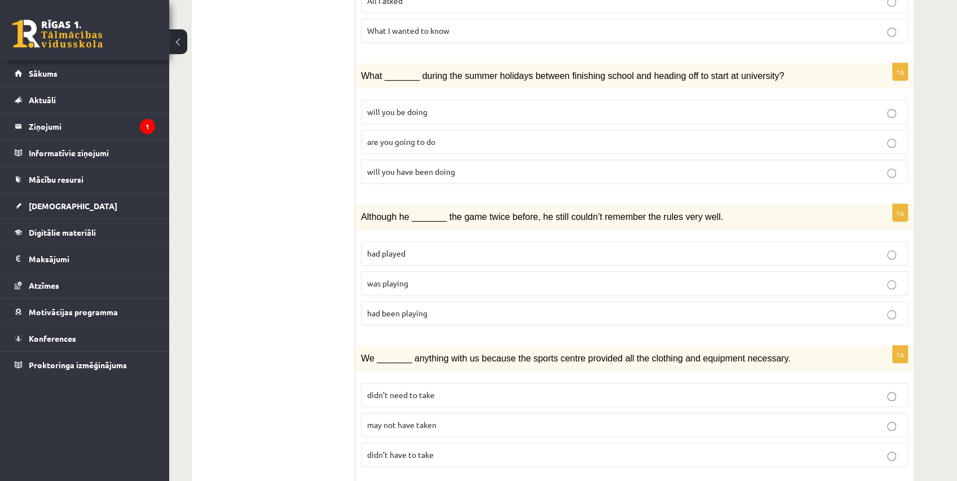
scroll to position [626, 0]
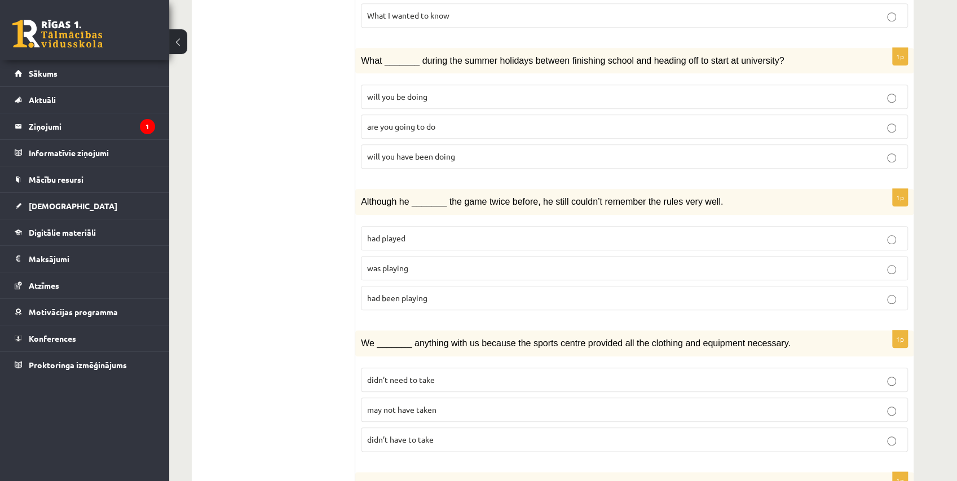
click at [409, 262] on p "was playing" at bounding box center [634, 268] width 535 height 12
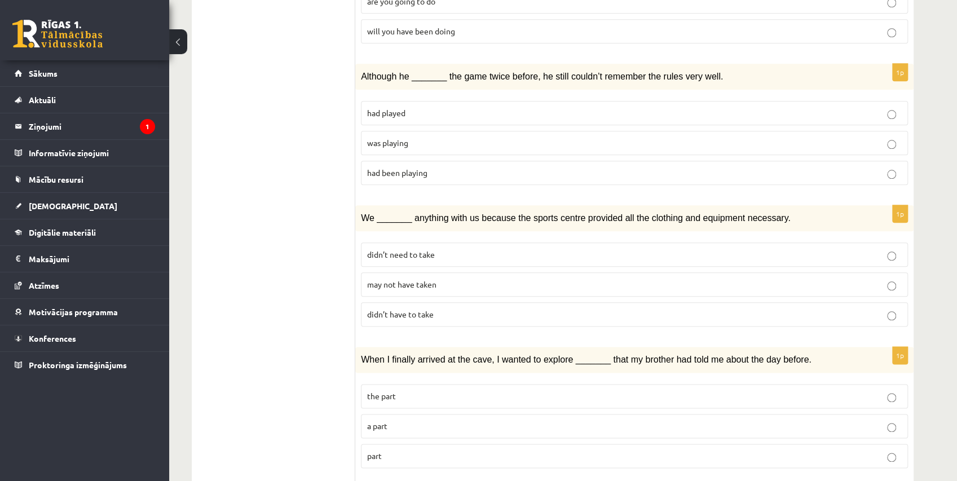
click at [386, 279] on span "may not have taken" at bounding box center [401, 284] width 69 height 10
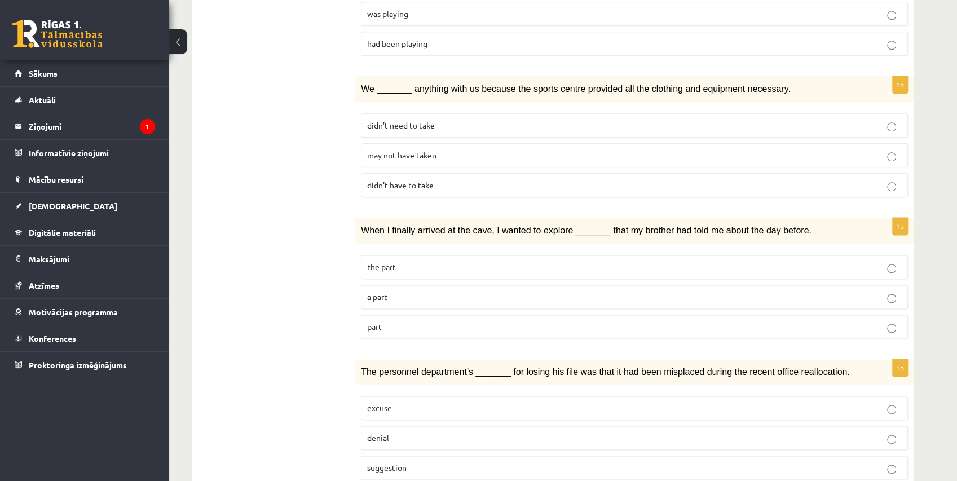
scroll to position [939, 0]
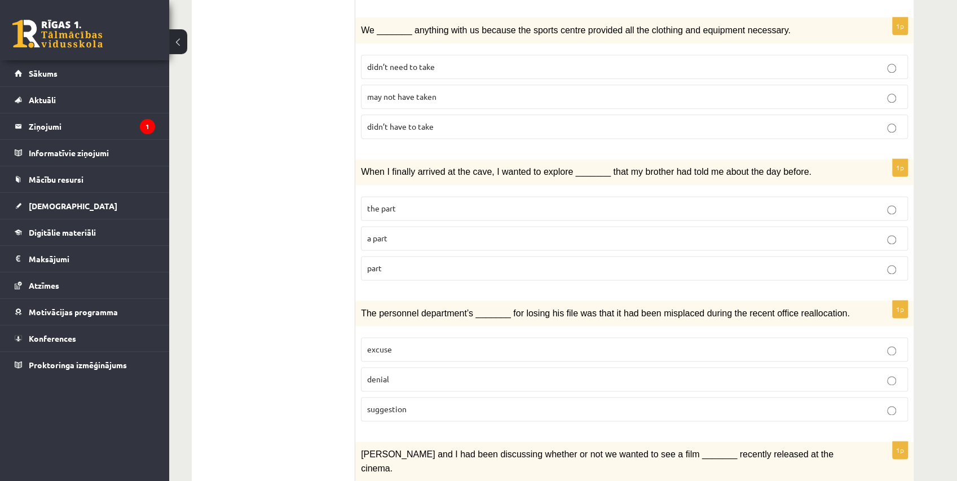
click at [406, 256] on label "part" at bounding box center [634, 268] width 547 height 24
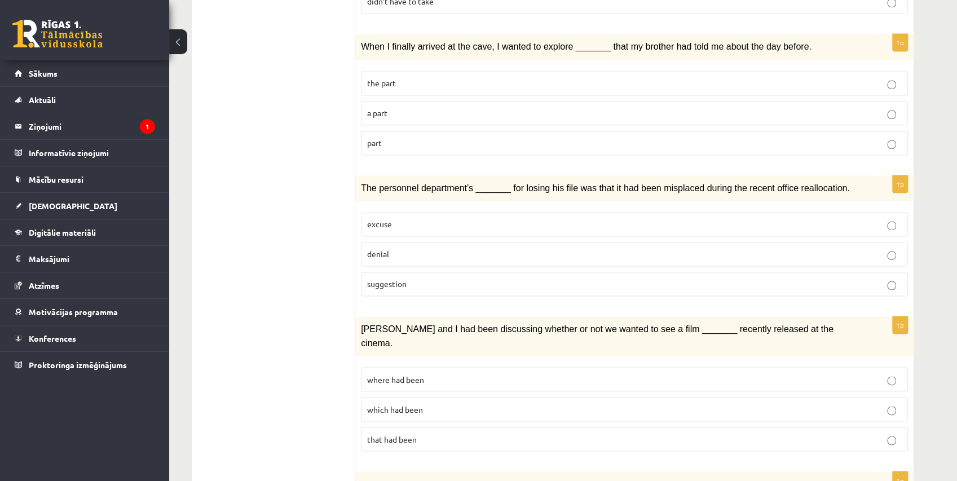
click at [466, 183] on span "The personnel department’s _______ for losing his file was that it had been mis…" at bounding box center [605, 188] width 489 height 10
click at [431, 242] on label "denial" at bounding box center [634, 254] width 547 height 24
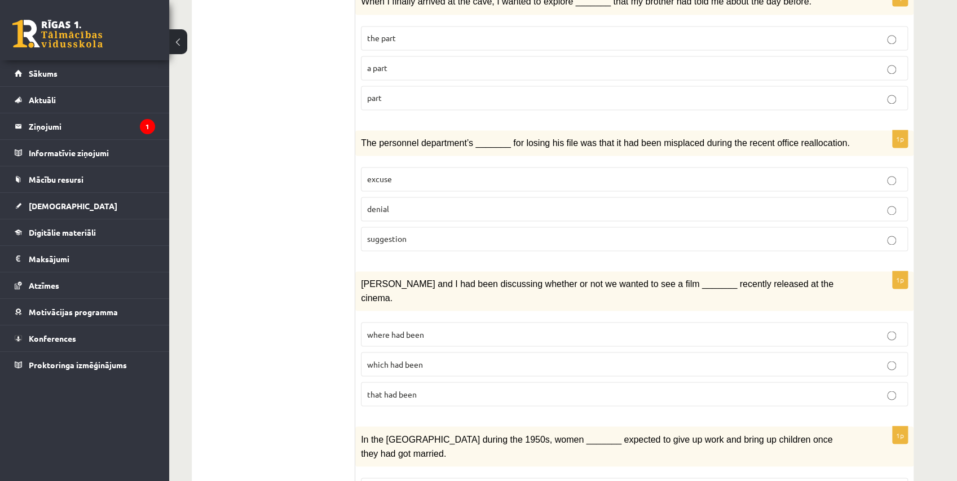
scroll to position [1128, 0]
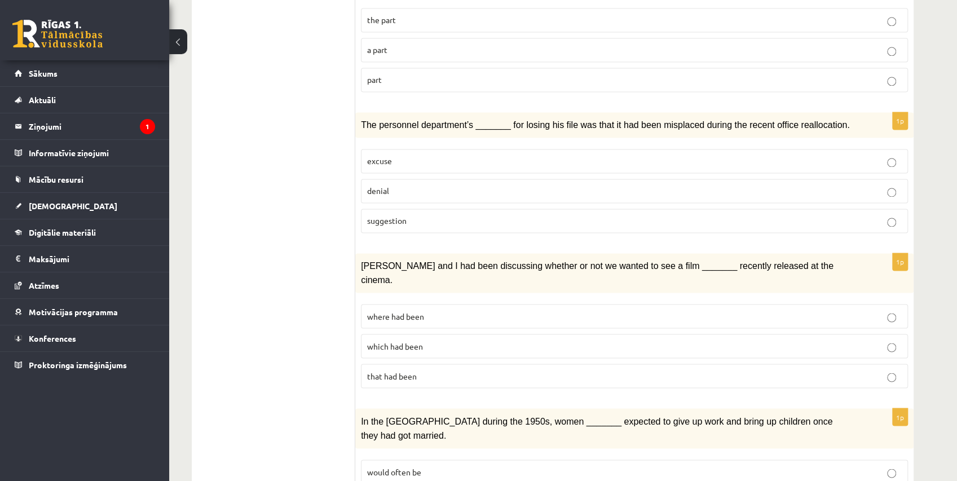
click at [407, 311] on span "where had been" at bounding box center [395, 316] width 57 height 10
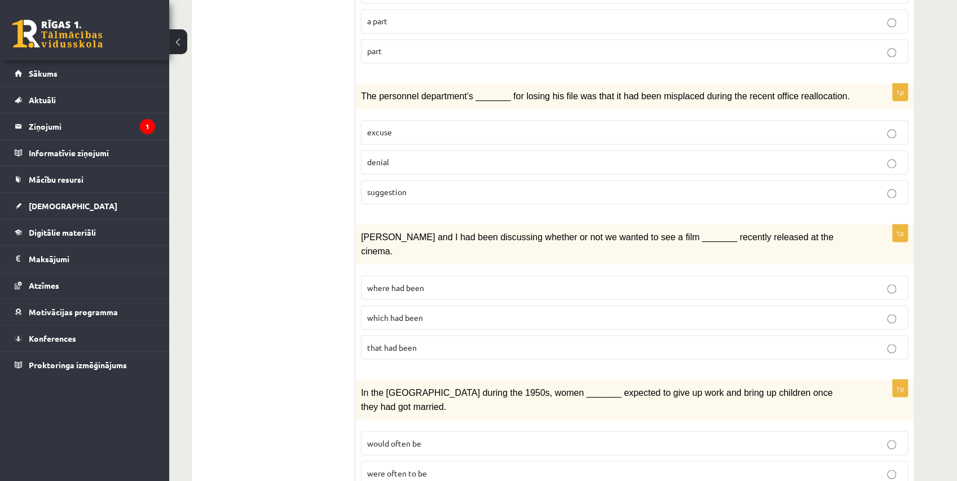
scroll to position [1173, 0]
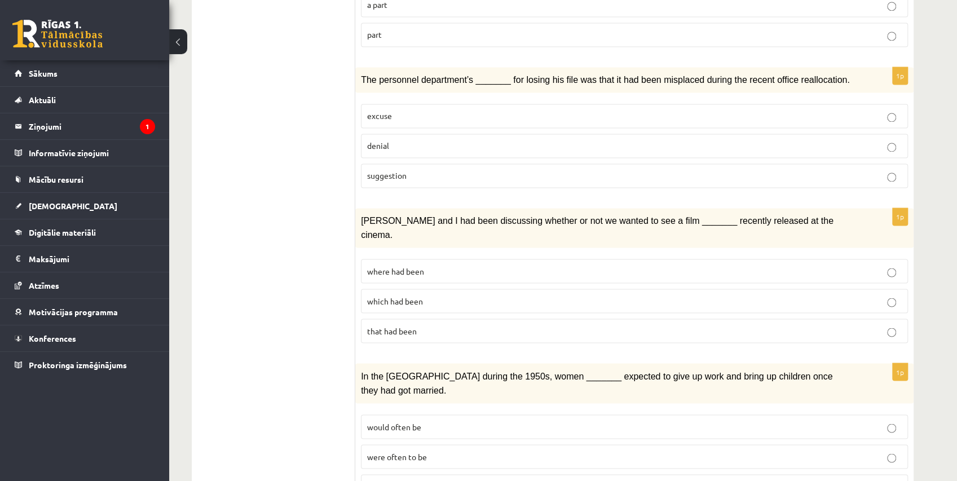
click at [385, 474] on label "would often have been" at bounding box center [634, 486] width 547 height 24
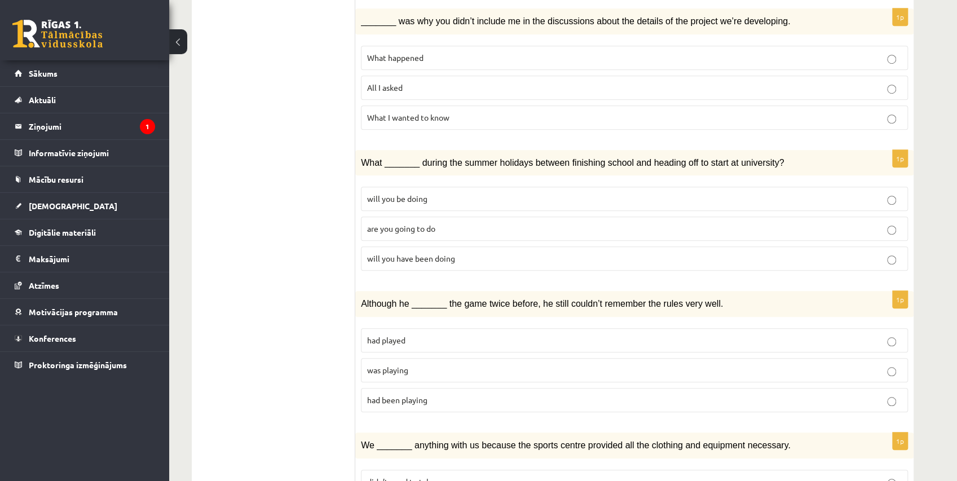
scroll to position [0, 0]
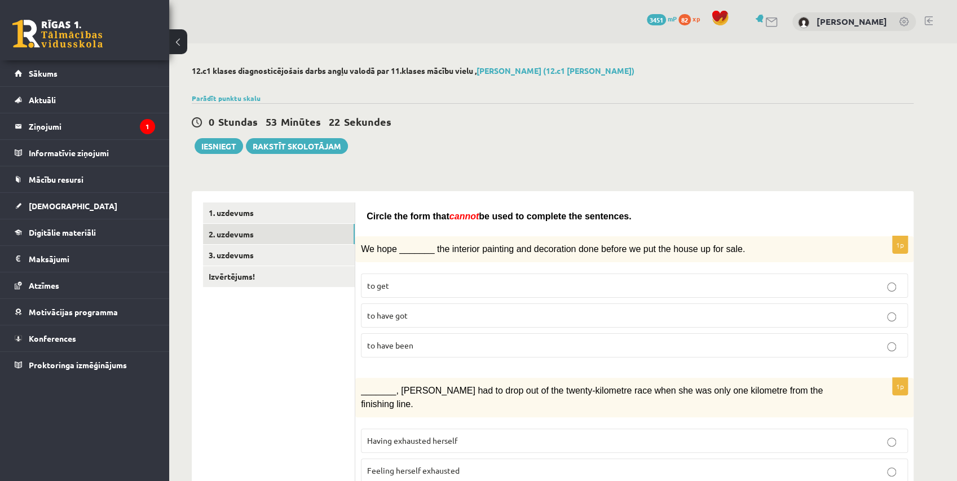
drag, startPoint x: 305, startPoint y: 299, endPoint x: 285, endPoint y: -46, distance: 345.1
click at [242, 250] on link "3. uzdevums" at bounding box center [279, 255] width 152 height 21
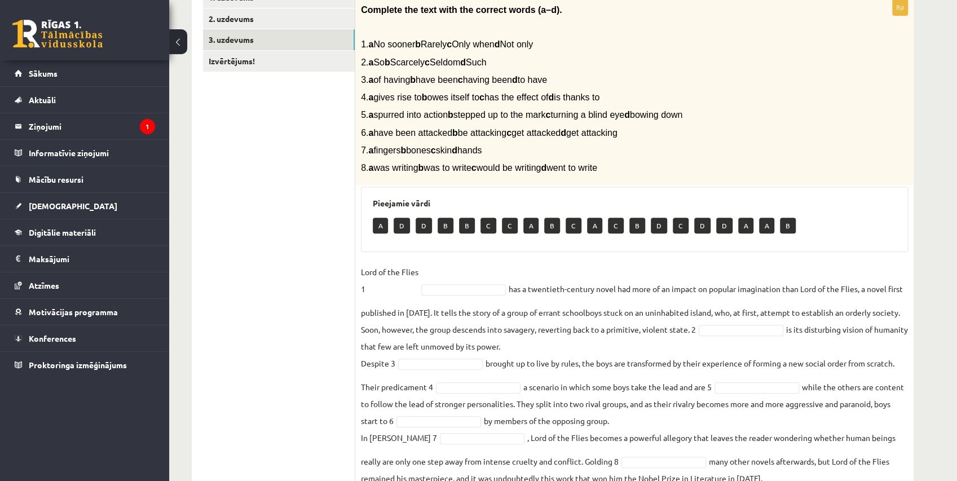
scroll to position [197, 0]
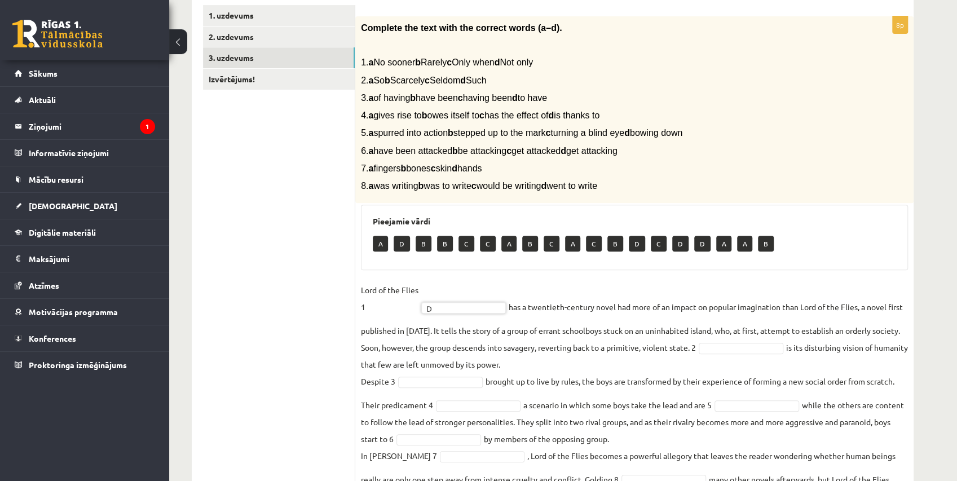
click at [568, 322] on fieldset "Lord of the Flies 1 D * has a twentieth-century novel had more of an impact on …" at bounding box center [634, 392] width 547 height 223
click at [814, 357] on fieldset "Lord of the Flies 1 D * has a twentieth-century novel had more of an impact on …" at bounding box center [634, 392] width 547 height 223
click at [552, 317] on fieldset "Lord of the Flies 1 D * has a twentieth-century novel had more of an impact on …" at bounding box center [634, 392] width 547 height 223
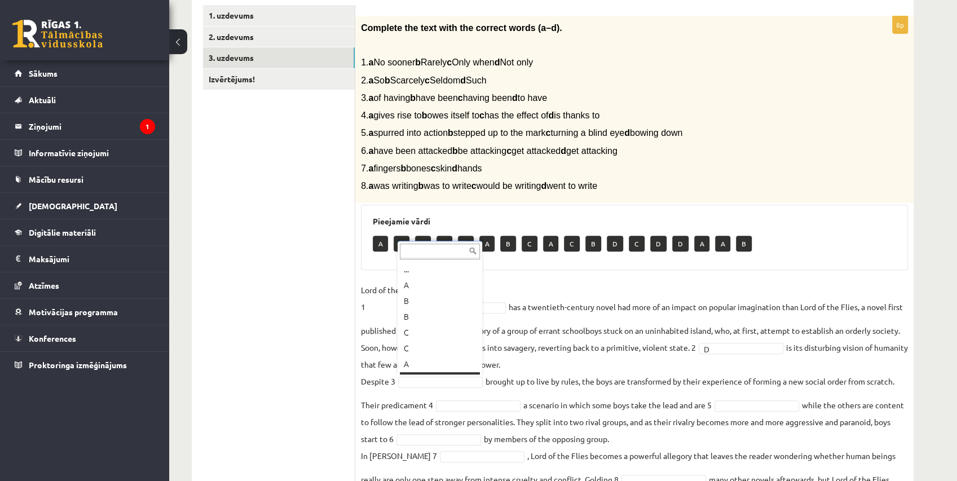
scroll to position [14, 0]
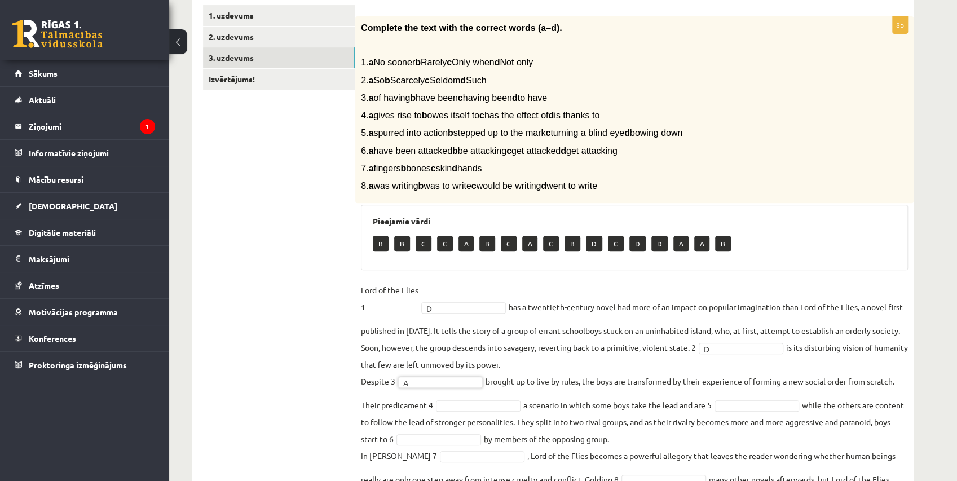
click at [504, 358] on fieldset "Lord of the Flies 1 D * has a twentieth-century novel had more of an impact on …" at bounding box center [634, 392] width 547 height 223
click at [481, 412] on fieldset "Lord of the Flies 1 D * has a twentieth-century novel had more of an impact on …" at bounding box center [634, 392] width 547 height 223
click at [481, 410] on fieldset "Lord of the Flies 1 D * has a twentieth-century novel had more of an impact on …" at bounding box center [634, 392] width 547 height 223
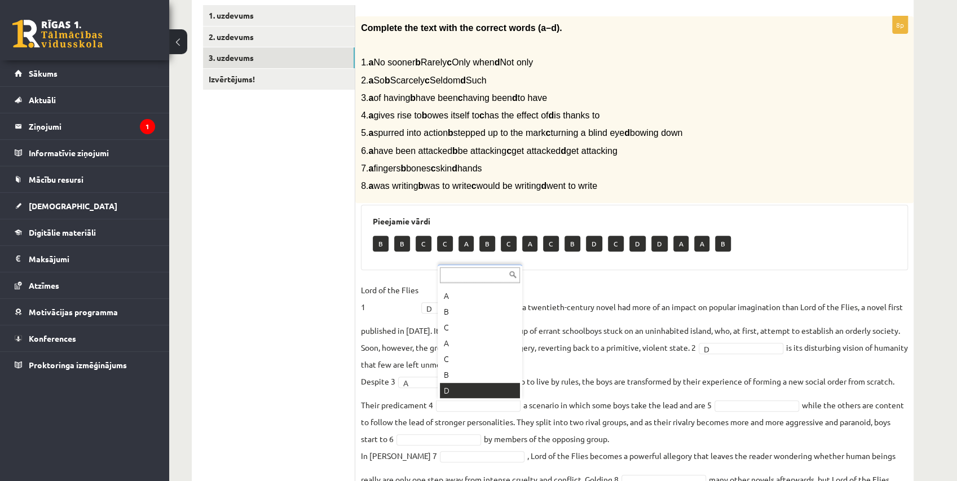
scroll to position [77, 0]
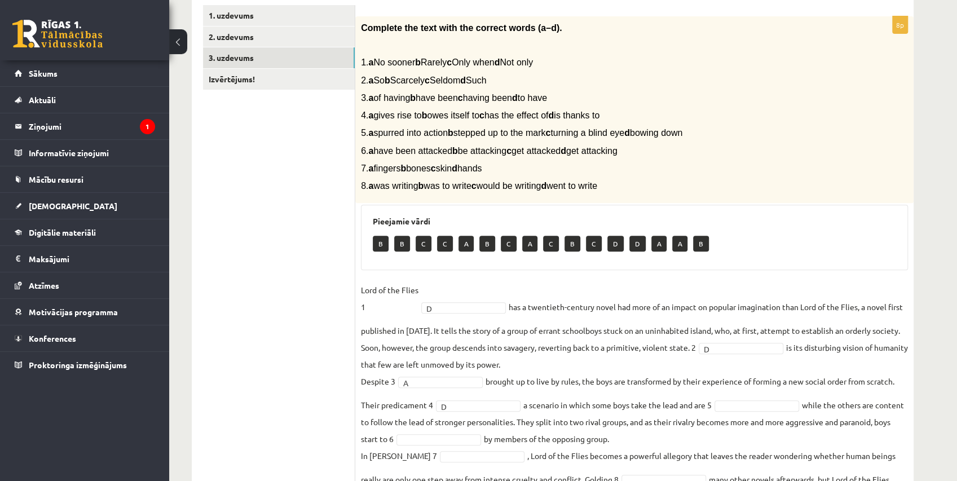
click at [576, 382] on fieldset "Lord of the Flies 1 D * has a twentieth-century novel had more of an impact on …" at bounding box center [634, 392] width 547 height 223
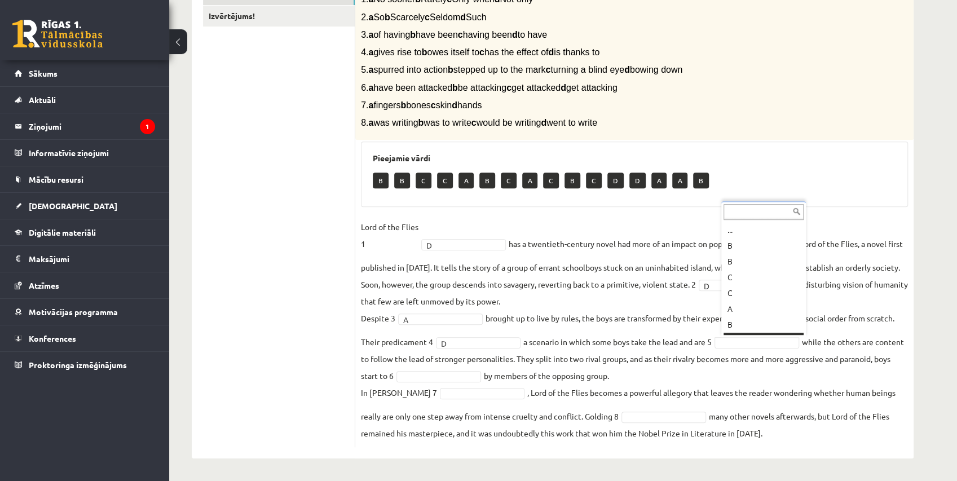
scroll to position [14, 0]
drag, startPoint x: 766, startPoint y: 338, endPoint x: 693, endPoint y: 318, distance: 75.5
drag, startPoint x: 693, startPoint y: 318, endPoint x: 653, endPoint y: 315, distance: 40.2
drag, startPoint x: 767, startPoint y: 341, endPoint x: 836, endPoint y: 319, distance: 71.7
click at [711, 324] on fieldset "Lord of the Flies 1 D * has a twentieth-century novel had more of an impact on …" at bounding box center [634, 329] width 547 height 223
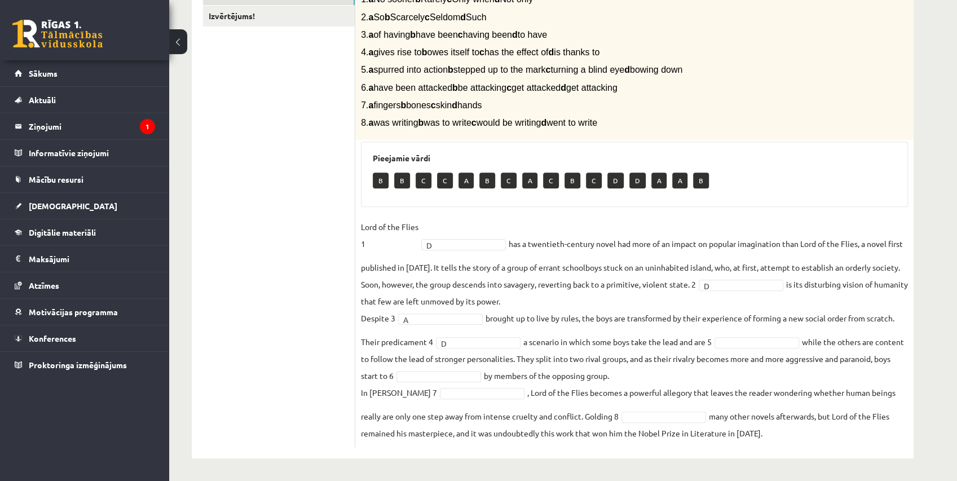
click at [739, 348] on fieldset "Lord of the Flies 1 D * has a twentieth-century novel had more of an impact on …" at bounding box center [634, 329] width 547 height 223
click at [678, 317] on fieldset "Lord of the Flies 1 D * has a twentieth-century novel had more of an impact on …" at bounding box center [634, 329] width 547 height 223
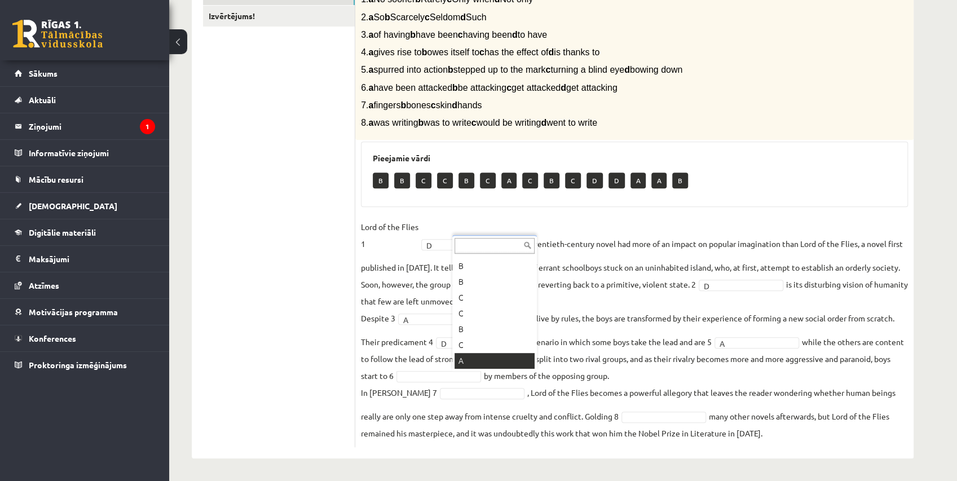
drag, startPoint x: 492, startPoint y: 370, endPoint x: 660, endPoint y: 357, distance: 167.9
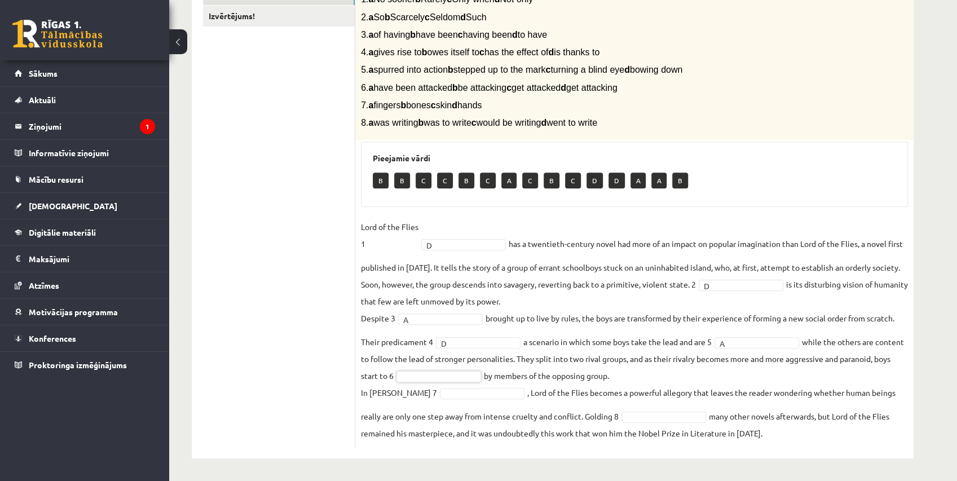
drag, startPoint x: 660, startPoint y: 357, endPoint x: 623, endPoint y: 356, distance: 36.7
click at [572, 341] on fieldset "Lord of the Flies 1 D * has a twentieth-century novel had more of an impact on …" at bounding box center [634, 329] width 547 height 223
click at [563, 377] on fieldset "Lord of the Flies 1 D * has a twentieth-century novel had more of an impact on …" at bounding box center [634, 329] width 547 height 223
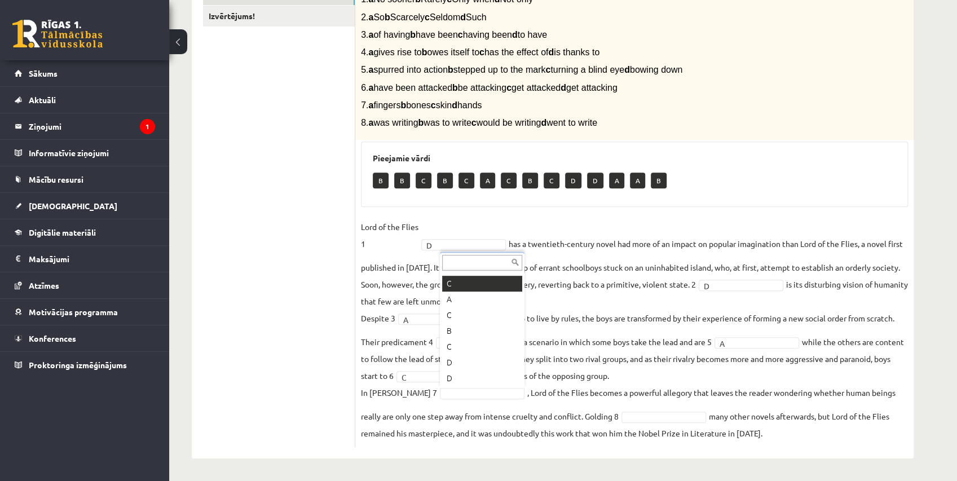
scroll to position [124, 0]
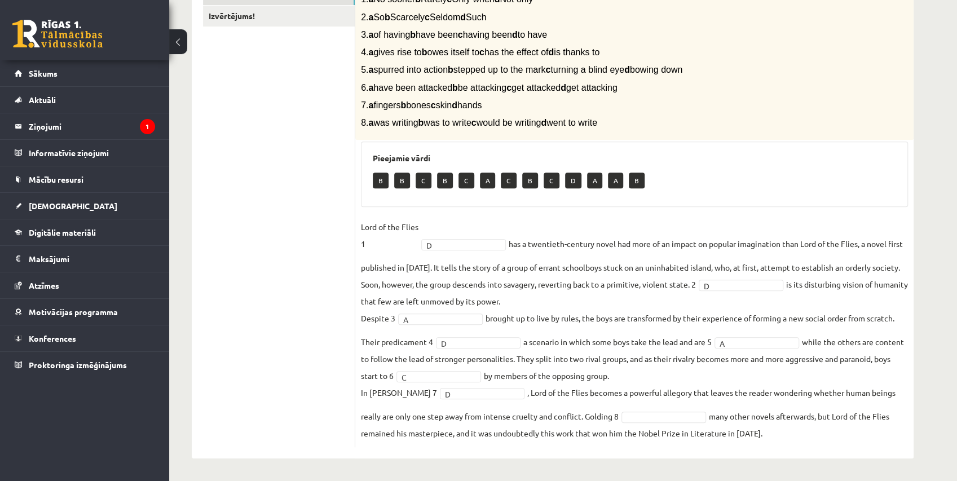
click at [590, 352] on fieldset "Lord of the Flies 1 D * has a twentieth-century novel had more of an impact on …" at bounding box center [634, 329] width 547 height 223
drag, startPoint x: 590, startPoint y: 352, endPoint x: 689, endPoint y: 381, distance: 103.2
drag, startPoint x: 689, startPoint y: 381, endPoint x: 637, endPoint y: 374, distance: 52.2
click at [637, 374] on fieldset "Lord of the Flies 1 D * has a twentieth-century novel had more of an impact on …" at bounding box center [634, 329] width 547 height 223
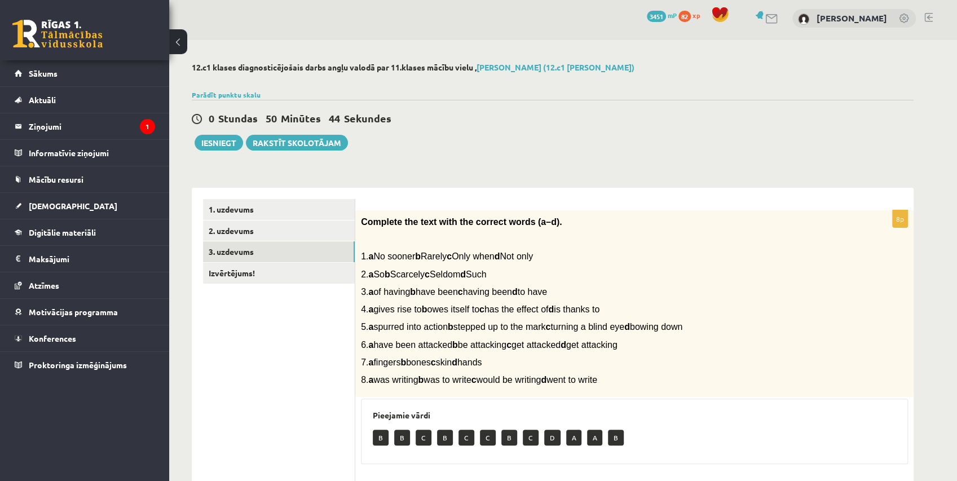
scroll to position [0, 0]
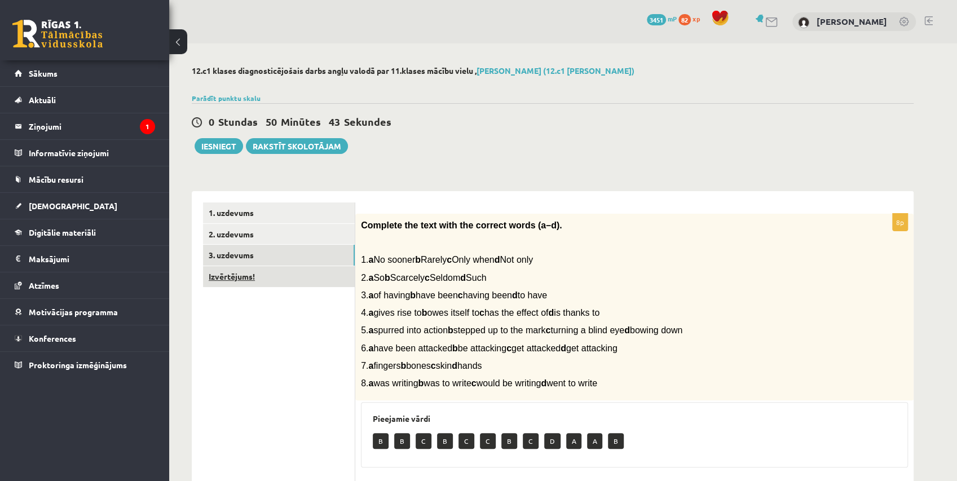
click at [329, 286] on link "Izvērtējums!" at bounding box center [279, 276] width 152 height 21
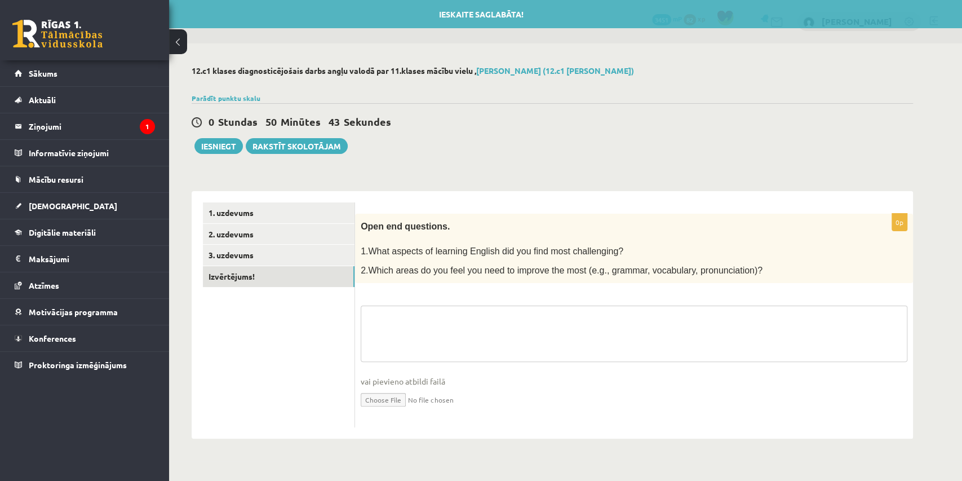
click at [468, 320] on textarea at bounding box center [634, 334] width 547 height 56
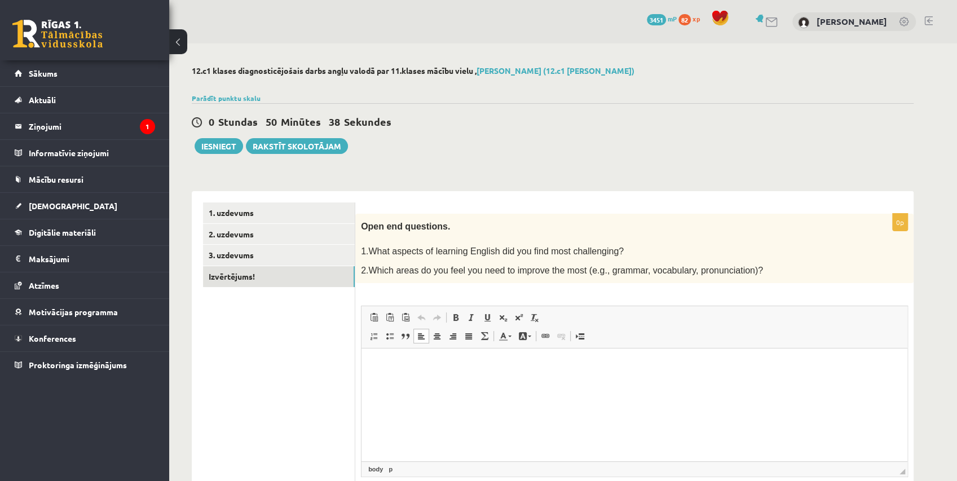
click at [487, 355] on html at bounding box center [634, 365] width 546 height 34
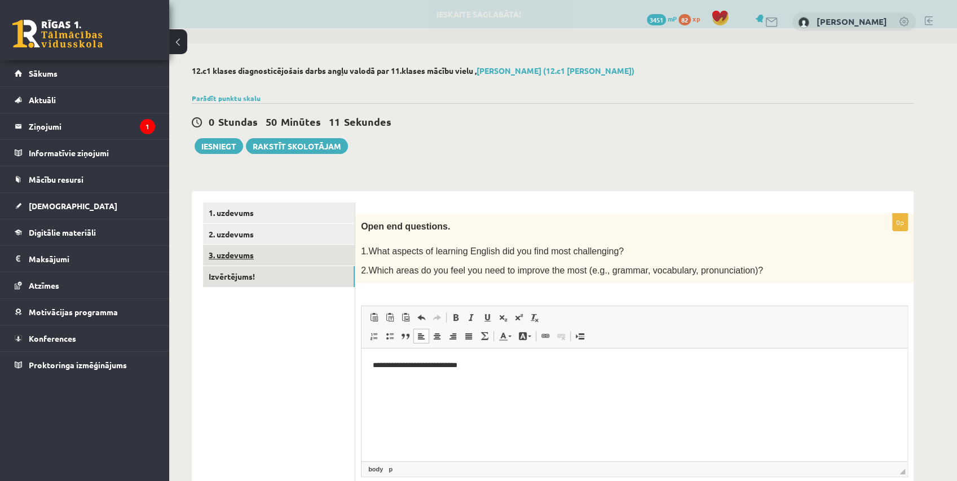
click at [329, 253] on link "3. uzdevums" at bounding box center [279, 255] width 152 height 21
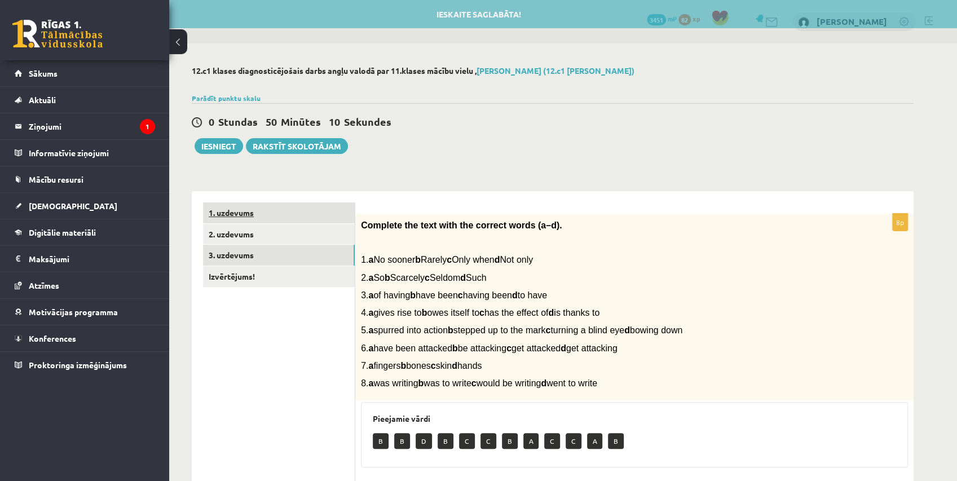
click at [344, 205] on link "1. uzdevums" at bounding box center [279, 212] width 152 height 21
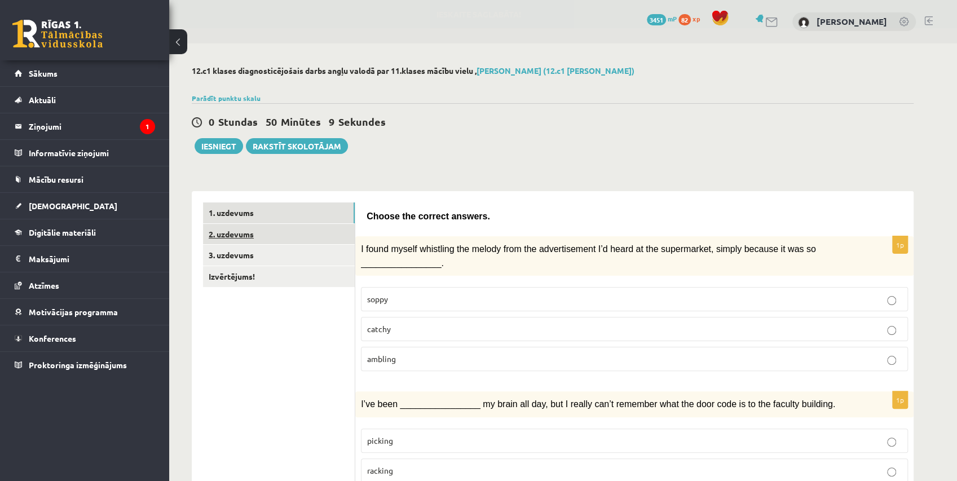
click at [347, 225] on link "2. uzdevums" at bounding box center [279, 234] width 152 height 21
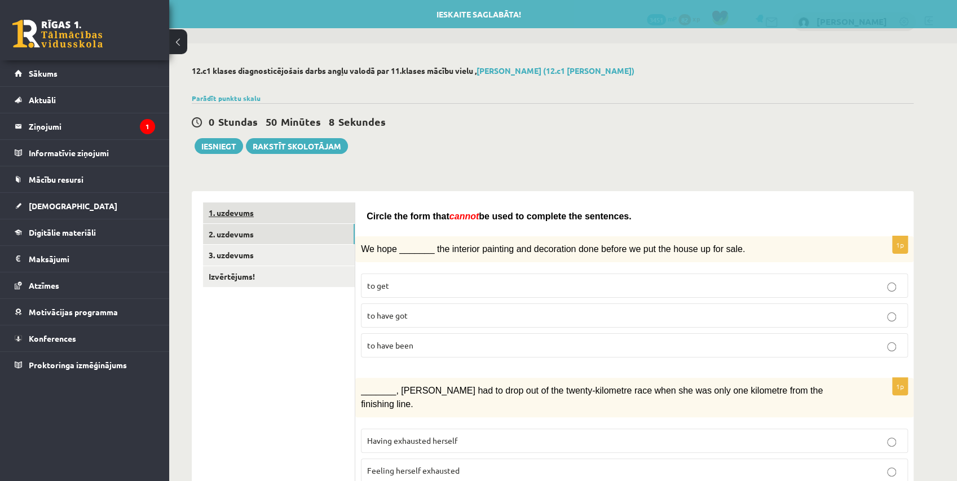
click at [348, 215] on link "1. uzdevums" at bounding box center [279, 212] width 152 height 21
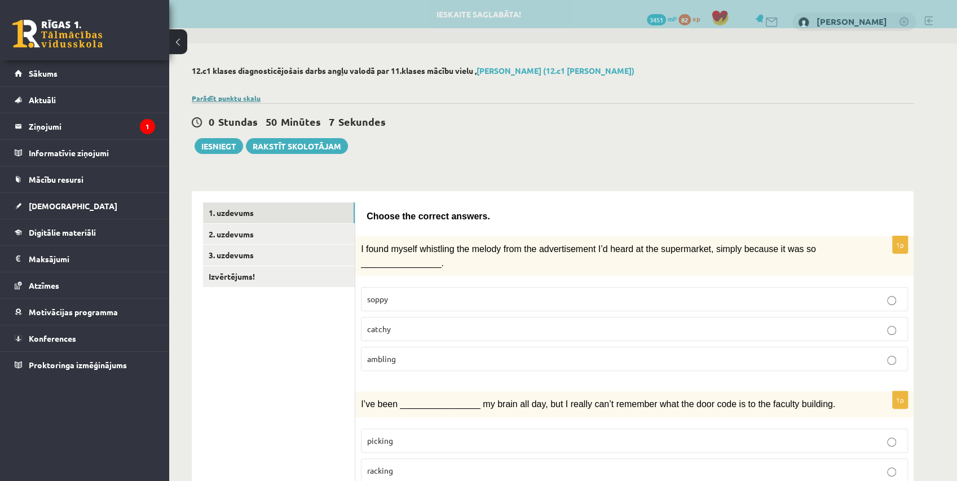
click at [250, 98] on link "Parādīt punktu skalu" at bounding box center [226, 98] width 69 height 9
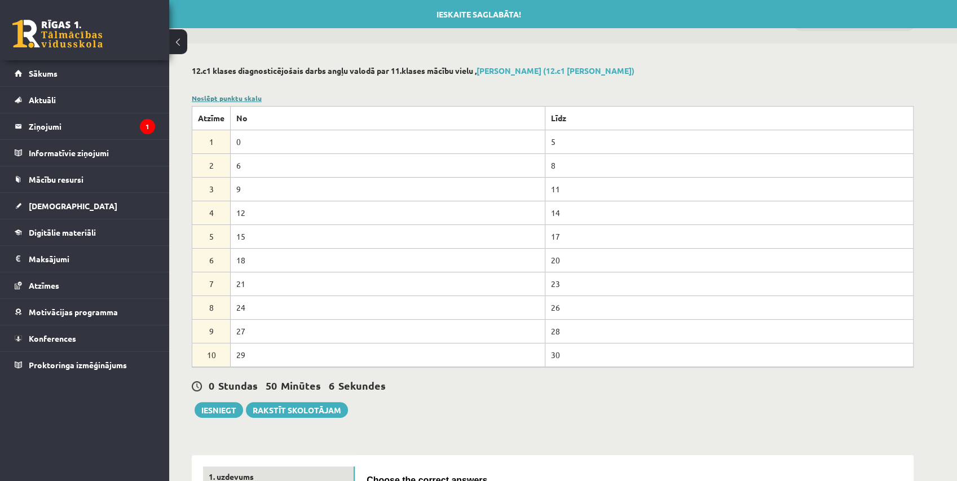
click at [250, 98] on link "Noslēpt punktu skalu" at bounding box center [227, 98] width 70 height 9
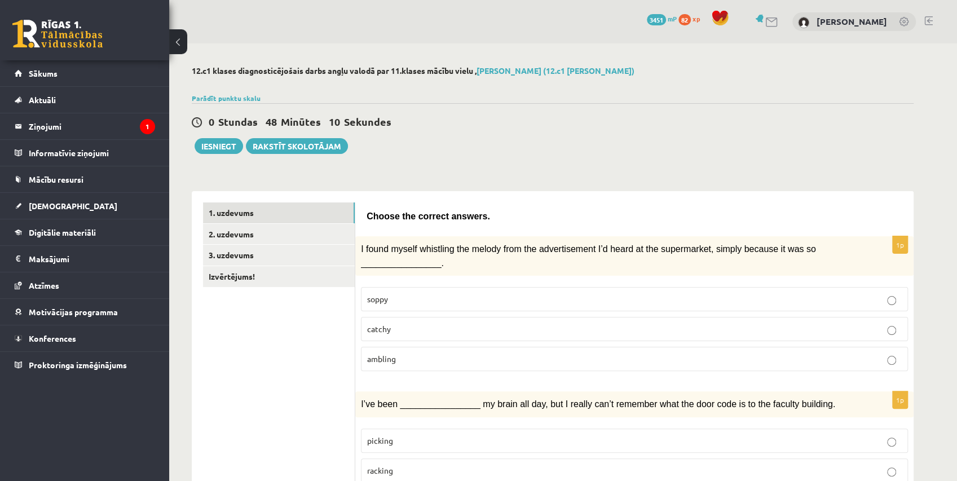
click at [363, 85] on div at bounding box center [553, 84] width 722 height 11
click at [229, 140] on button "Iesniegt" at bounding box center [219, 146] width 48 height 16
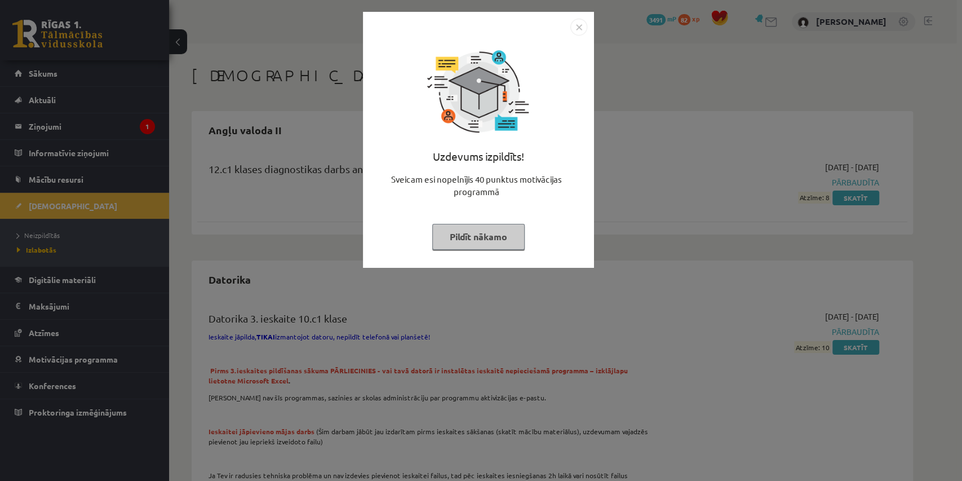
click at [480, 228] on button "Pildīt nākamo" at bounding box center [478, 237] width 92 height 26
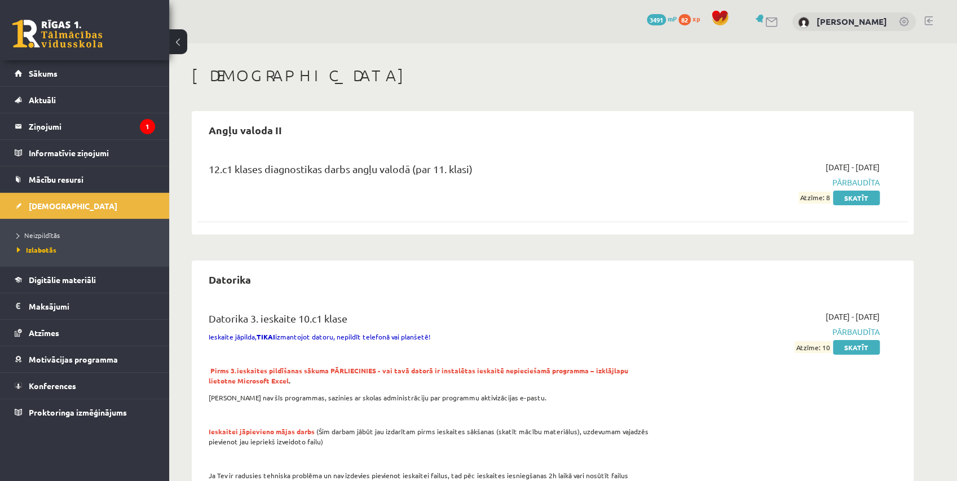
drag, startPoint x: 832, startPoint y: 201, endPoint x: 818, endPoint y: 201, distance: 14.7
click at [818, 201] on span "Atzīme: 8" at bounding box center [814, 198] width 33 height 12
click at [807, 213] on div "12.c1 klases diagnostikas darbs angļu valodā (par 11. klasi) 2025-09-01 - 2025-…" at bounding box center [552, 182] width 710 height 65
click at [864, 191] on link "Skatīt" at bounding box center [856, 198] width 47 height 15
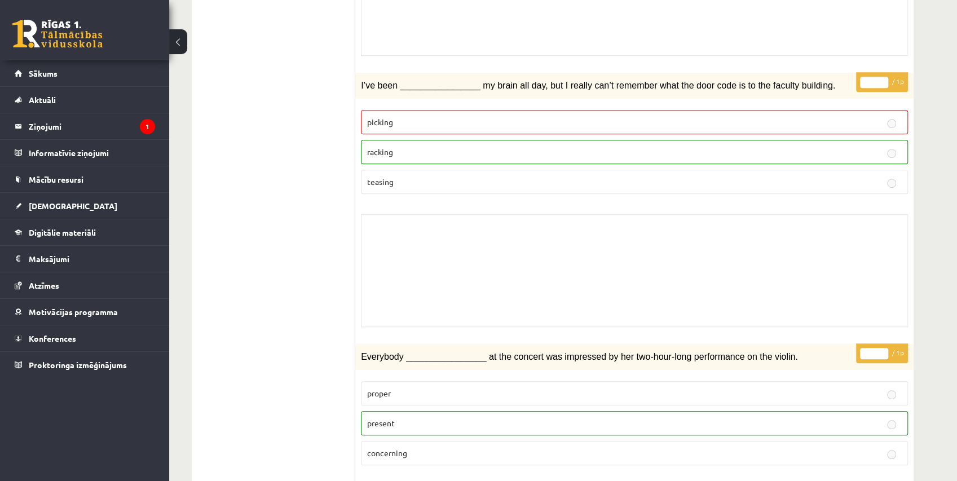
scroll to position [439, 0]
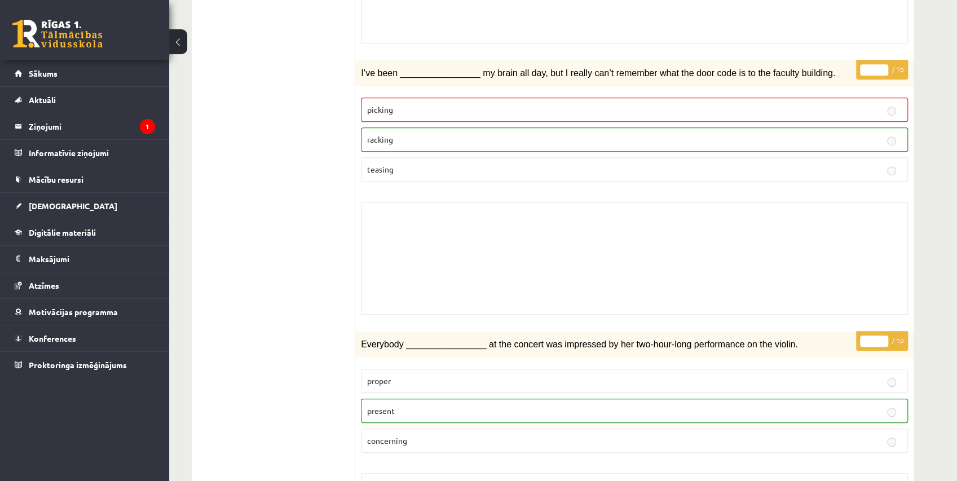
drag, startPoint x: 412, startPoint y: 101, endPoint x: 333, endPoint y: 87, distance: 80.3
click at [363, 98] on label "picking" at bounding box center [634, 110] width 547 height 24
drag, startPoint x: 360, startPoint y: 110, endPoint x: 408, endPoint y: 111, distance: 47.9
click at [408, 111] on div "* / 1p I’ve been ________________ my brain all day, but I really can’t remember…" at bounding box center [634, 190] width 558 height 260
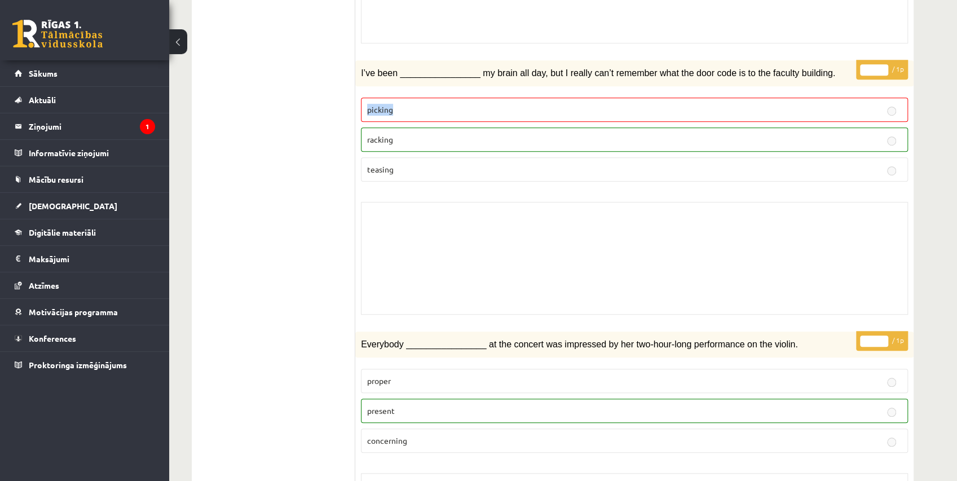
click at [361, 102] on label "picking" at bounding box center [634, 110] width 547 height 24
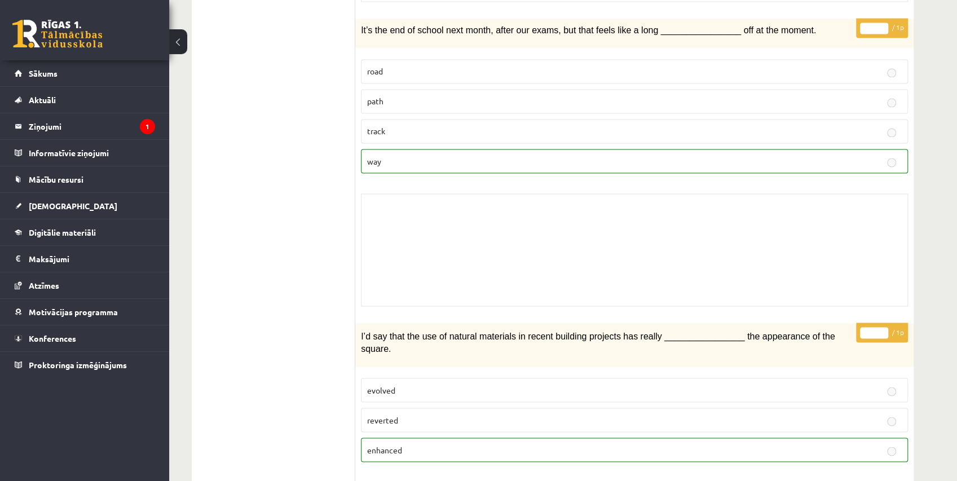
scroll to position [0, 0]
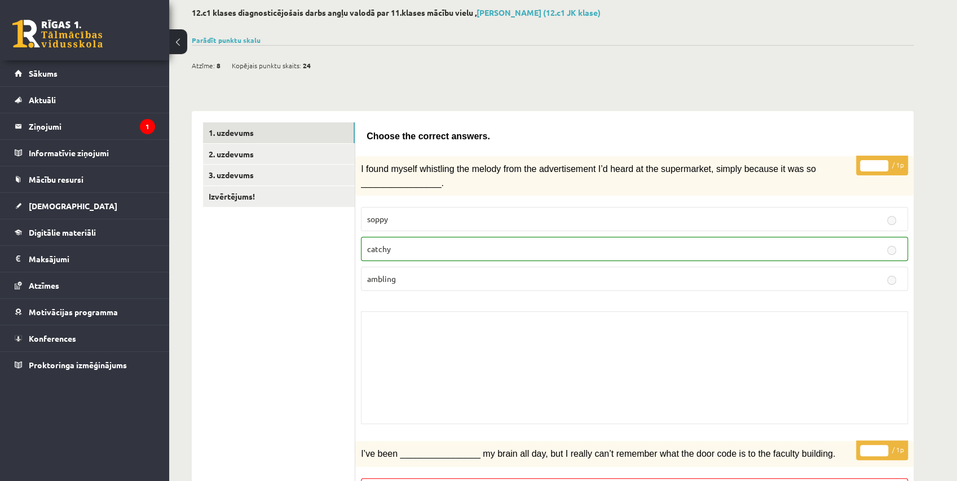
drag, startPoint x: 338, startPoint y: 196, endPoint x: 269, endPoint y: -46, distance: 250.9
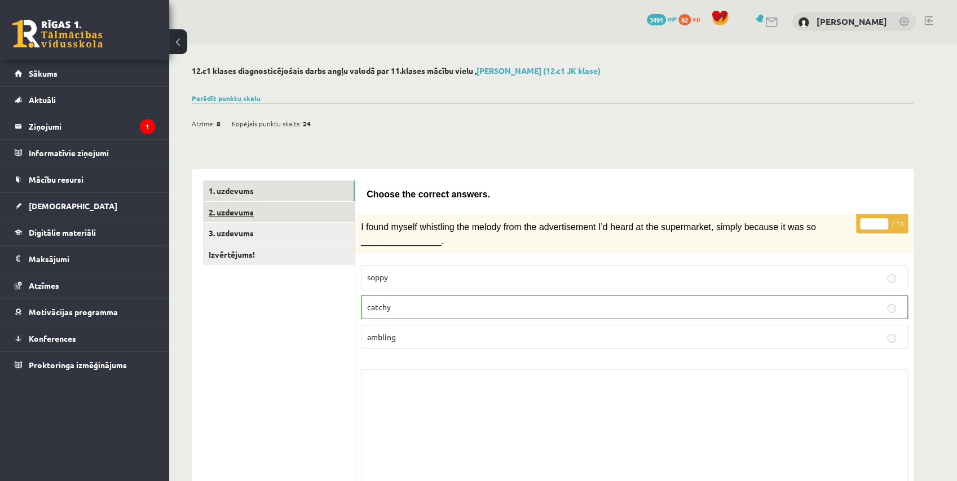
click at [326, 204] on link "2. uzdevums" at bounding box center [279, 212] width 152 height 21
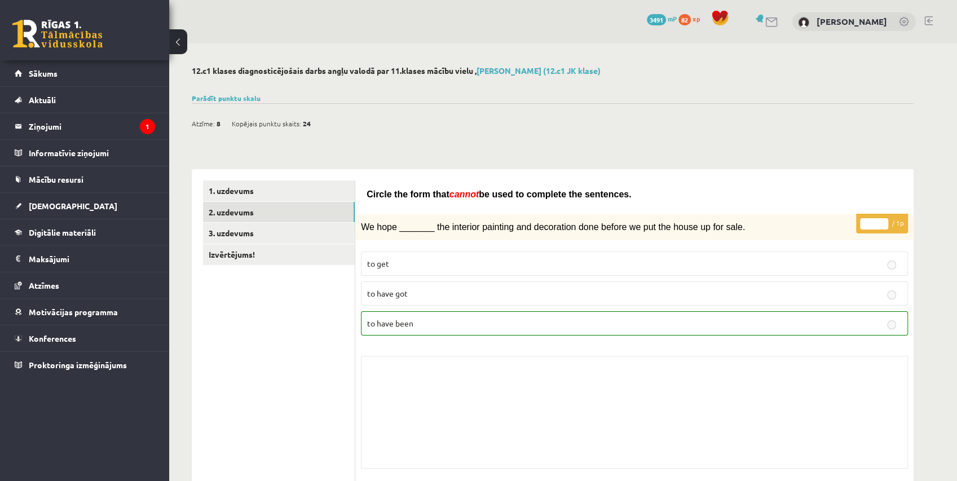
drag, startPoint x: 408, startPoint y: 391, endPoint x: 281, endPoint y: -46, distance: 454.6
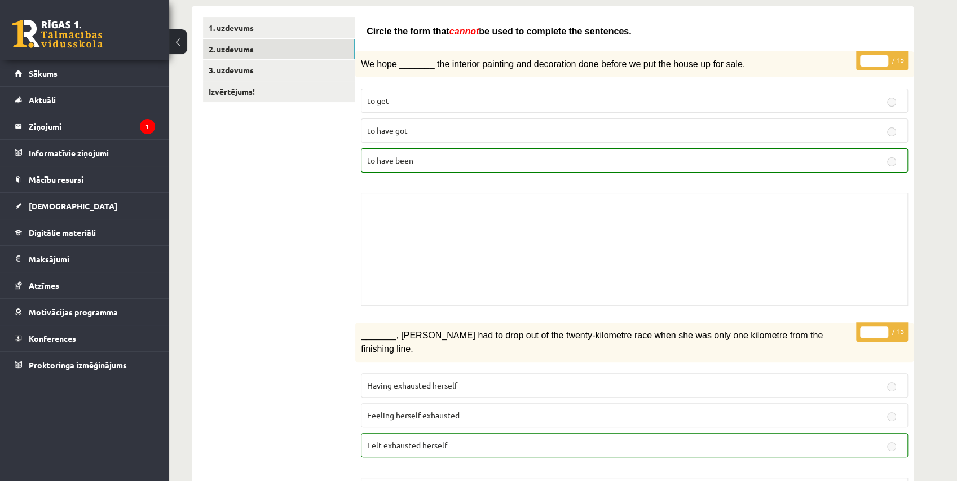
scroll to position [2447, 0]
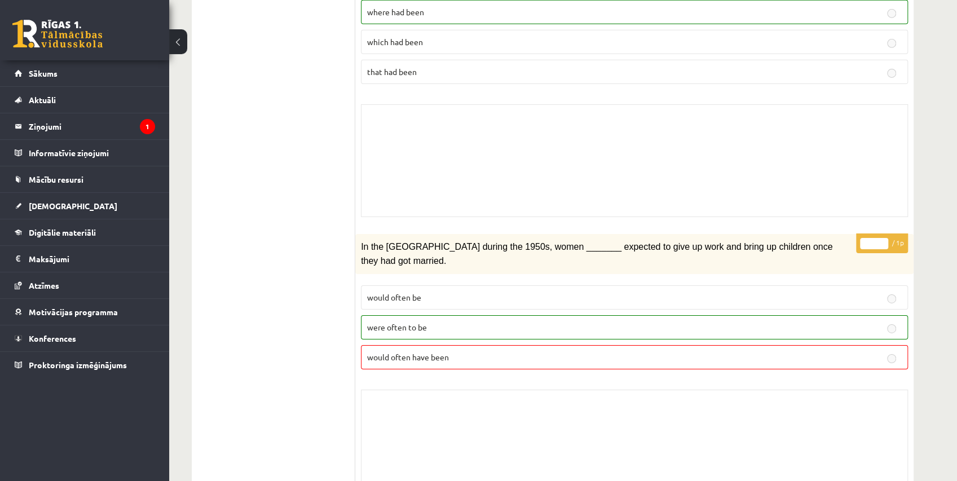
drag, startPoint x: 480, startPoint y: 136, endPoint x: 429, endPoint y: 483, distance: 350.6
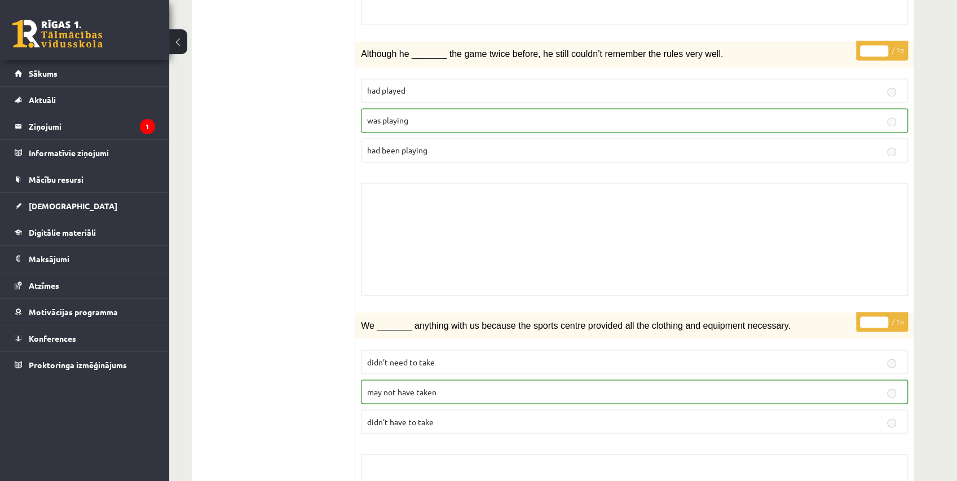
scroll to position [0, 0]
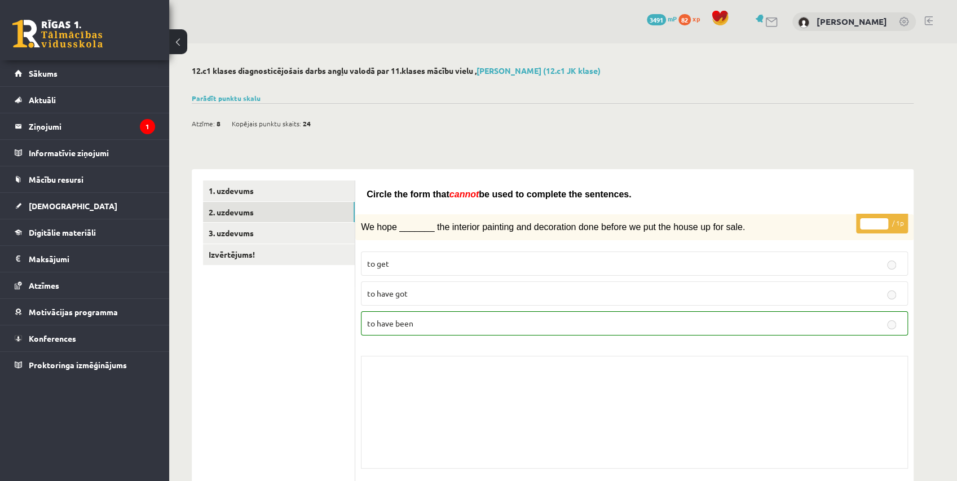
drag, startPoint x: 591, startPoint y: 353, endPoint x: 507, endPoint y: -46, distance: 407.4
click at [338, 232] on link "3. uzdevums" at bounding box center [279, 233] width 152 height 21
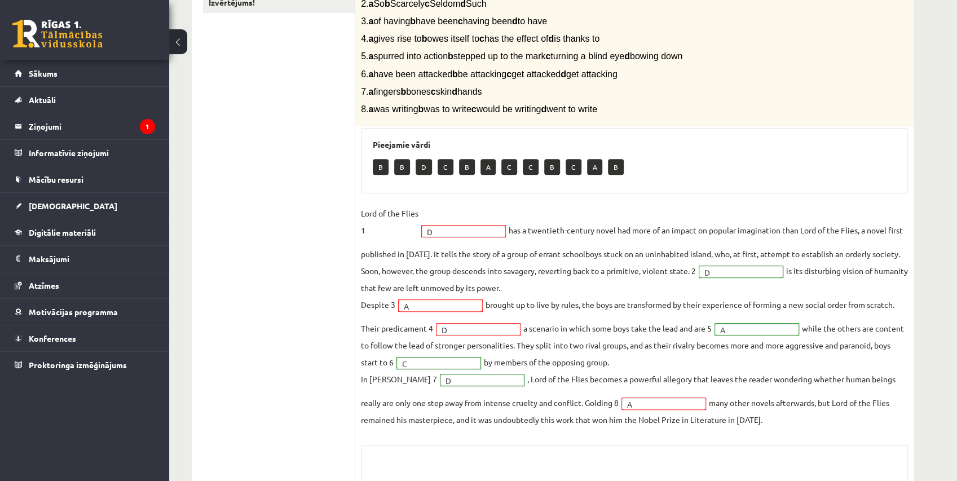
scroll to position [242, 0]
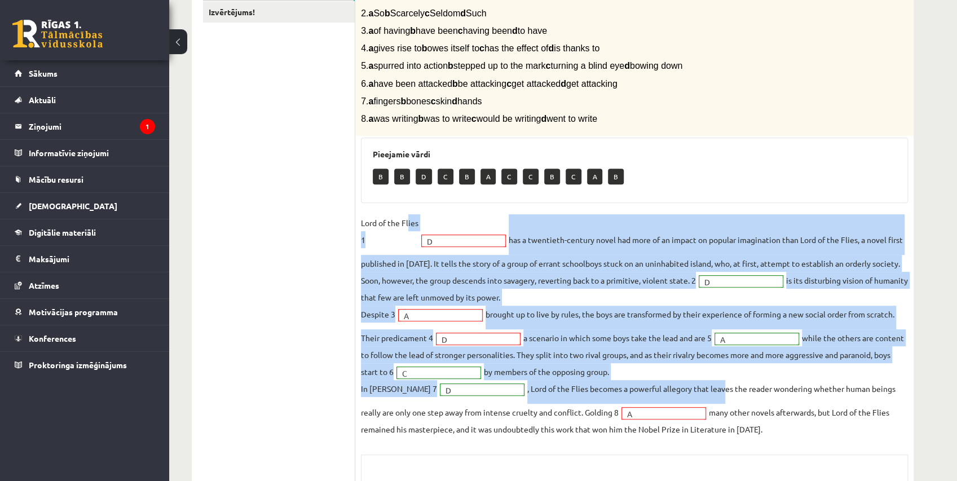
drag, startPoint x: 408, startPoint y: 228, endPoint x: 728, endPoint y: 397, distance: 362.2
click at [728, 397] on fieldset "Lord of the Flies 1 D * has a twentieth-century novel had more of an impact on …" at bounding box center [634, 325] width 547 height 223
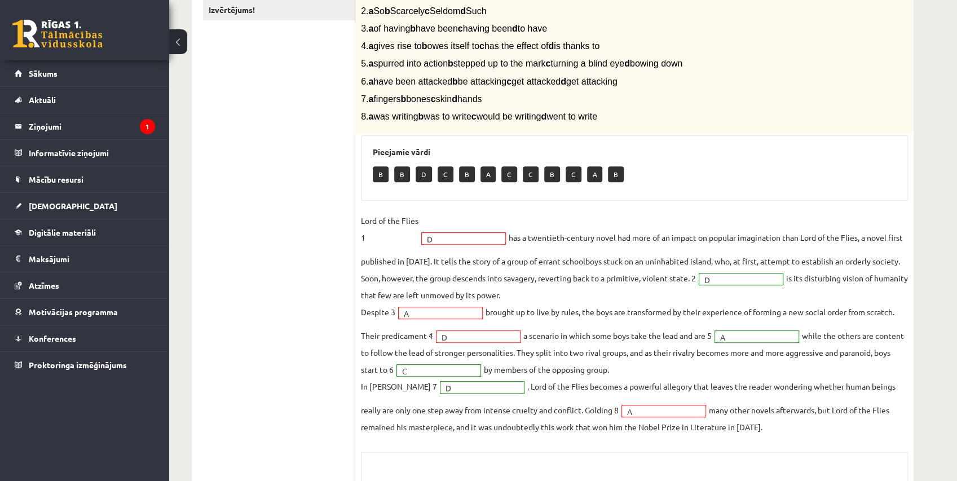
scroll to position [117, 0]
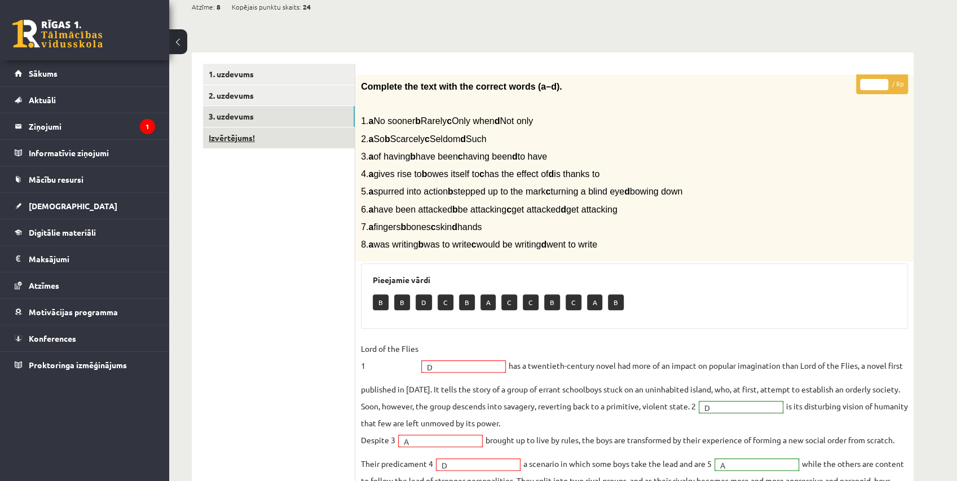
click at [283, 136] on link "Izvērtējums!" at bounding box center [279, 137] width 152 height 21
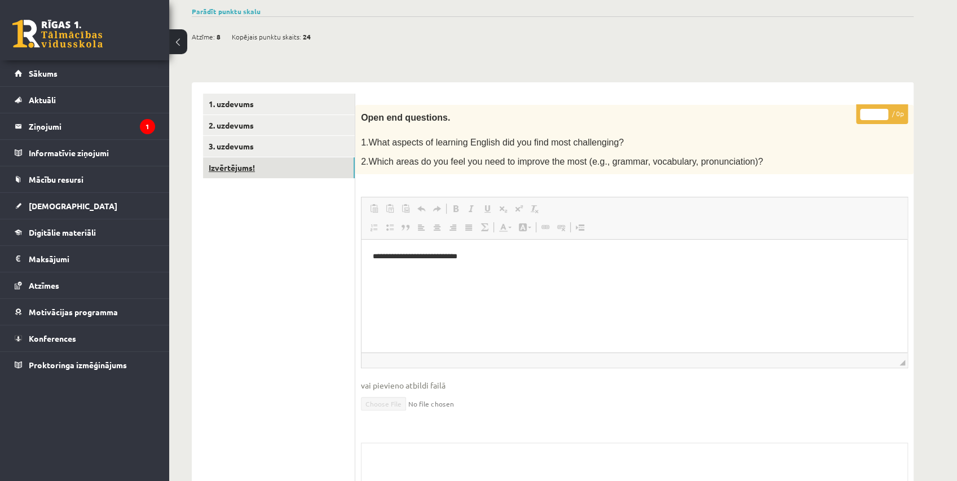
scroll to position [0, 0]
click at [88, 200] on link "[DEMOGRAPHIC_DATA]" at bounding box center [85, 206] width 140 height 26
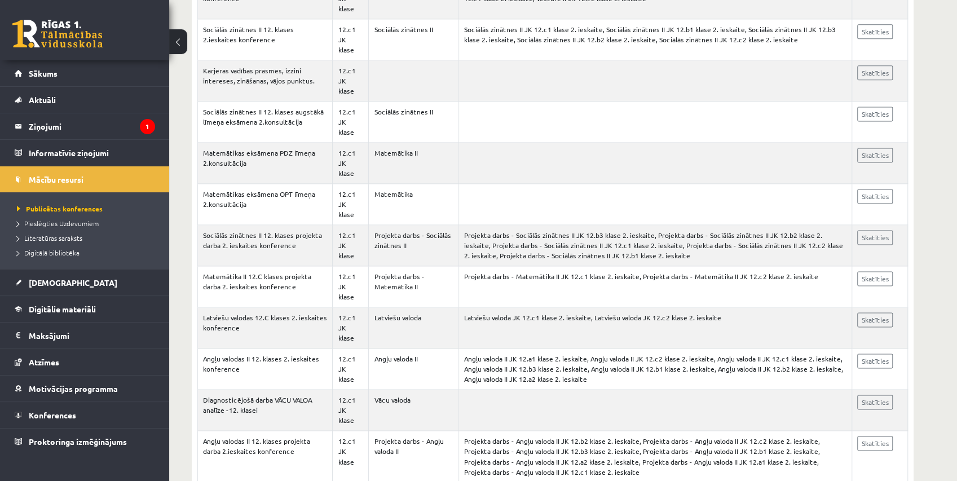
scroll to position [3947, 0]
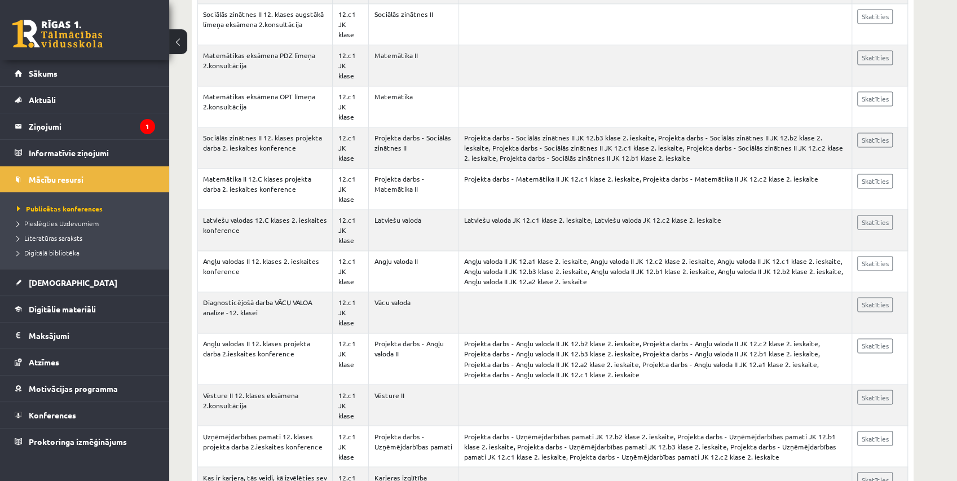
drag, startPoint x: 380, startPoint y: 187, endPoint x: 392, endPoint y: 369, distance: 182.0
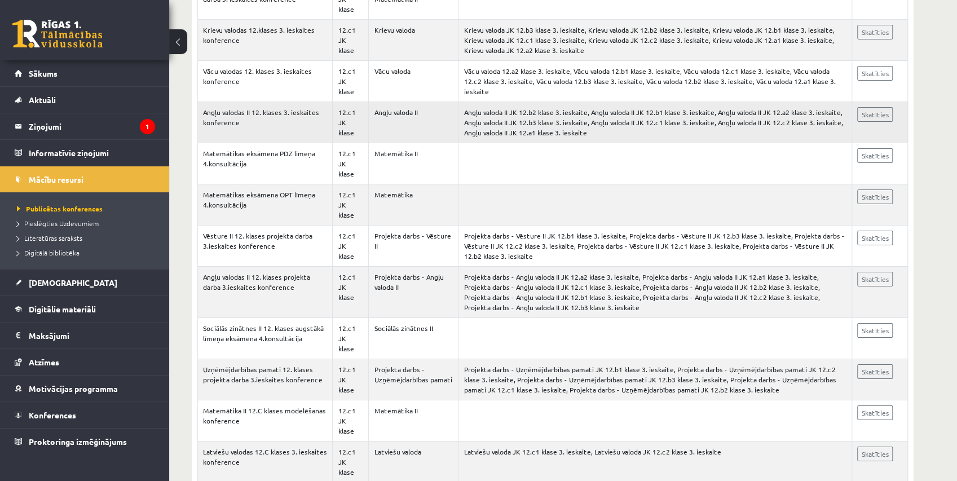
scroll to position [0, 0]
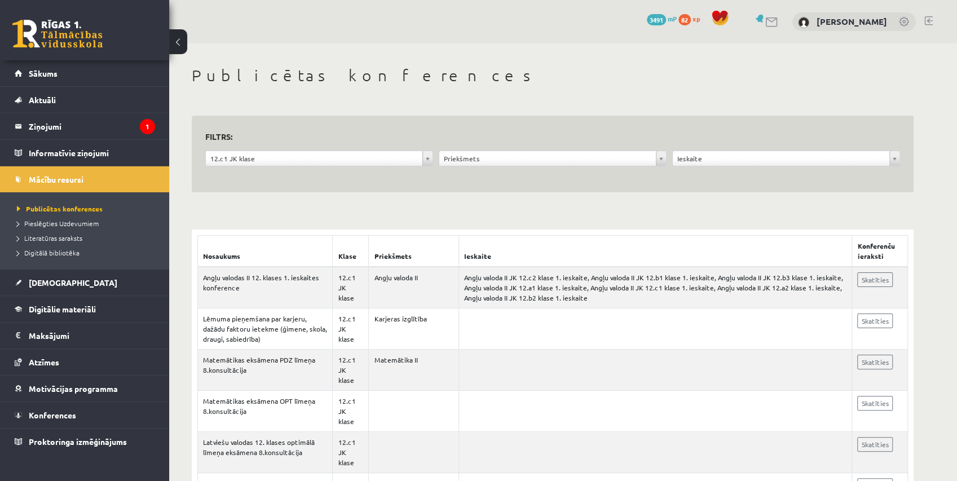
drag, startPoint x: 529, startPoint y: 418, endPoint x: 549, endPoint y: 108, distance: 310.8
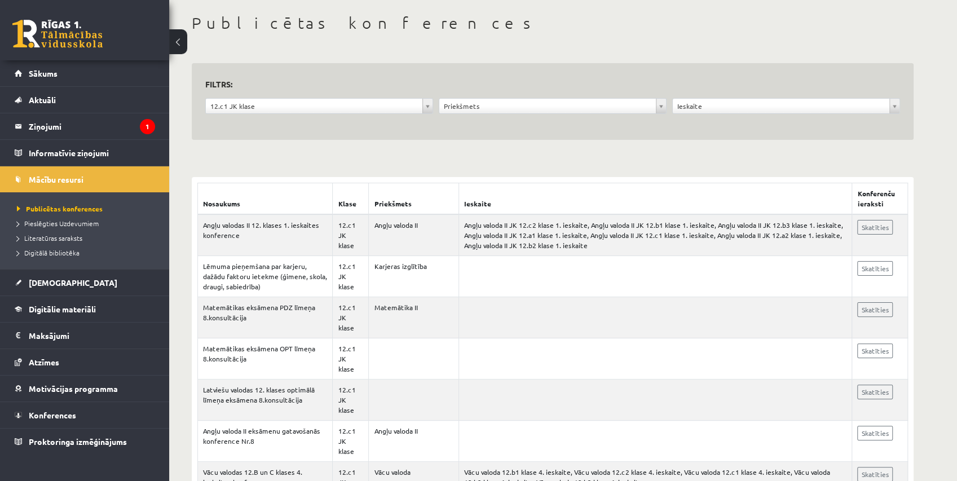
scroll to position [125, 0]
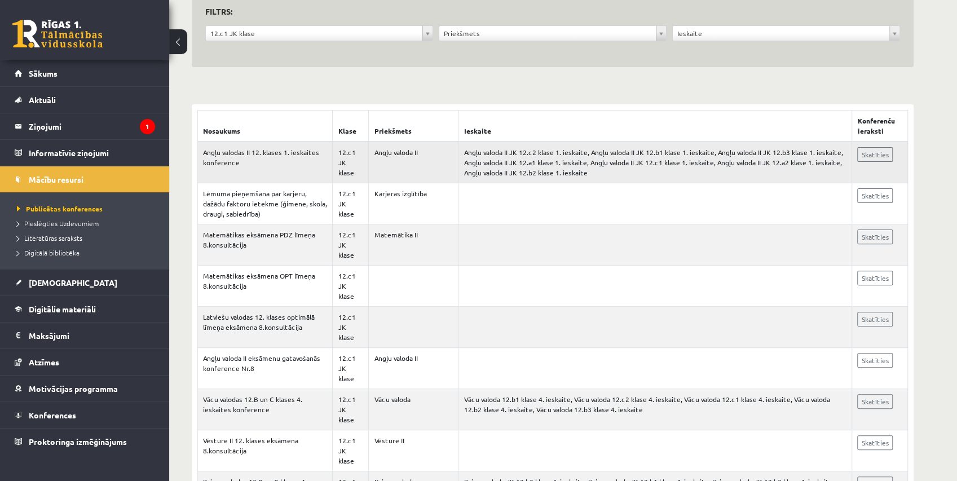
drag, startPoint x: 523, startPoint y: 156, endPoint x: 494, endPoint y: 156, distance: 28.2
click at [494, 156] on td "Angļu valoda II JK 12.c2 klase 1. ieskaite, Angļu valoda II JK 12.b1 klase 1. i…" at bounding box center [655, 163] width 393 height 42
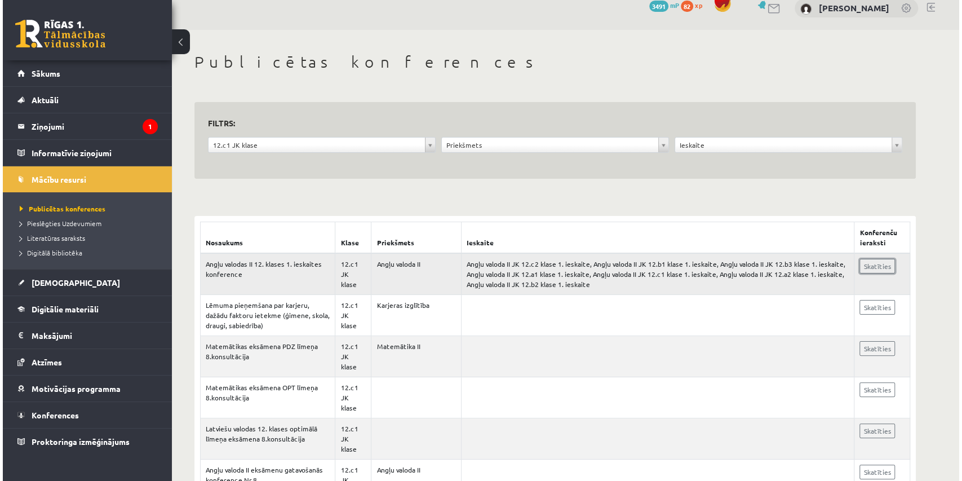
scroll to position [0, 0]
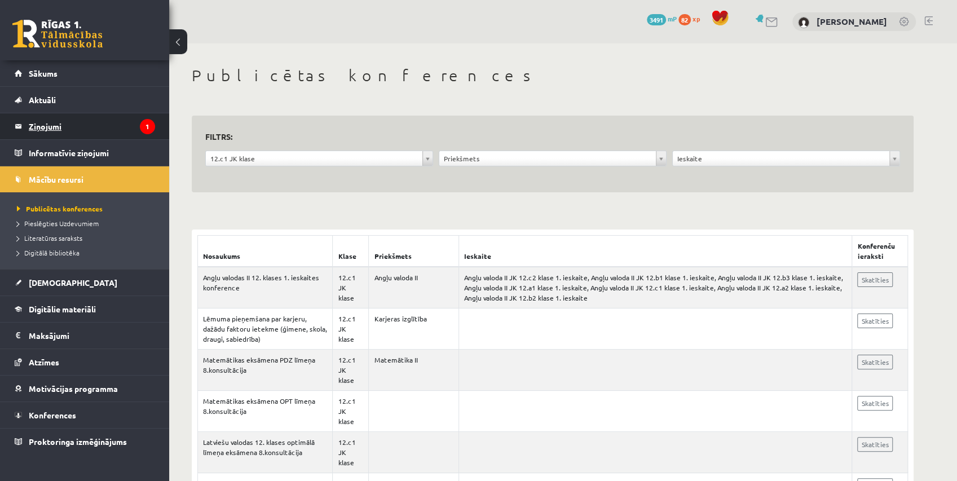
click at [111, 120] on legend "Ziņojumi 1" at bounding box center [92, 126] width 126 height 26
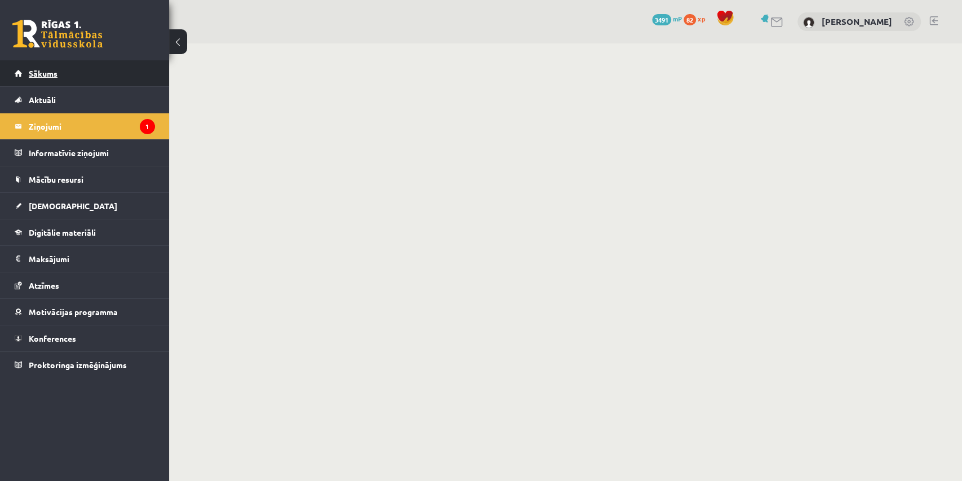
click at [103, 74] on link "Sākums" at bounding box center [85, 73] width 140 height 26
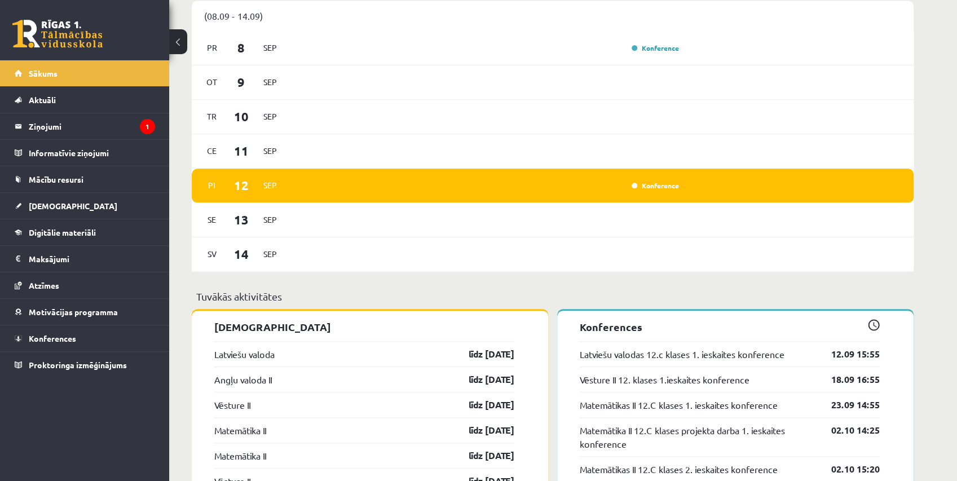
scroll to position [752, 0]
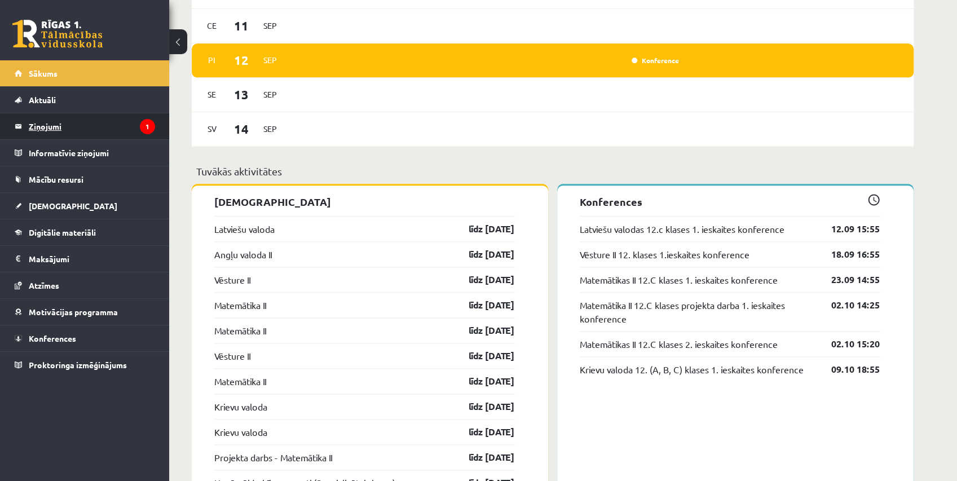
click at [112, 122] on legend "Ziņojumi 1" at bounding box center [92, 126] width 126 height 26
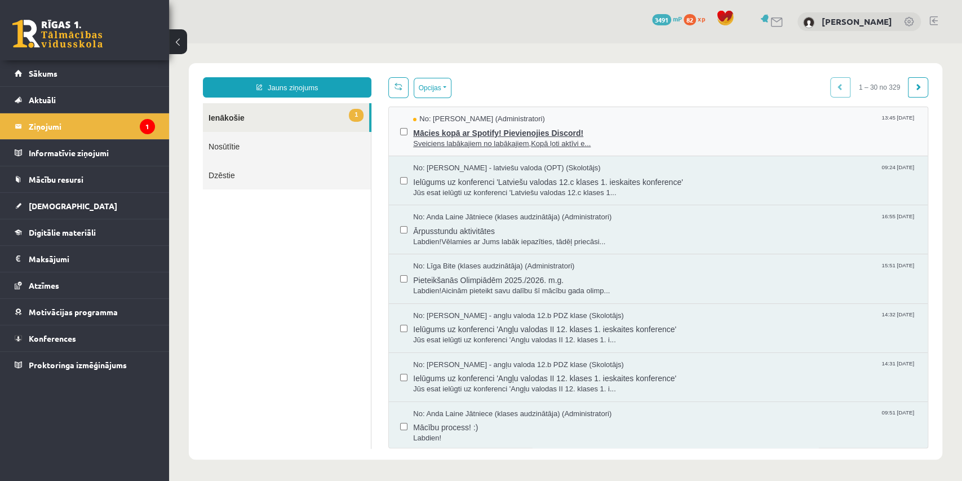
click at [446, 136] on span "Mācies kopā ar Spotify! Pievienojies Discord!" at bounding box center [665, 132] width 504 height 14
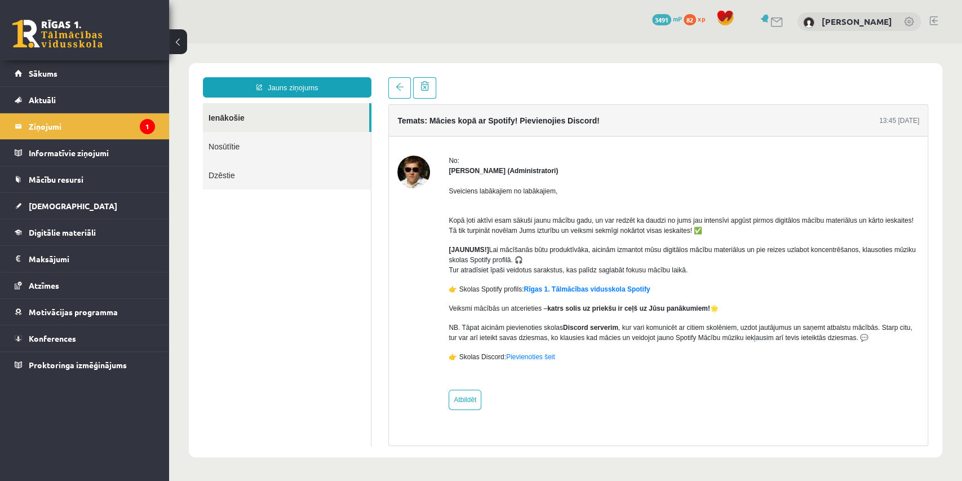
click at [691, 139] on div "No: Ivo Čapiņš (Administratori) Sveiciens labākajiem no labākajiem, Kopā ļoti a…" at bounding box center [658, 282] width 539 height 293
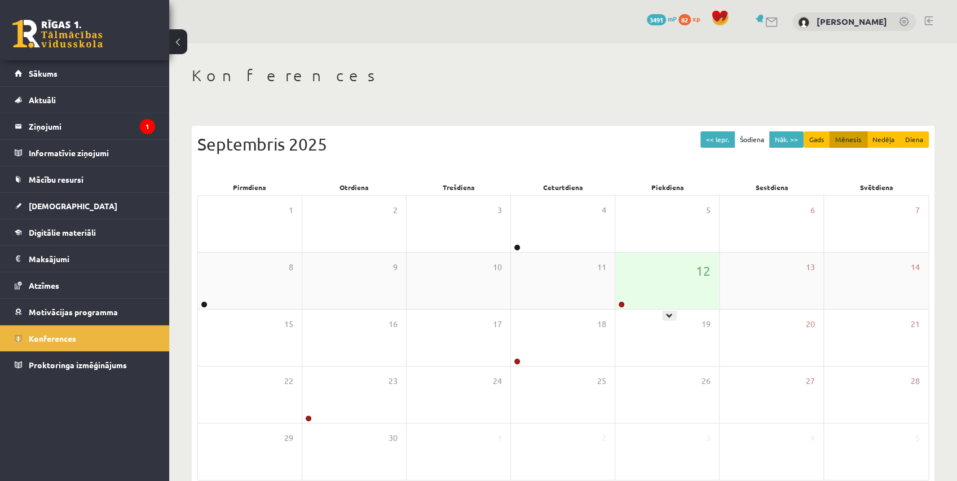
click at [648, 286] on div "12" at bounding box center [667, 281] width 104 height 56
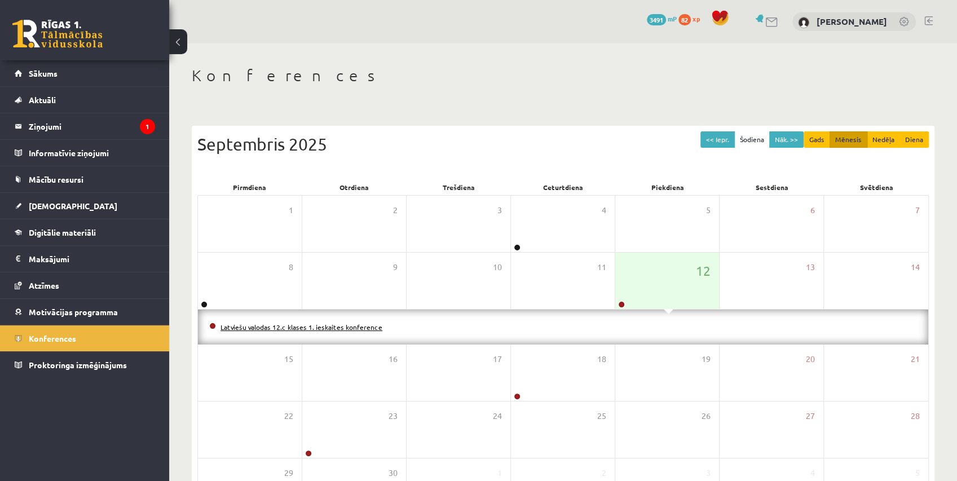
click at [361, 328] on link "Latviešu valodas 12.c klases 1. ieskaites konference" at bounding box center [301, 327] width 162 height 9
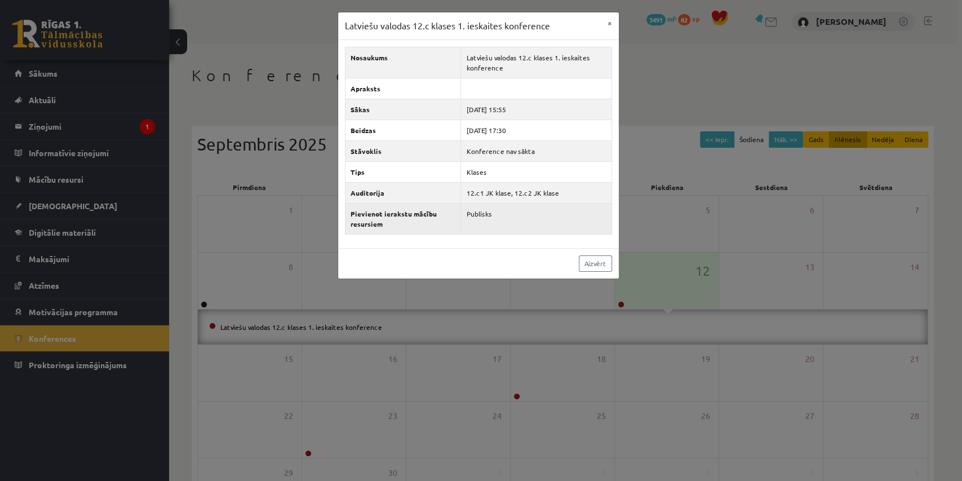
click at [495, 213] on td "Publisks" at bounding box center [536, 218] width 151 height 31
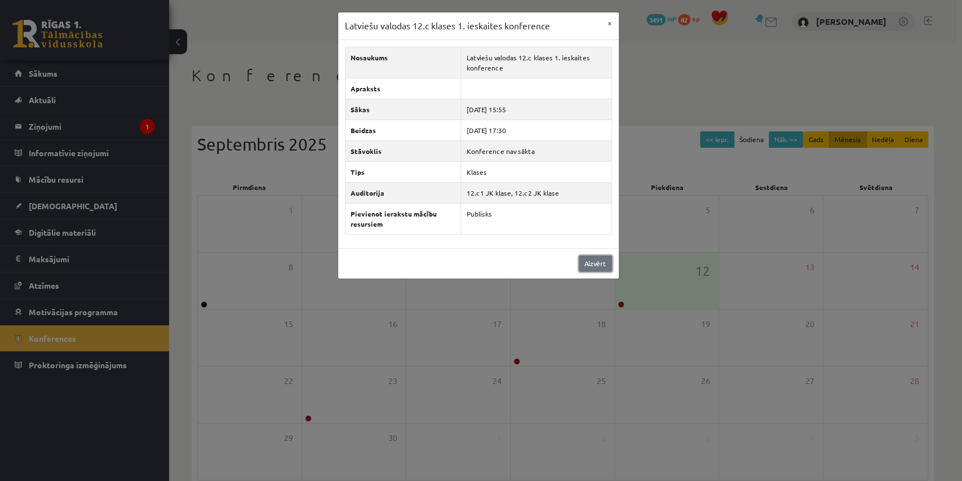
click at [592, 262] on link "Aizvērt" at bounding box center [595, 263] width 33 height 16
